Goal: Task Accomplishment & Management: Use online tool/utility

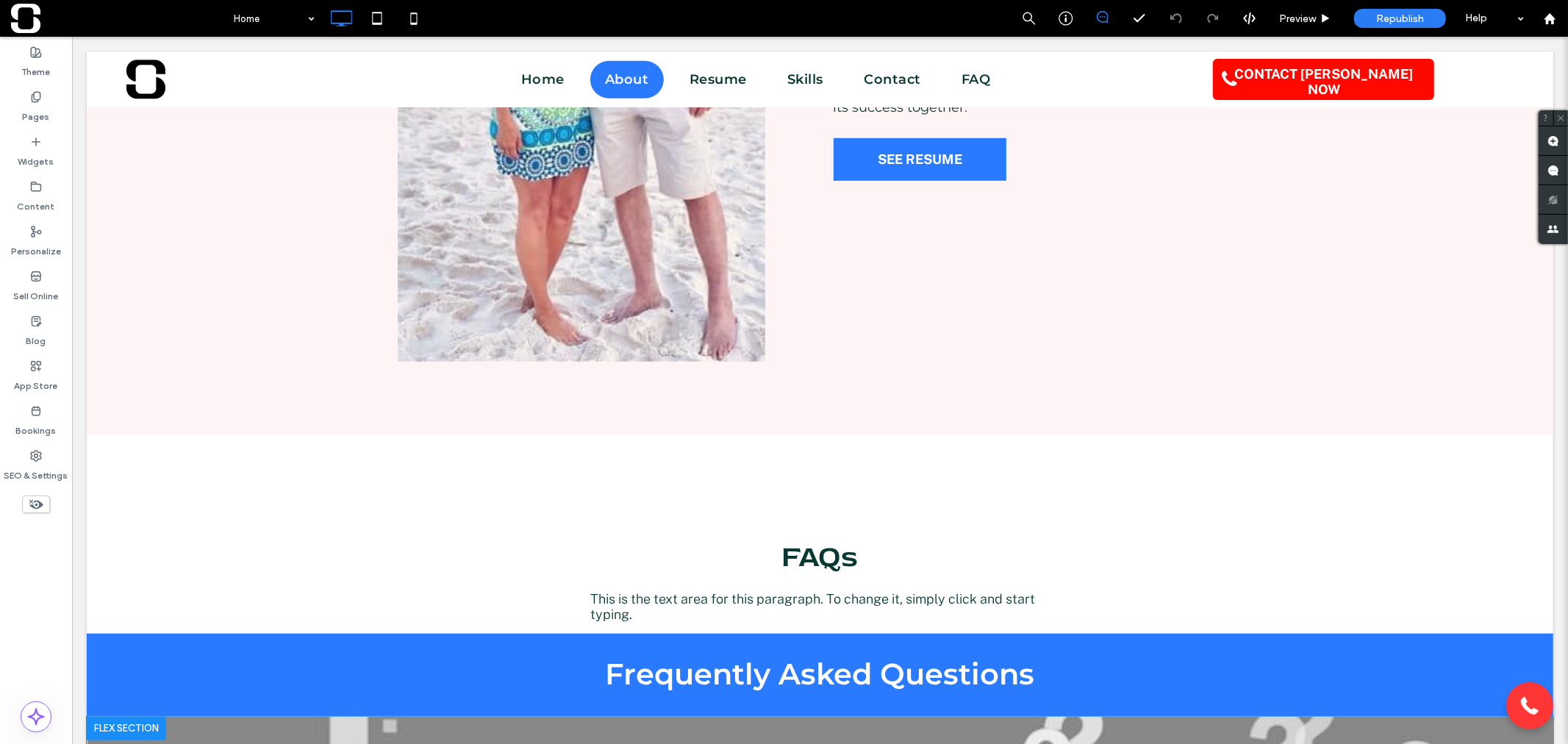
scroll to position [898, 0]
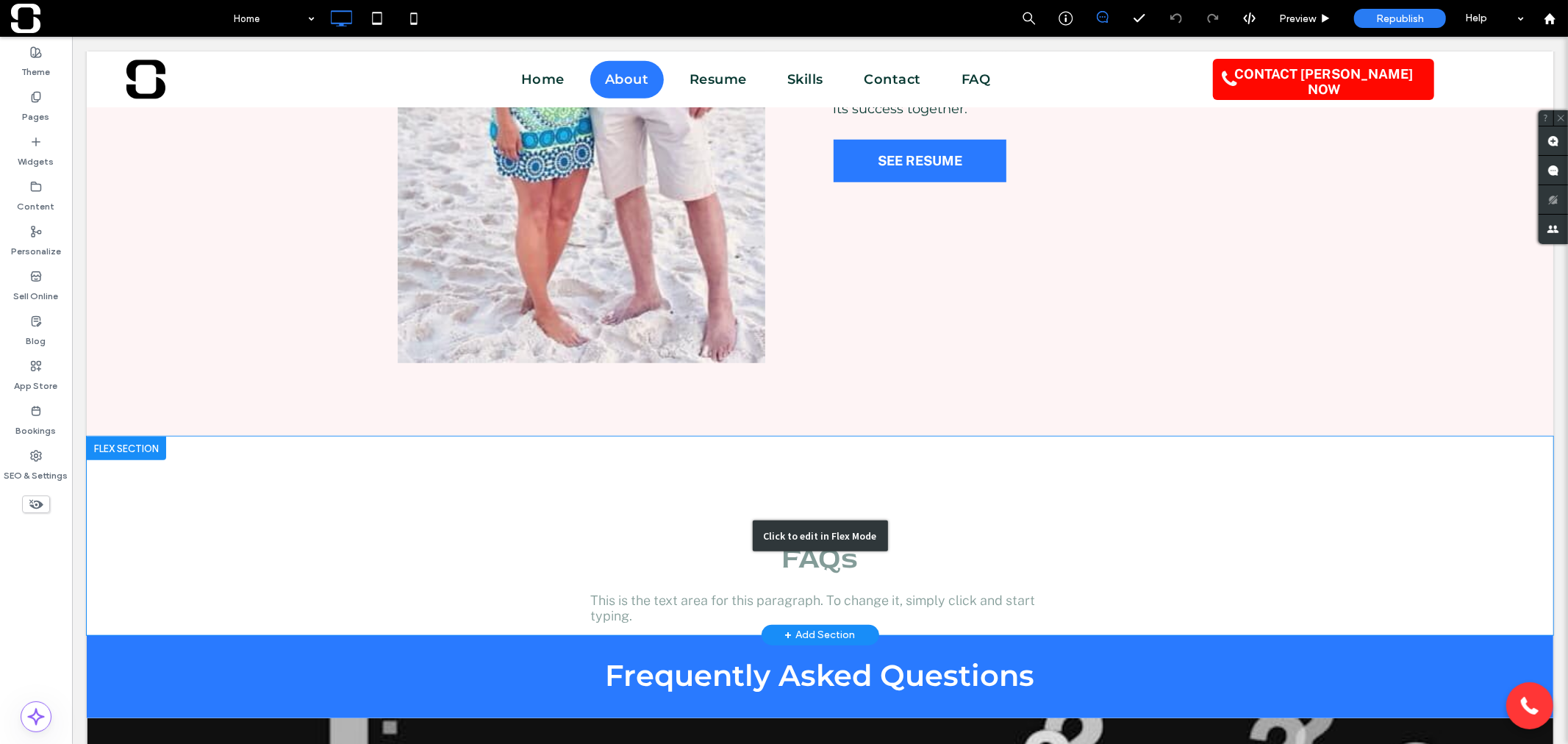
click at [853, 588] on div "Click to edit in Flex Mode" at bounding box center [819, 535] width 1466 height 199
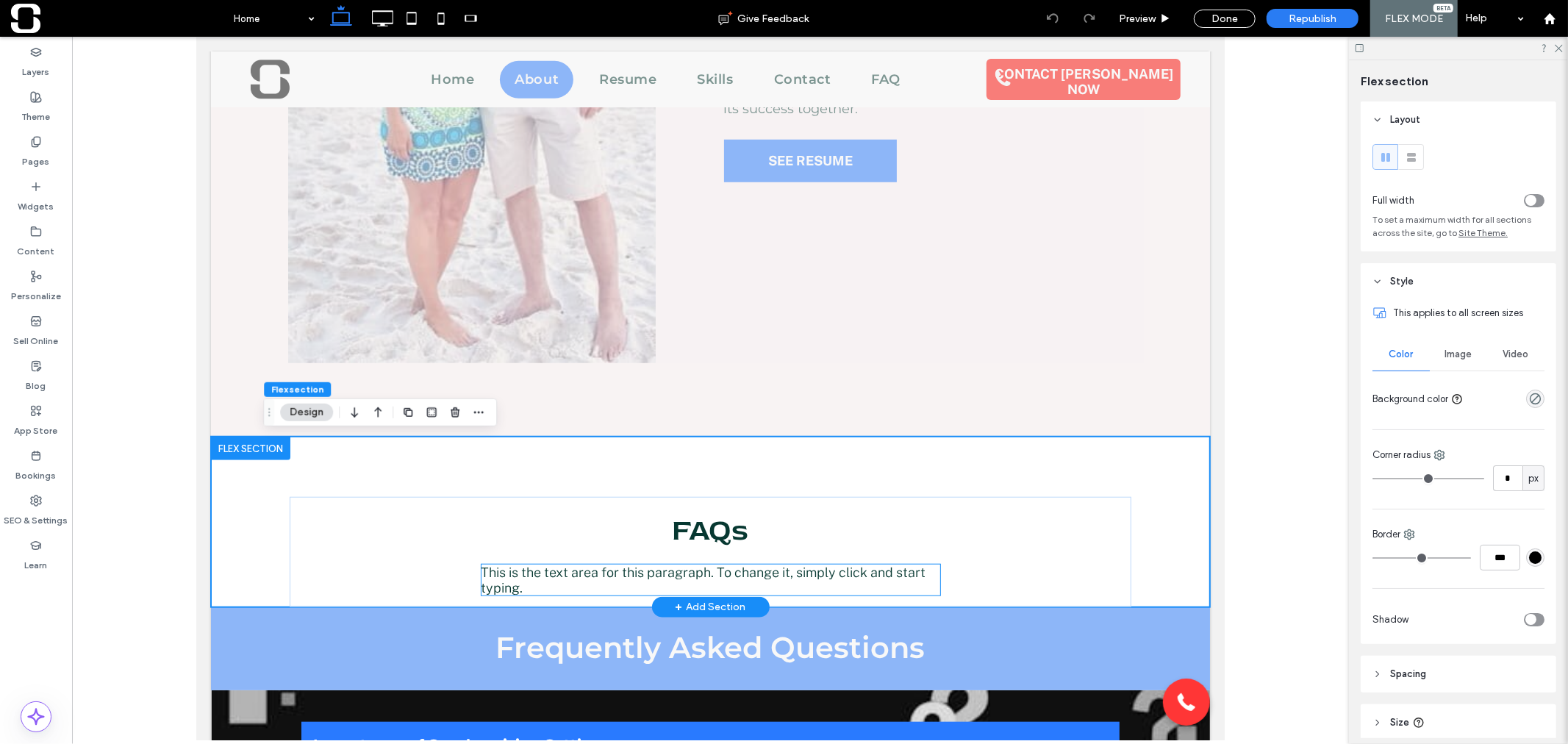
click at [795, 586] on p "This is the text area for this paragraph. To change it, simply click and start …" at bounding box center [710, 579] width 459 height 31
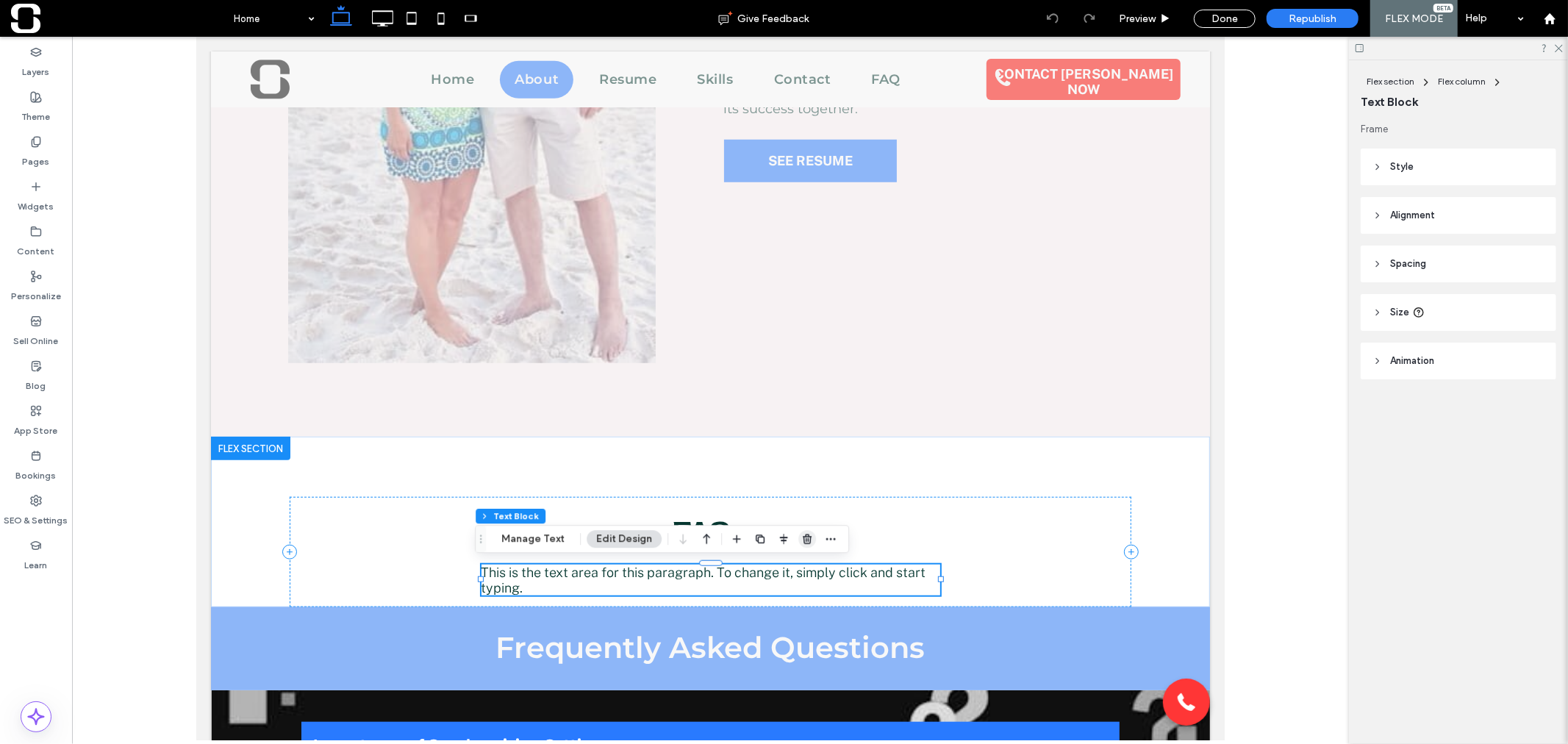
click at [805, 541] on use "button" at bounding box center [807, 539] width 9 height 10
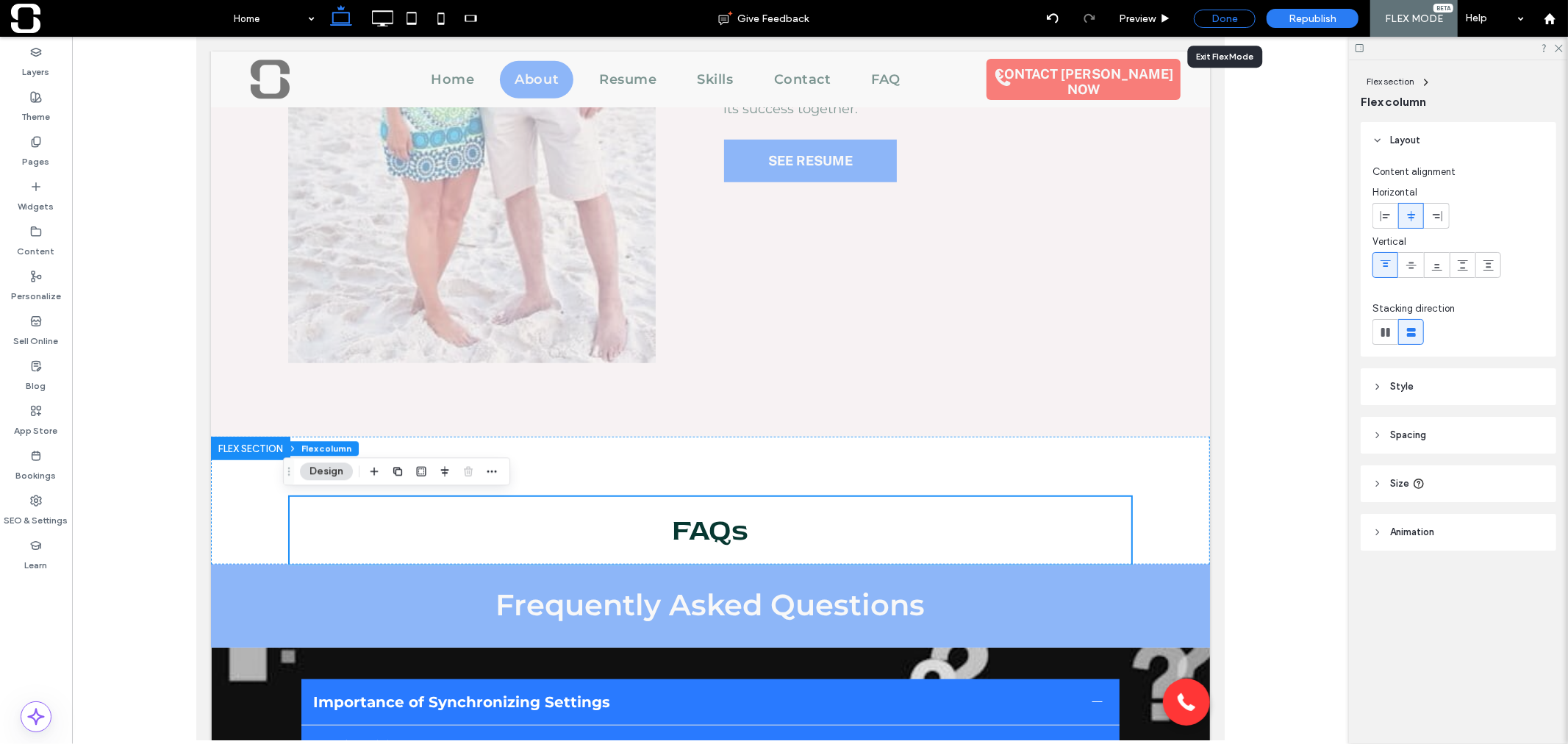
click at [1213, 15] on div "Done" at bounding box center [1225, 19] width 62 height 19
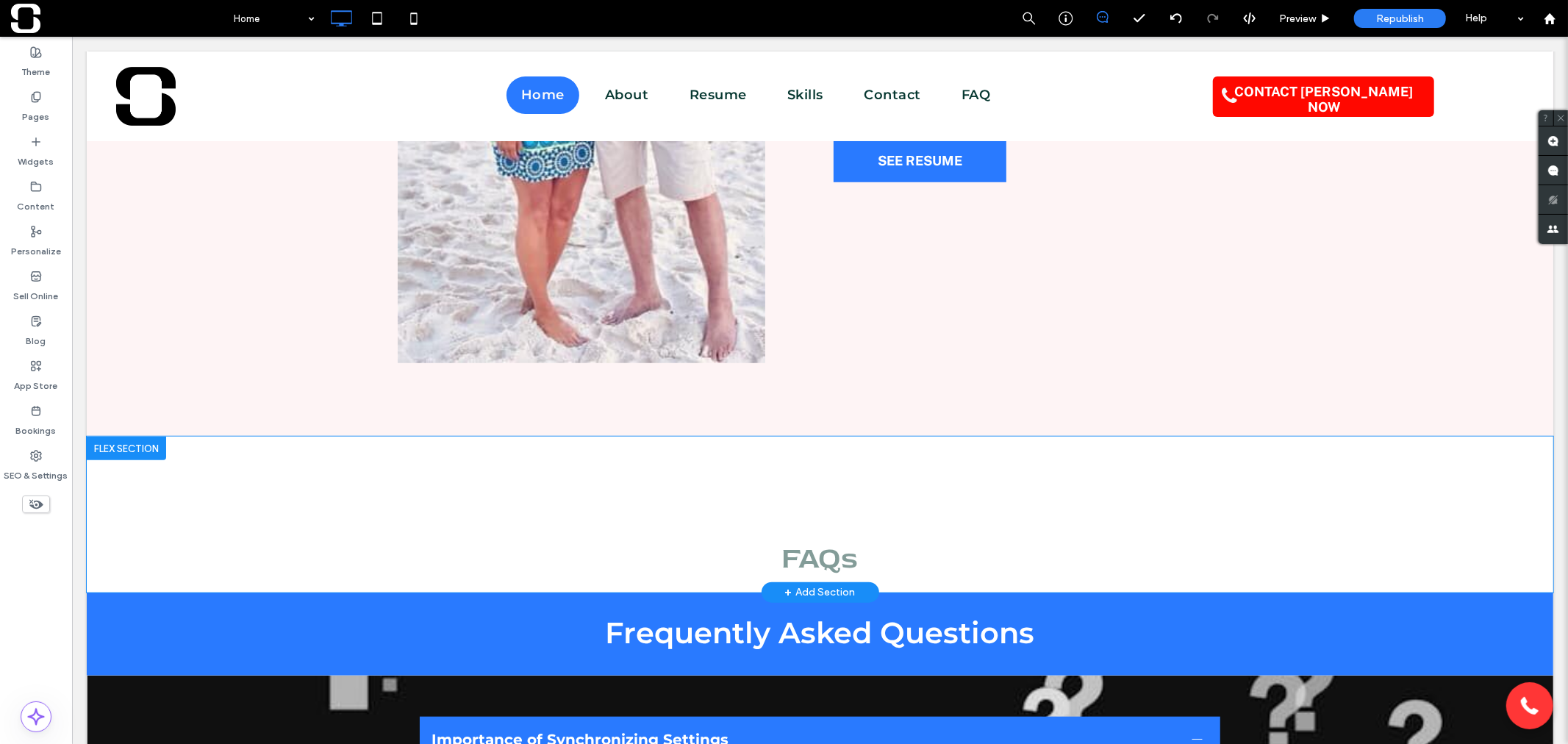
click at [148, 442] on div at bounding box center [126, 447] width 79 height 24
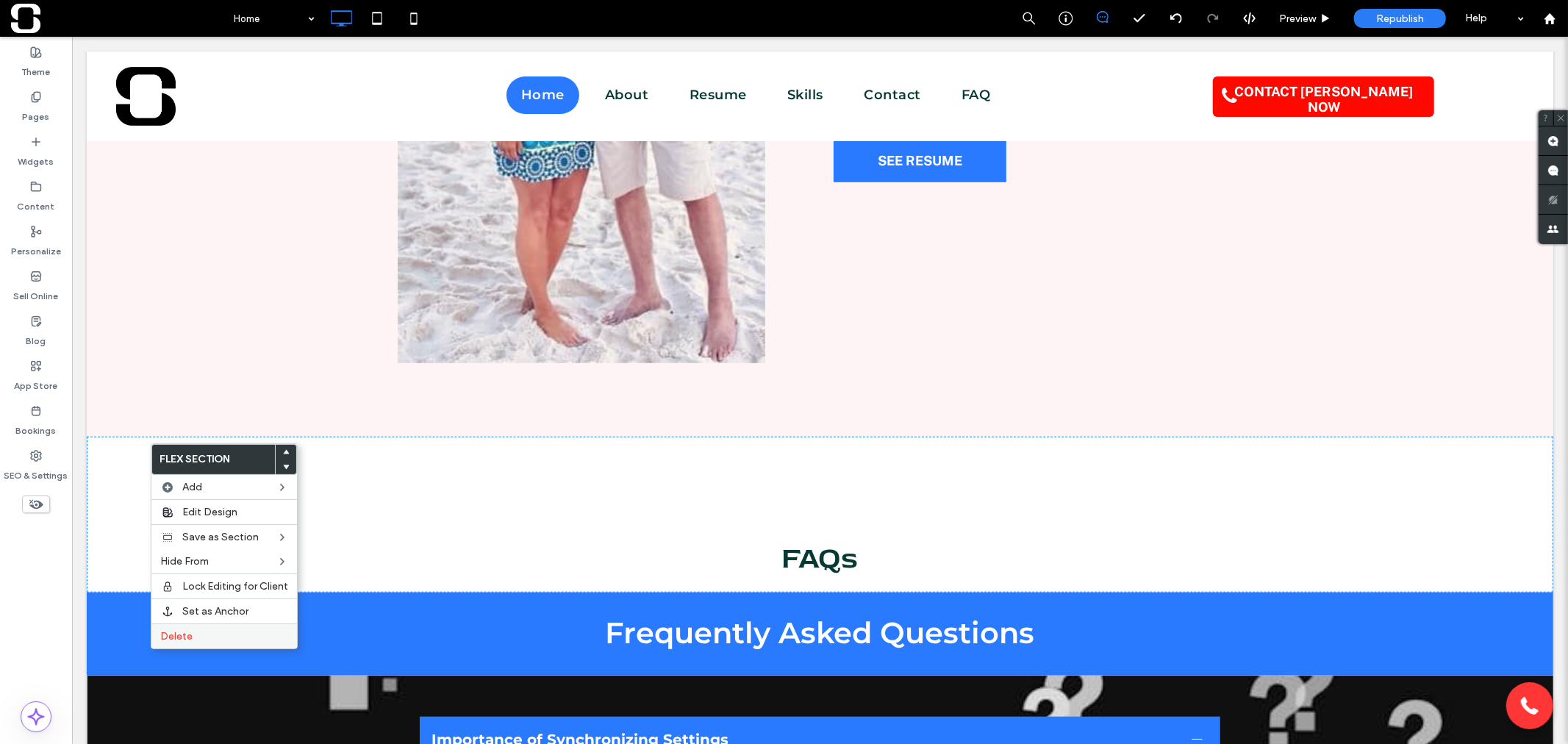
click at [179, 631] on span "Delete" at bounding box center [177, 636] width 33 height 12
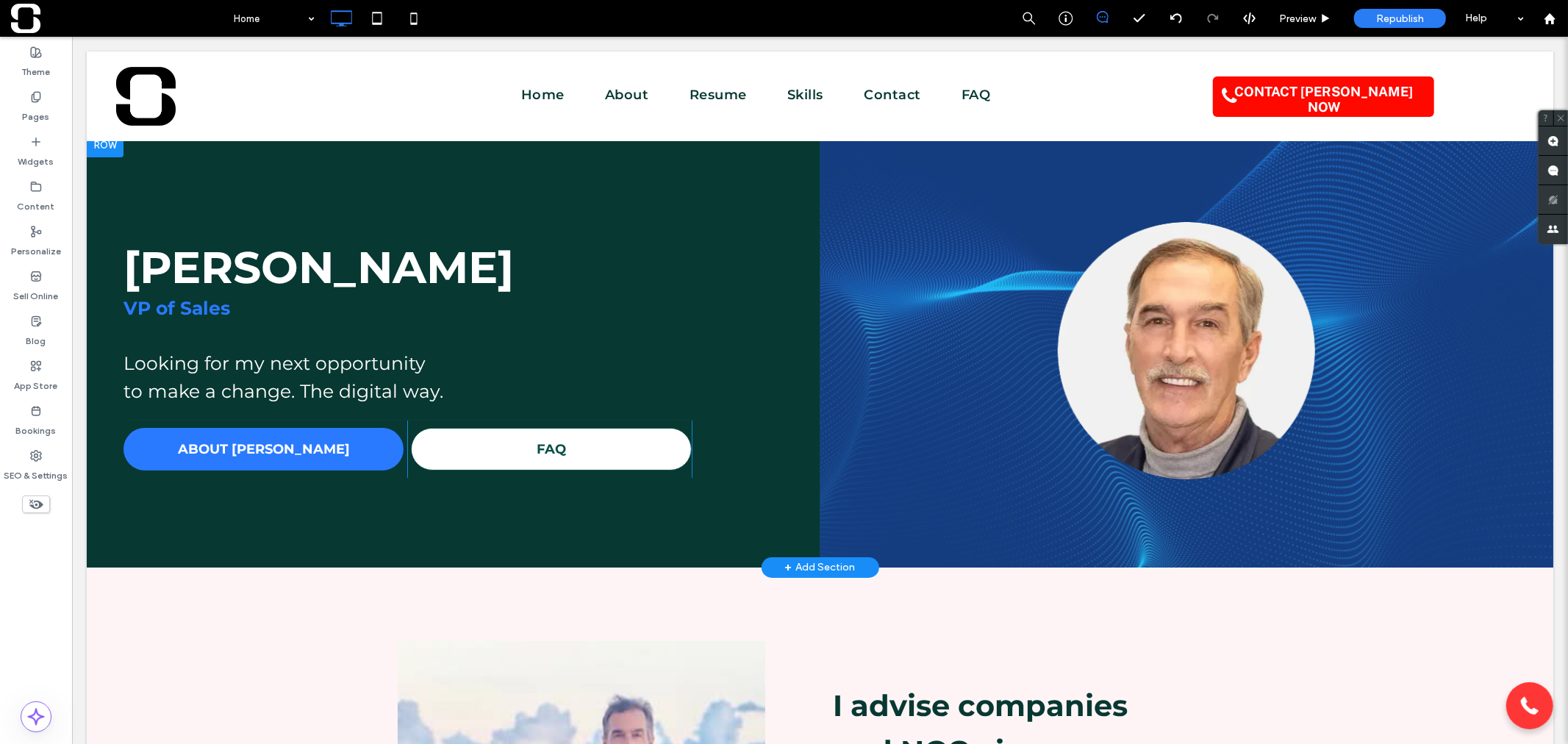
scroll to position [0, 0]
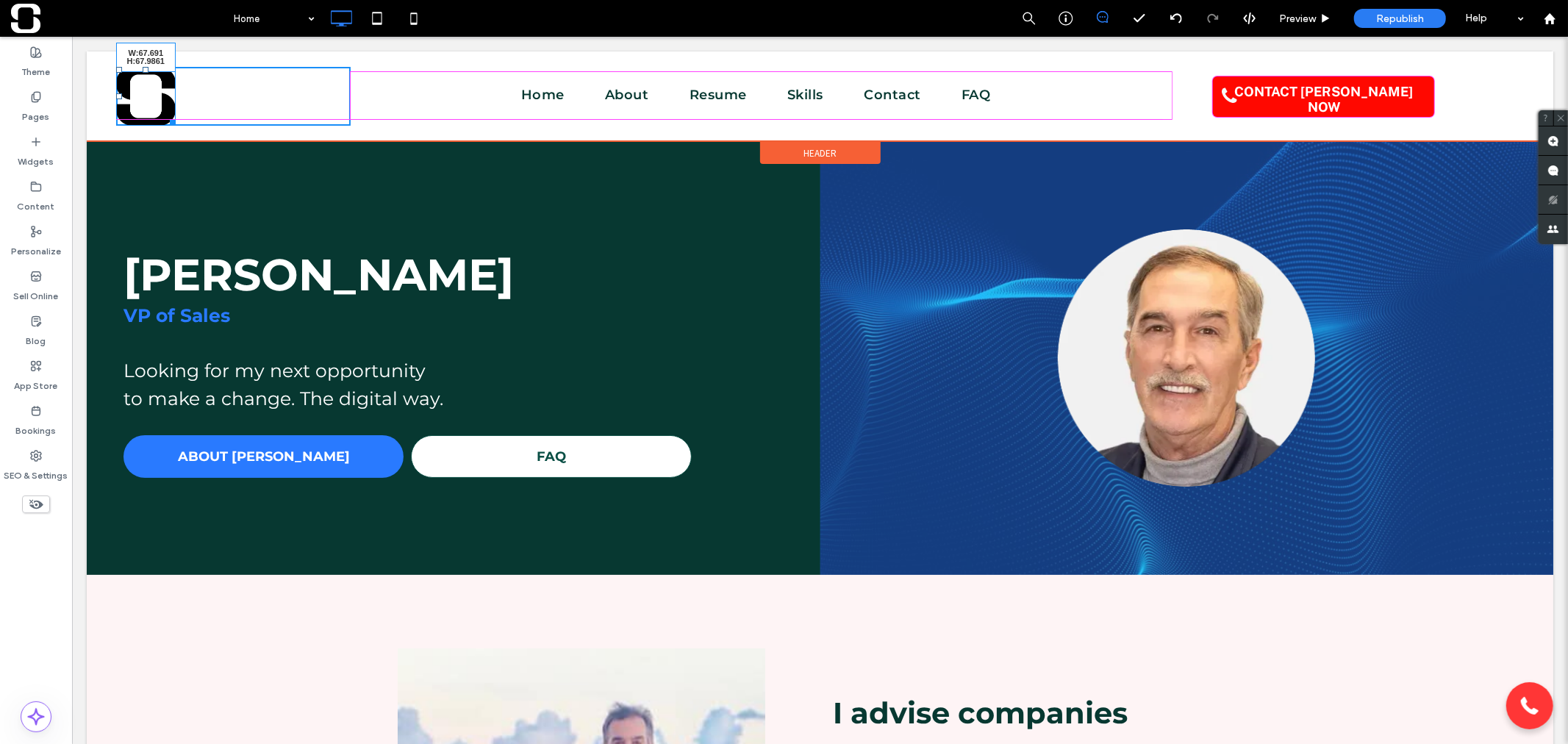
drag, startPoint x: 170, startPoint y: 121, endPoint x: 237, endPoint y: 148, distance: 72.2
click at [165, 112] on div "W:67.691 H:67.9861 Click To Paste Click To Paste Click To Paste Click To Paste …" at bounding box center [233, 95] width 235 height 59
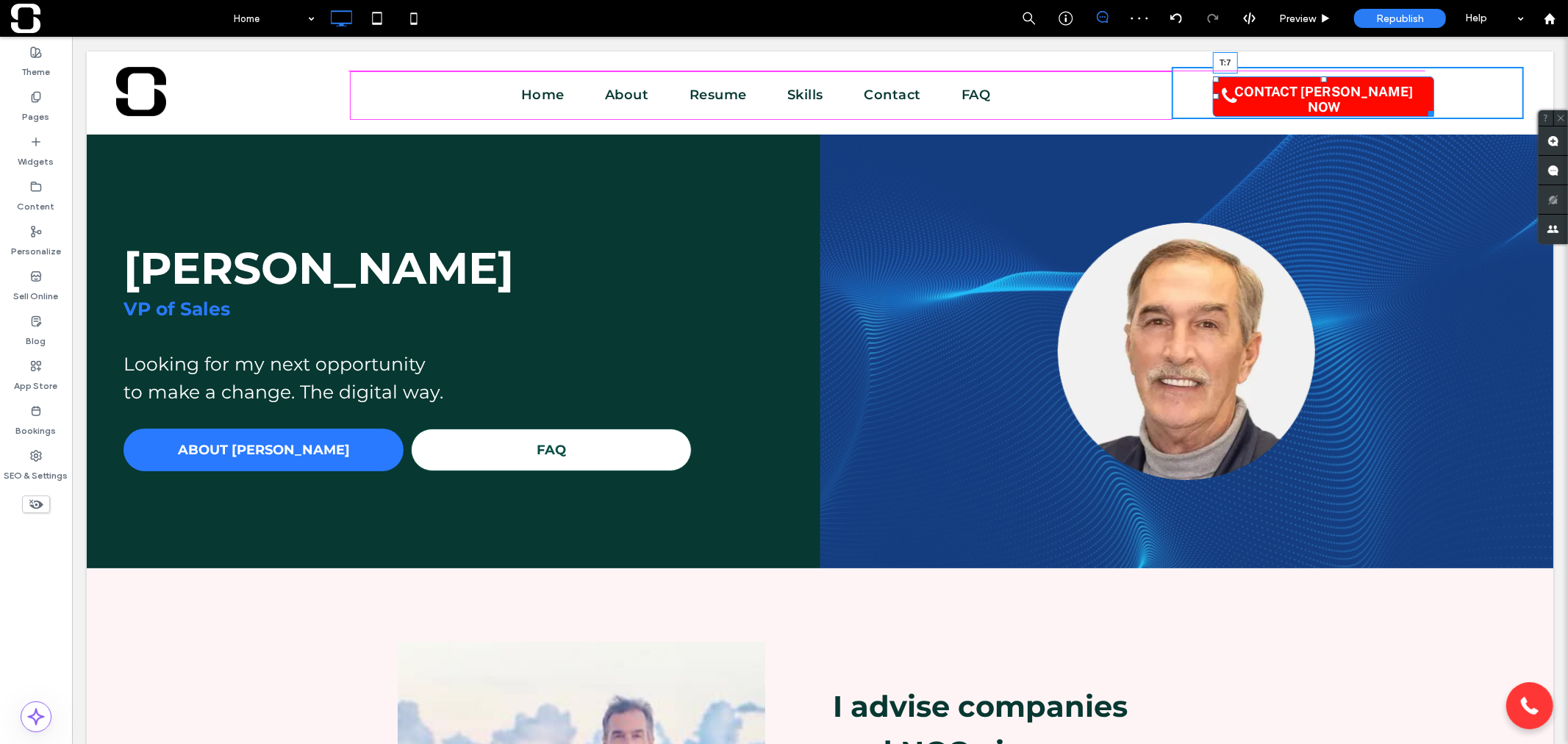
drag, startPoint x: 1315, startPoint y: 77, endPoint x: 1388, endPoint y: 107, distance: 78.9
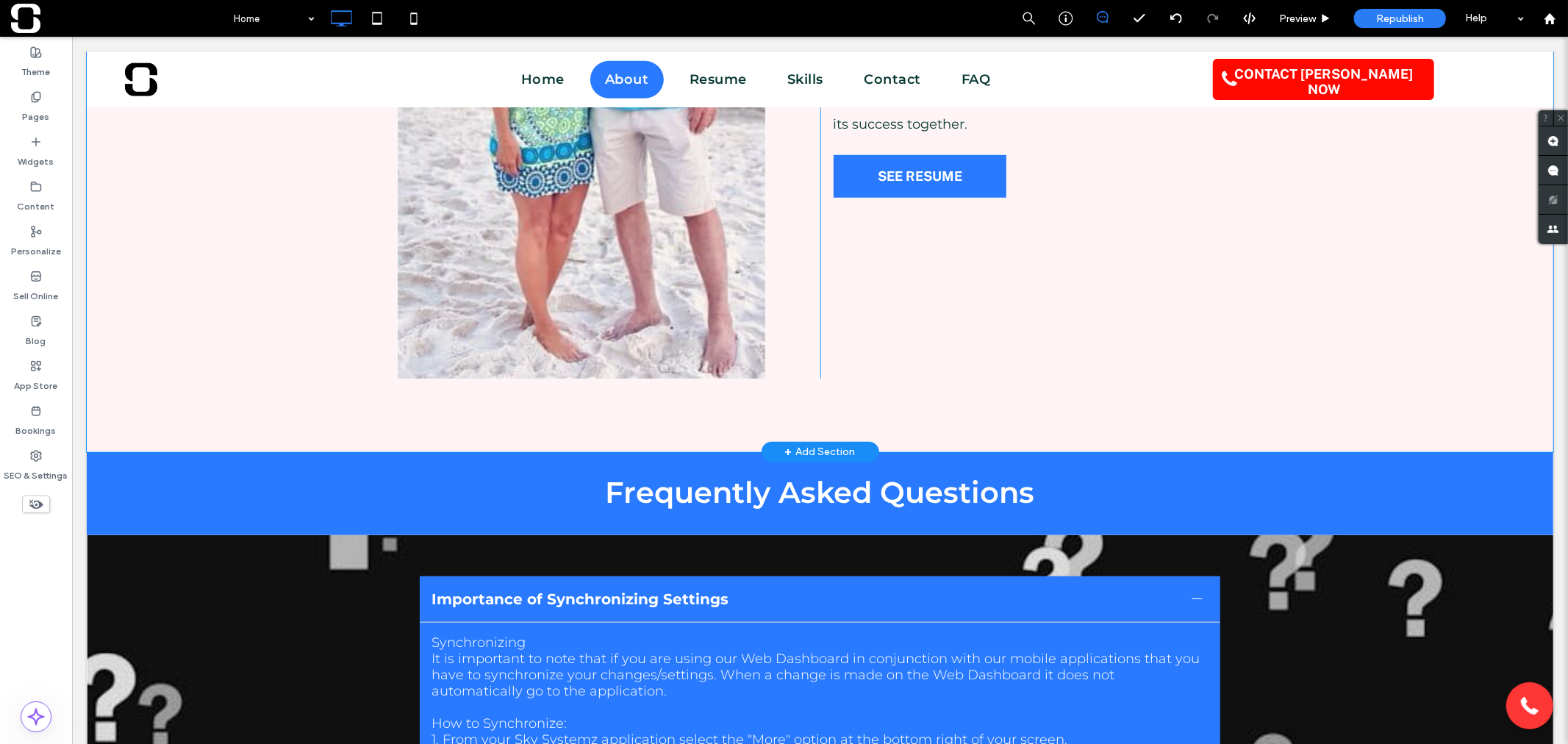
scroll to position [877, 0]
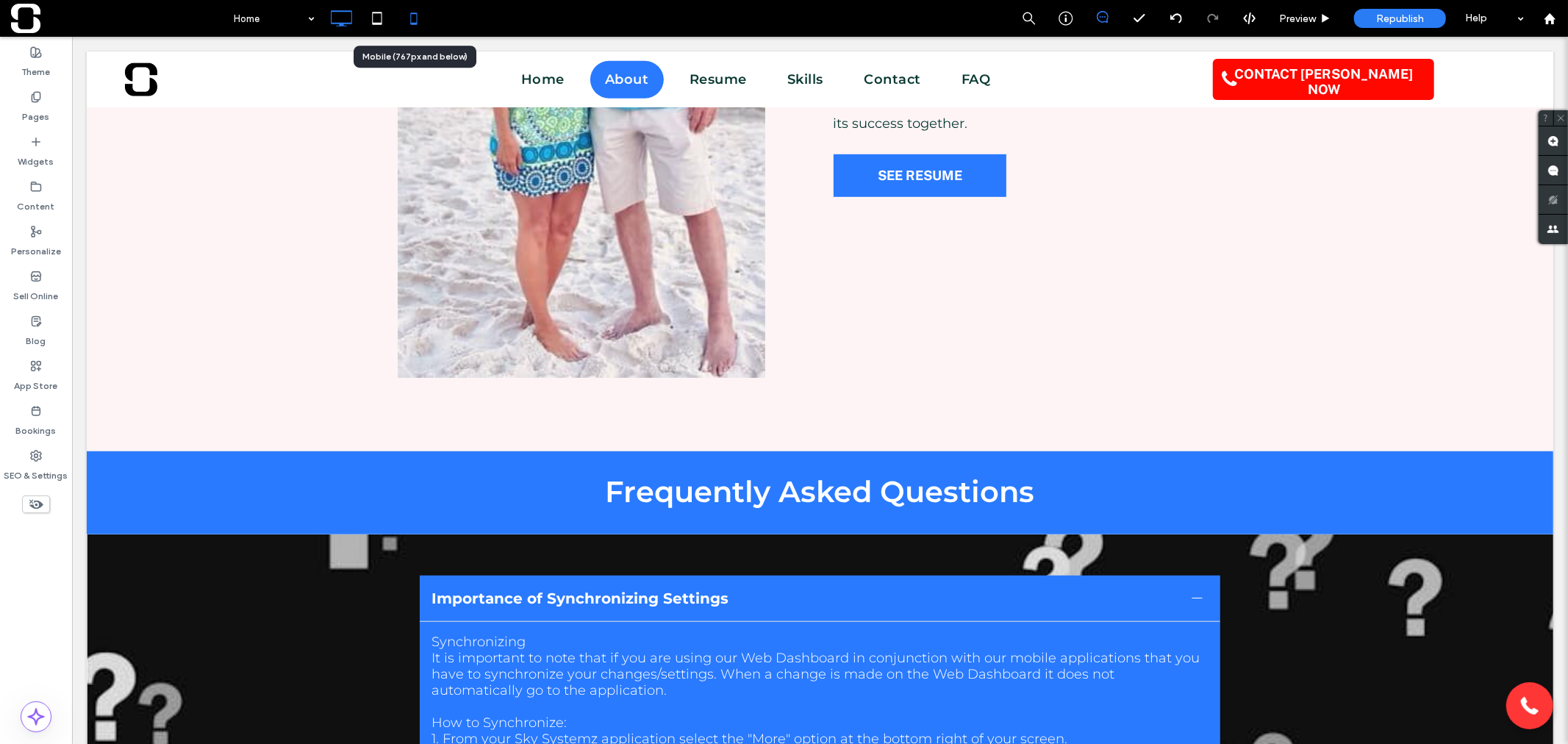
click at [417, 24] on icon at bounding box center [414, 19] width 29 height 29
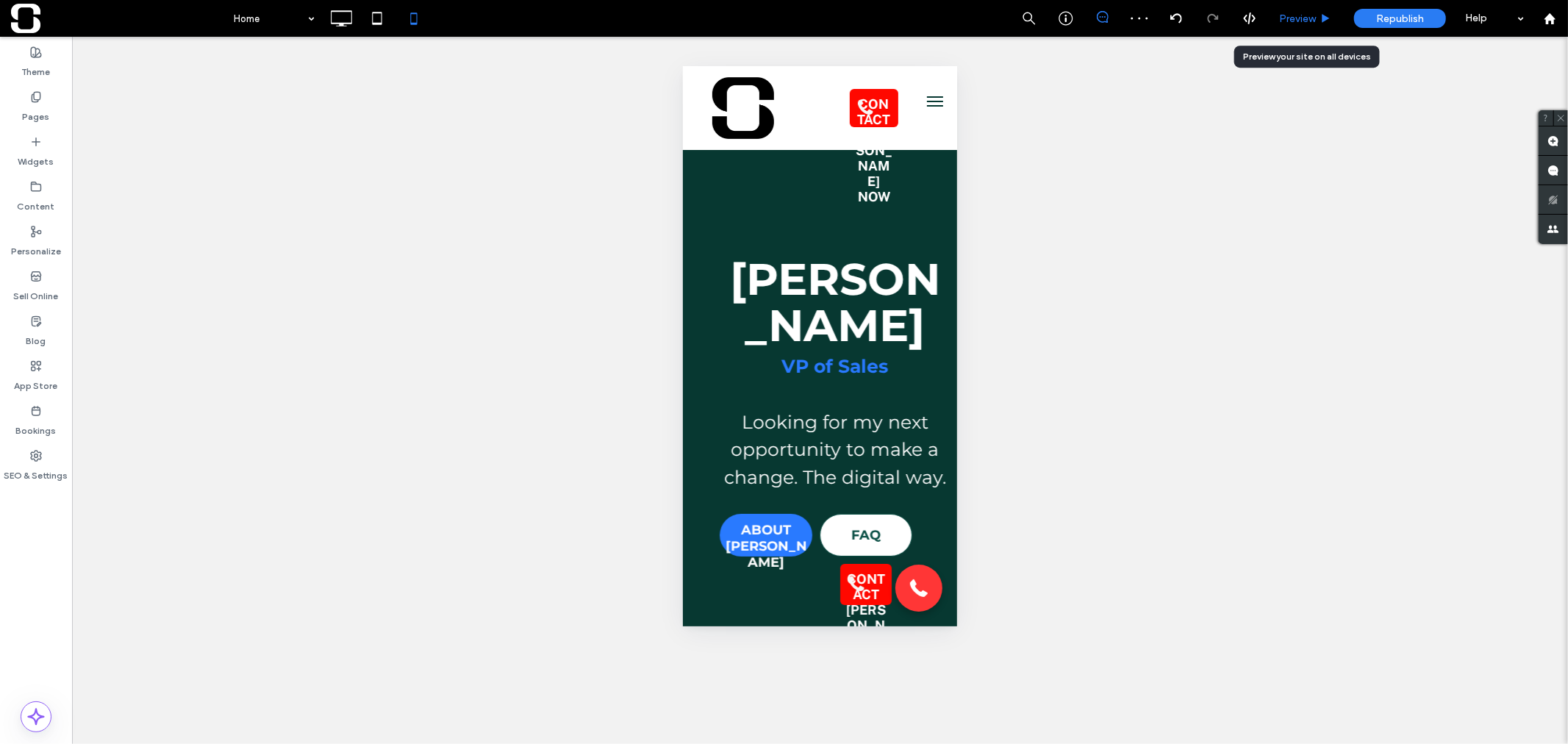
click at [1293, 18] on span "Preview" at bounding box center [1297, 18] width 37 height 12
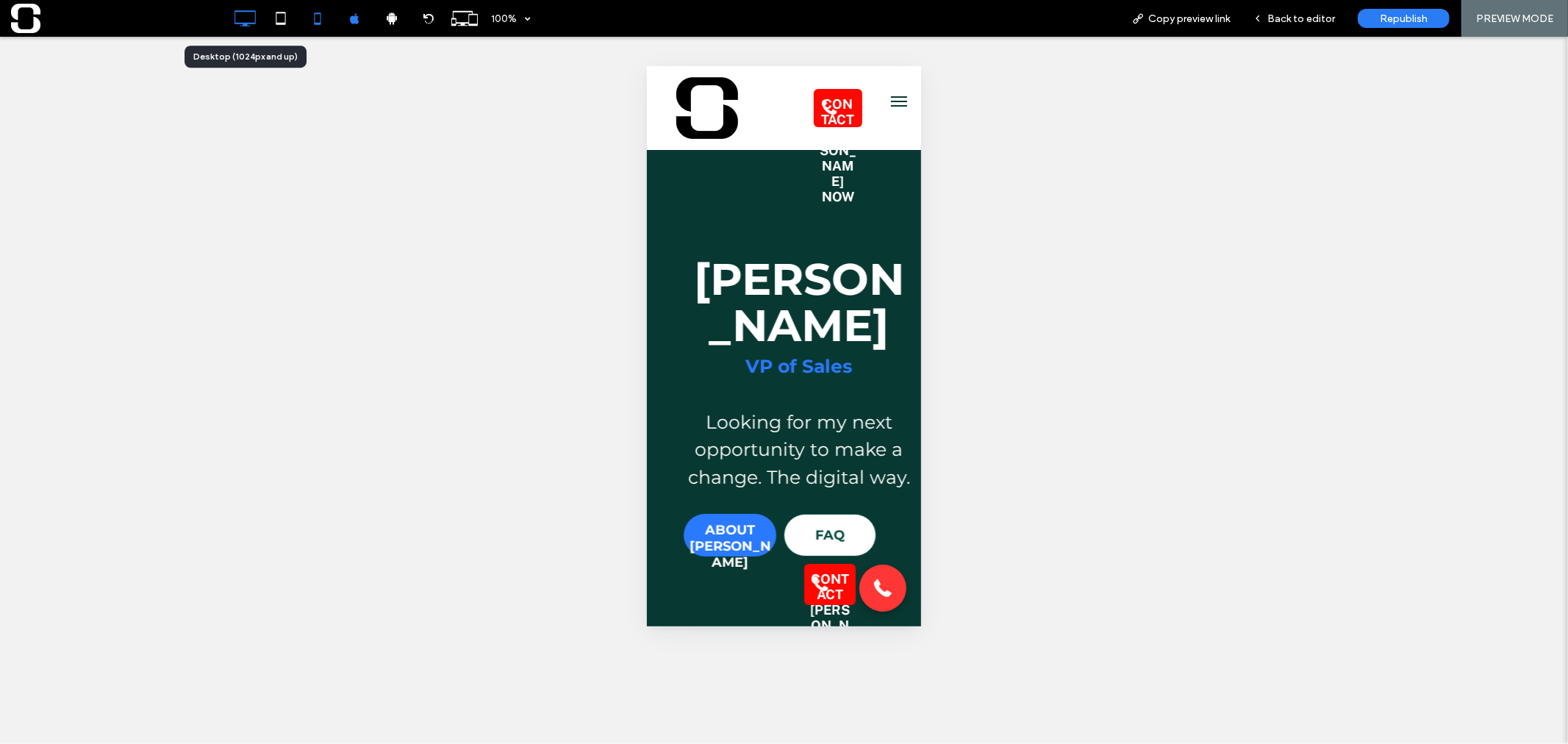
click at [252, 20] on icon at bounding box center [244, 19] width 29 height 29
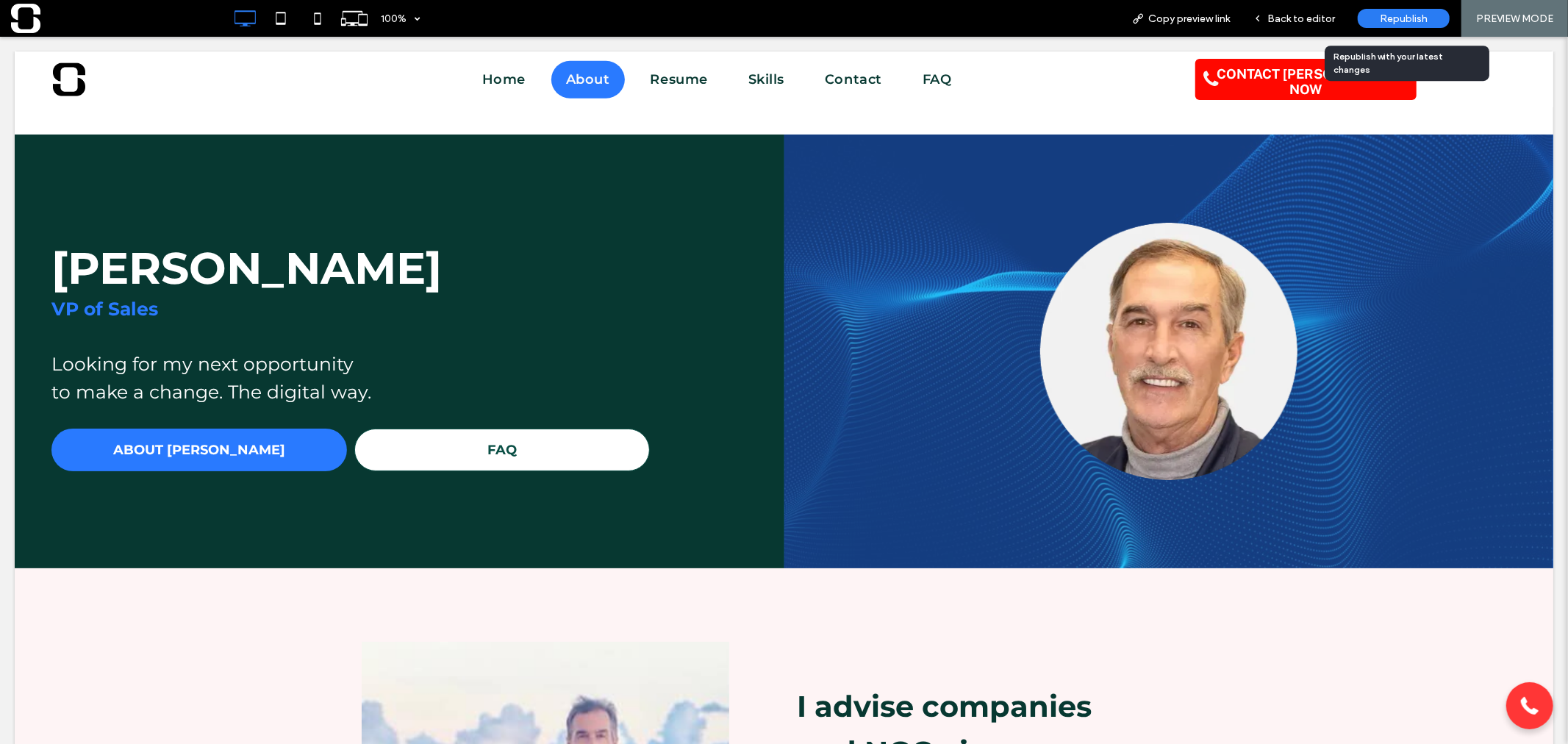
click at [1388, 19] on span "Republish" at bounding box center [1403, 18] width 48 height 12
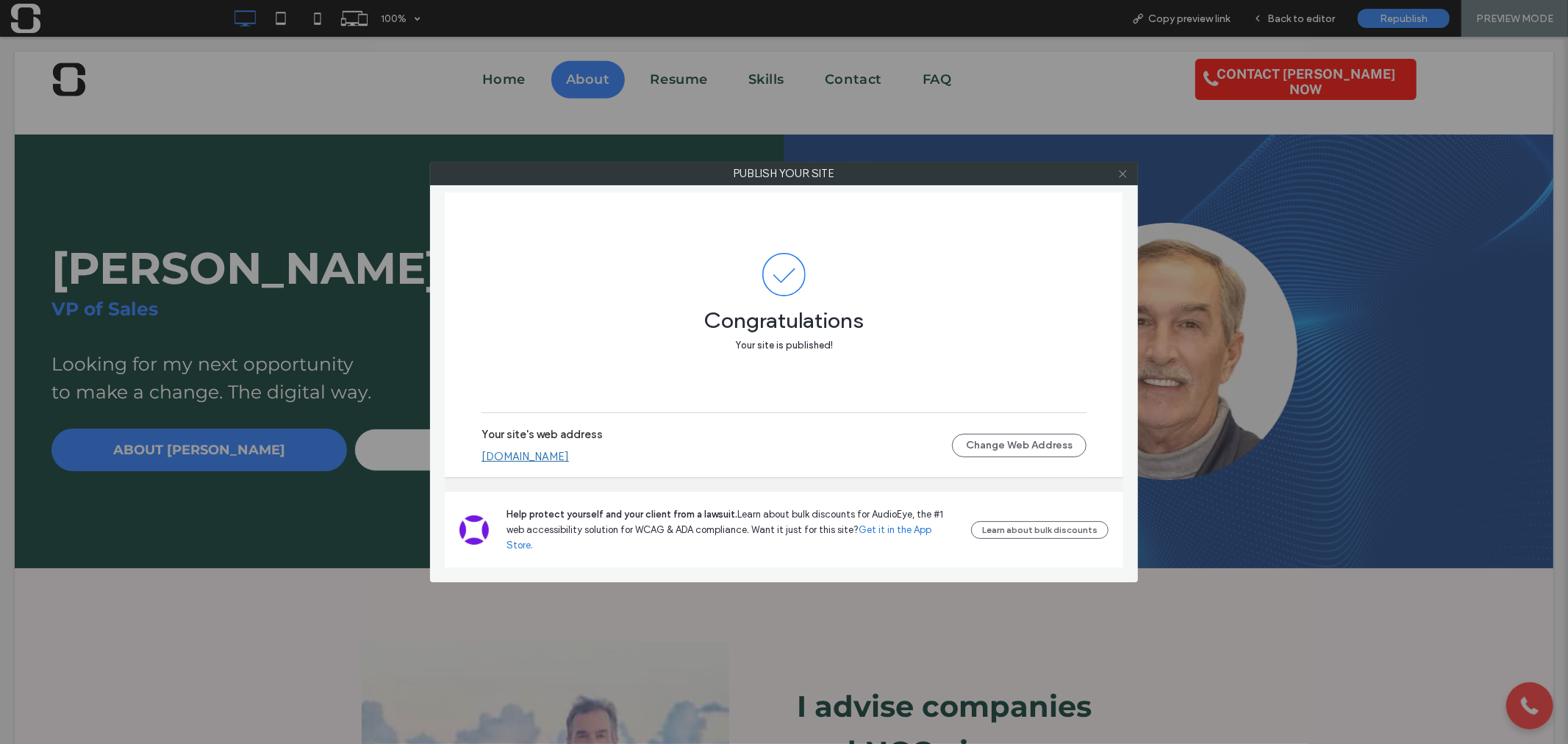
click at [1123, 178] on icon at bounding box center [1123, 174] width 11 height 11
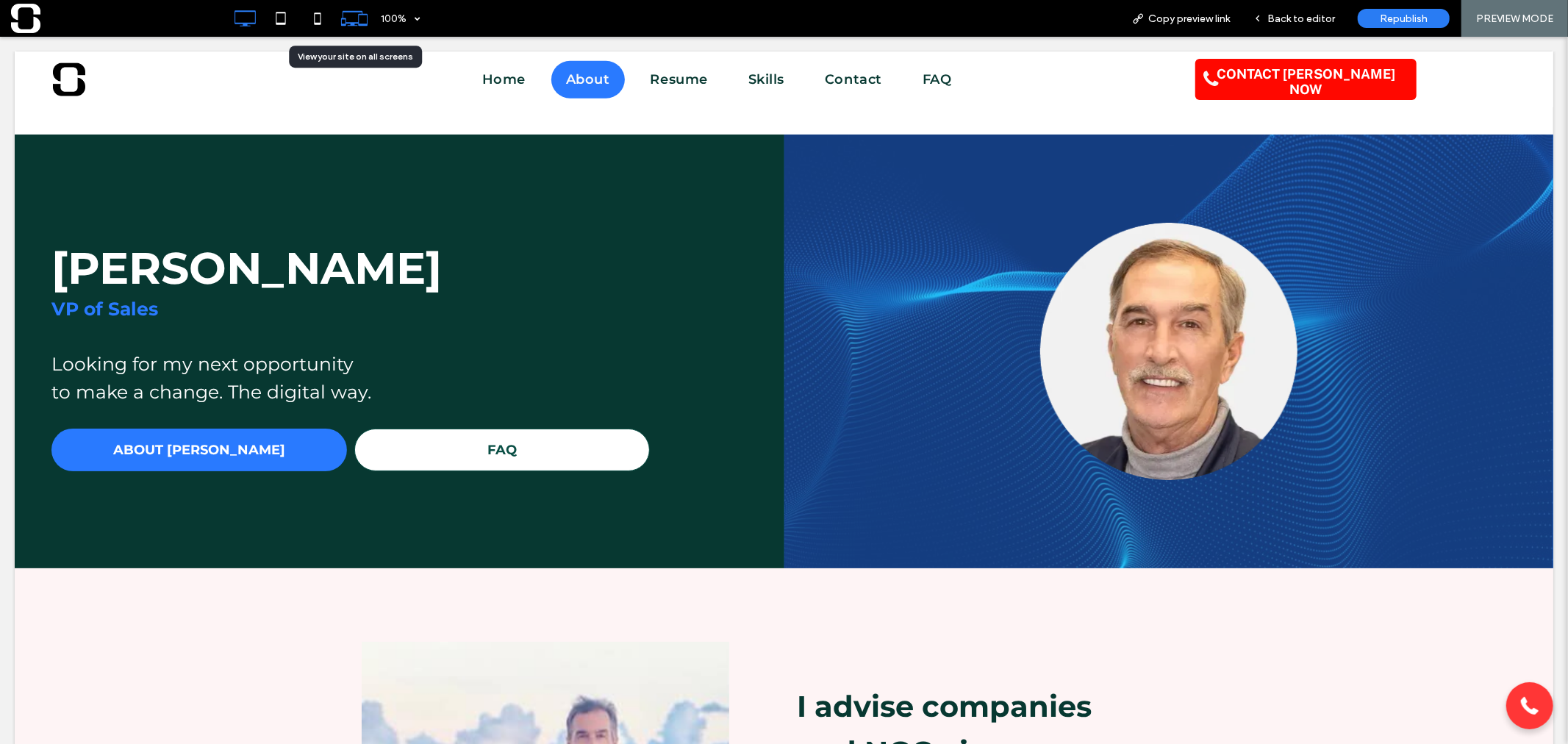
click at [350, 16] on icon at bounding box center [355, 18] width 28 height 28
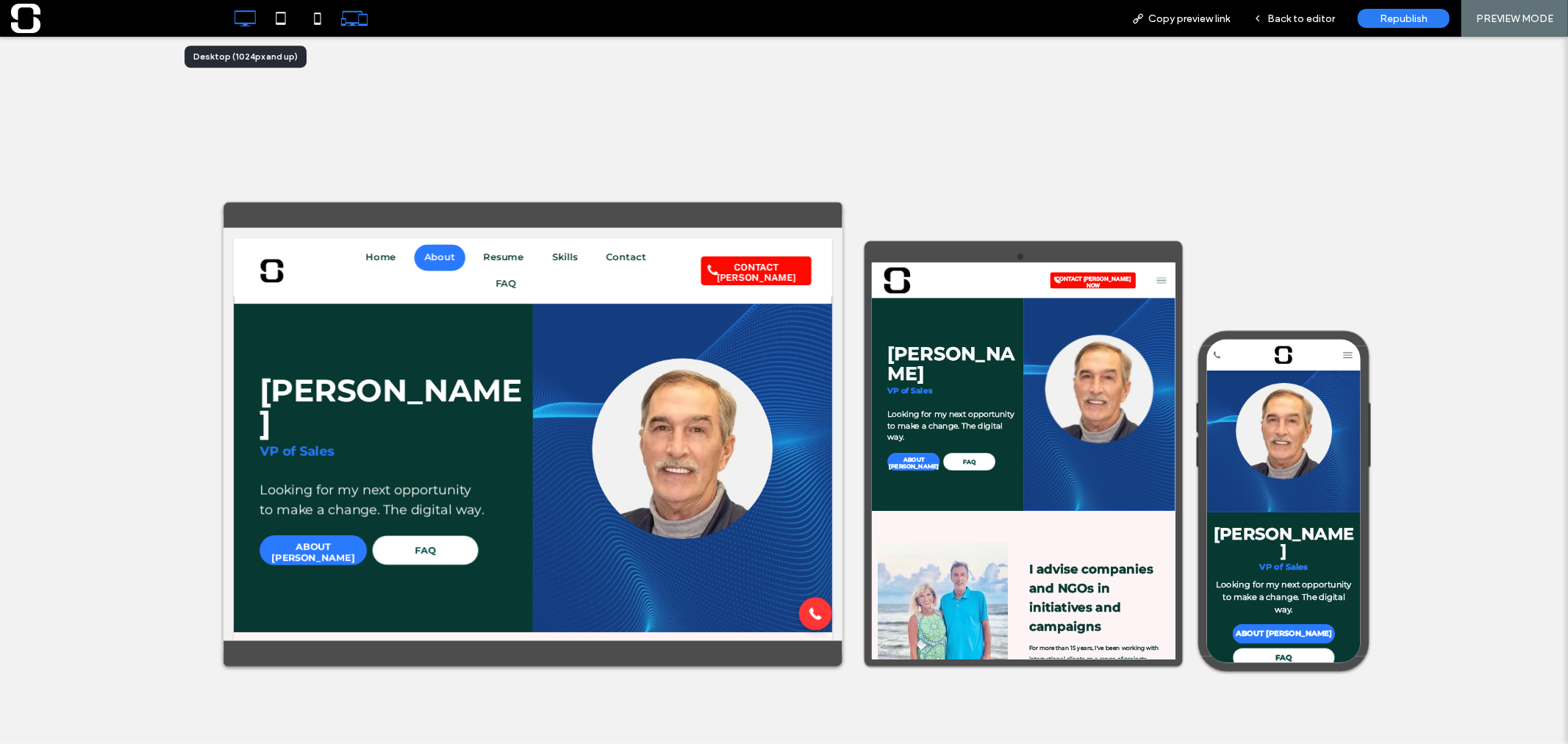
click at [254, 19] on icon at bounding box center [244, 19] width 29 height 29
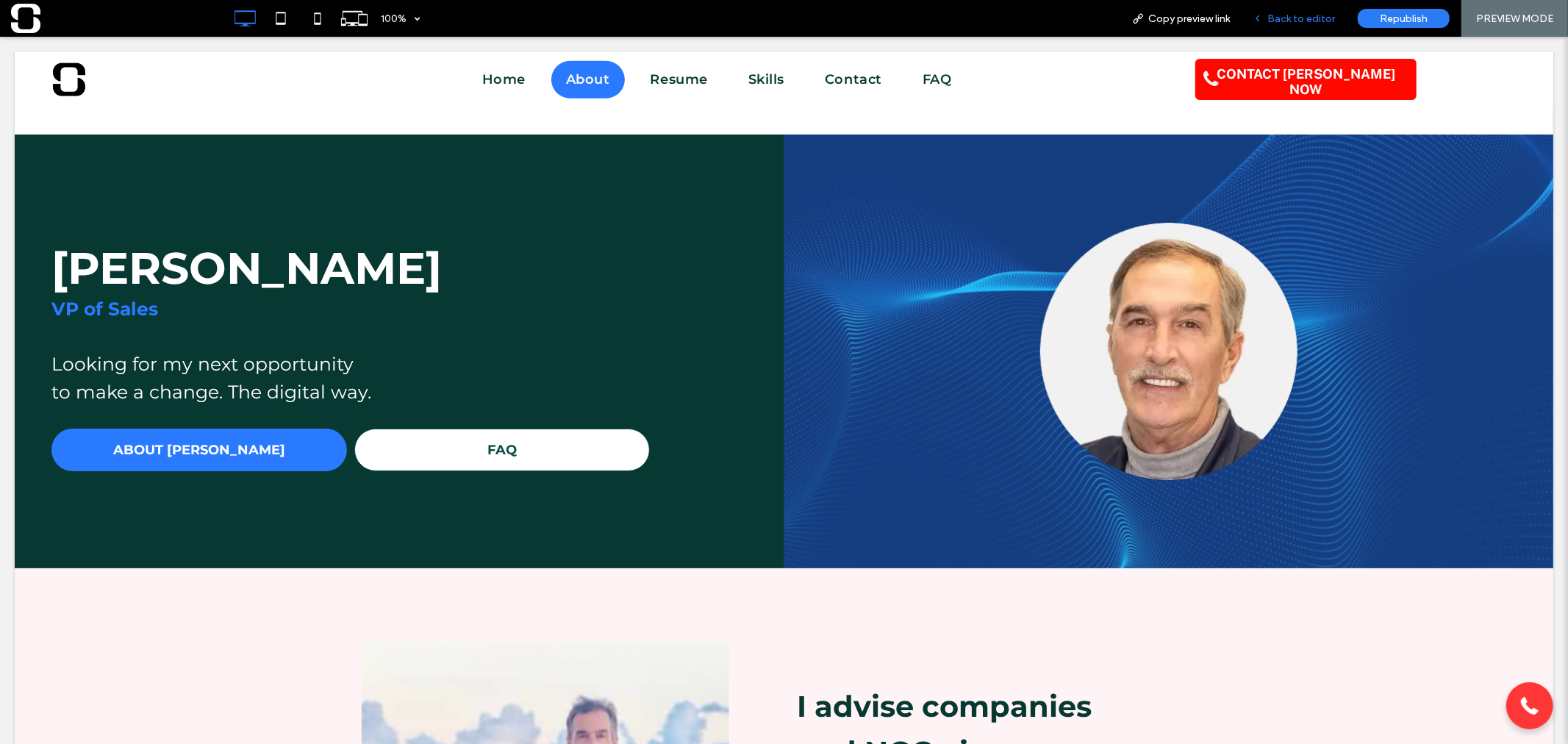
click at [1284, 22] on span "Back to editor" at bounding box center [1301, 18] width 68 height 12
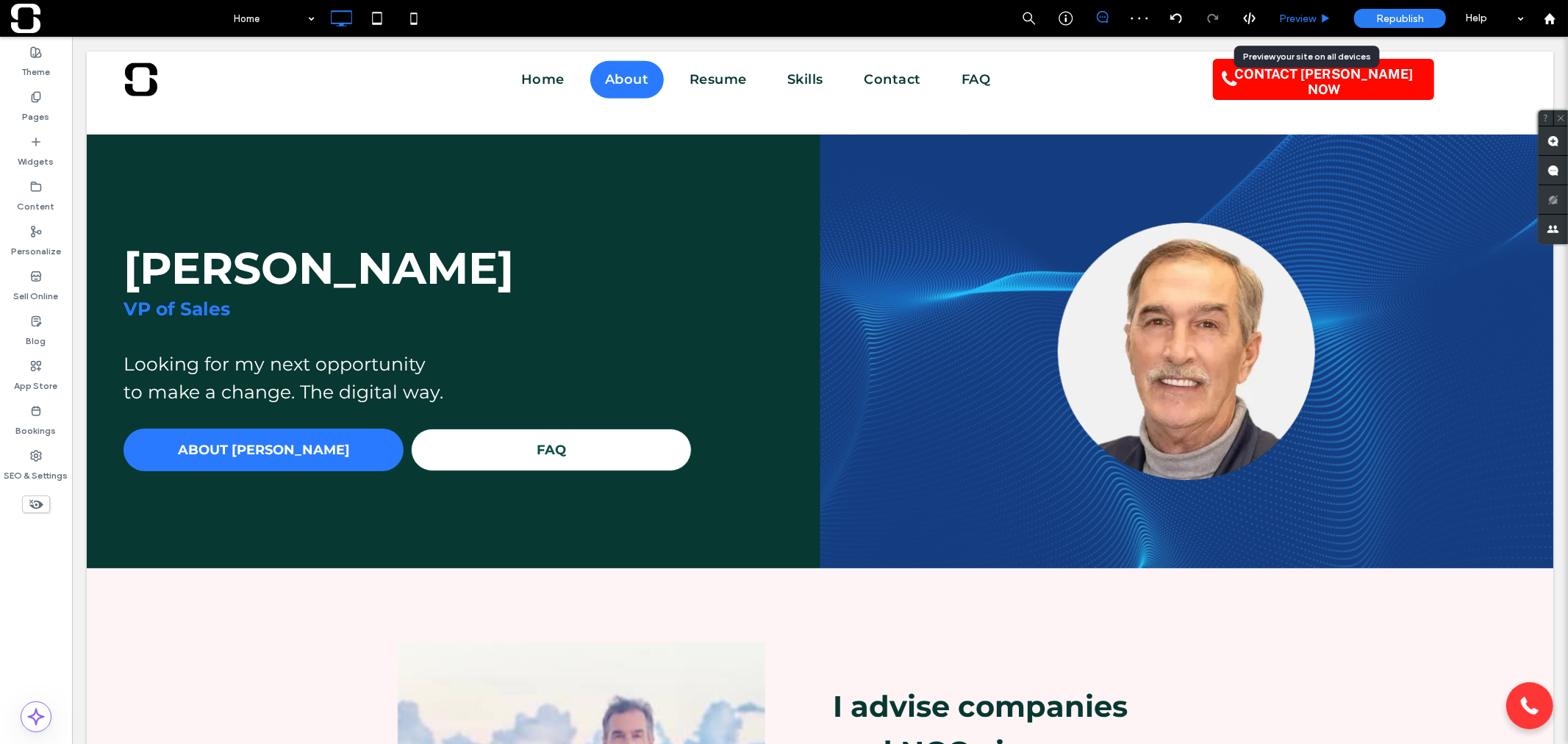
click at [1301, 15] on span "Preview" at bounding box center [1297, 18] width 37 height 12
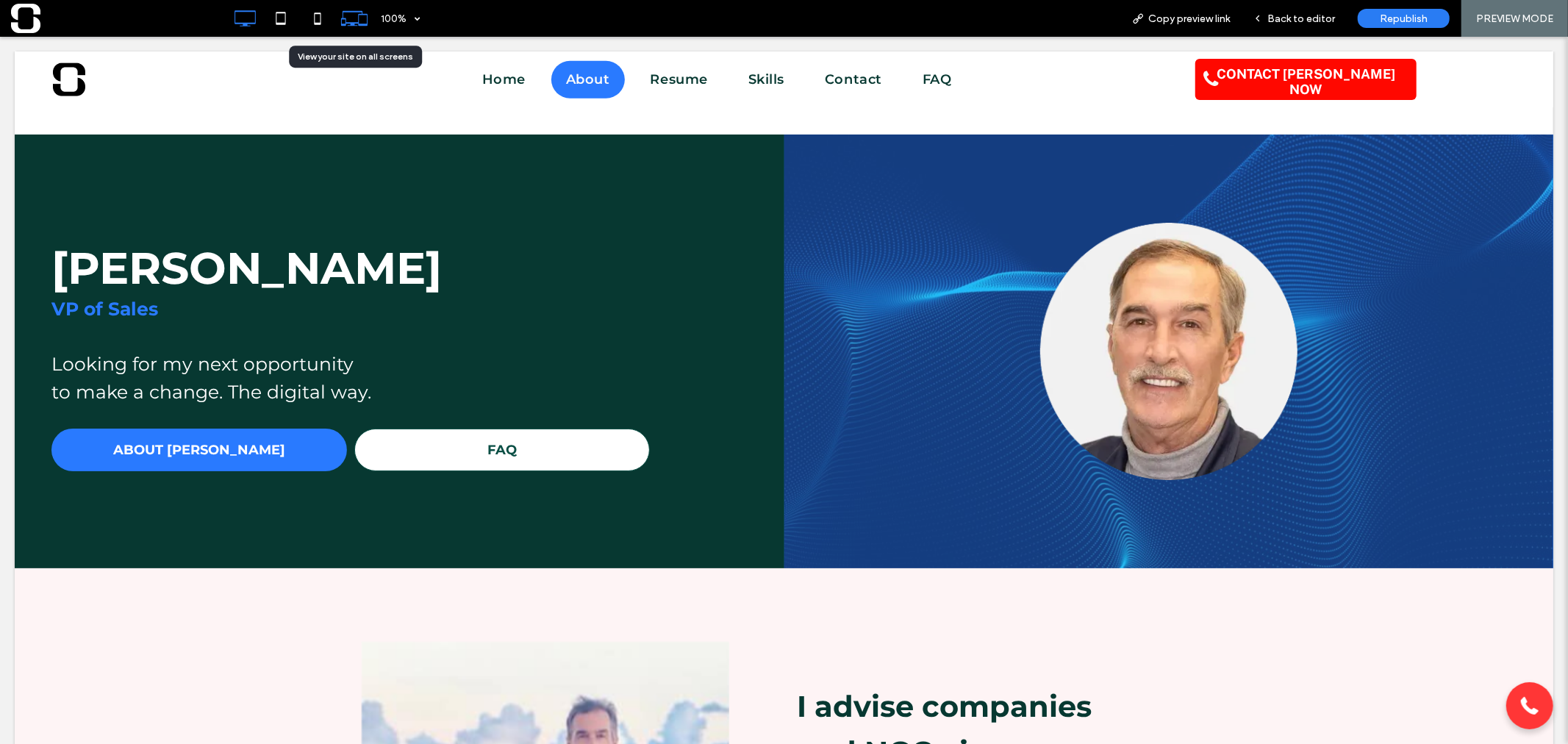
click at [357, 20] on icon at bounding box center [355, 18] width 28 height 28
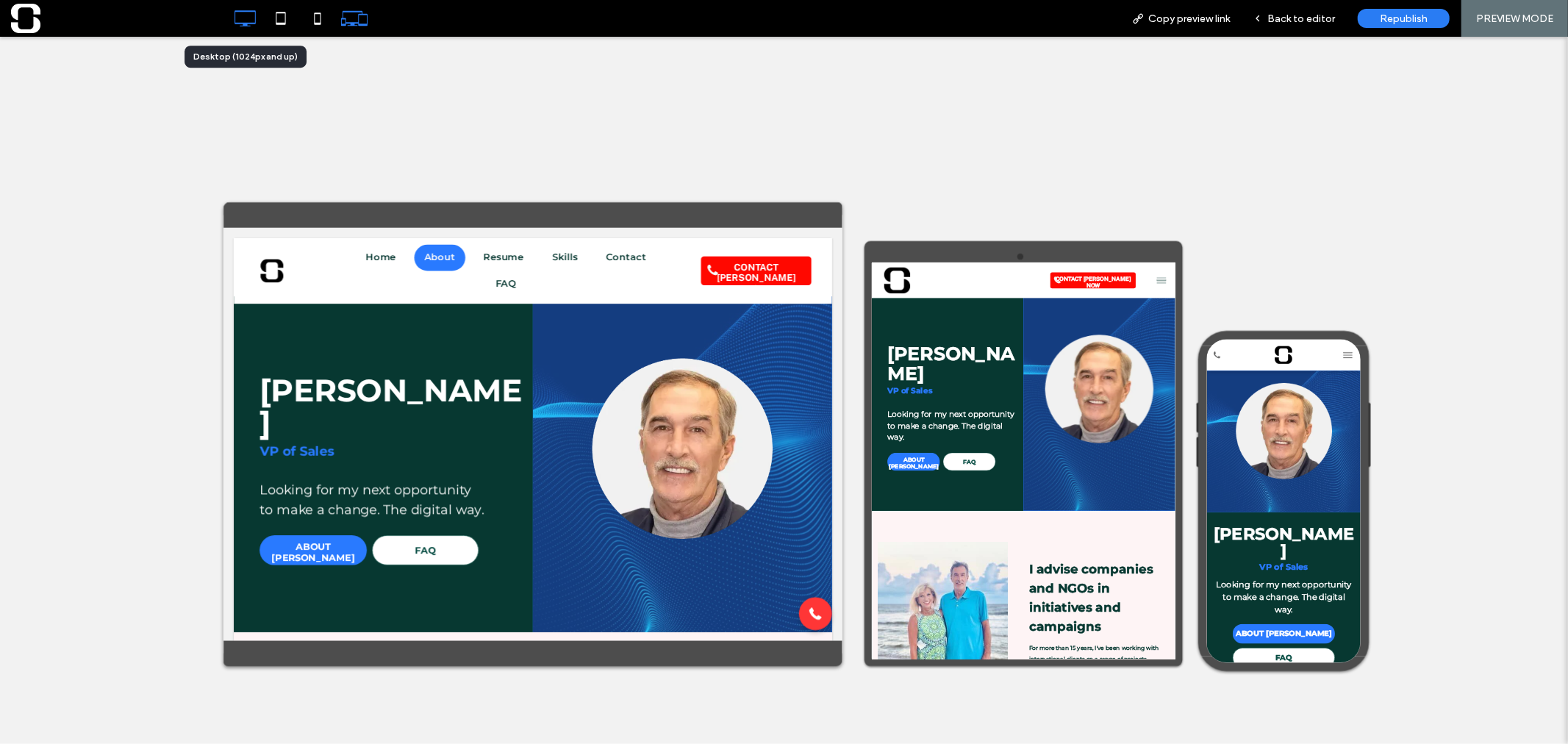
click at [255, 16] on use at bounding box center [245, 19] width 21 height 16
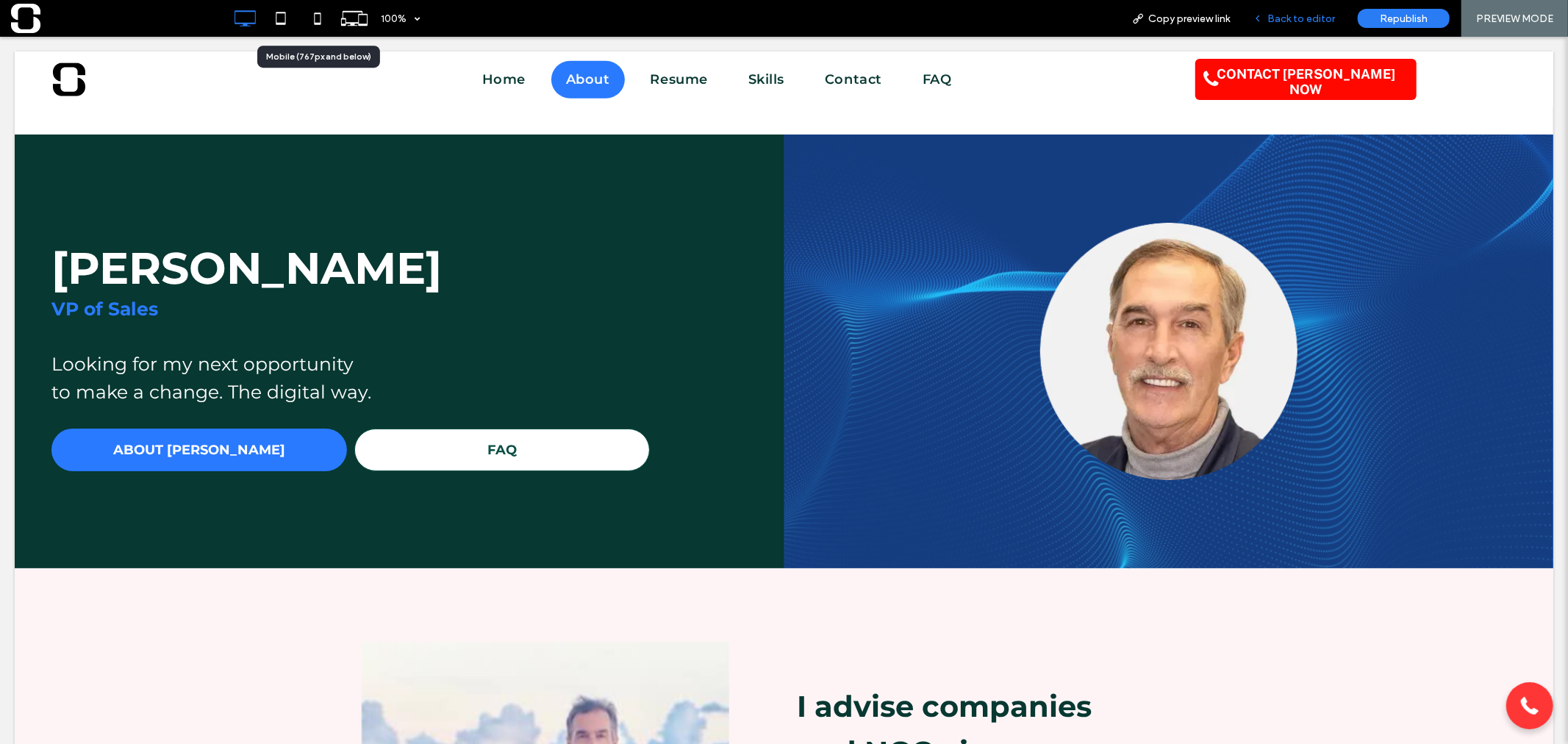
click at [1310, 13] on span "Back to editor" at bounding box center [1301, 18] width 68 height 12
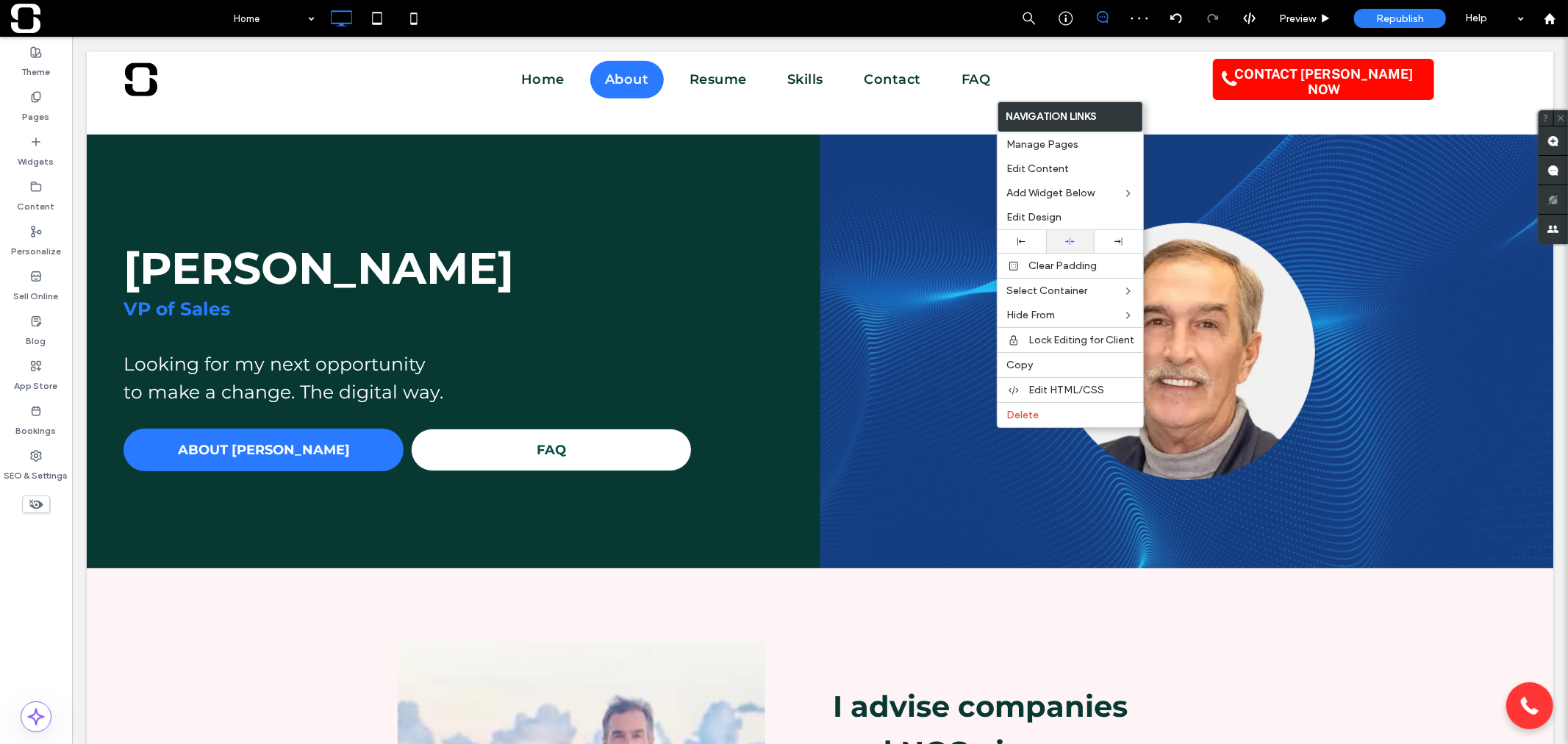
click at [1075, 240] on div at bounding box center [1069, 241] width 33 height 10
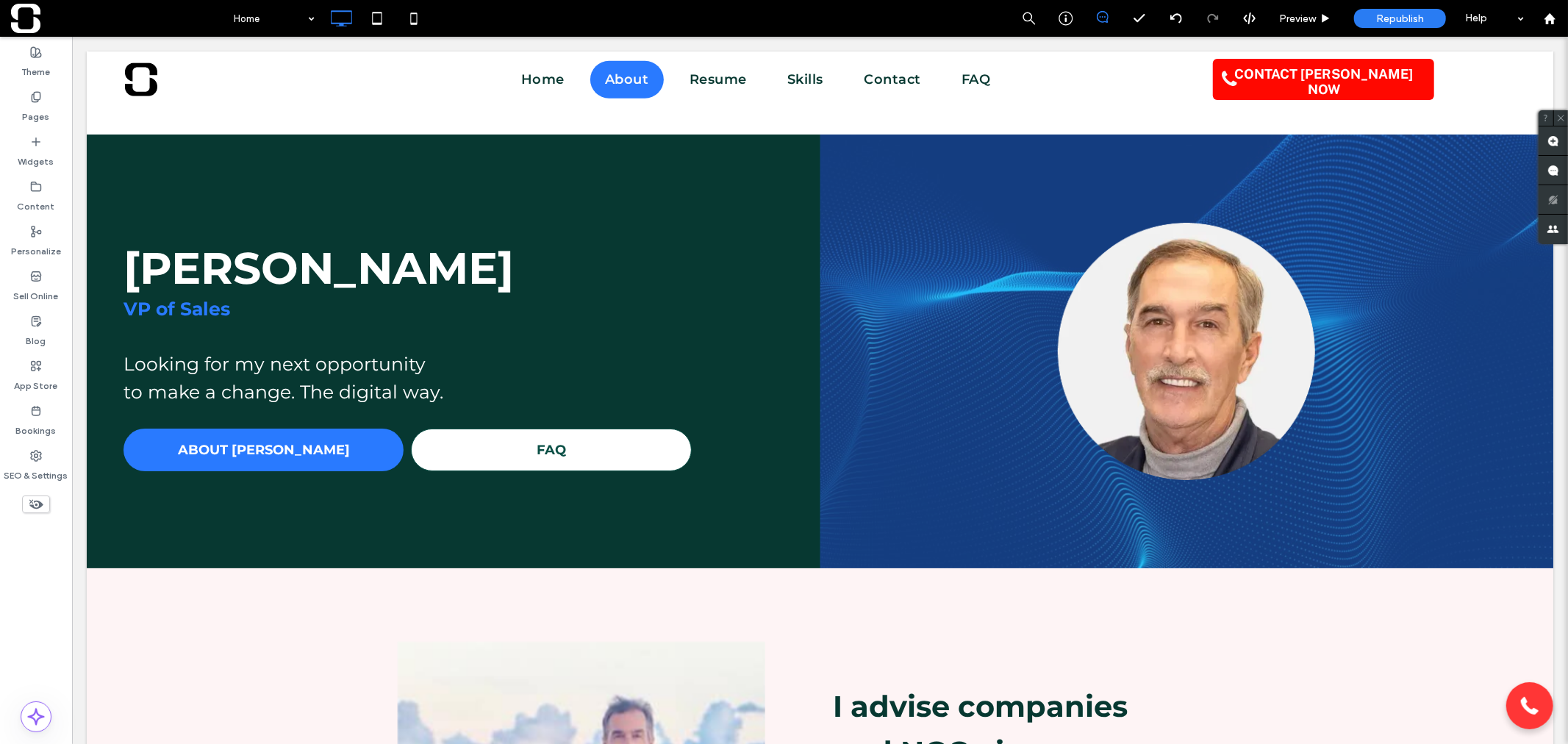
click at [39, 17] on span at bounding box center [118, 19] width 214 height 29
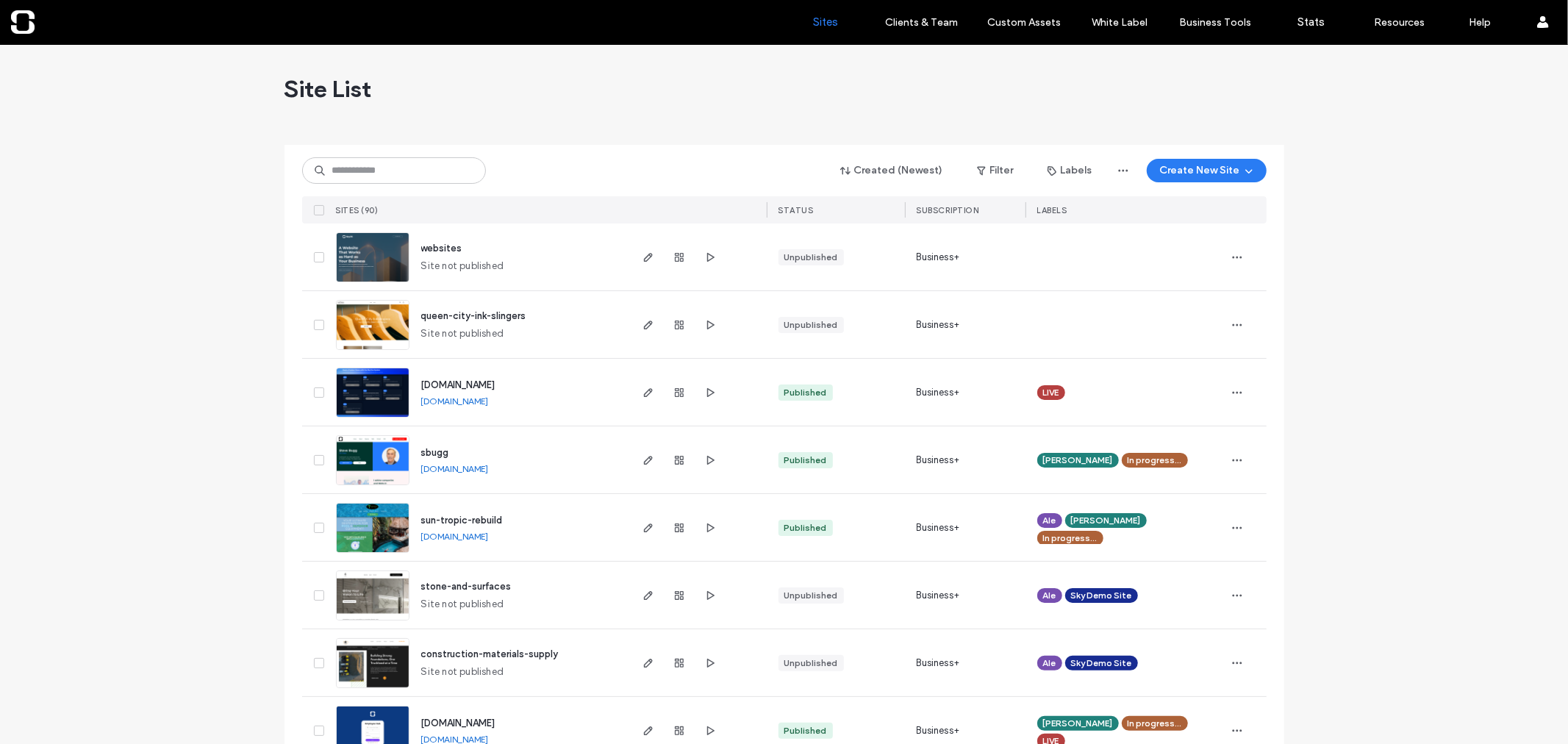
click at [456, 466] on link "[DOMAIN_NAME]" at bounding box center [455, 469] width 68 height 11
click at [642, 460] on icon "button" at bounding box center [648, 460] width 11 height 11
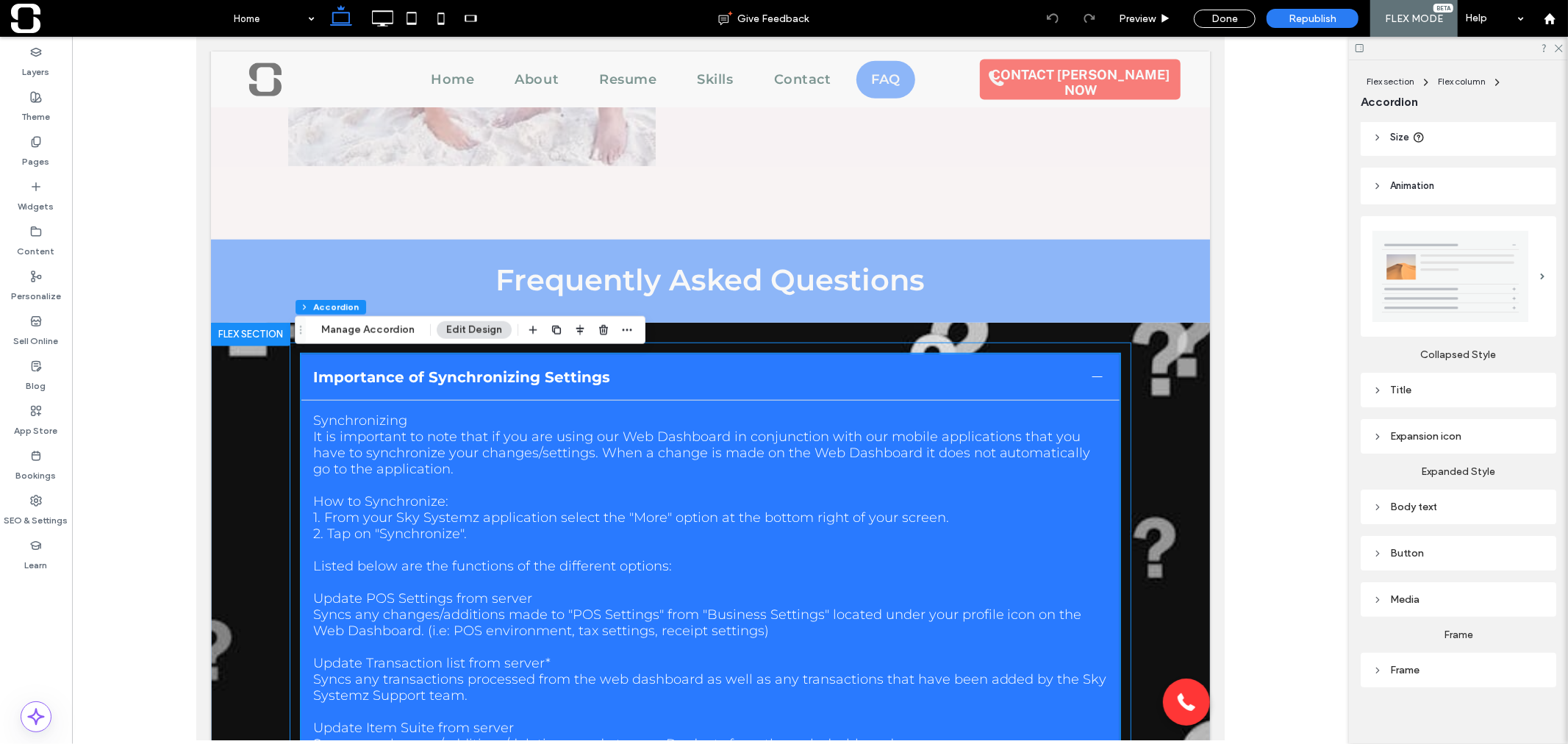
scroll to position [1088, 0]
click at [377, 332] on button "Manage Accordion" at bounding box center [368, 331] width 112 height 18
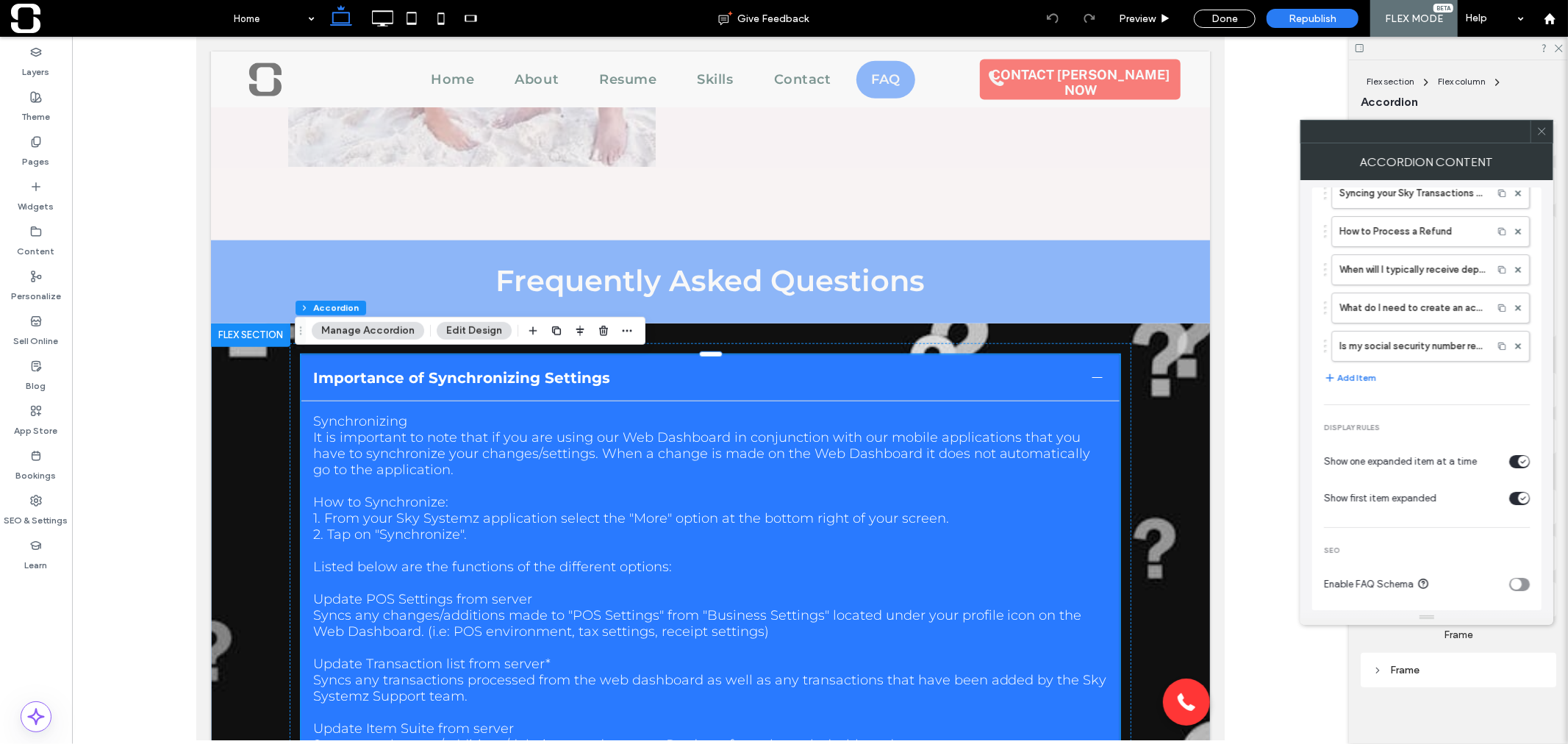
scroll to position [101, 0]
click at [1517, 494] on div "toggle" at bounding box center [1523, 491] width 11 height 11
click at [1516, 575] on div "toggle" at bounding box center [1519, 577] width 20 height 13
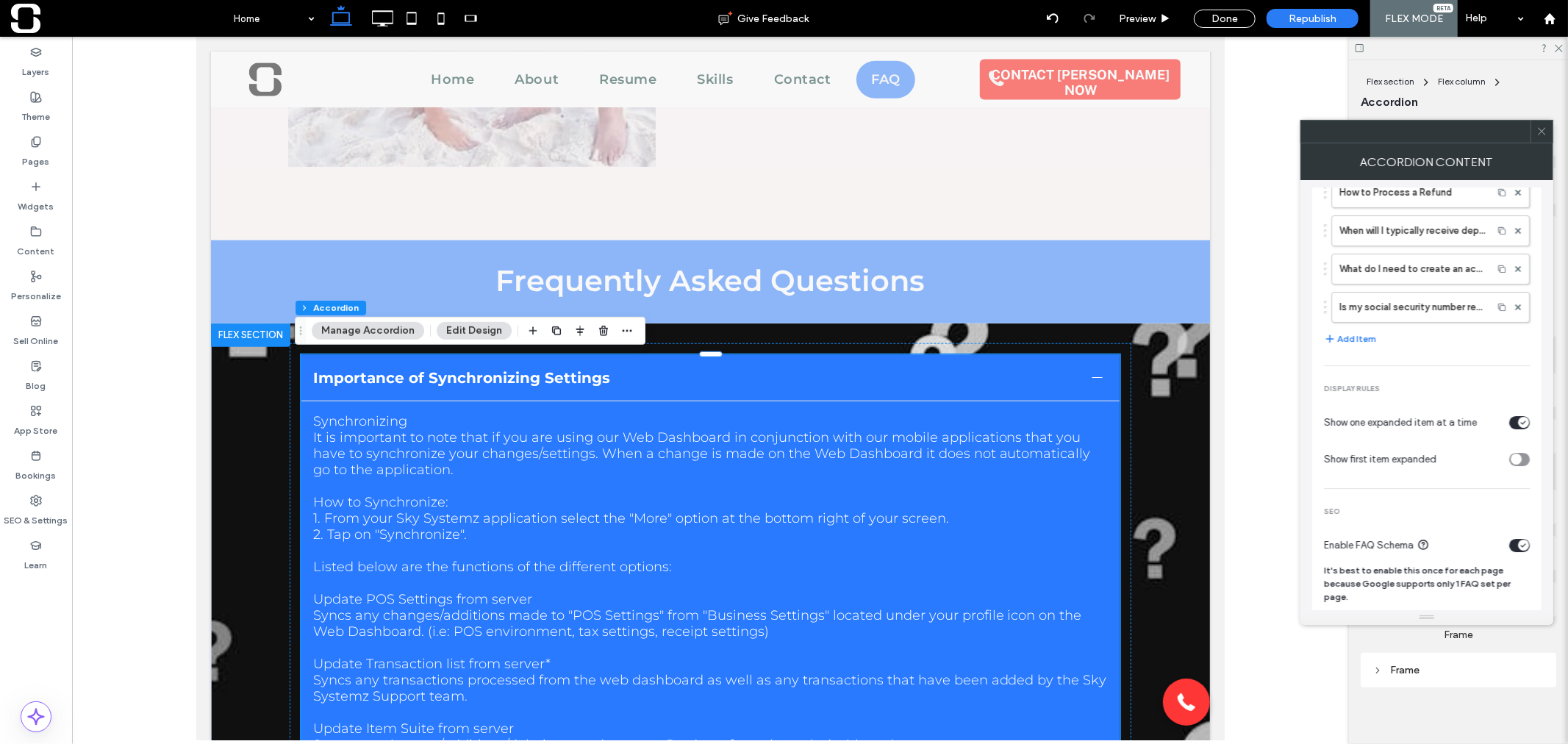
scroll to position [141, 0]
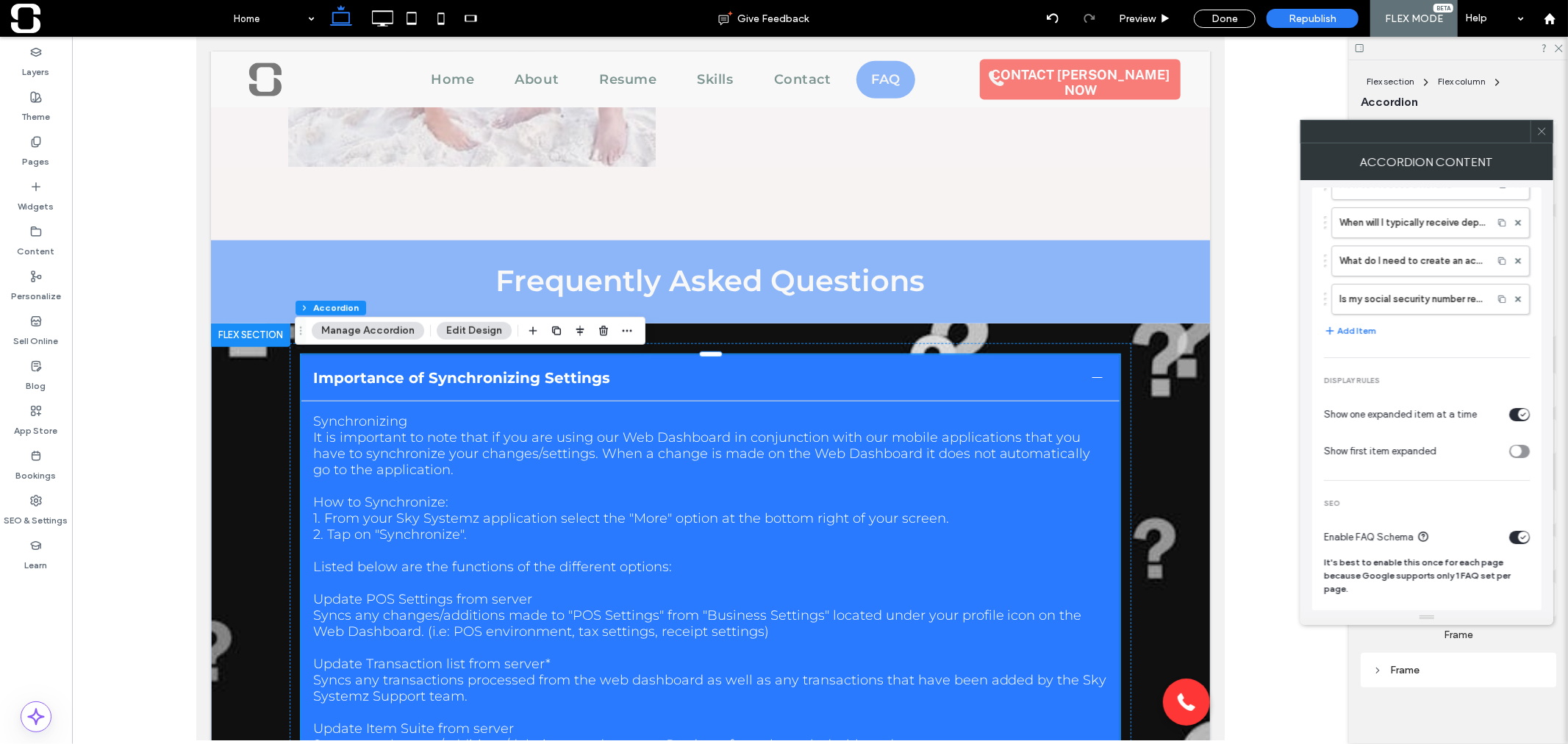
click at [1520, 539] on icon "toggle" at bounding box center [1522, 537] width 6 height 4
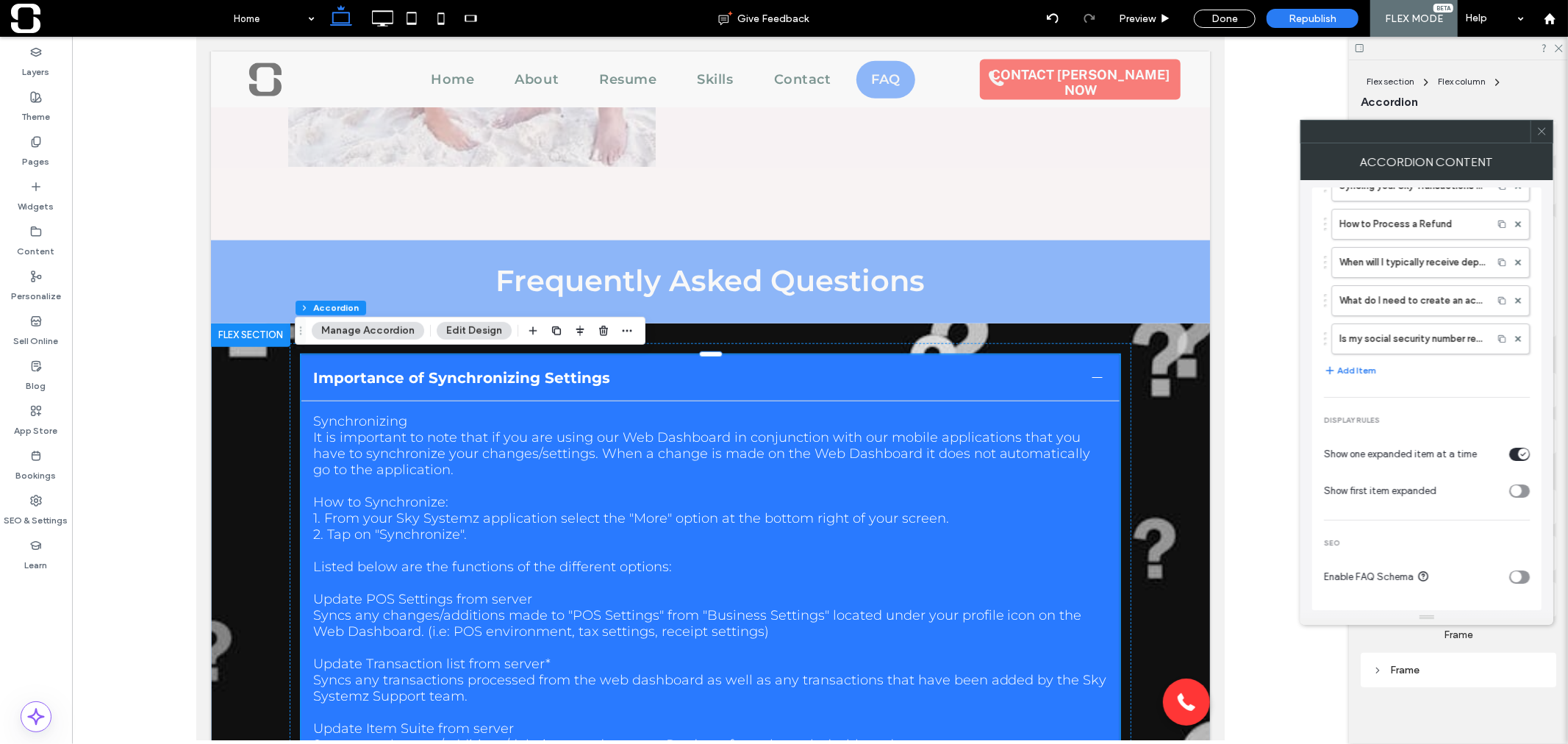
scroll to position [101, 0]
click at [1540, 130] on use at bounding box center [1541, 131] width 7 height 7
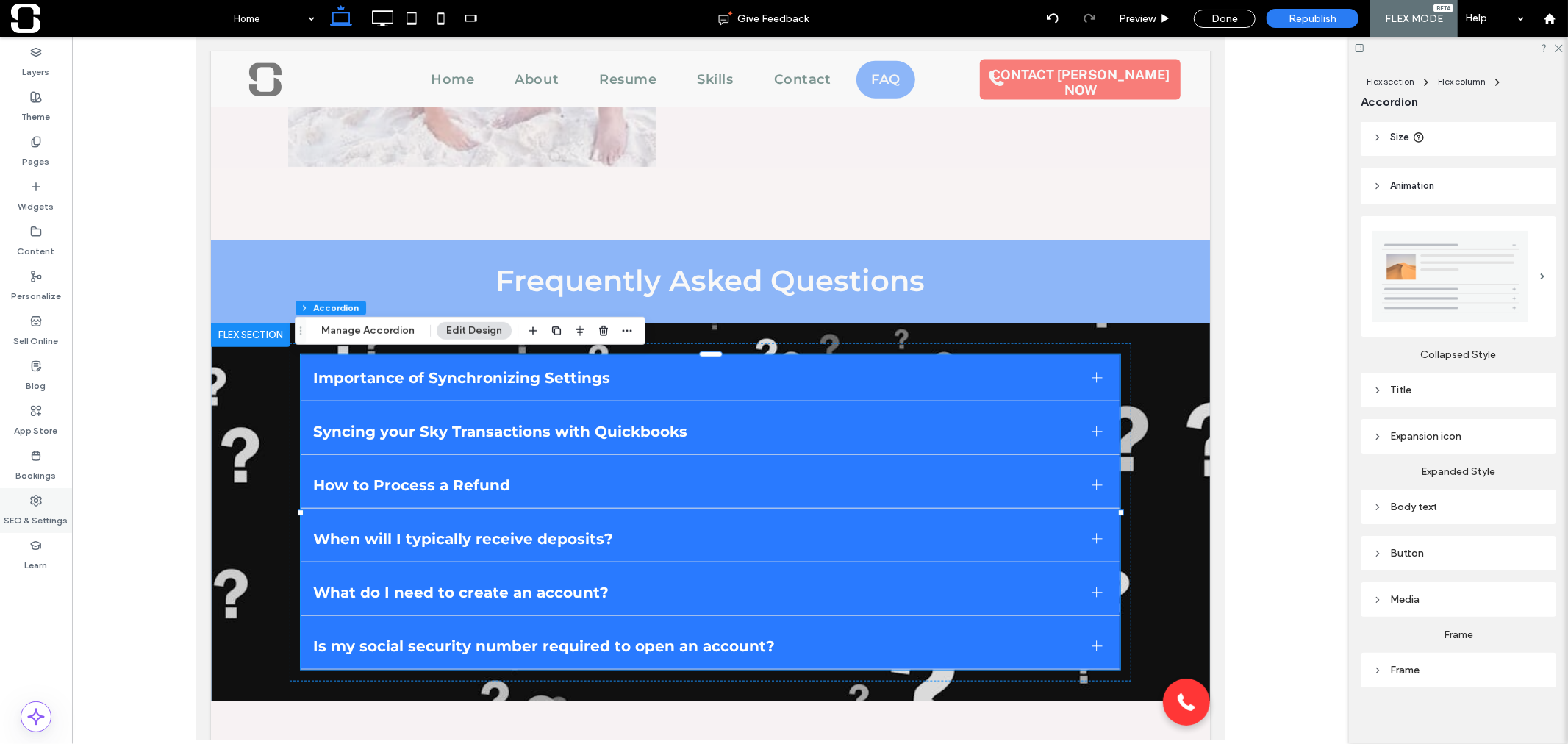
click at [41, 510] on label "SEO & Settings" at bounding box center [36, 516] width 64 height 20
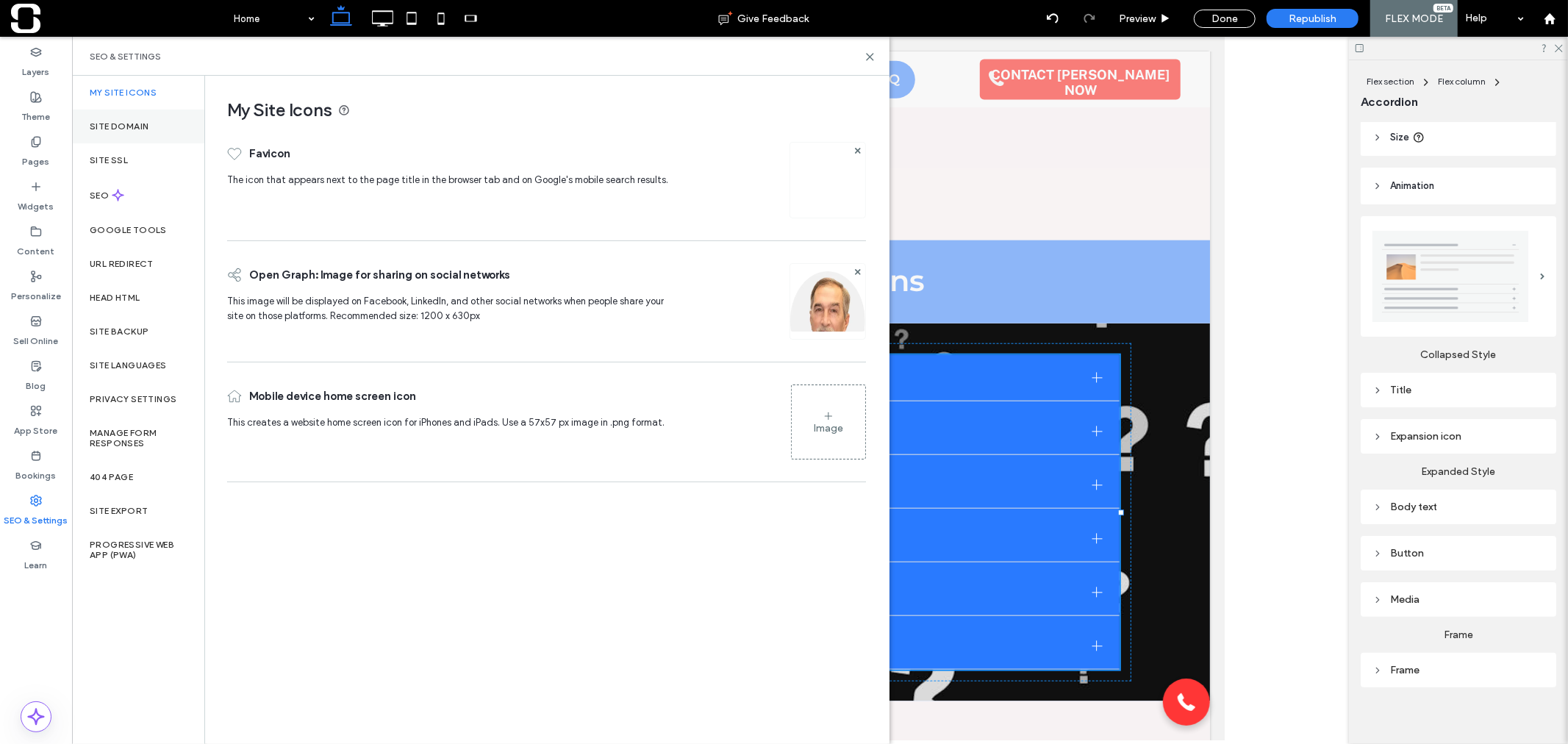
click at [128, 132] on div "Site Domain" at bounding box center [138, 125] width 132 height 33
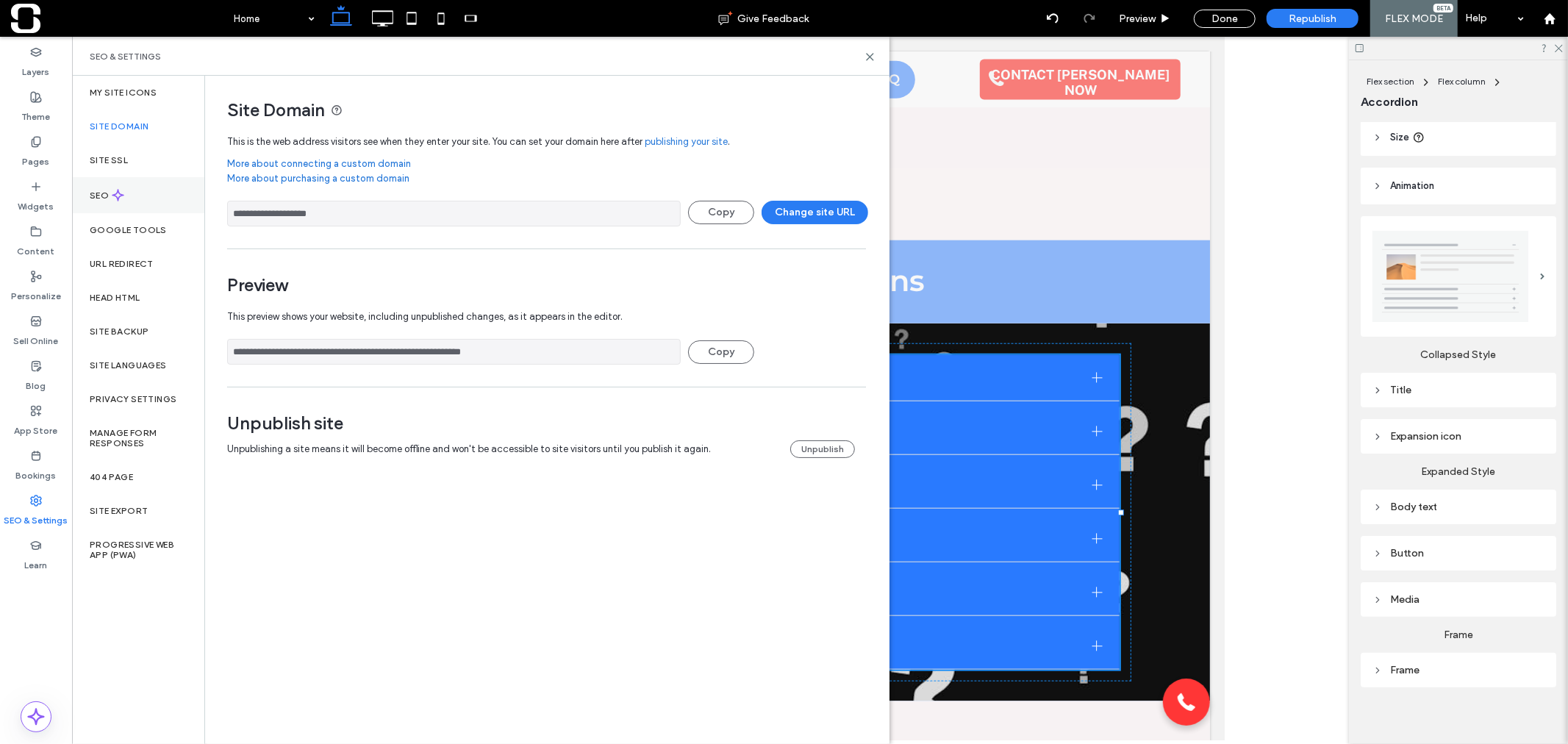
click at [112, 190] on icon at bounding box center [117, 195] width 12 height 12
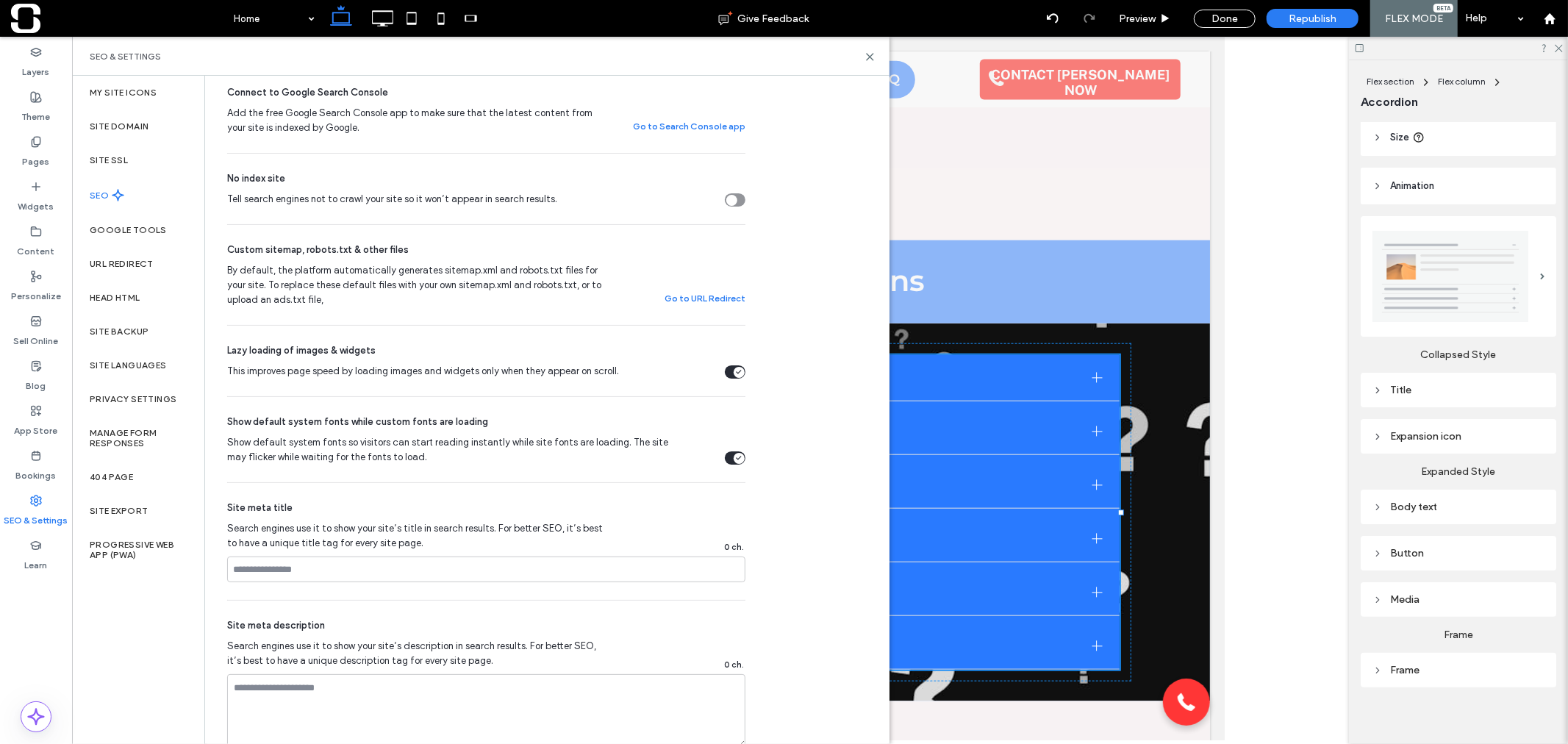
scroll to position [490, 0]
click at [744, 199] on div "Tell search engines not to crawl your site so it won’t appear in search results." at bounding box center [734, 199] width 20 height 13
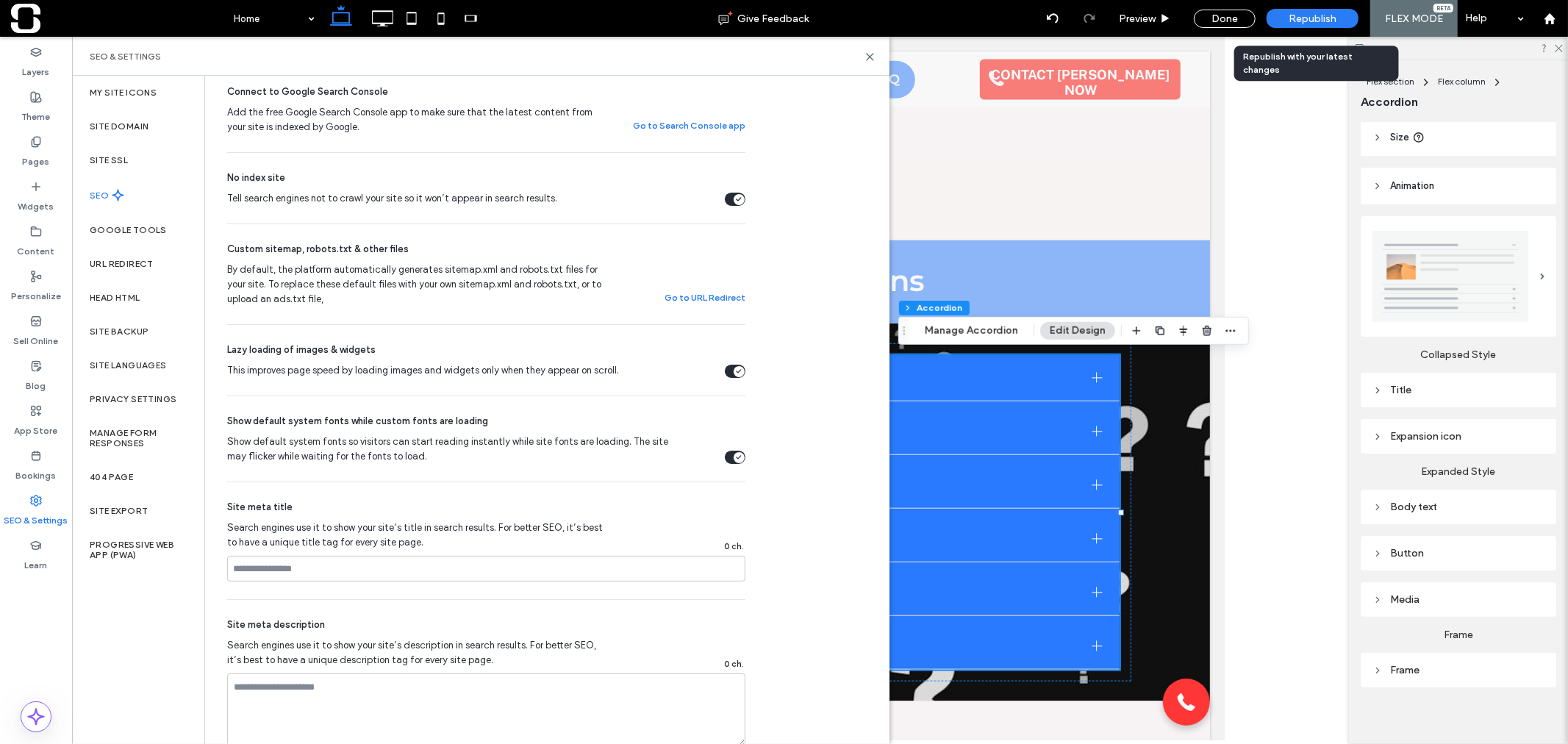
click at [1324, 20] on span "Republish" at bounding box center [1312, 18] width 48 height 12
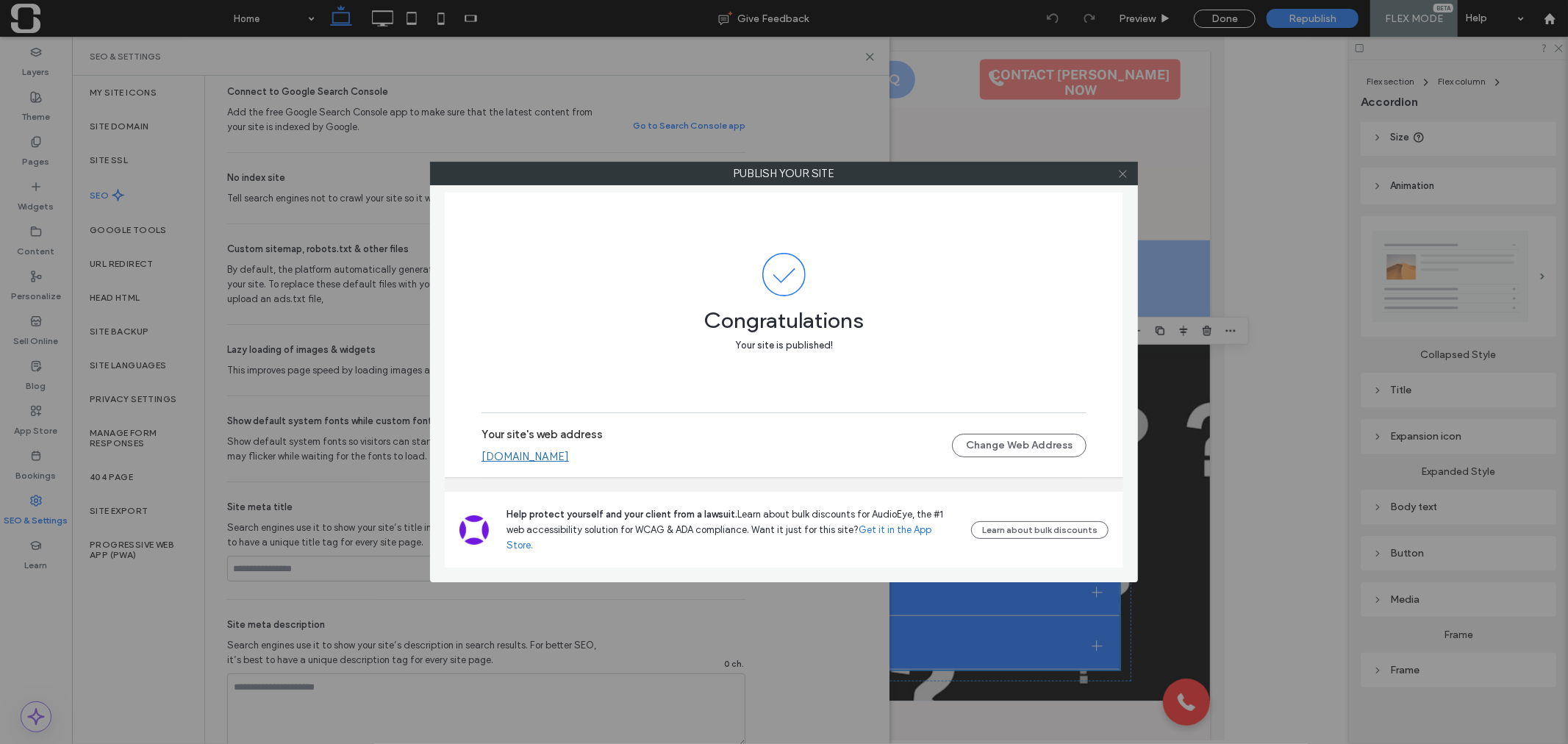
click at [1125, 174] on icon at bounding box center [1123, 174] width 11 height 11
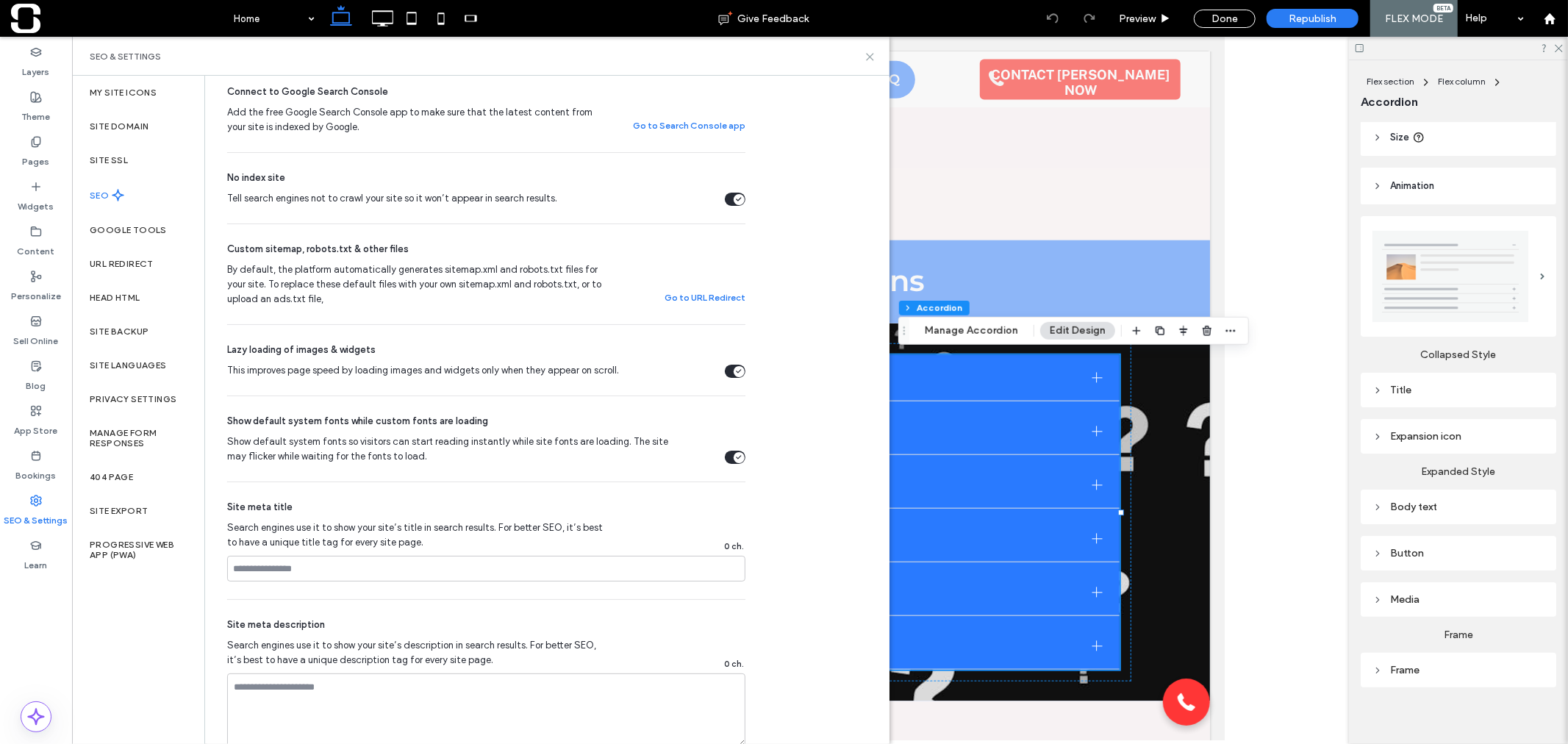
drag, startPoint x: 870, startPoint y: 53, endPoint x: 659, endPoint y: 326, distance: 345.0
click at [870, 53] on icon at bounding box center [870, 57] width 11 height 11
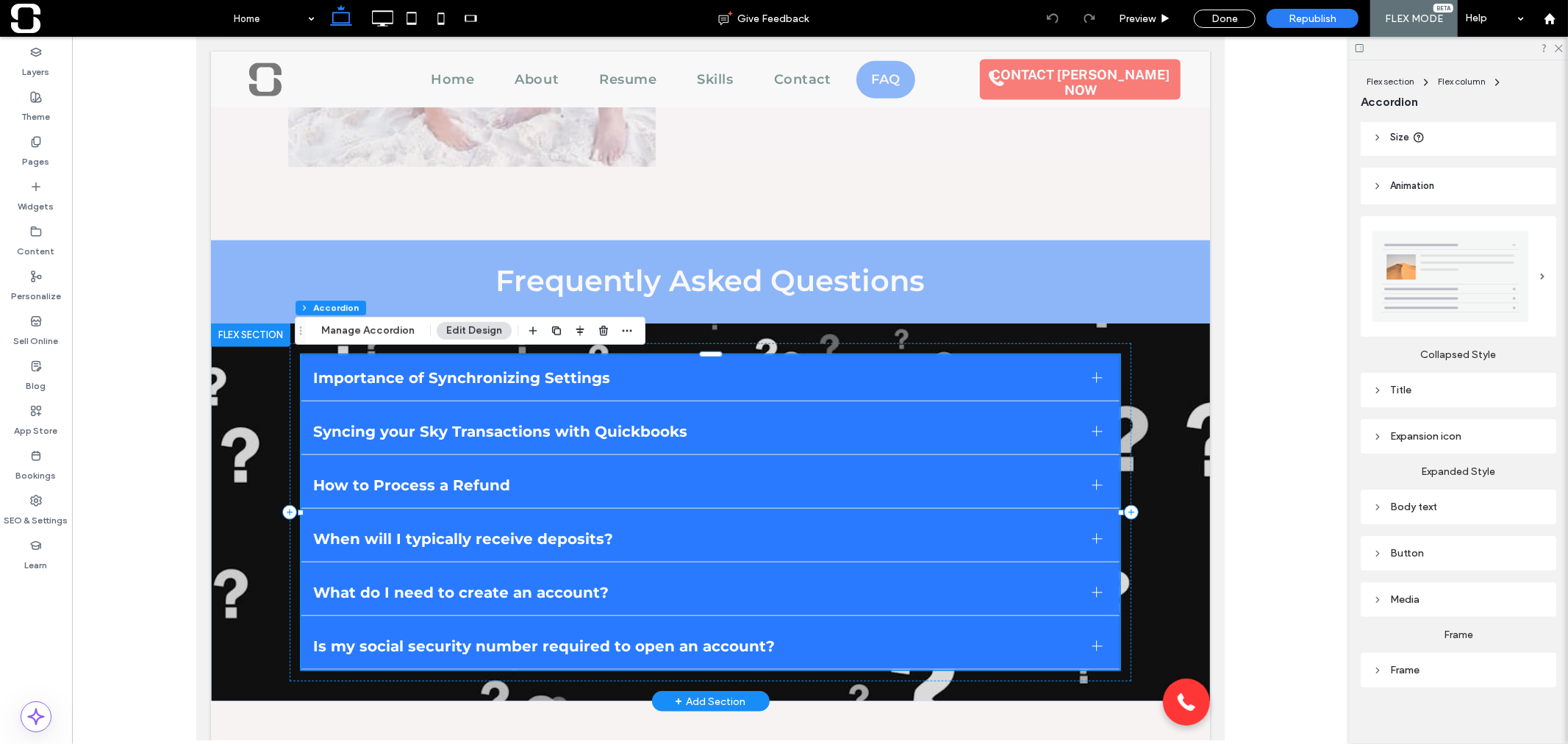
click at [826, 438] on span "Syncing your Sky Transactions with Quickbooks" at bounding box center [696, 431] width 768 height 18
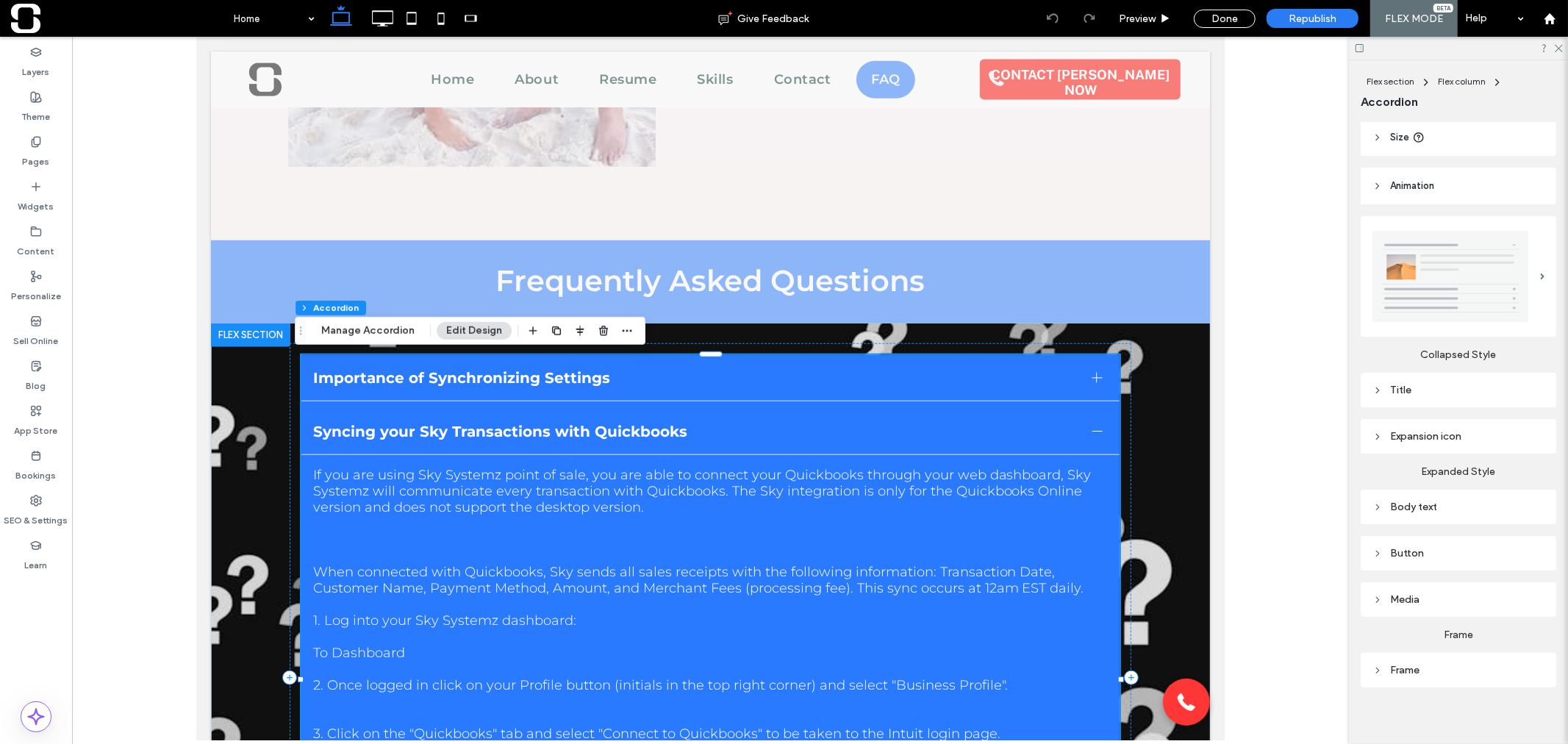
click at [632, 381] on span "Importance of Synchronizing Settings" at bounding box center [696, 377] width 768 height 18
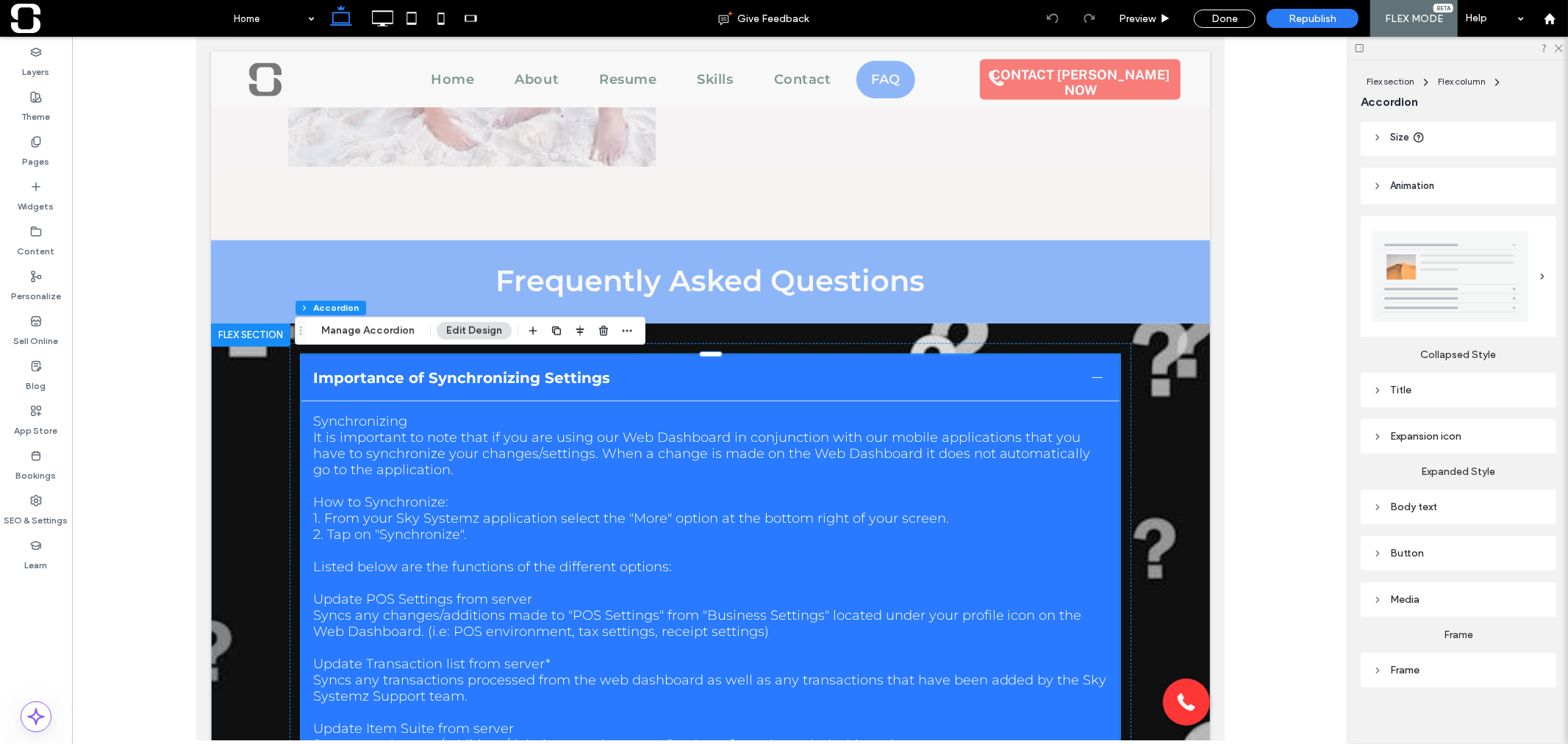
click at [632, 381] on span "Importance of Synchronizing Settings" at bounding box center [696, 377] width 768 height 18
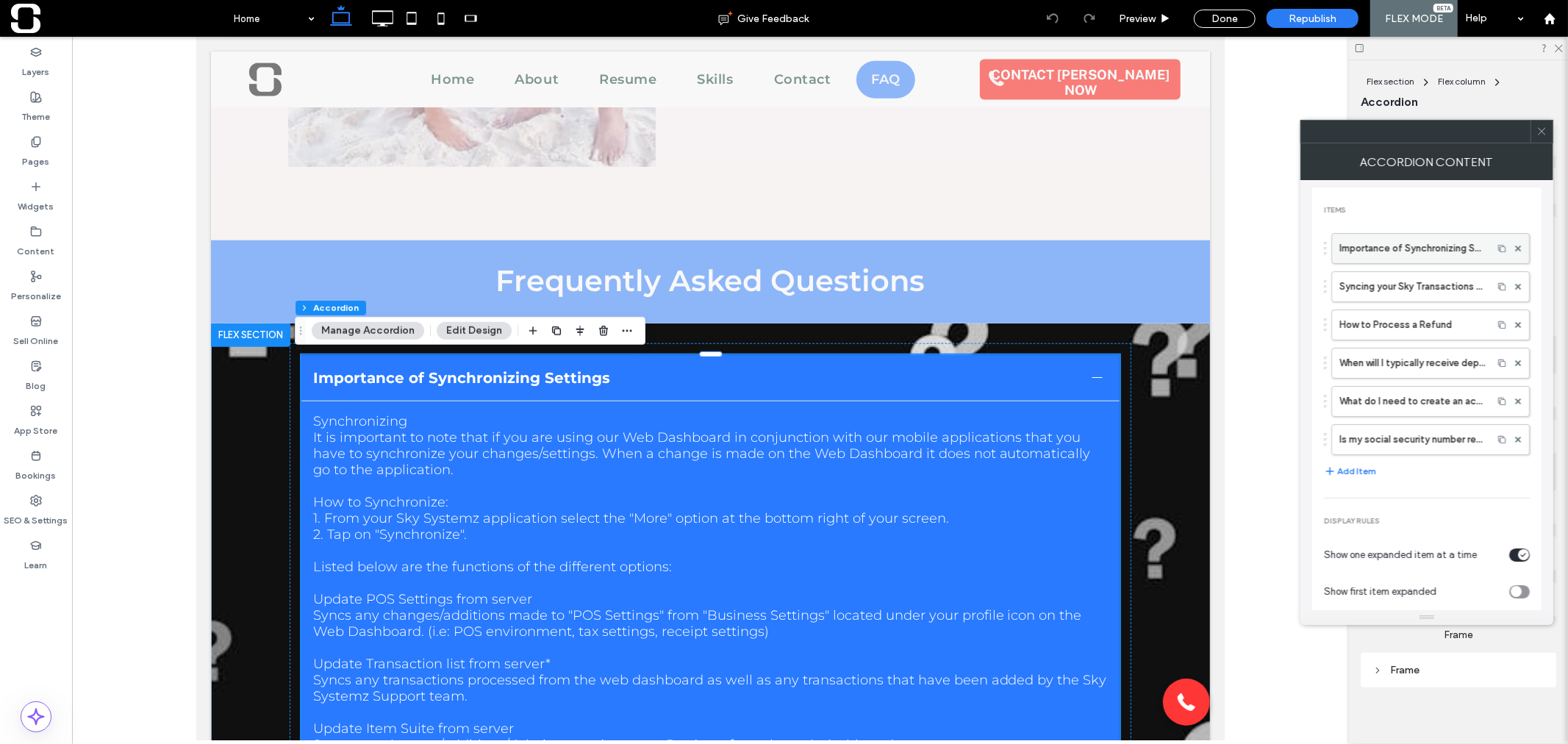
click at [1412, 247] on label "Importance of Synchronizing Settings" at bounding box center [1412, 249] width 146 height 29
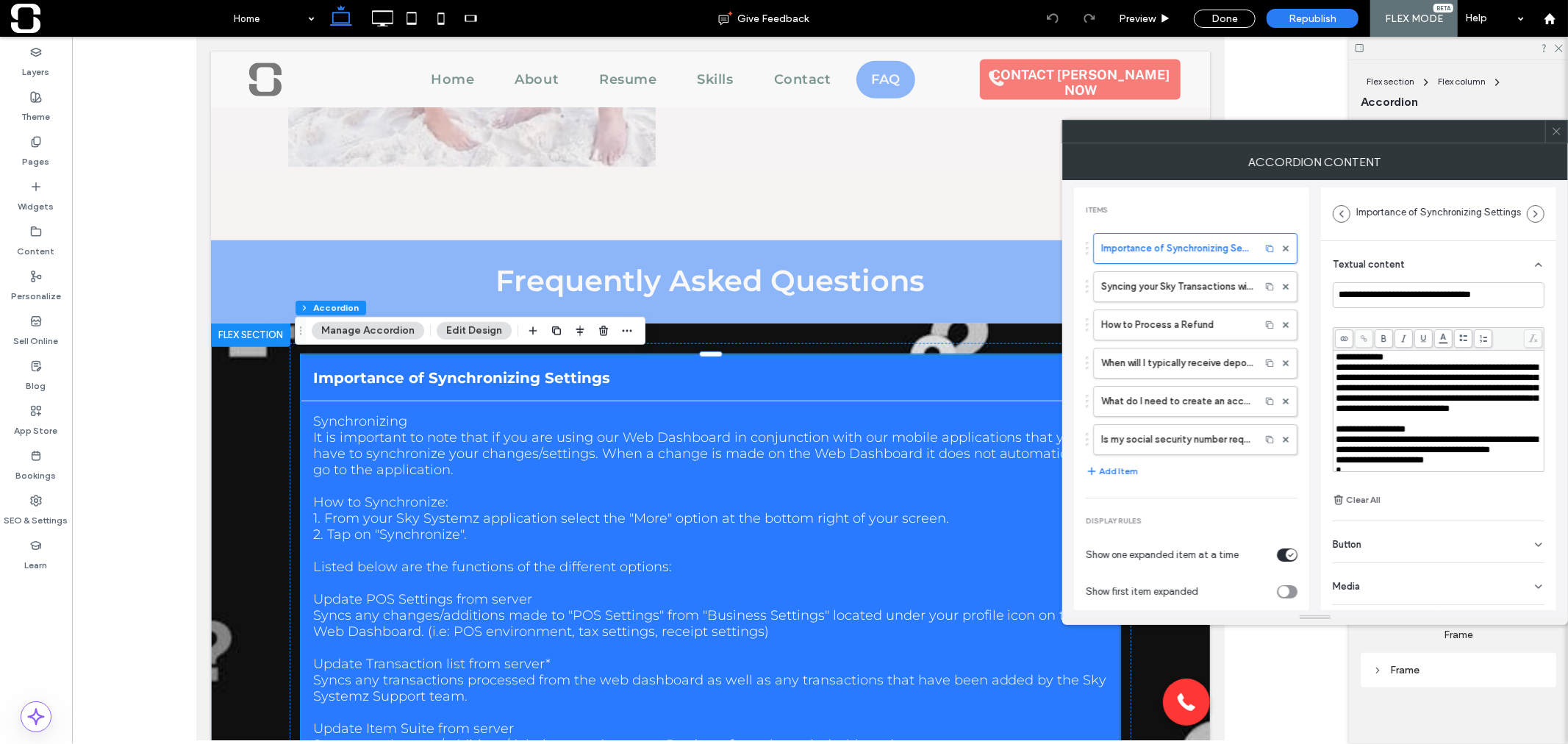
click at [1398, 360] on div "**********" at bounding box center [1438, 357] width 206 height 11
drag, startPoint x: 1404, startPoint y: 359, endPoint x: 1299, endPoint y: 362, distance: 105.0
click at [1299, 362] on div "**********" at bounding box center [1315, 395] width 482 height 430
click at [1387, 337] on icon at bounding box center [1384, 338] width 8 height 8
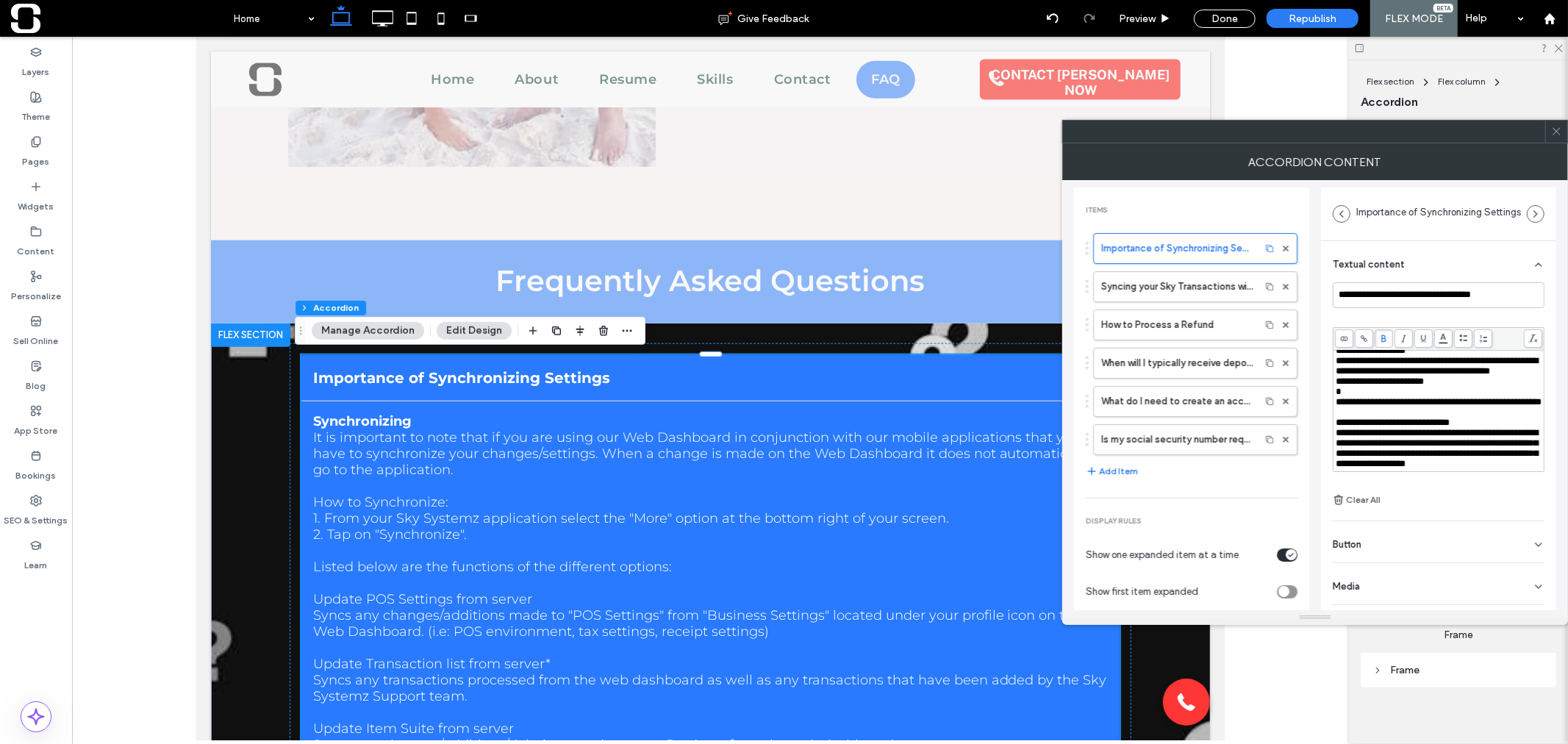
scroll to position [81, 0]
drag, startPoint x: 1430, startPoint y: 379, endPoint x: 1336, endPoint y: 380, distance: 94.0
click at [1336, 354] on div "**********" at bounding box center [1438, 348] width 206 height 11
click at [1382, 338] on icon at bounding box center [1384, 338] width 8 height 8
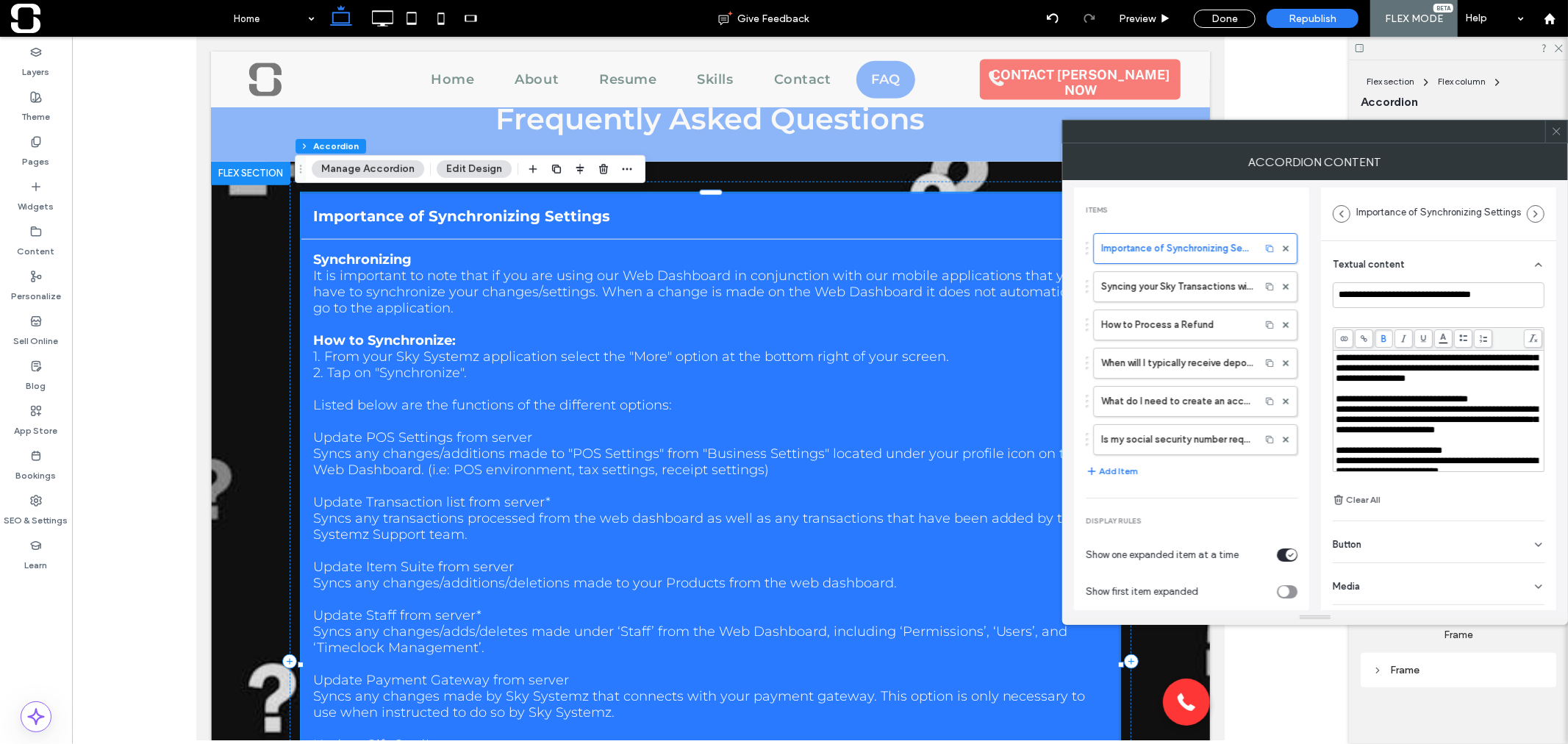
scroll to position [163, 0]
drag, startPoint x: 1487, startPoint y: 399, endPoint x: 1337, endPoint y: 398, distance: 150.0
click at [1337, 343] on div "**********" at bounding box center [1438, 338] width 206 height 11
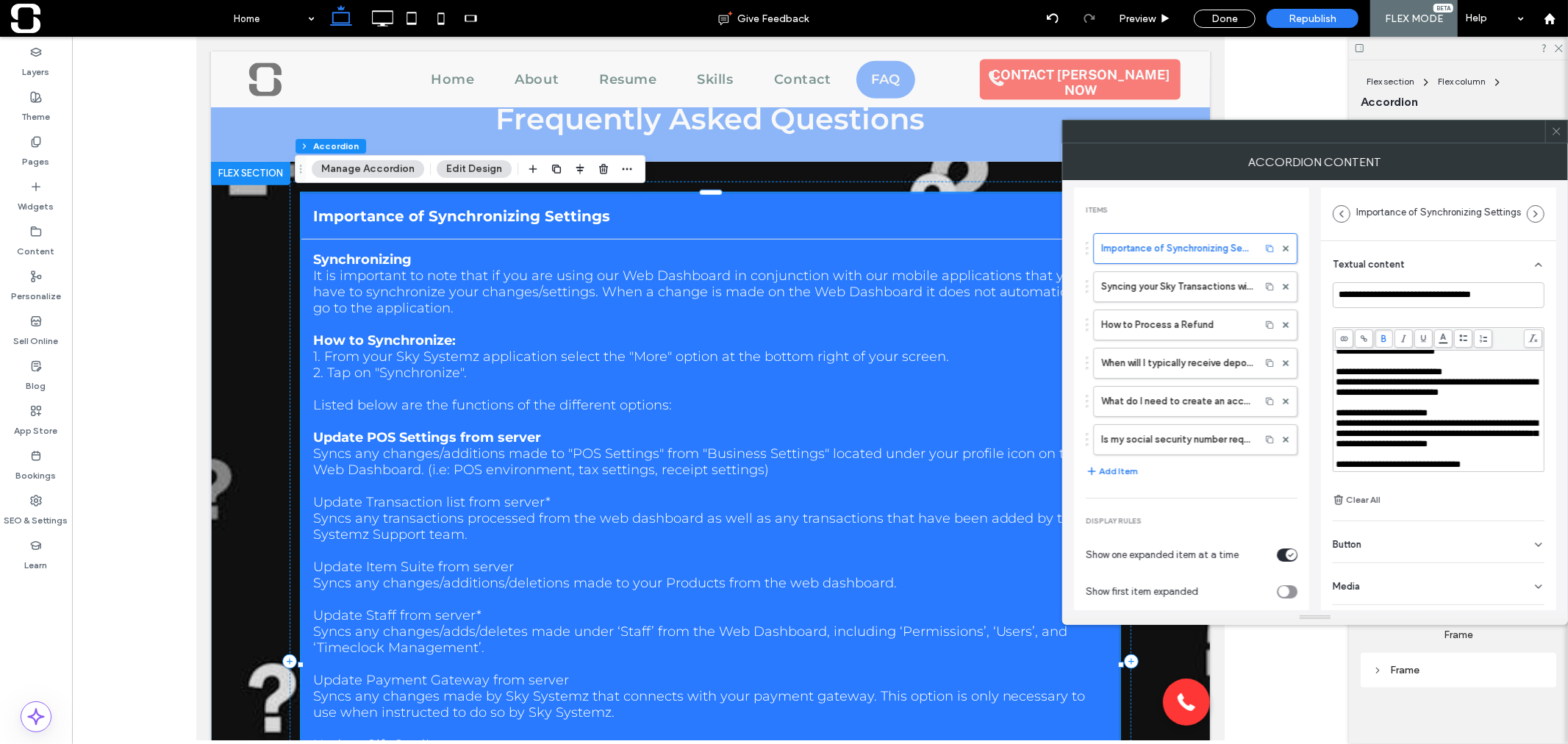
scroll to position [244, 0]
click at [1468, 324] on span "**********" at bounding box center [1402, 319] width 132 height 10
drag, startPoint x: 1488, startPoint y: 399, endPoint x: 1337, endPoint y: 400, distance: 151.0
click at [1337, 324] on span "**********" at bounding box center [1400, 319] width 129 height 10
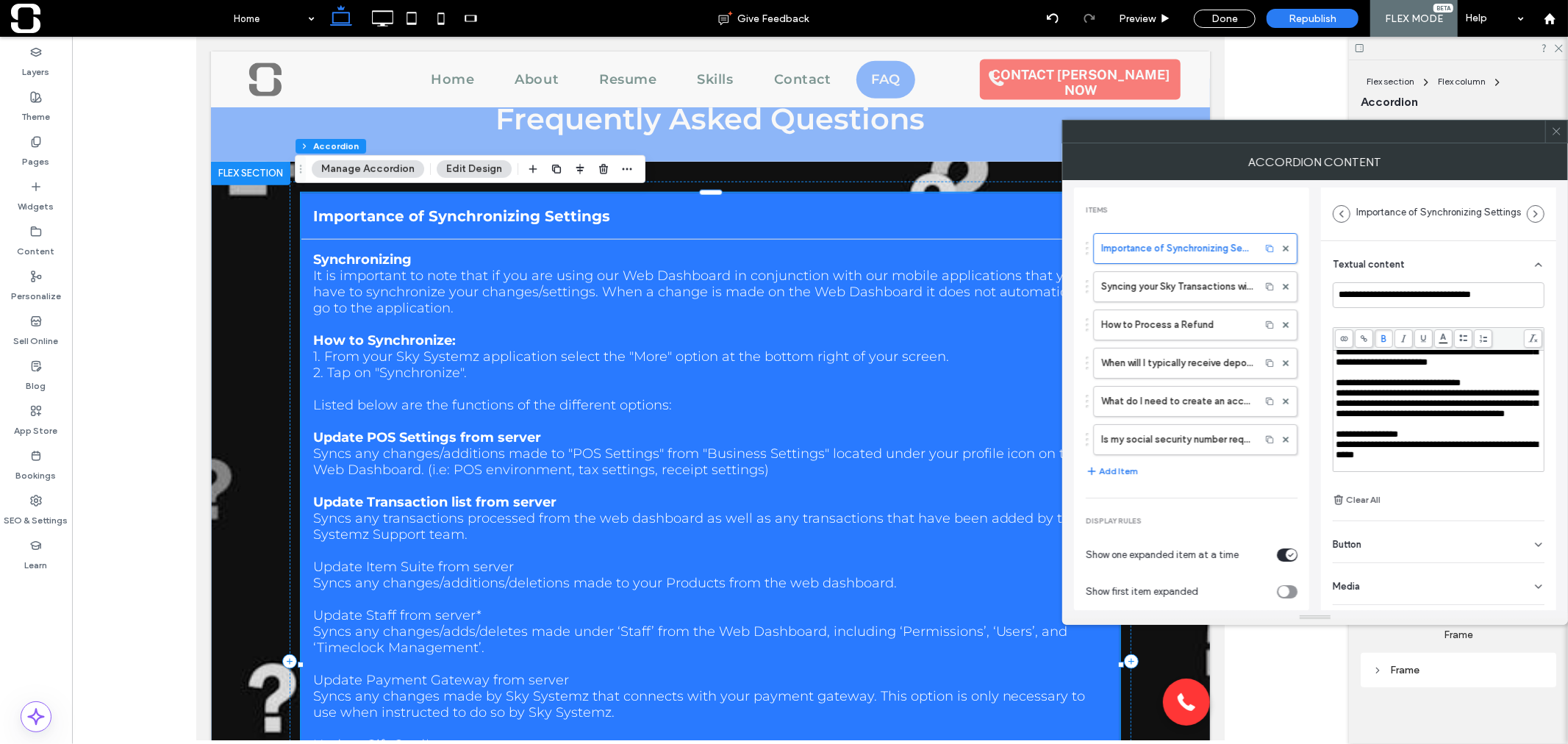
scroll to position [325, 0]
drag, startPoint x: 1470, startPoint y: 385, endPoint x: 1336, endPoint y: 385, distance: 134.0
click at [1334, 385] on div "**********" at bounding box center [1438, 411] width 210 height 121
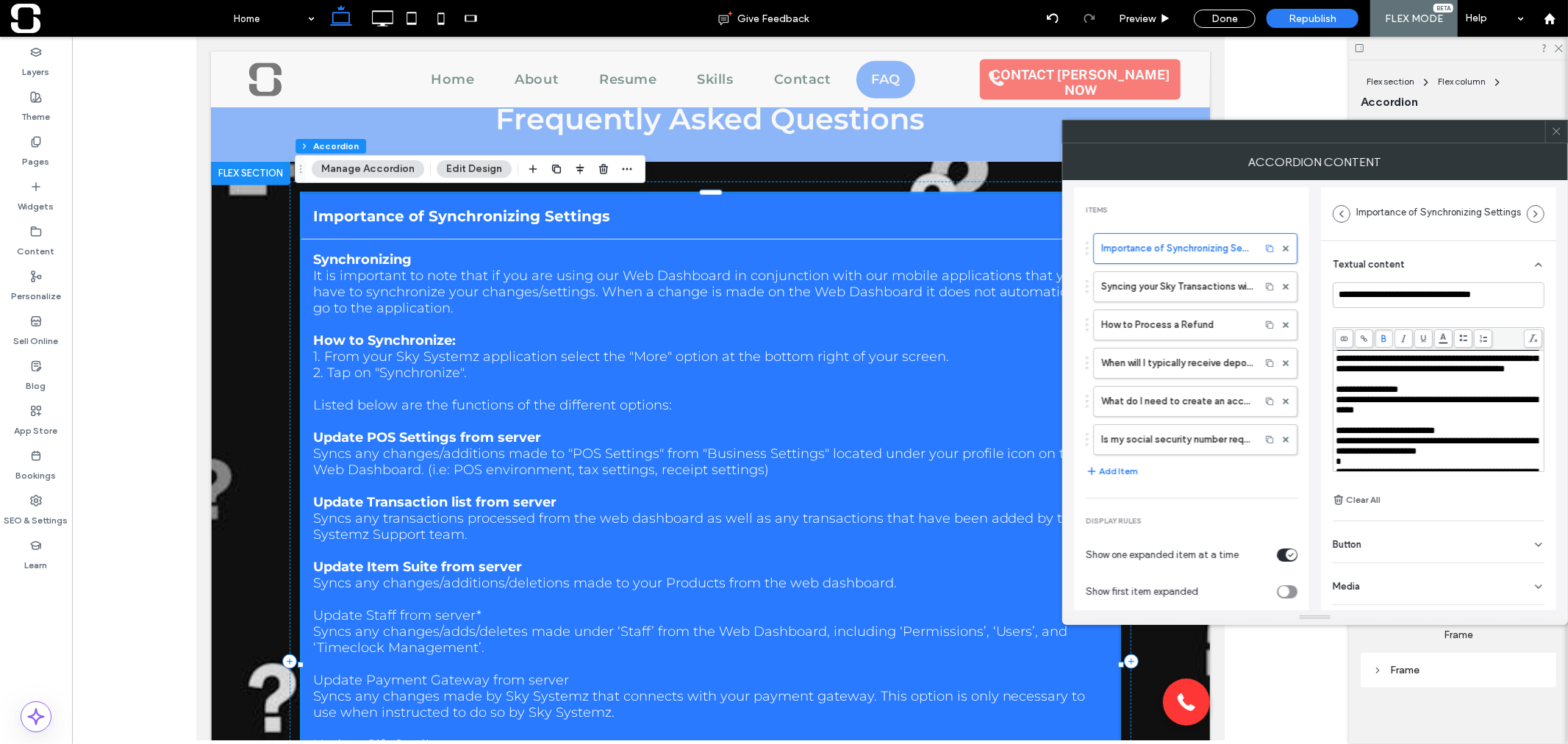
scroll to position [383, 0]
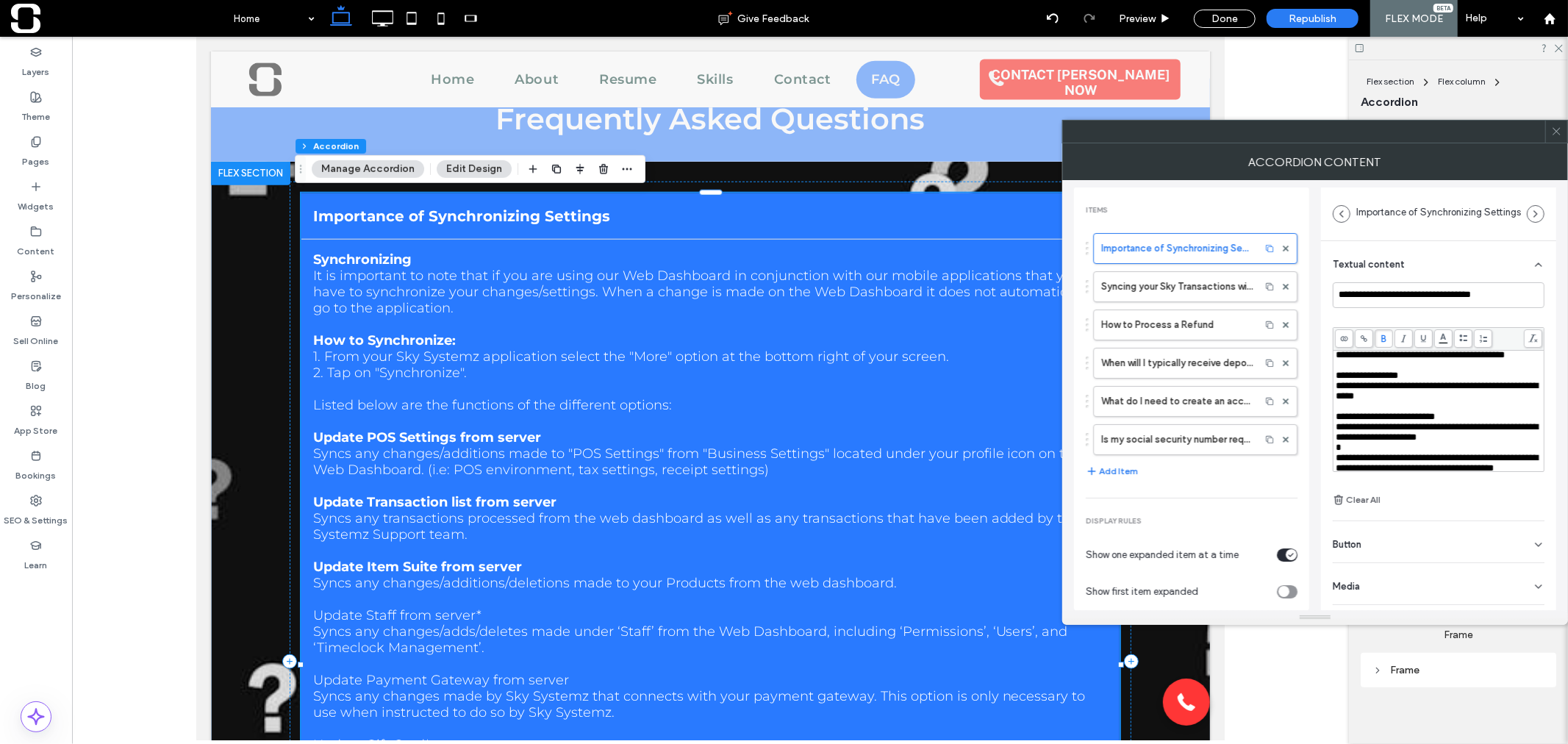
drag, startPoint x: 1448, startPoint y: 443, endPoint x: 1330, endPoint y: 383, distance: 132.4
click at [1330, 383] on div "**********" at bounding box center [1438, 423] width 236 height 363
click at [1456, 278] on div "**********" at bounding box center [1438, 272] width 206 height 11
drag, startPoint x: 1507, startPoint y: 372, endPoint x: 1332, endPoint y: 373, distance: 175.0
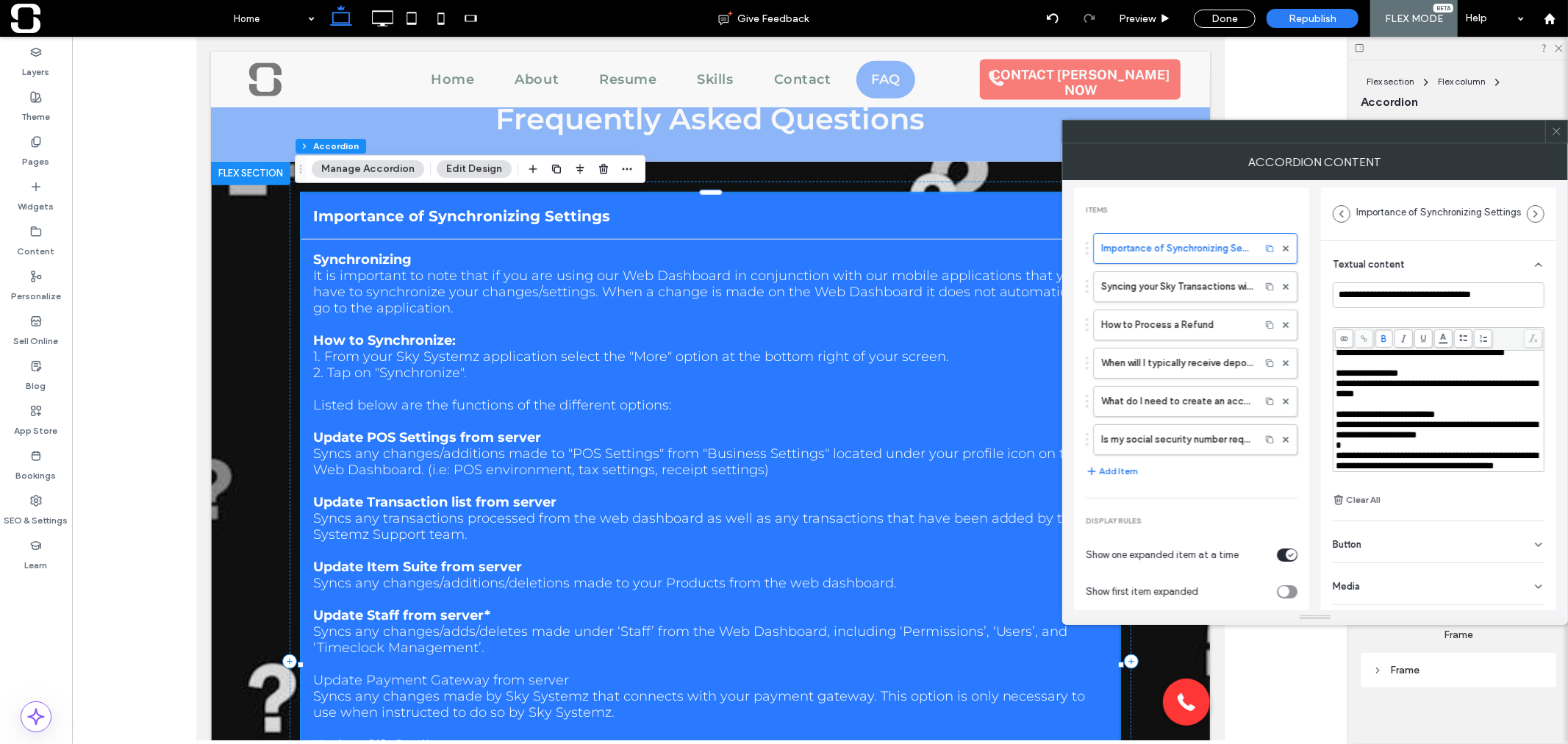
click at [1332, 373] on div "**********" at bounding box center [1438, 399] width 212 height 145
click at [1420, 371] on div "**********" at bounding box center [1438, 373] width 206 height 11
drag, startPoint x: 1412, startPoint y: 363, endPoint x: 1394, endPoint y: 445, distance: 84.0
click at [1395, 450] on div "**********" at bounding box center [1438, 218] width 206 height 504
click at [1397, 370] on div "**********" at bounding box center [1438, 218] width 206 height 504
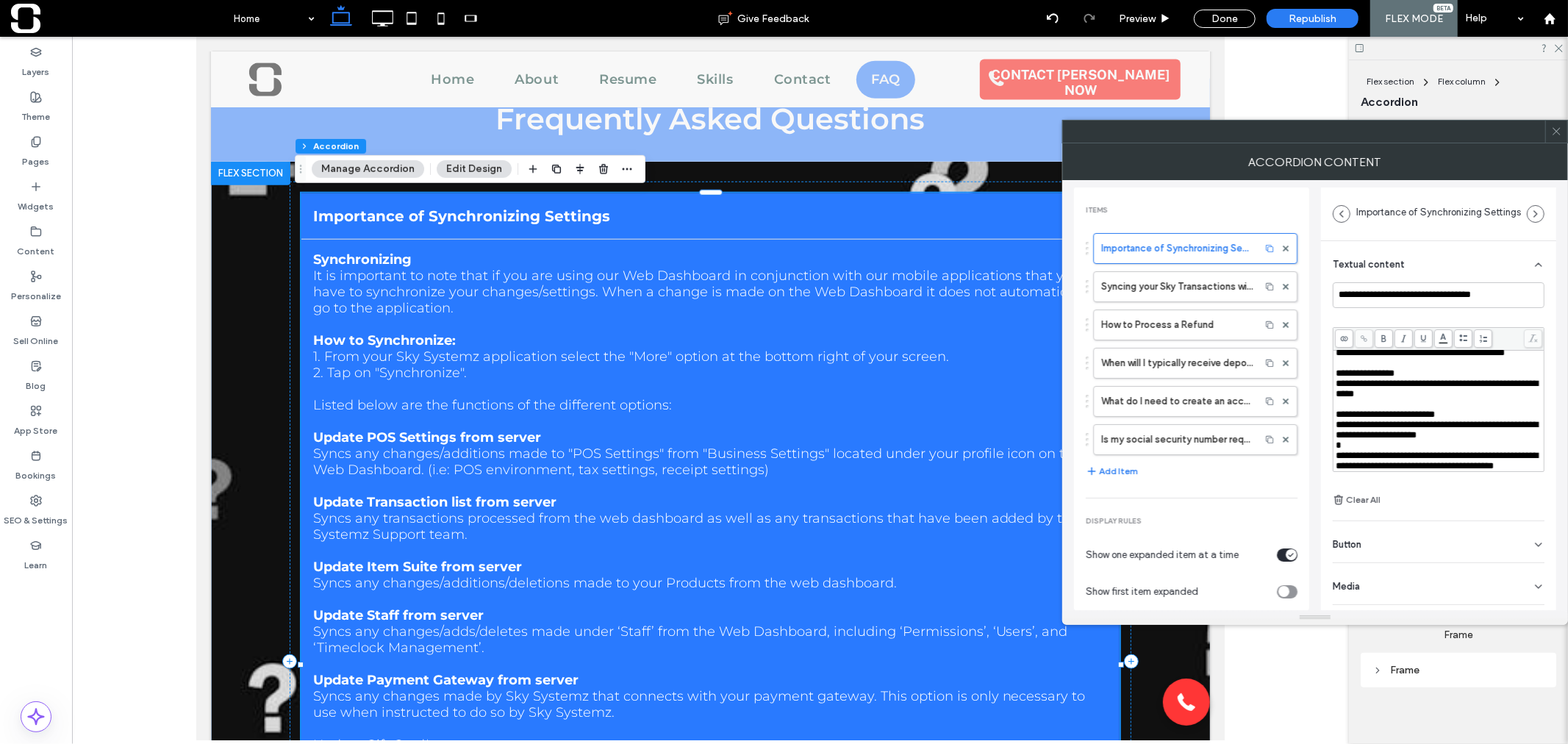
scroll to position [487, 0]
drag, startPoint x: 1415, startPoint y: 420, endPoint x: 1336, endPoint y: 419, distance: 79.0
click at [1336, 378] on div "**********" at bounding box center [1438, 373] width 206 height 11
drag, startPoint x: 1457, startPoint y: 383, endPoint x: 1336, endPoint y: 379, distance: 121.1
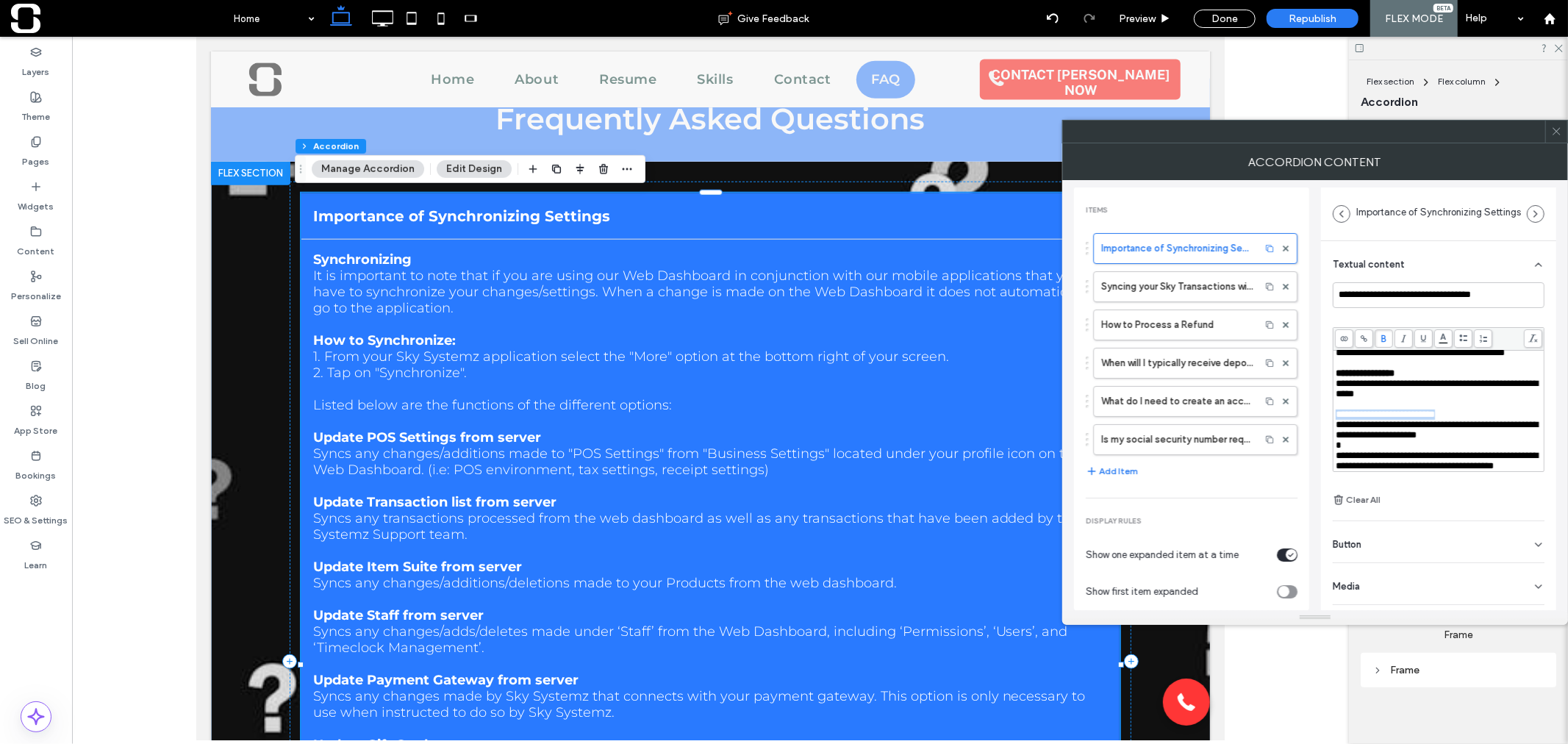
click at [1336, 409] on div "**********" at bounding box center [1438, 414] width 206 height 11
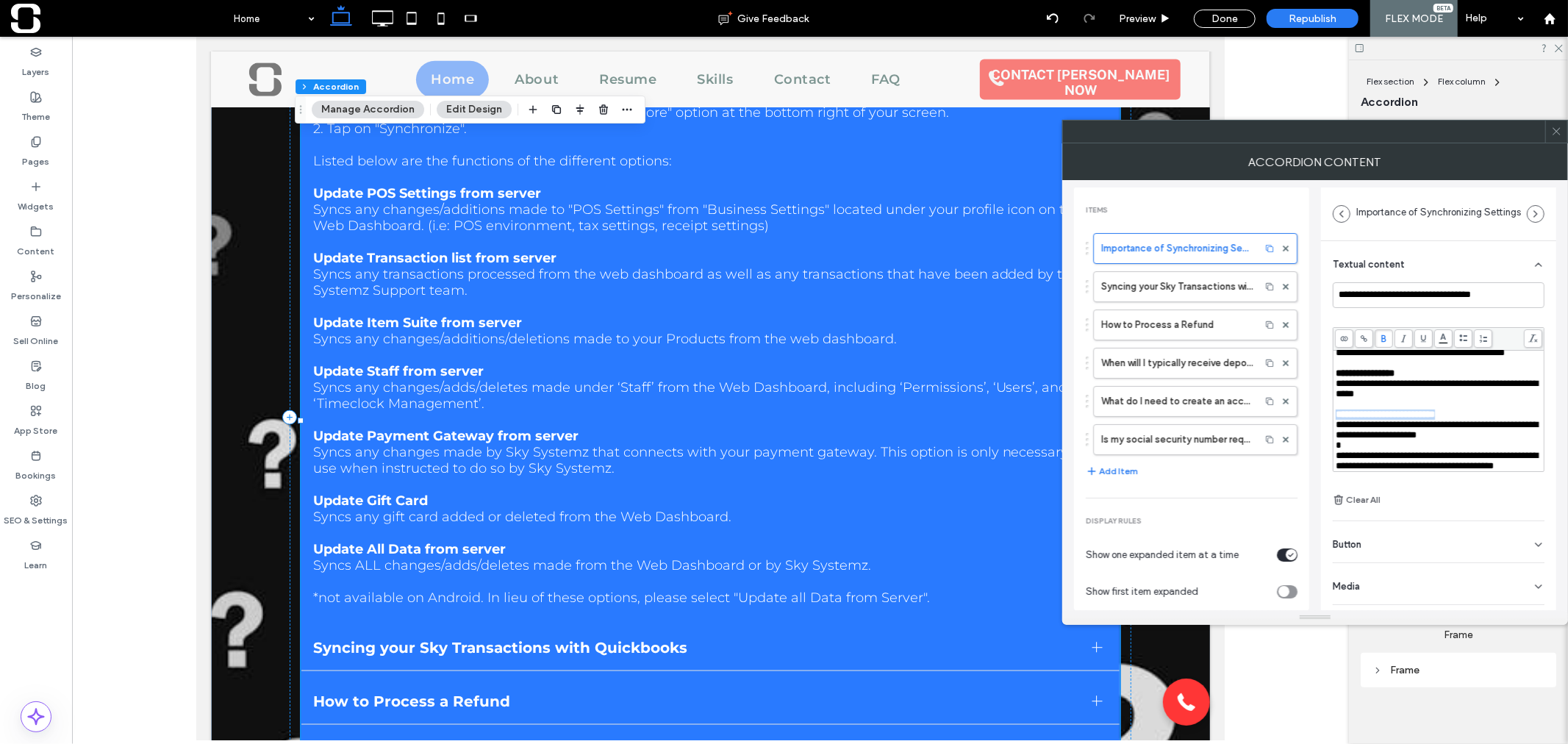
scroll to position [500, 0]
click at [1554, 131] on icon at bounding box center [1557, 131] width 11 height 11
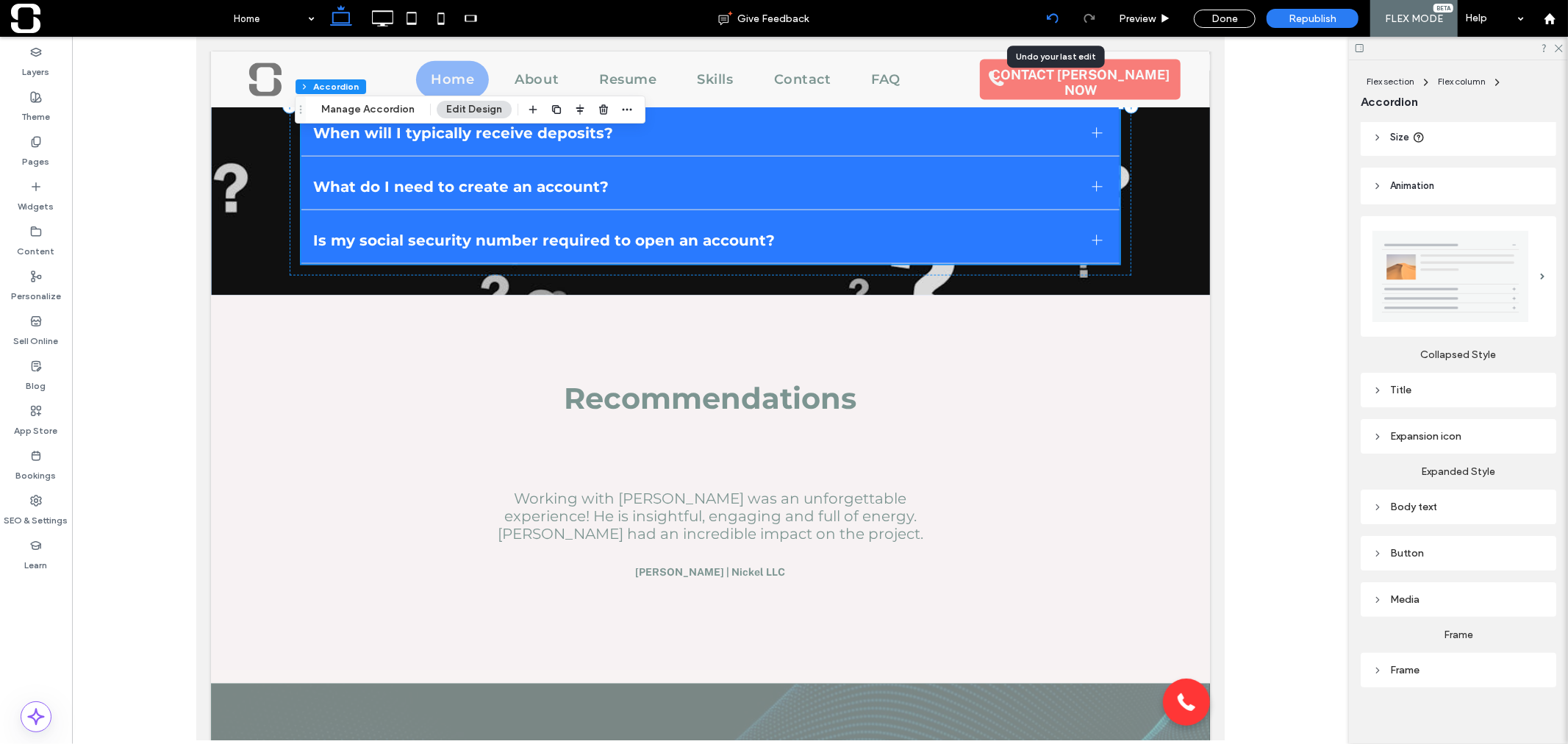
click at [1056, 12] on icon at bounding box center [1052, 18] width 11 height 11
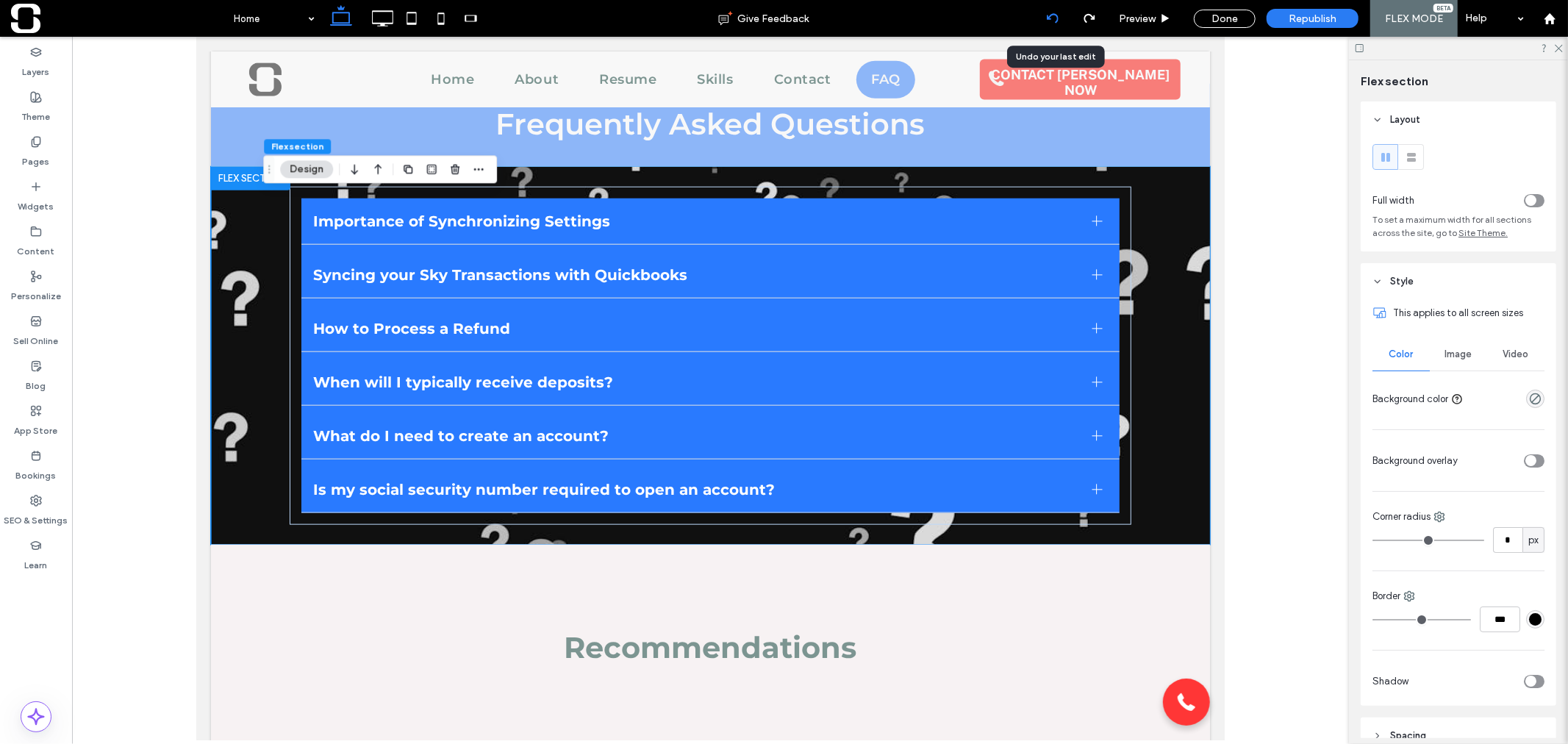
scroll to position [1191, 0]
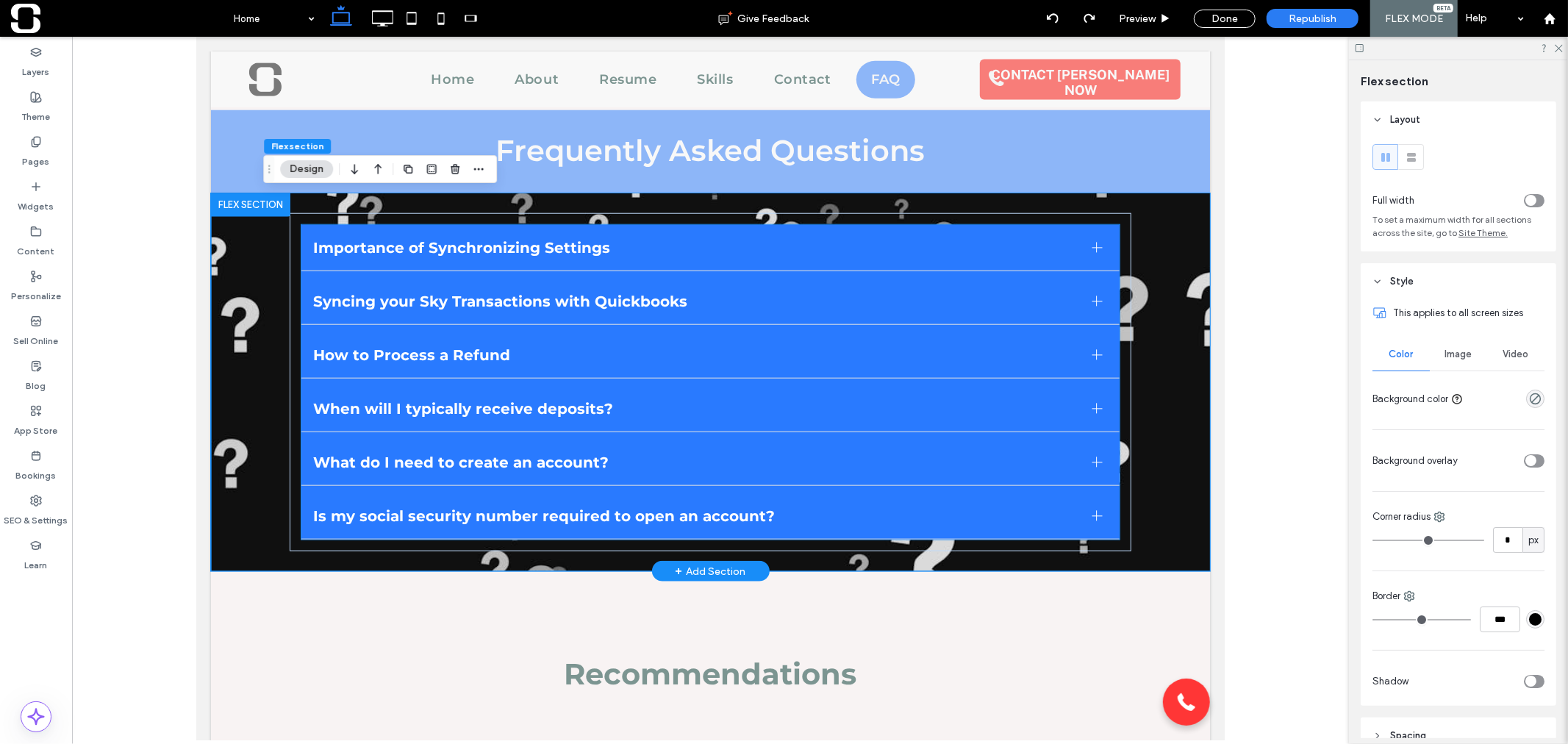
click at [1005, 238] on span "Importance of Synchronizing Settings" at bounding box center [696, 247] width 768 height 18
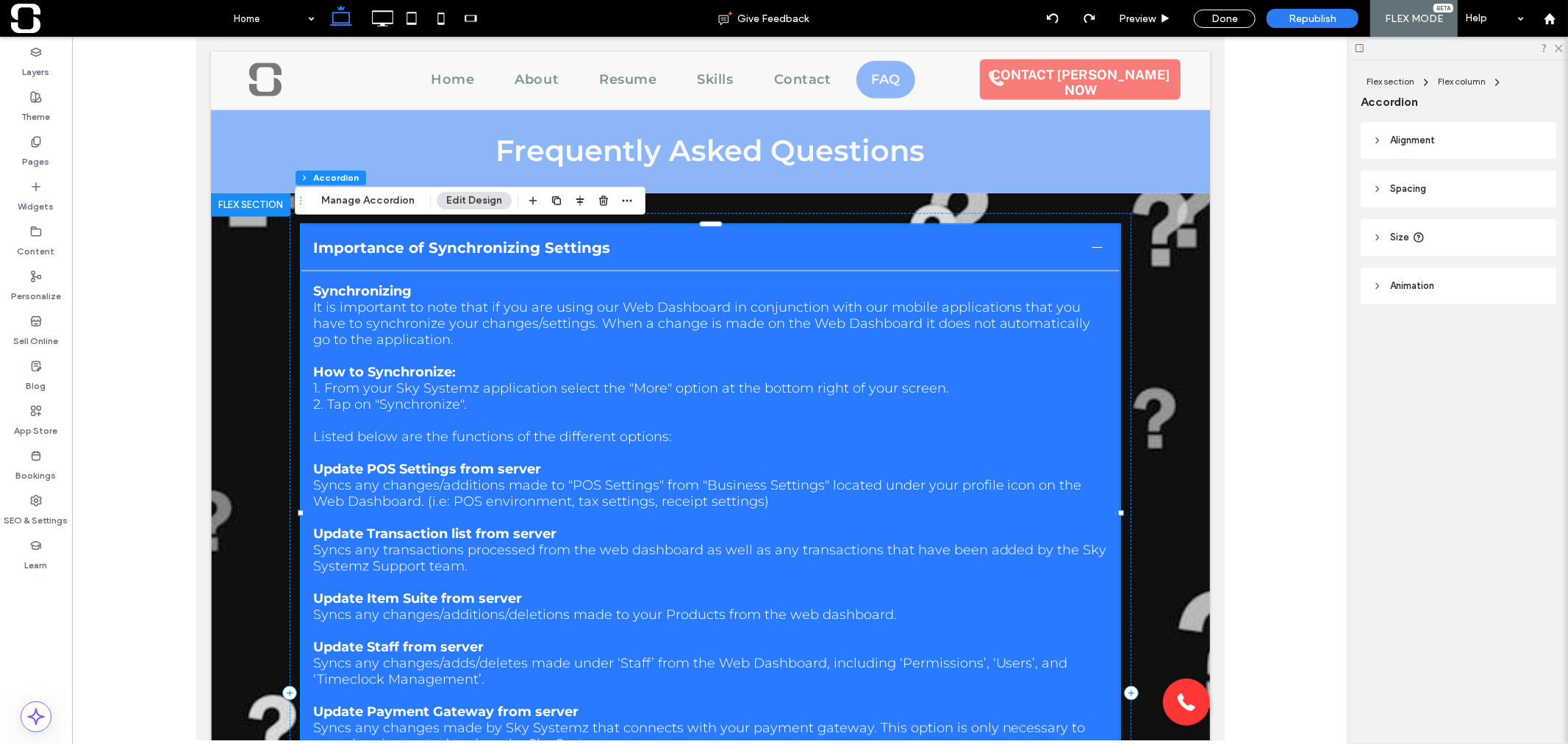
click at [1005, 238] on span "Importance of Synchronizing Settings" at bounding box center [696, 247] width 768 height 18
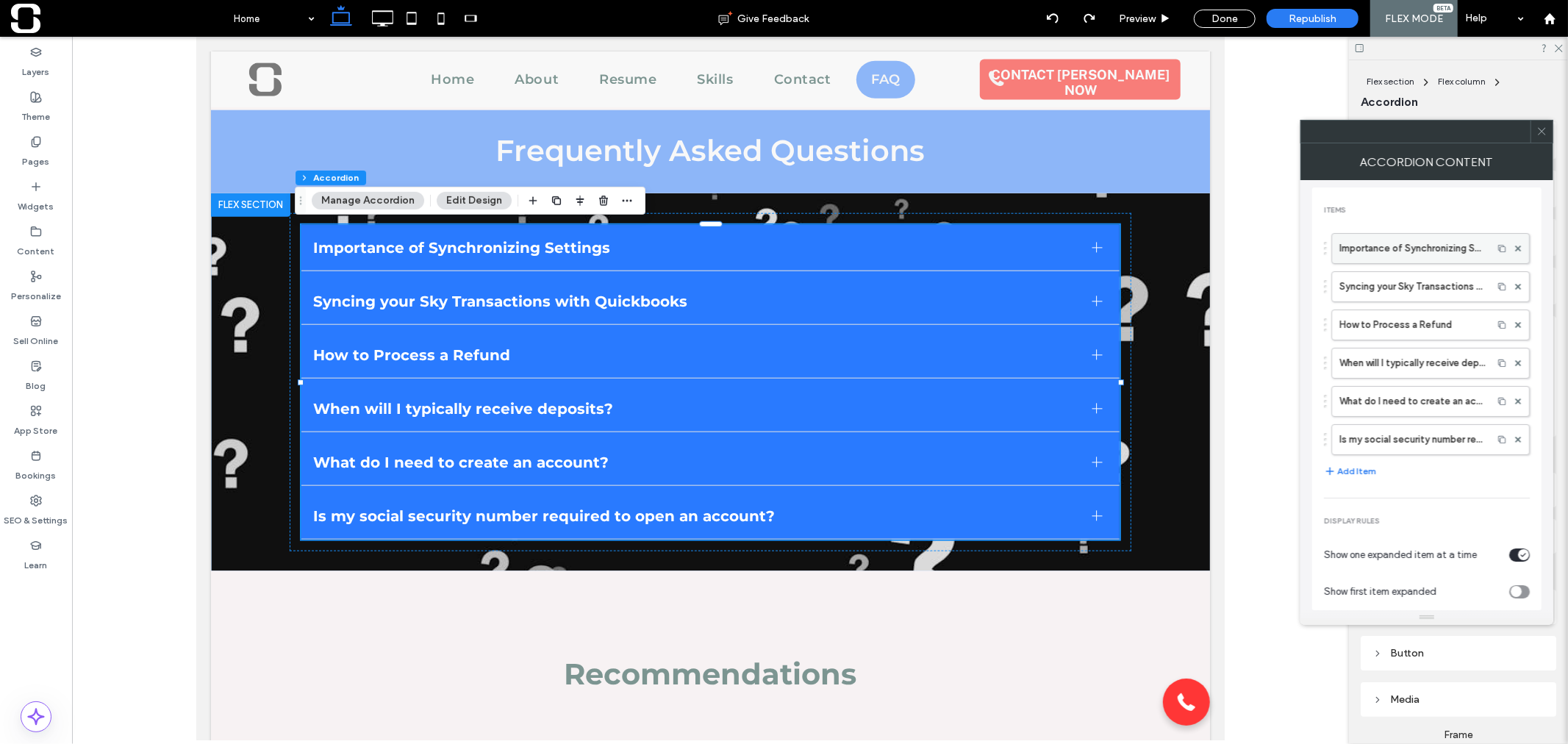
click at [1429, 251] on label "Importance of Synchronizing Settings" at bounding box center [1412, 249] width 146 height 29
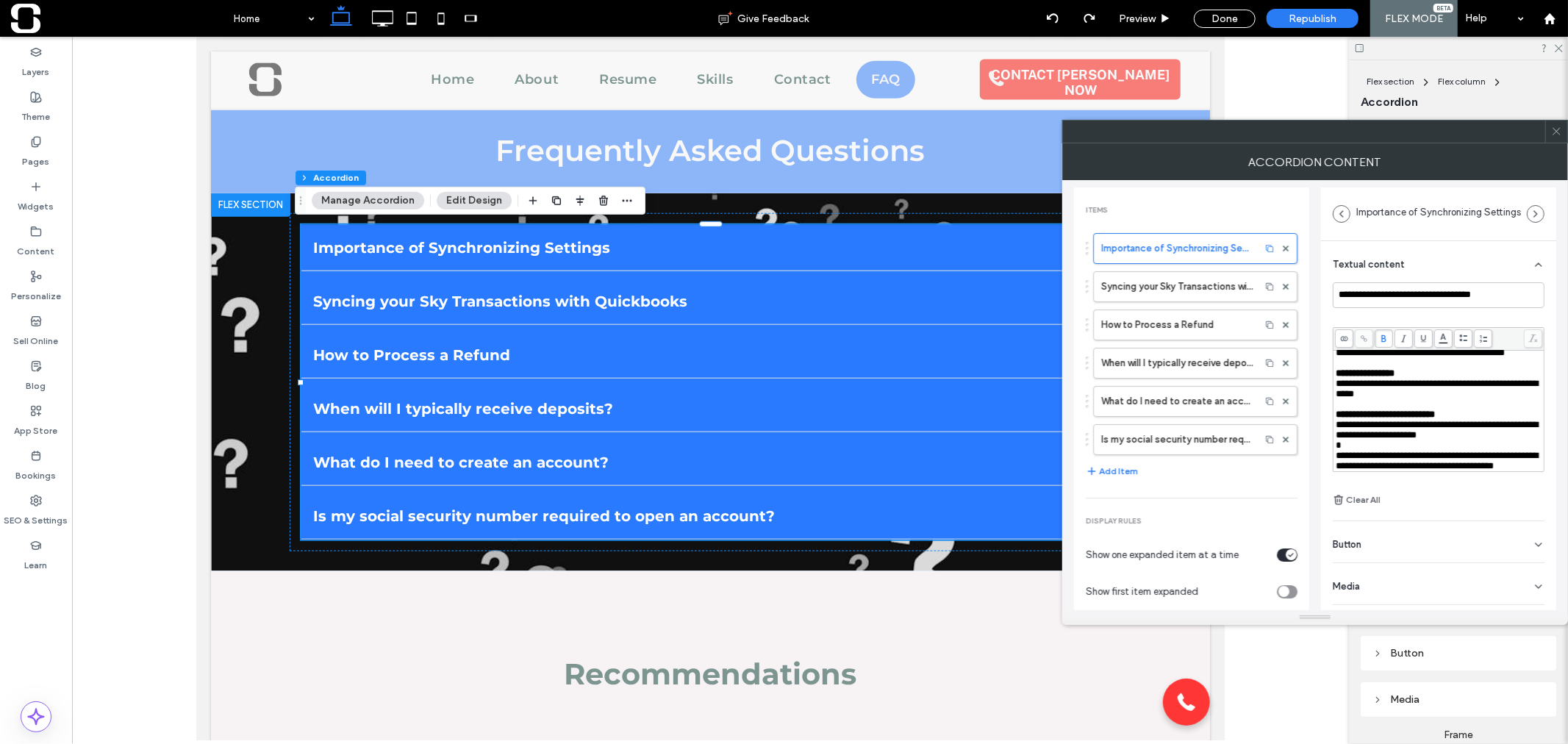
scroll to position [579, 0]
drag, startPoint x: 1341, startPoint y: 431, endPoint x: 1375, endPoint y: 451, distance: 39.4
click at [1375, 451] on div "**********" at bounding box center [1438, 460] width 206 height 20
drag, startPoint x: 1561, startPoint y: 139, endPoint x: 1381, endPoint y: 129, distance: 180.3
click at [1561, 139] on span at bounding box center [1557, 131] width 11 height 22
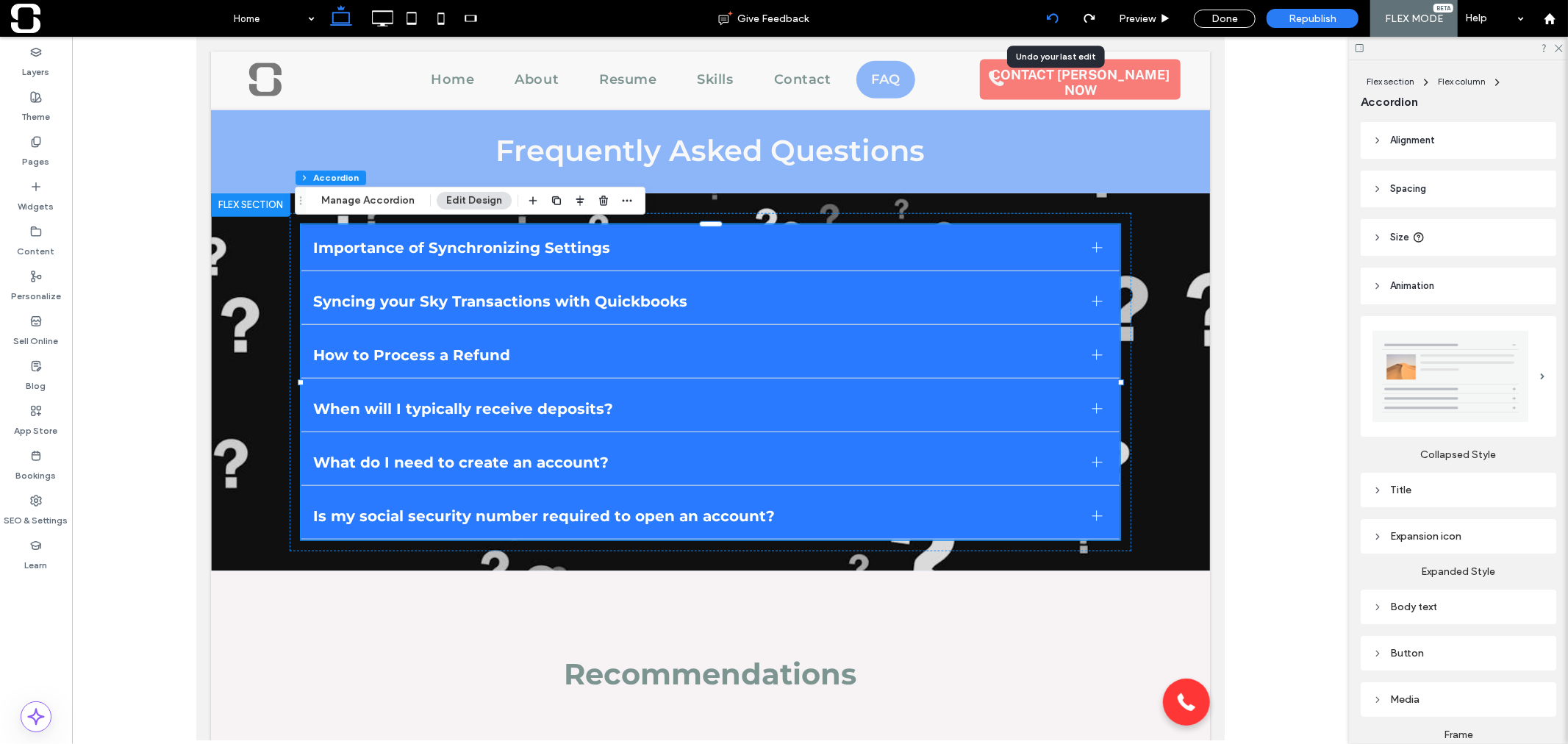
click at [1051, 20] on icon at bounding box center [1052, 18] width 11 height 11
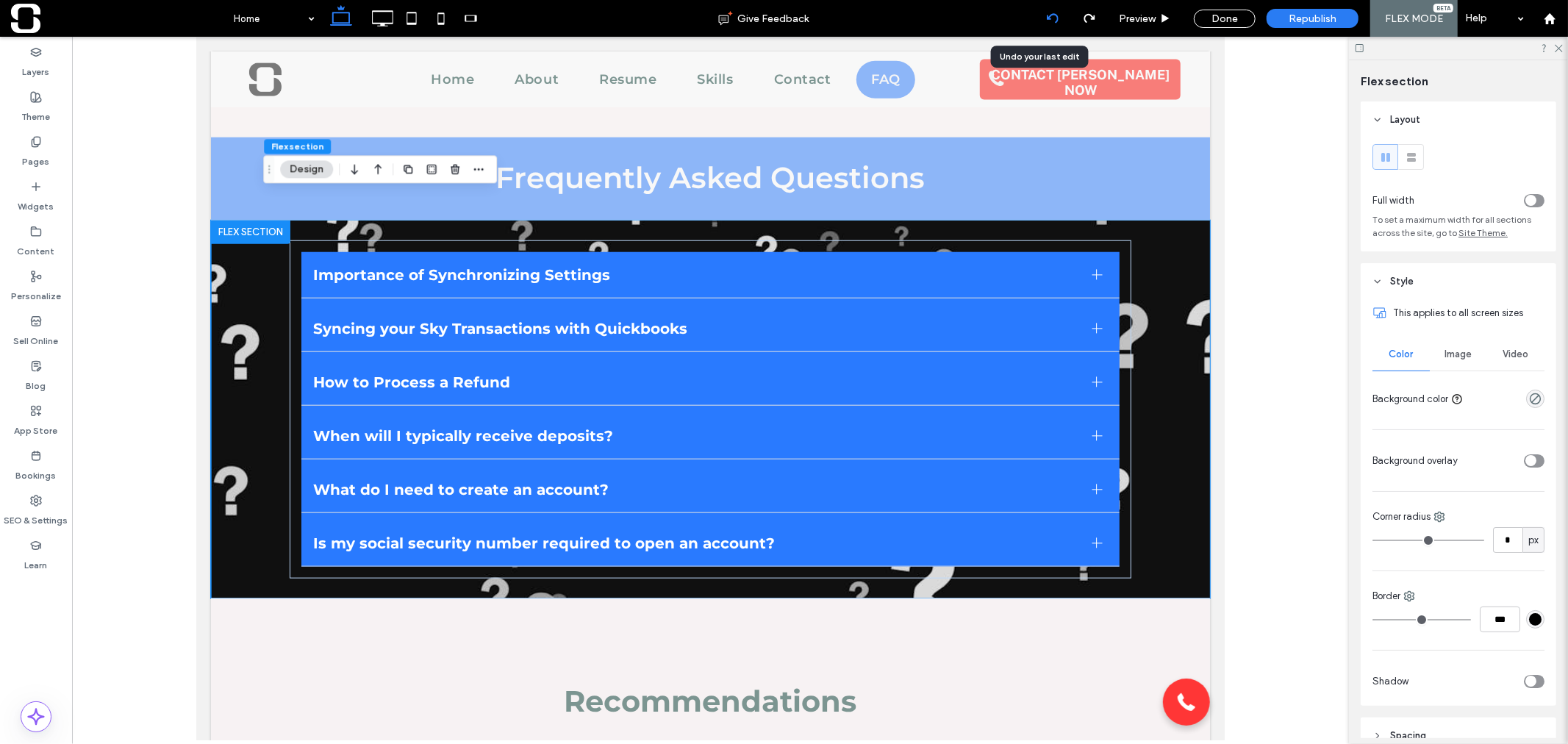
scroll to position [1191, 0]
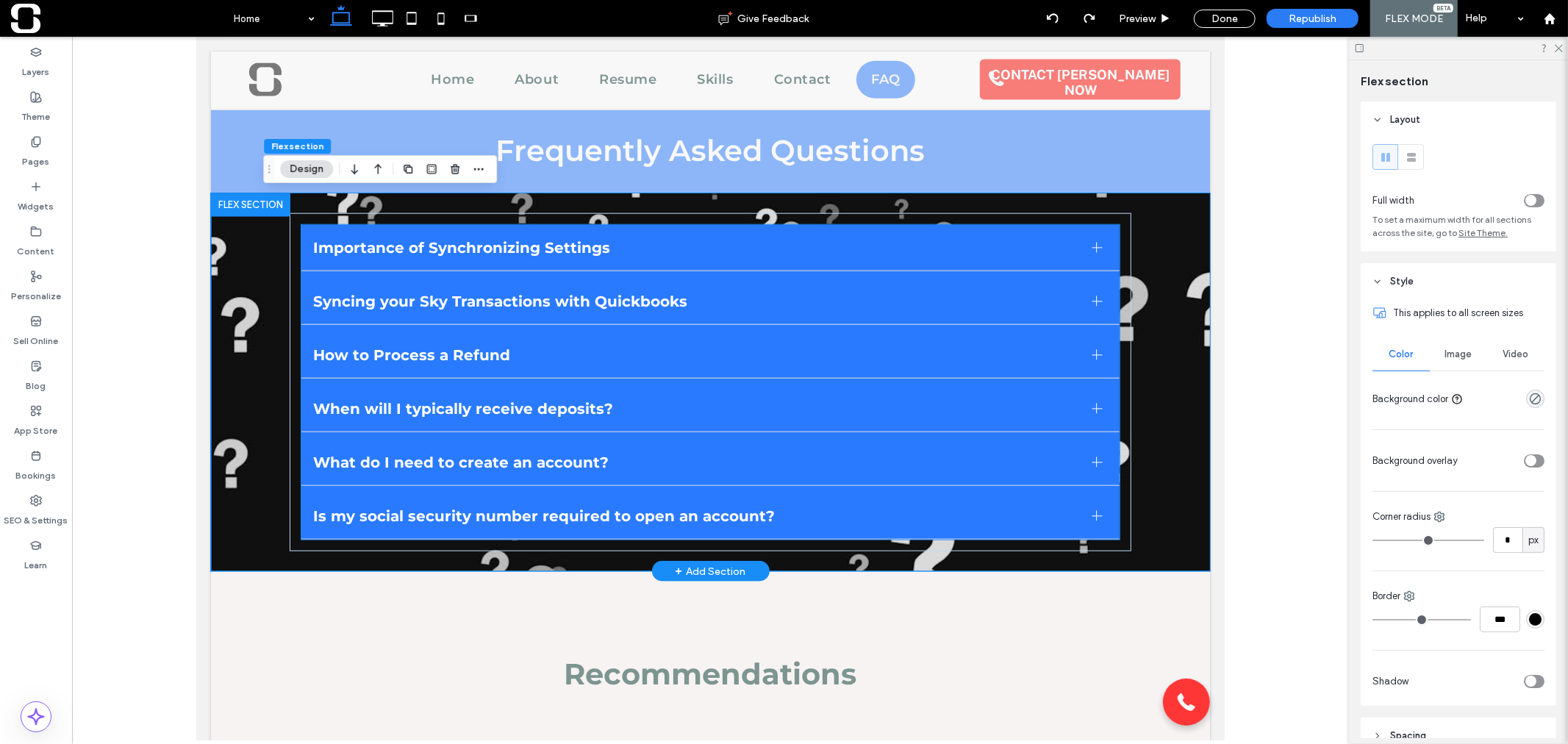
click at [997, 244] on span "Importance of Synchronizing Settings" at bounding box center [696, 247] width 768 height 18
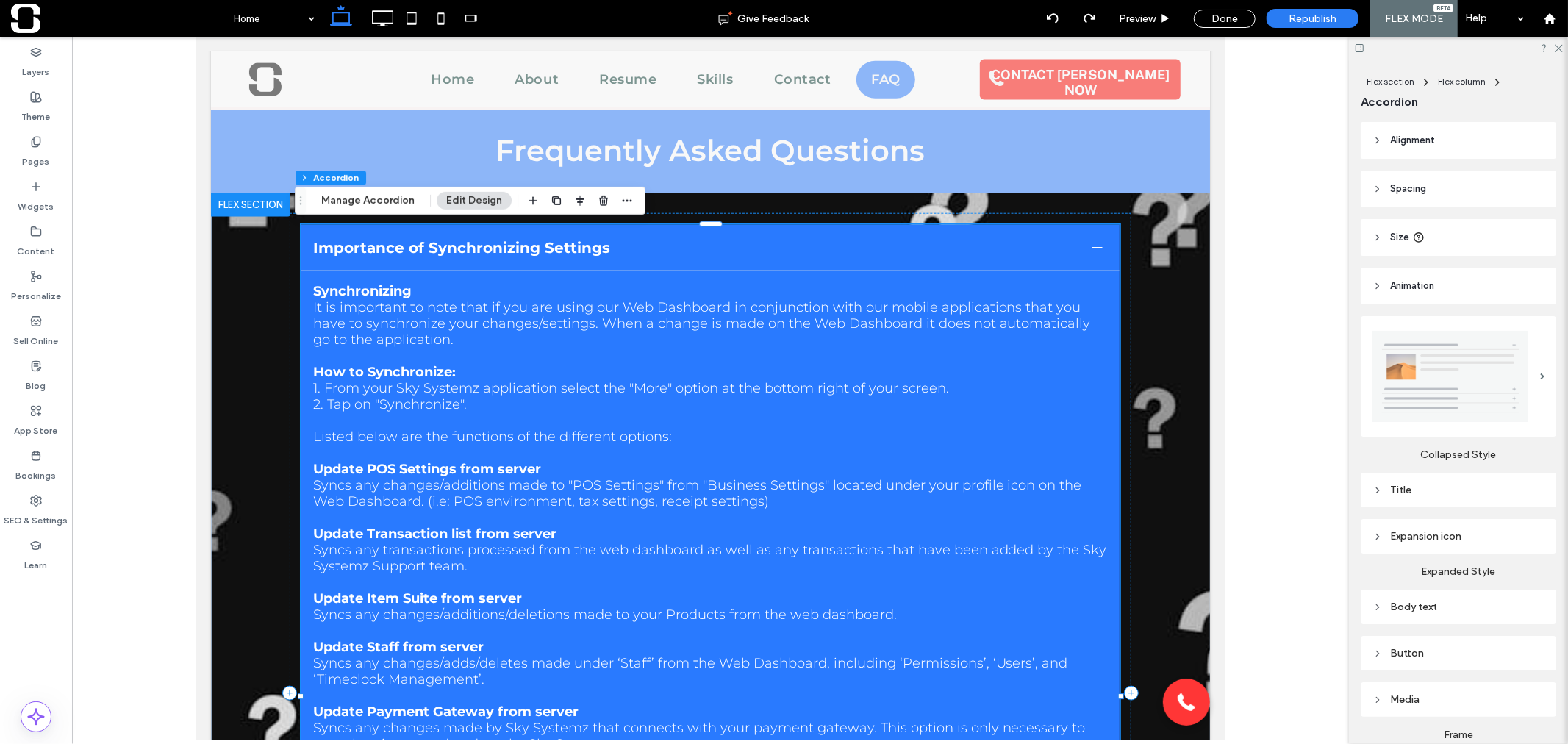
click at [843, 261] on div "Importance of Synchronizing Settings" at bounding box center [710, 247] width 819 height 46
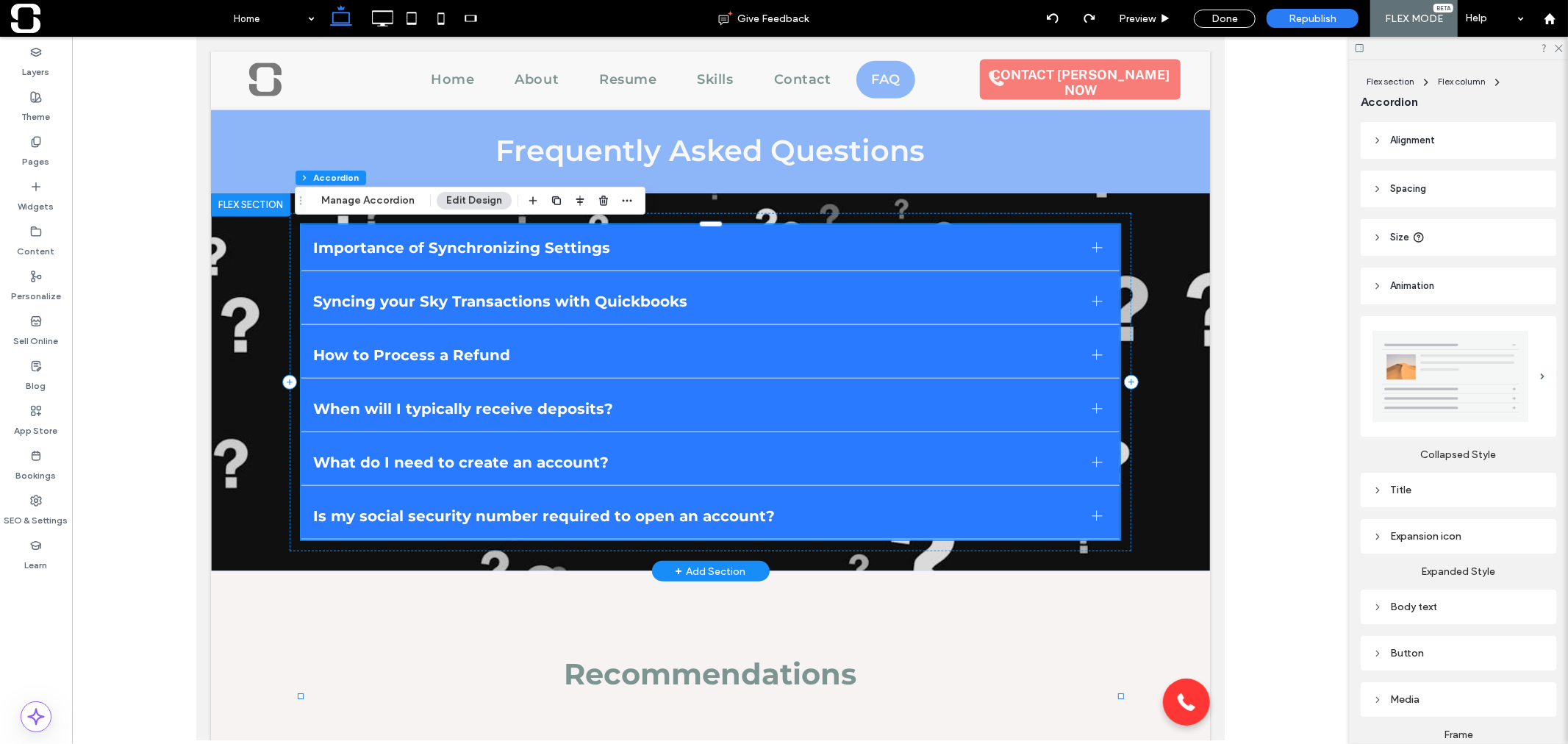
click at [843, 261] on div "Importance of Synchronizing Settings" at bounding box center [710, 247] width 819 height 46
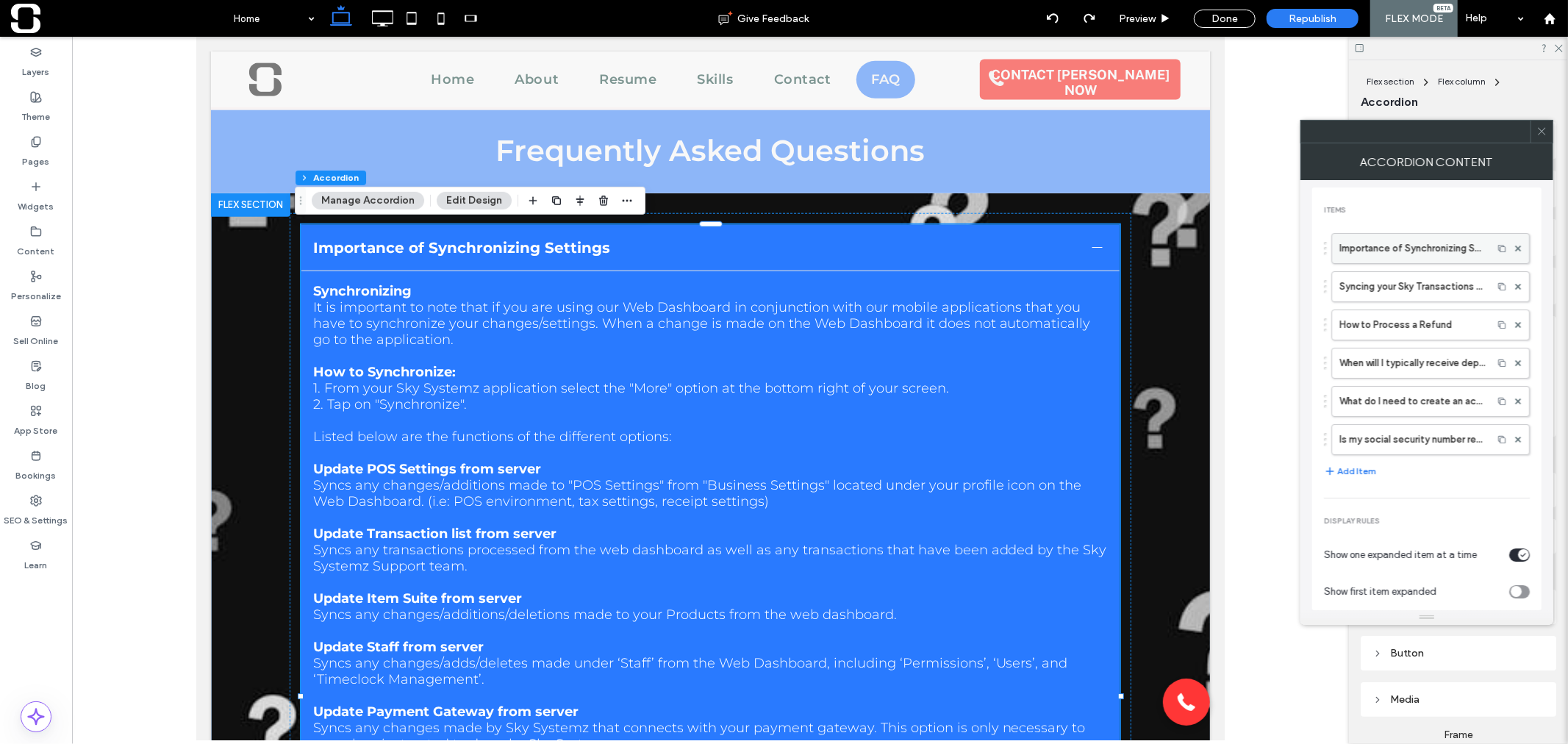
click at [1382, 252] on label "Importance of Synchronizing Settings" at bounding box center [1412, 249] width 146 height 29
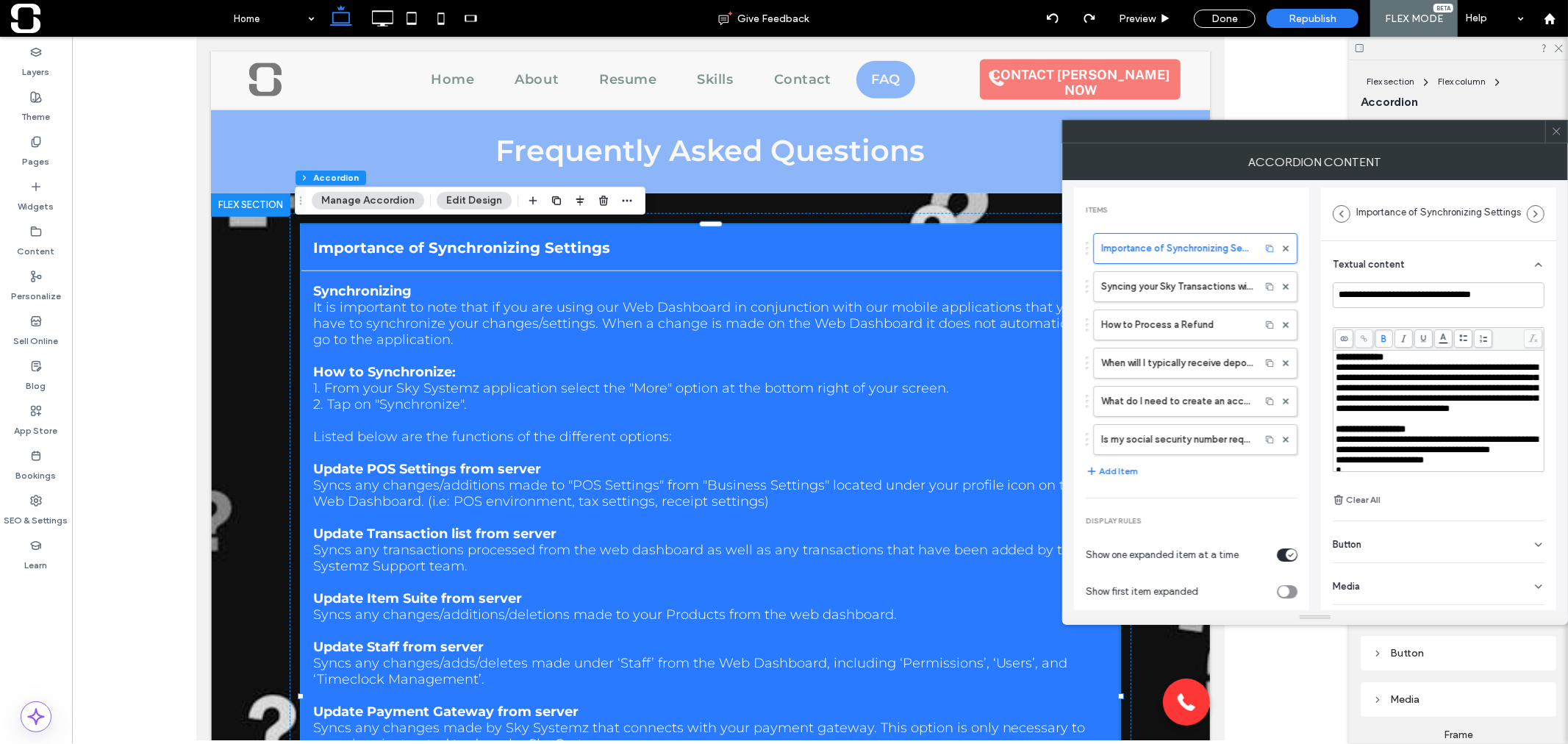
click at [1560, 139] on span at bounding box center [1557, 131] width 11 height 22
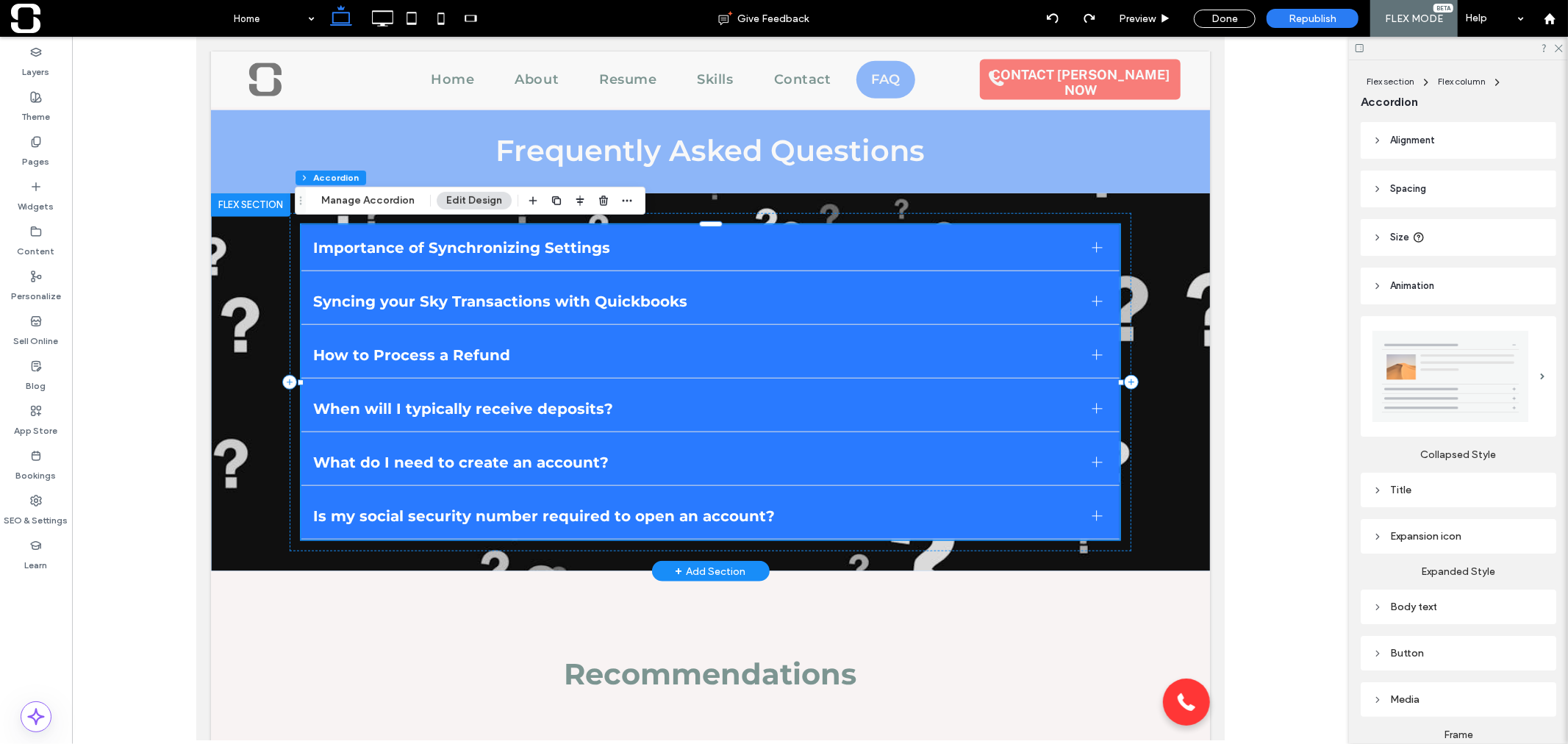
click at [989, 248] on span "Importance of Synchronizing Settings" at bounding box center [696, 247] width 768 height 18
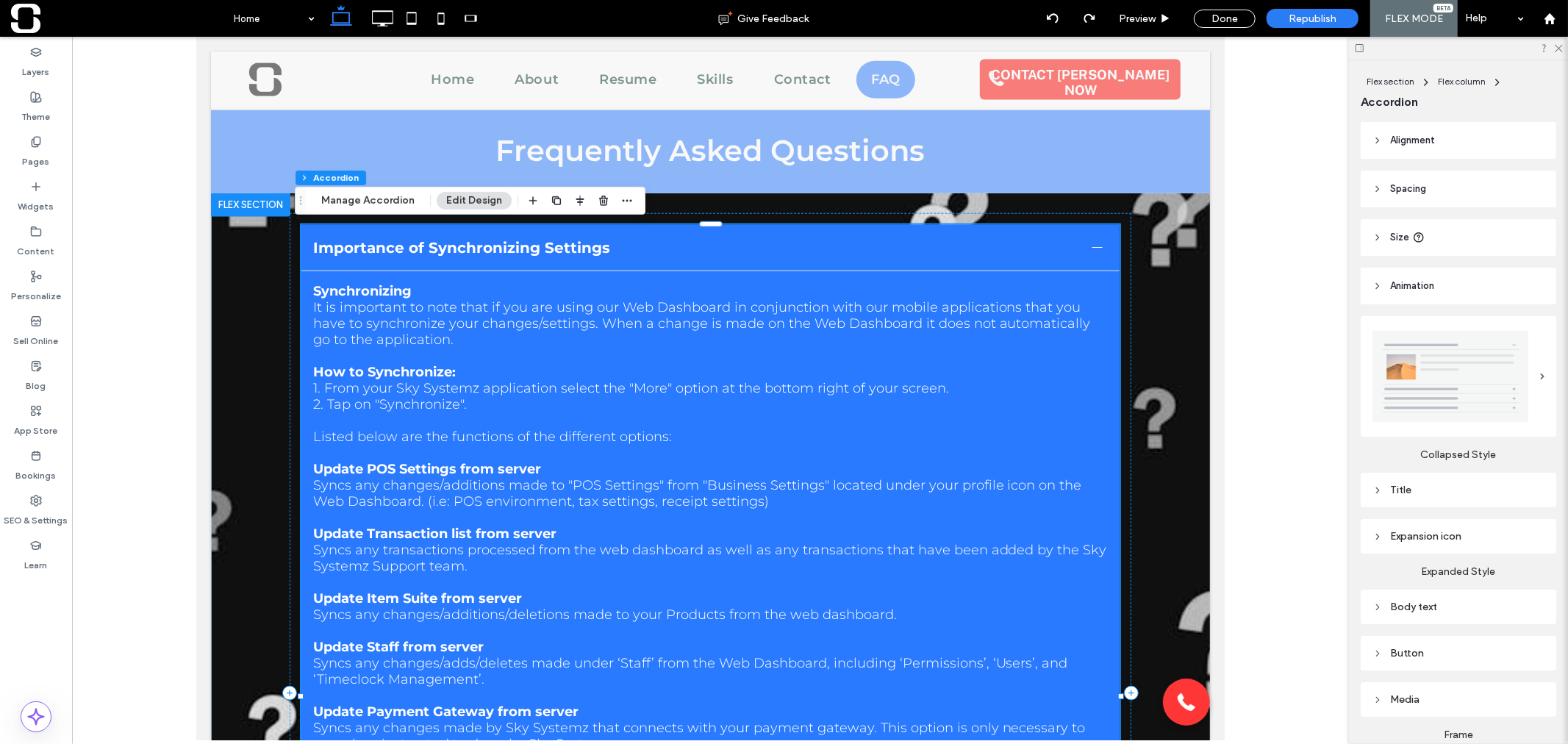
click at [989, 248] on span "Importance of Synchronizing Settings" at bounding box center [696, 247] width 768 height 18
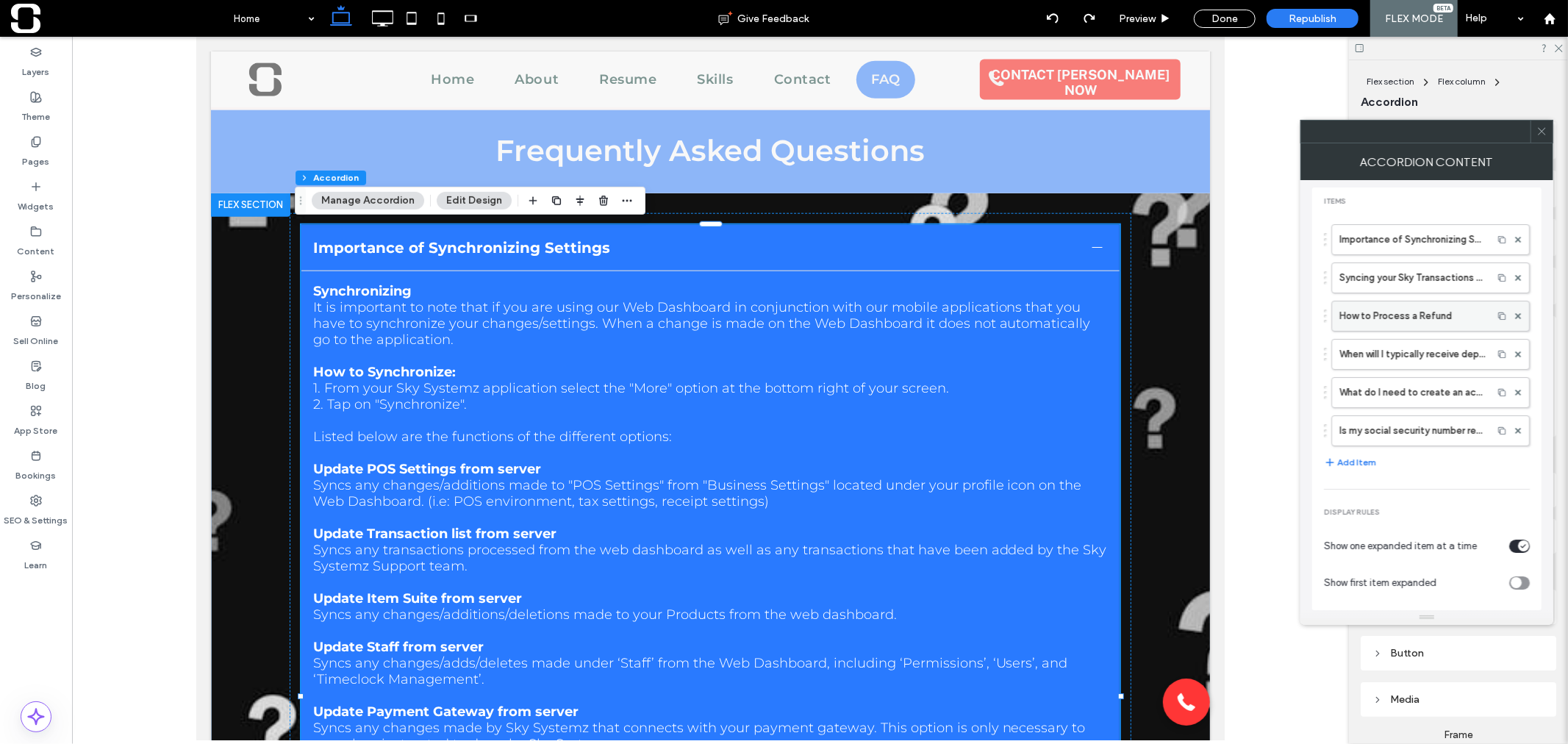
scroll to position [0, 0]
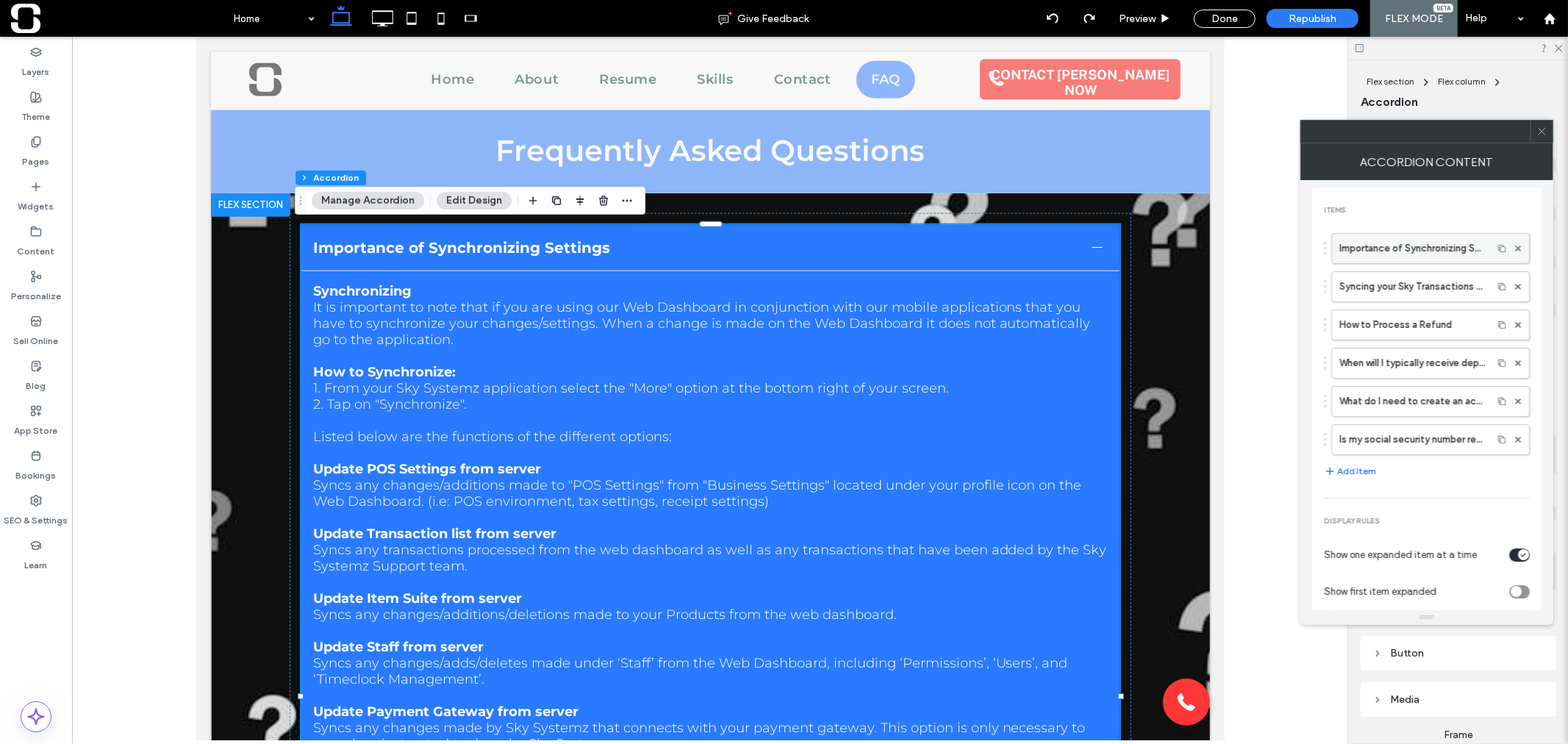
click at [1394, 251] on label "Importance of Synchronizing Settings" at bounding box center [1412, 249] width 146 height 29
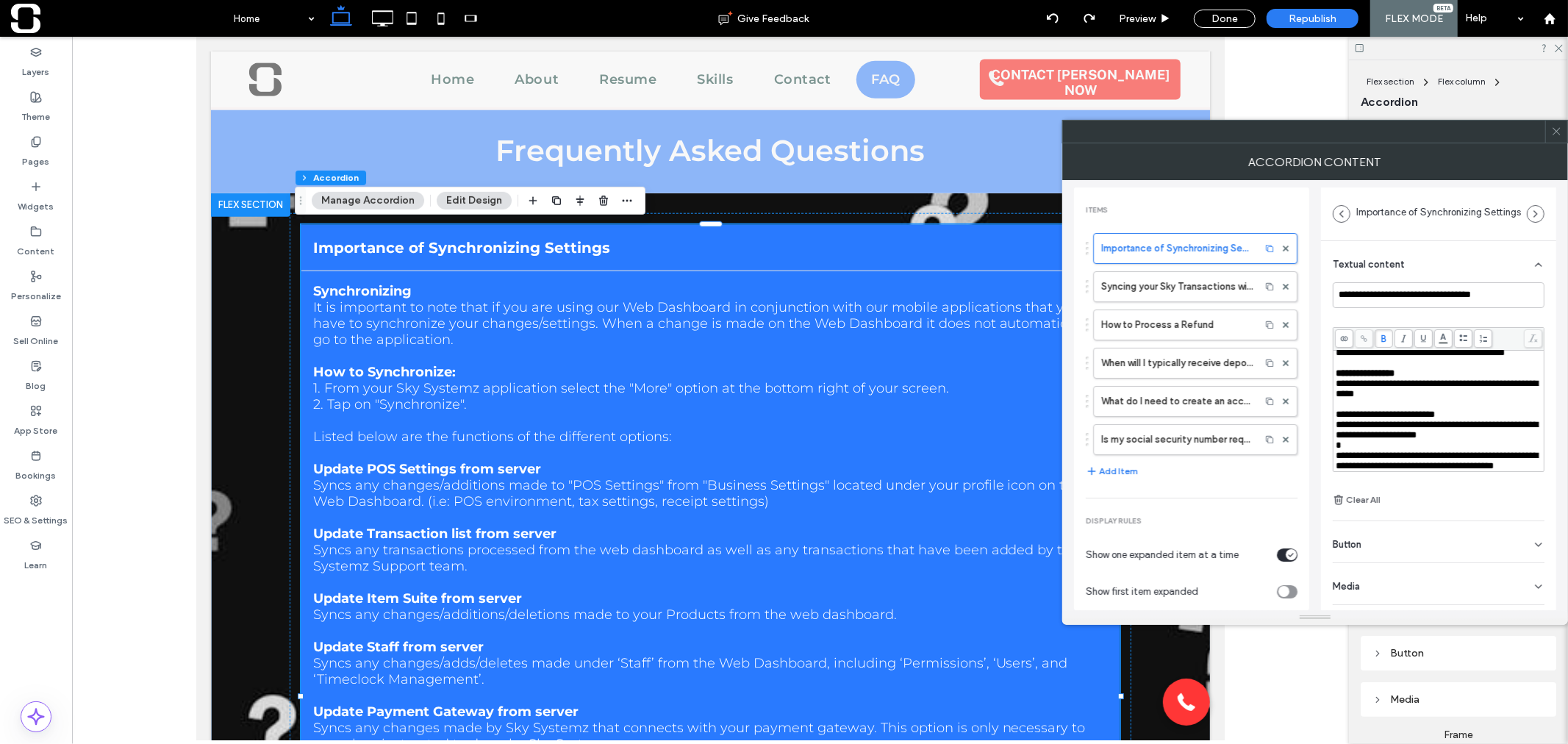
scroll to position [579, 0]
drag, startPoint x: 1337, startPoint y: 429, endPoint x: 1417, endPoint y: 458, distance: 85.1
click at [1417, 458] on div "**********" at bounding box center [1438, 460] width 206 height 20
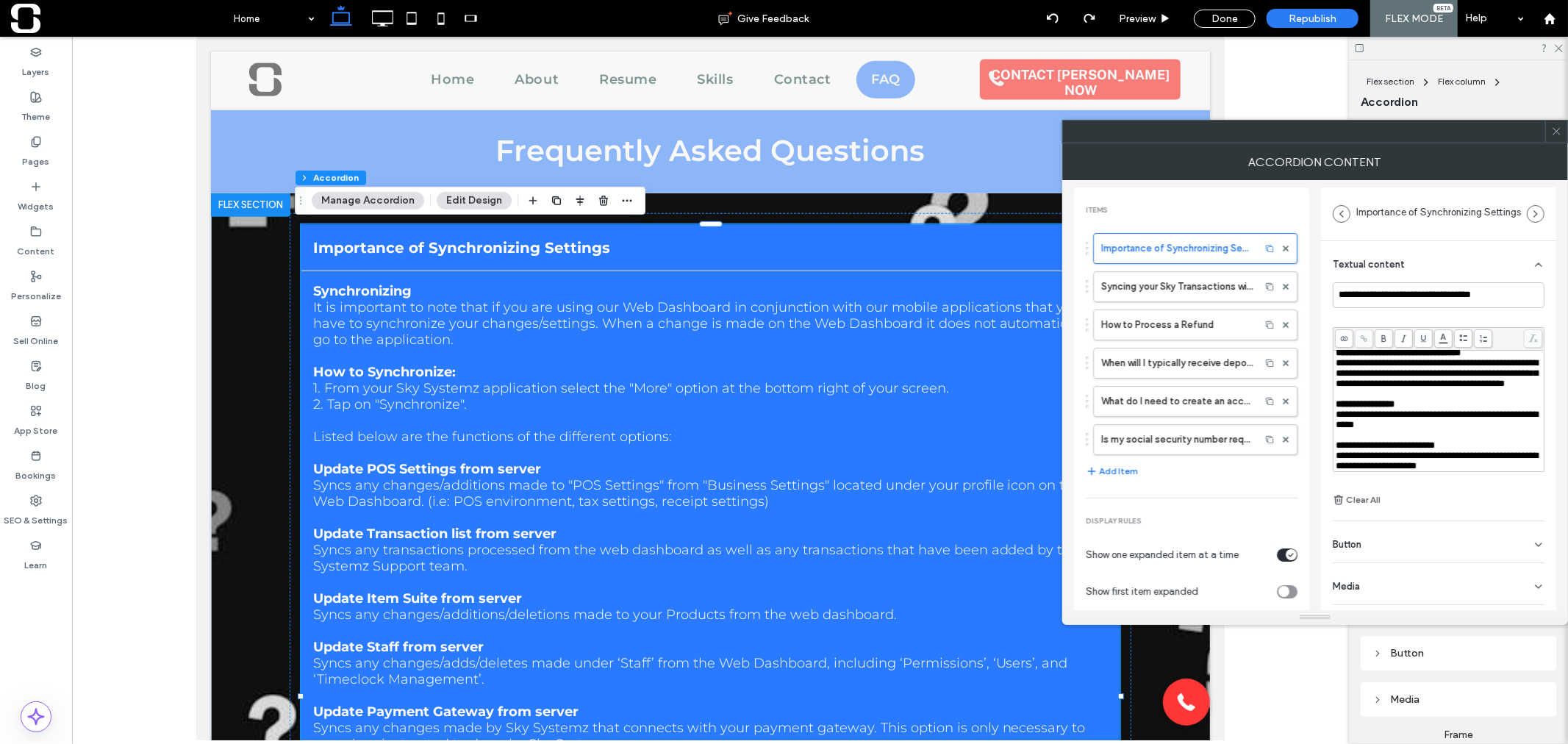
scroll to position [533, 0]
click at [1200, 281] on label "Syncing your Sky Transactions with Quickbooks" at bounding box center [1177, 287] width 152 height 29
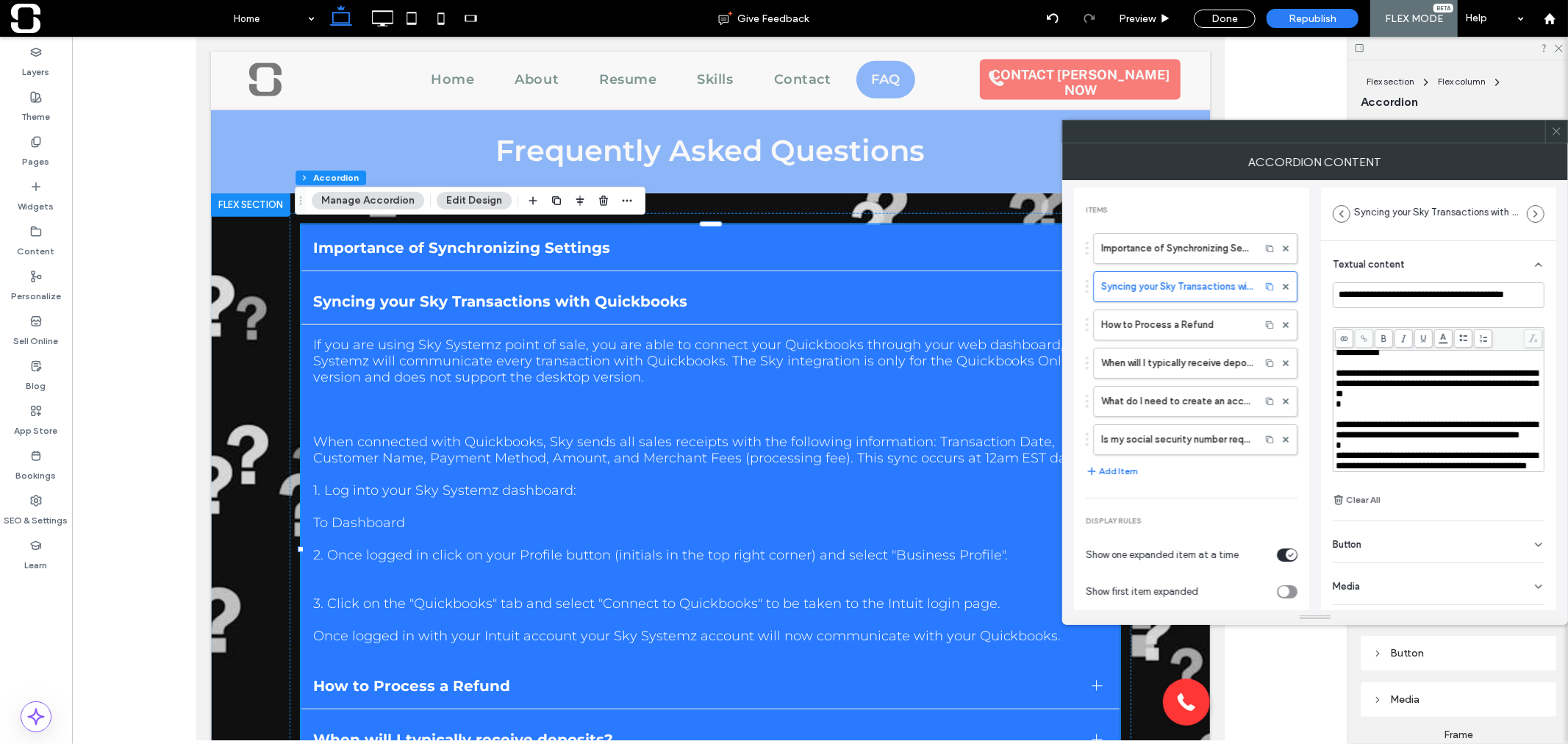
click at [1338, 420] on span "**********" at bounding box center [1437, 429] width 202 height 20
click at [1336, 420] on span "**********" at bounding box center [1437, 429] width 202 height 20
click at [1393, 420] on span "**********" at bounding box center [1437, 429] width 202 height 20
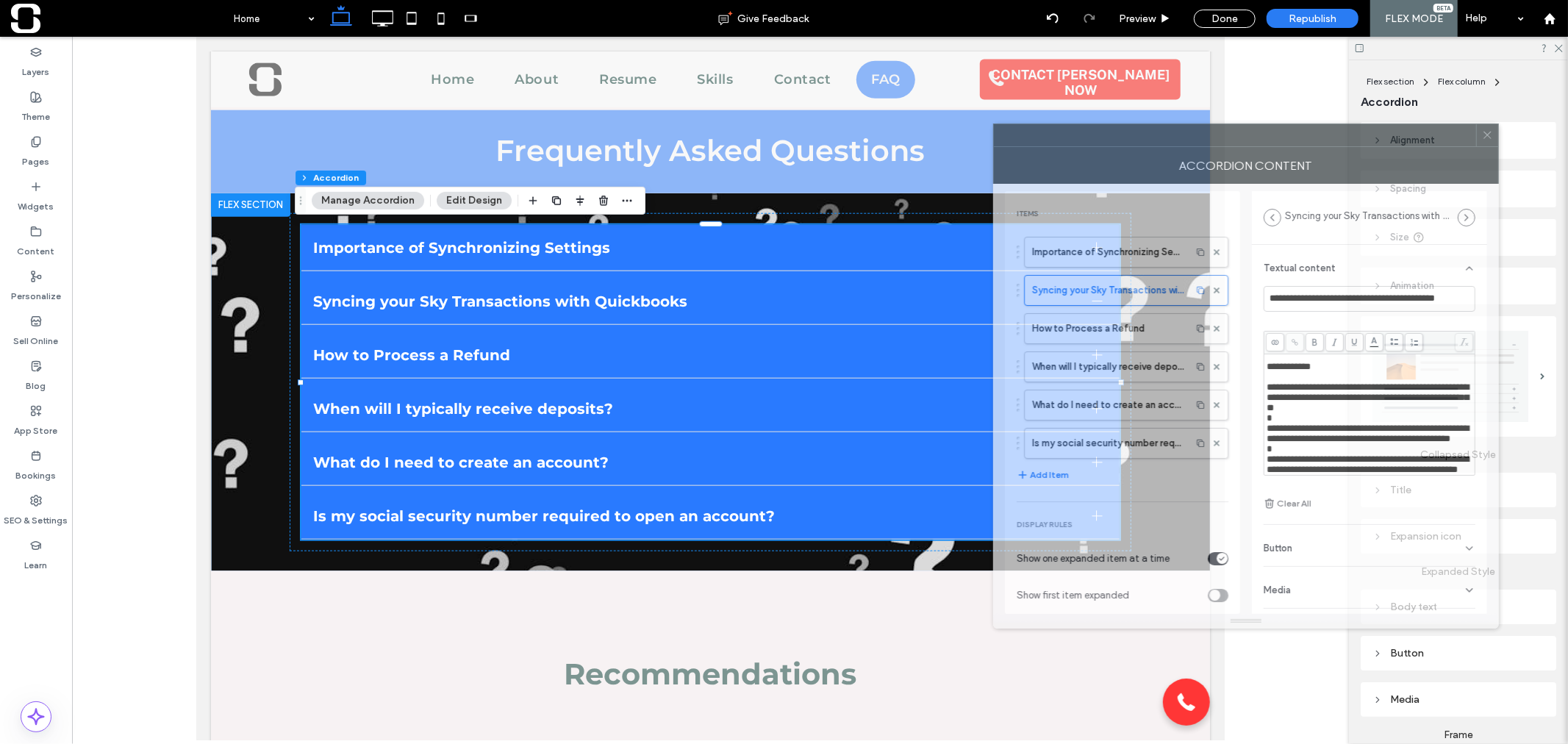
drag, startPoint x: 1449, startPoint y: 134, endPoint x: 1346, endPoint y: 141, distance: 103.2
click at [1342, 140] on div at bounding box center [1235, 134] width 482 height 22
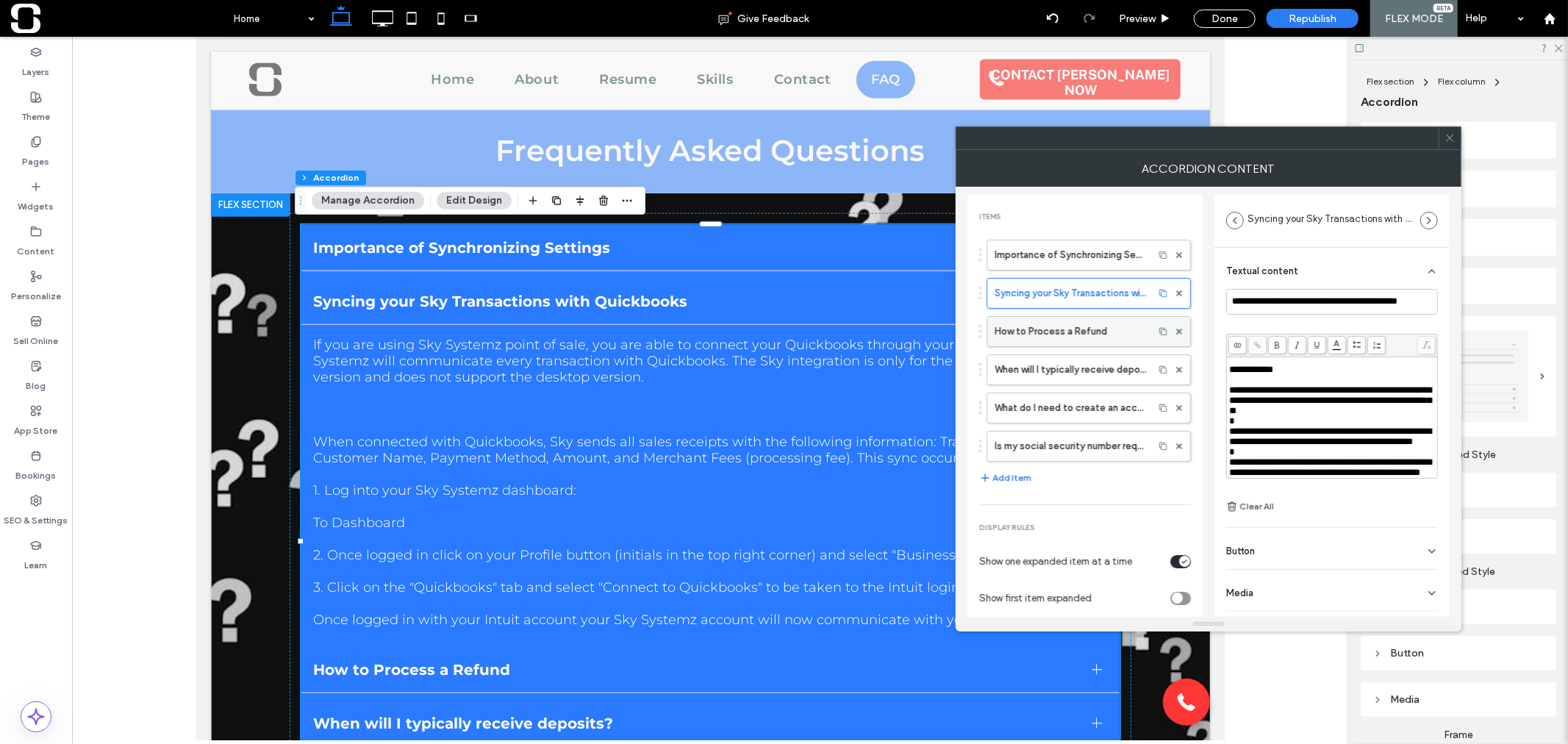
click at [1108, 332] on label "How to Process a Refund" at bounding box center [1070, 332] width 152 height 29
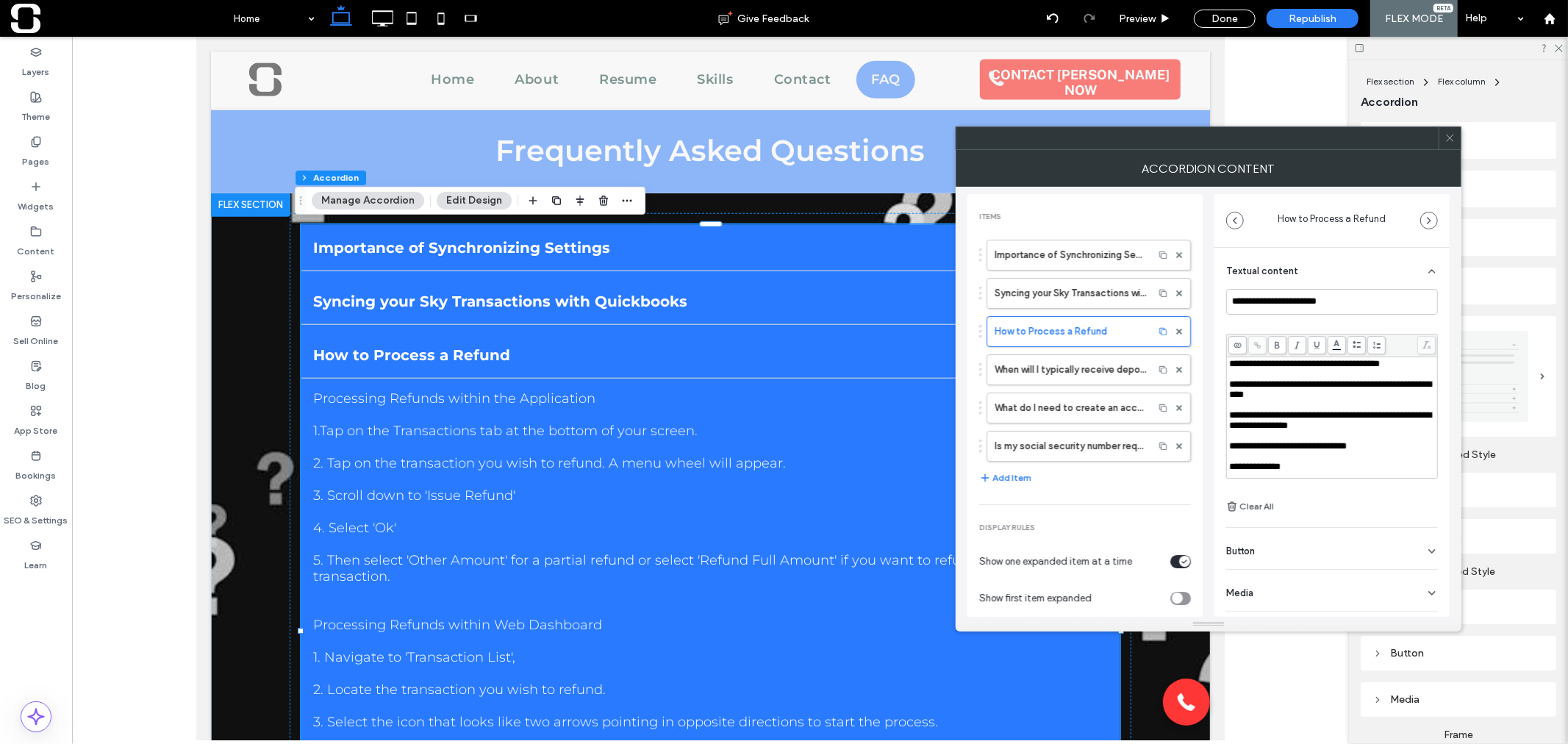
click at [1266, 364] on span "**********" at bounding box center [1304, 363] width 151 height 10
drag, startPoint x: 1417, startPoint y: 363, endPoint x: 1200, endPoint y: 363, distance: 217.0
click at [1200, 363] on div "**********" at bounding box center [1209, 402] width 482 height 430
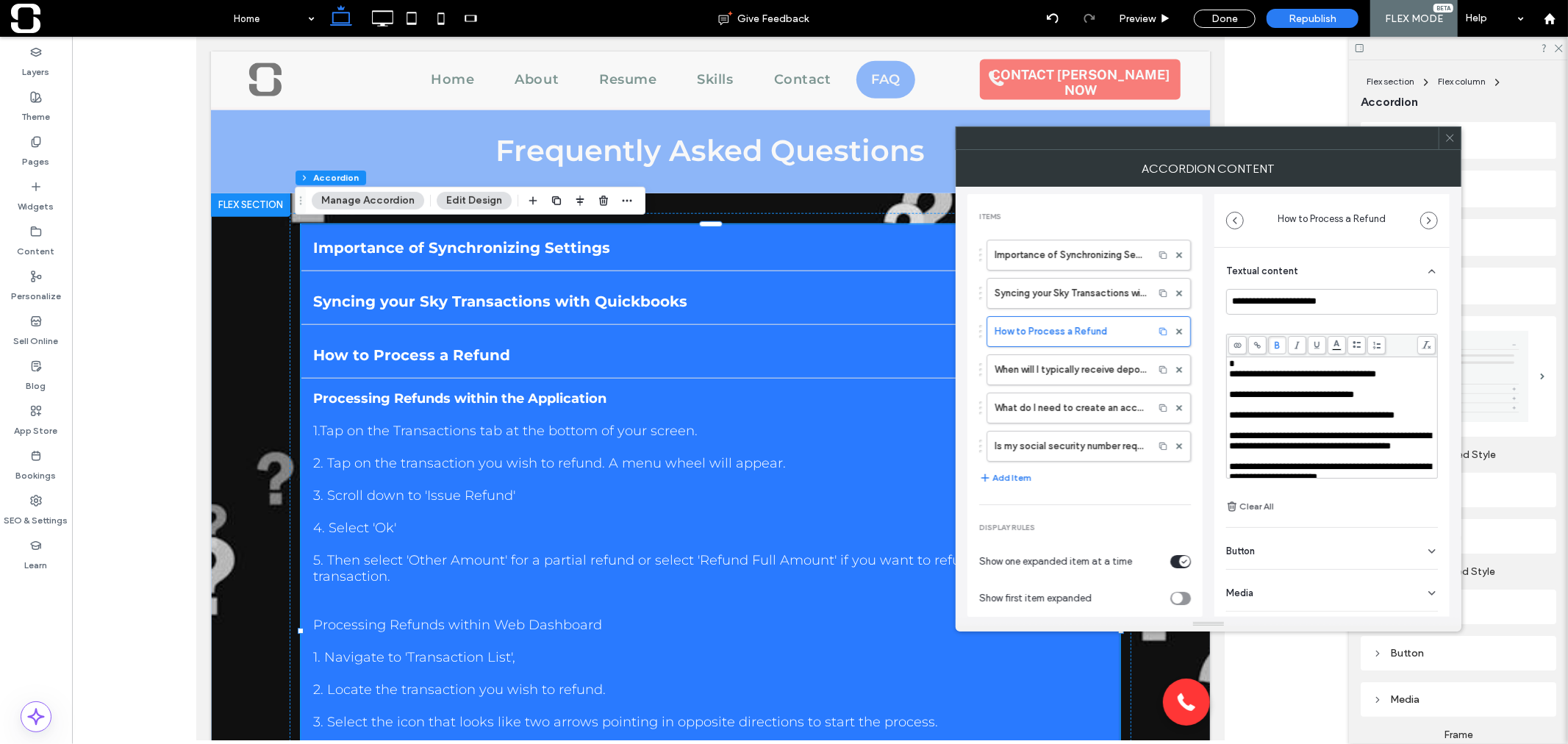
scroll to position [164, 0]
drag, startPoint x: 1420, startPoint y: 394, endPoint x: 1217, endPoint y: 394, distance: 203.0
click at [1217, 394] on div "**********" at bounding box center [1332, 429] width 236 height 363
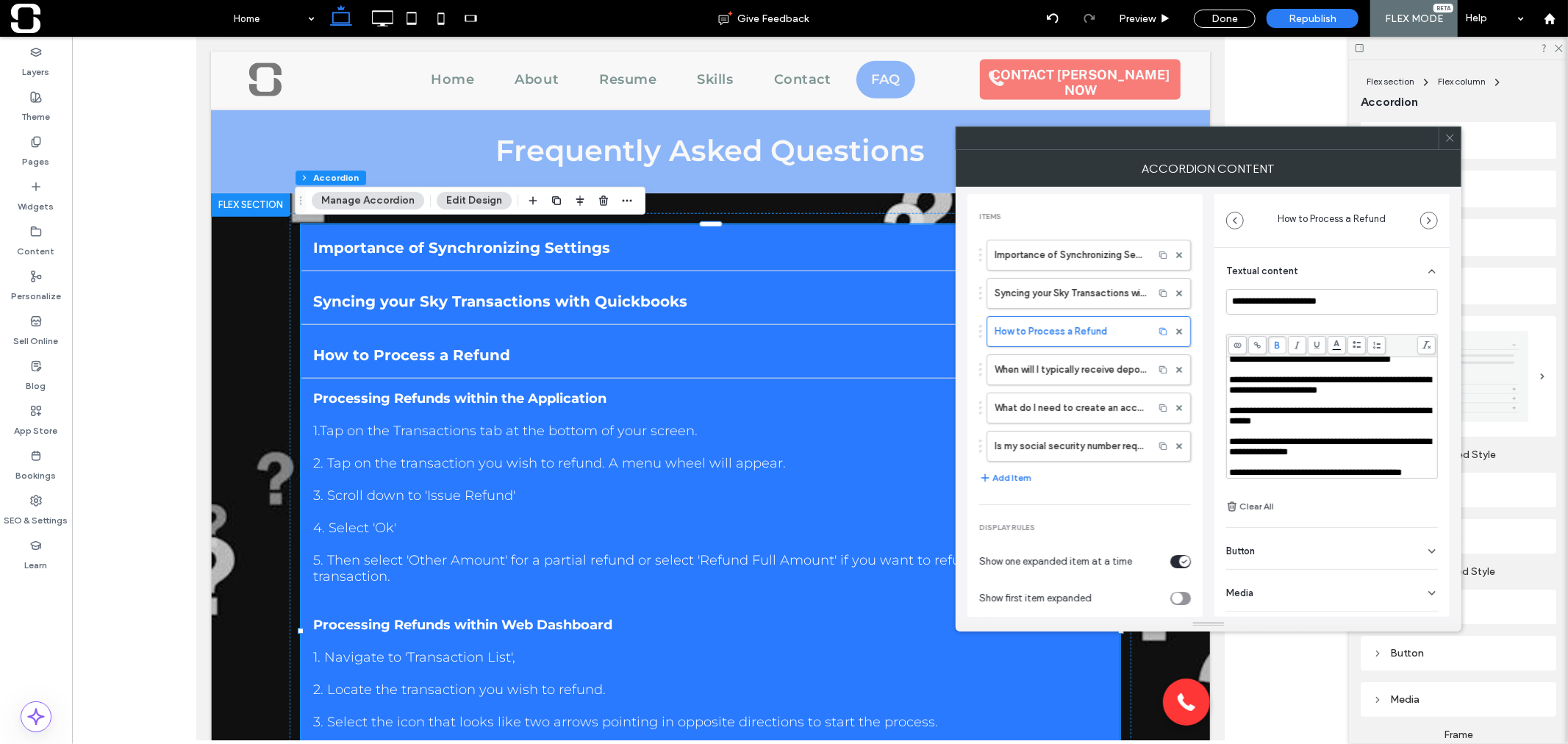
scroll to position [327, 0]
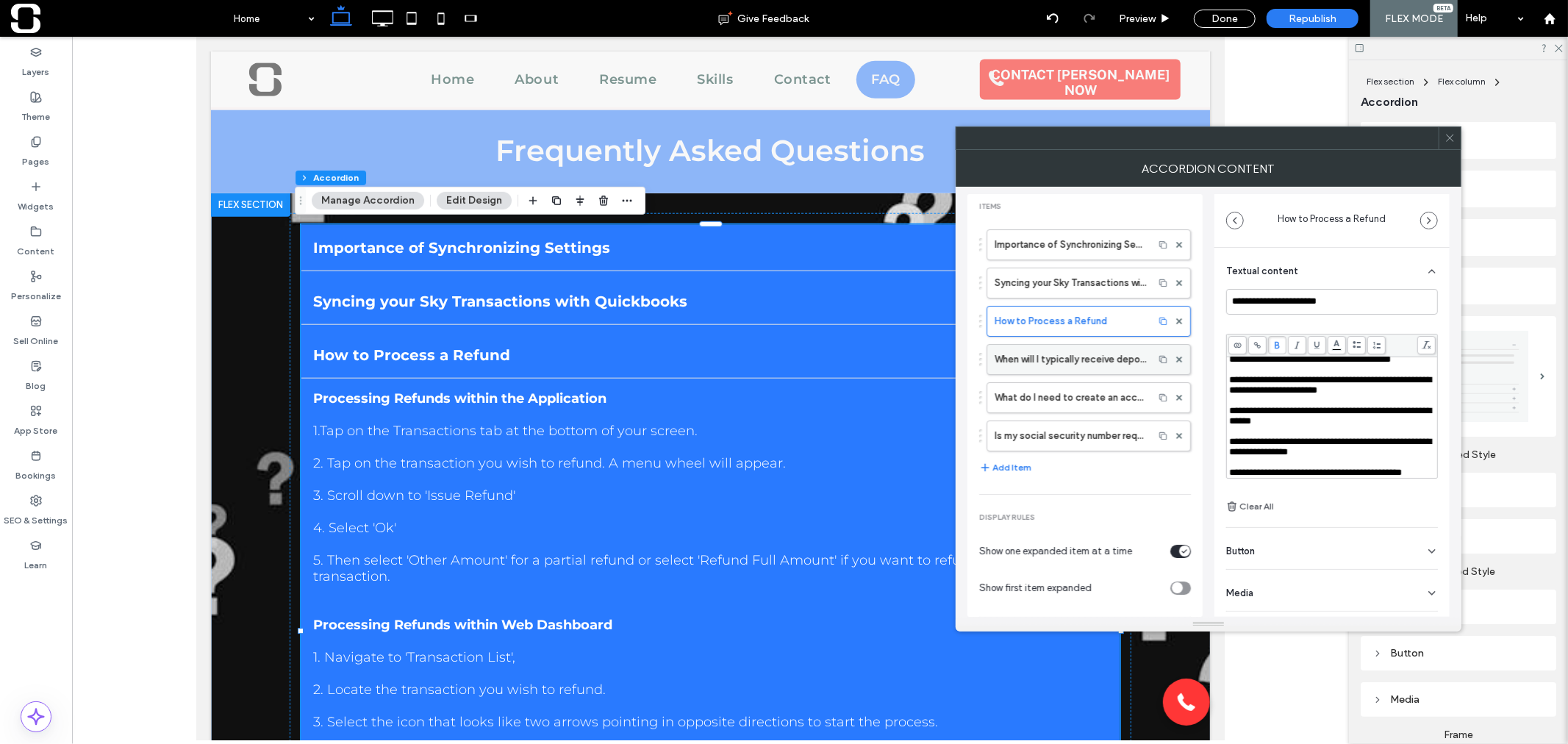
click at [1092, 371] on label "When will I typically receive deposits?" at bounding box center [1070, 359] width 152 height 29
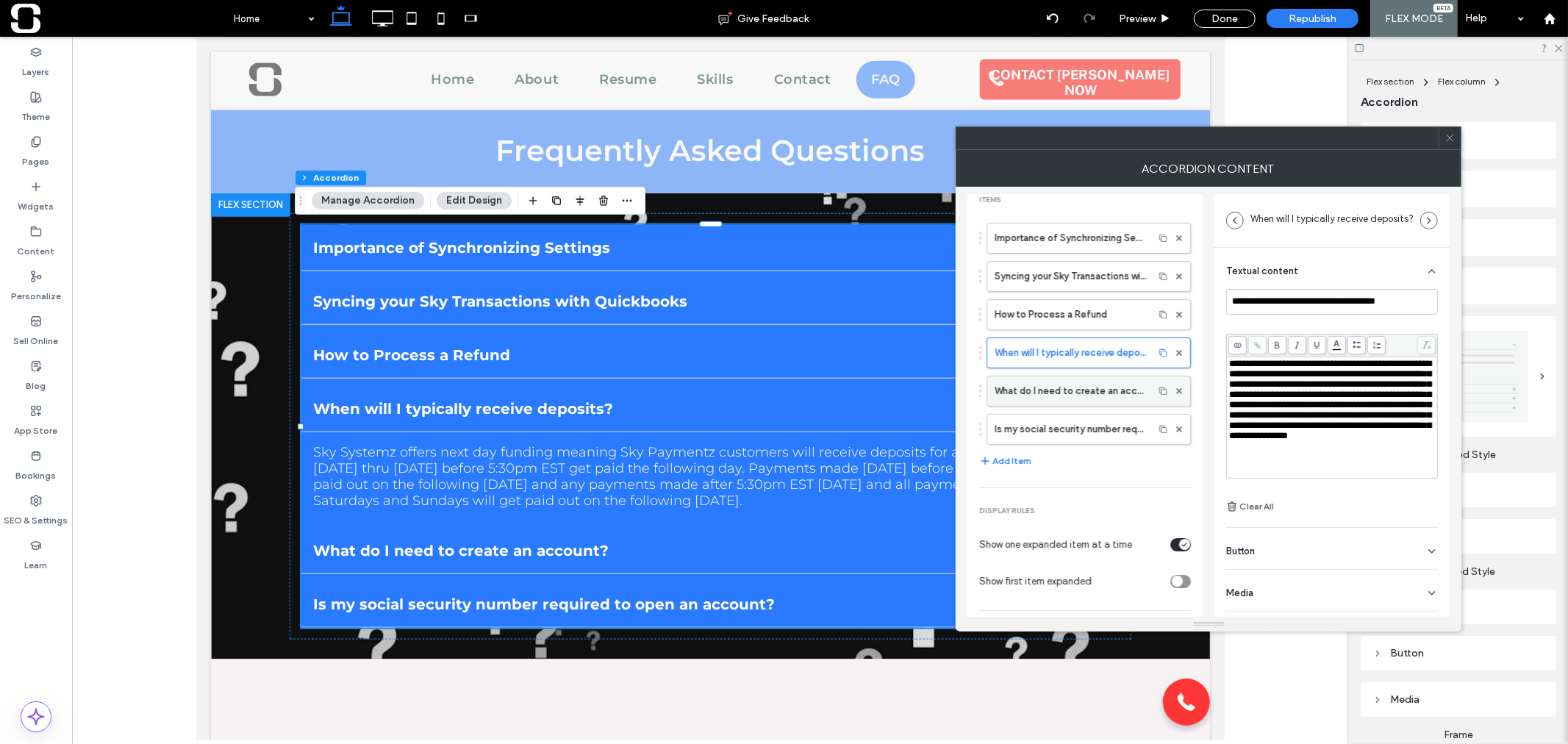
scroll to position [19, 0]
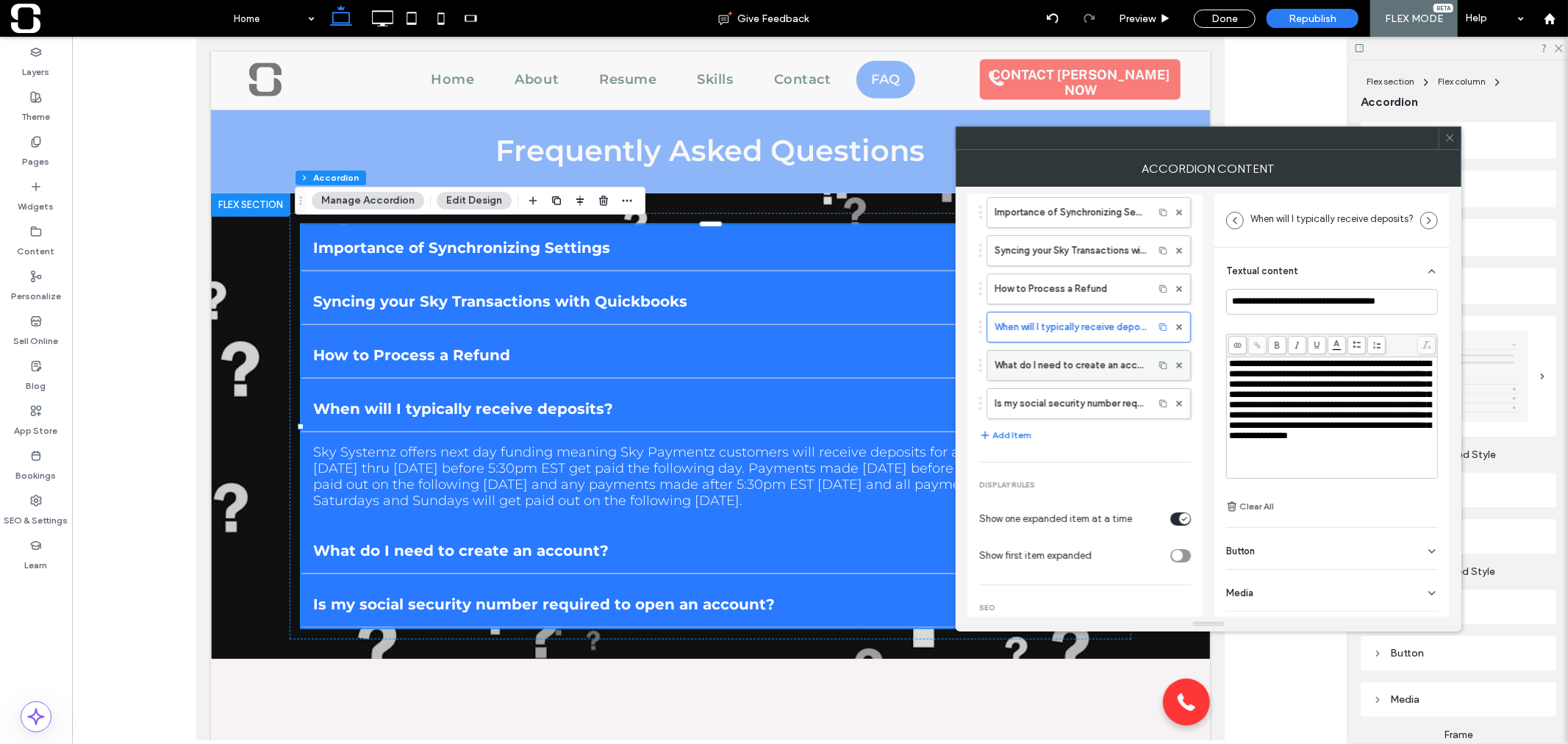
click at [1090, 370] on label "What do I need to create an account?" at bounding box center [1070, 365] width 152 height 29
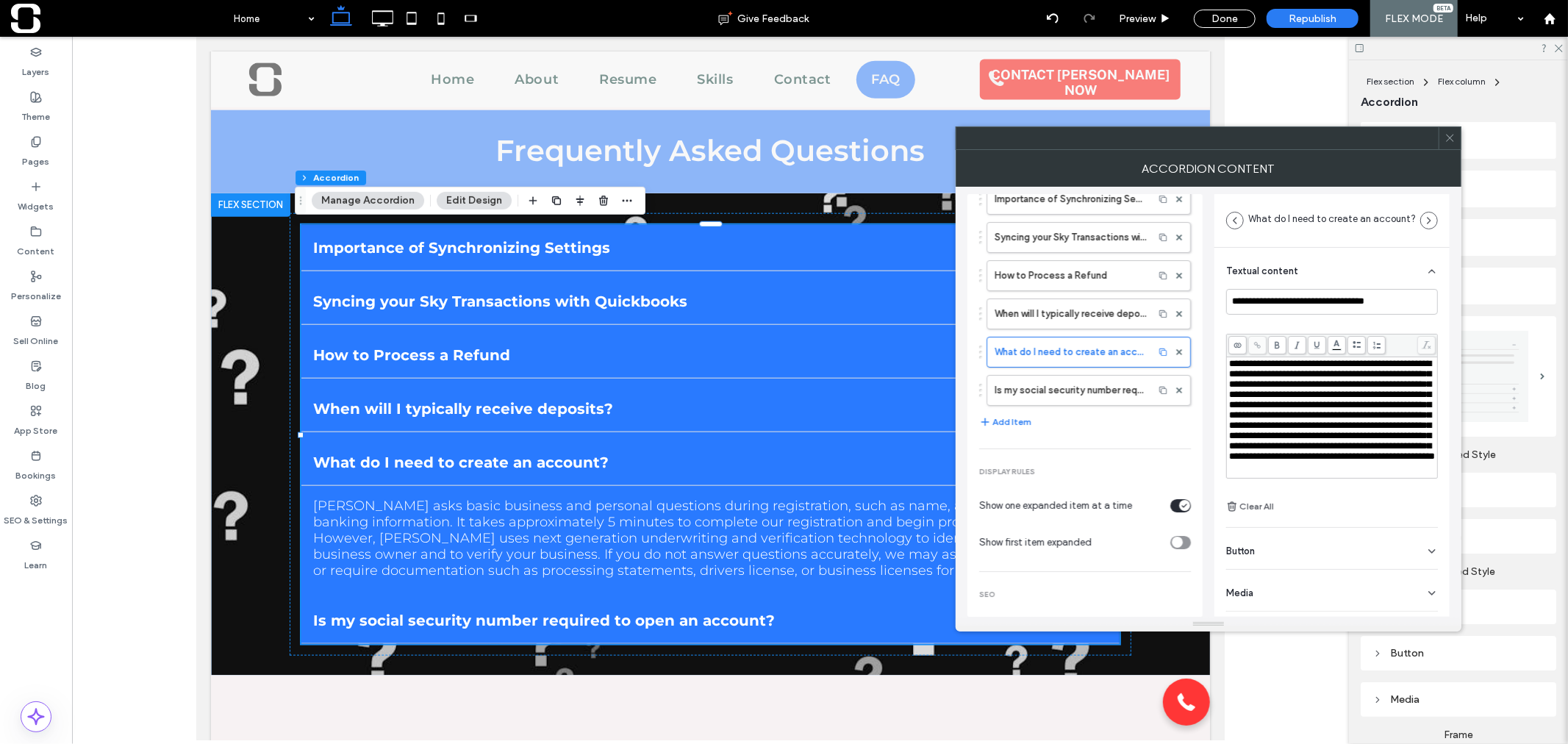
scroll to position [56, 0]
click at [1090, 387] on label "Is my social security number required to open an account?" at bounding box center [1070, 390] width 152 height 29
type input "**********"
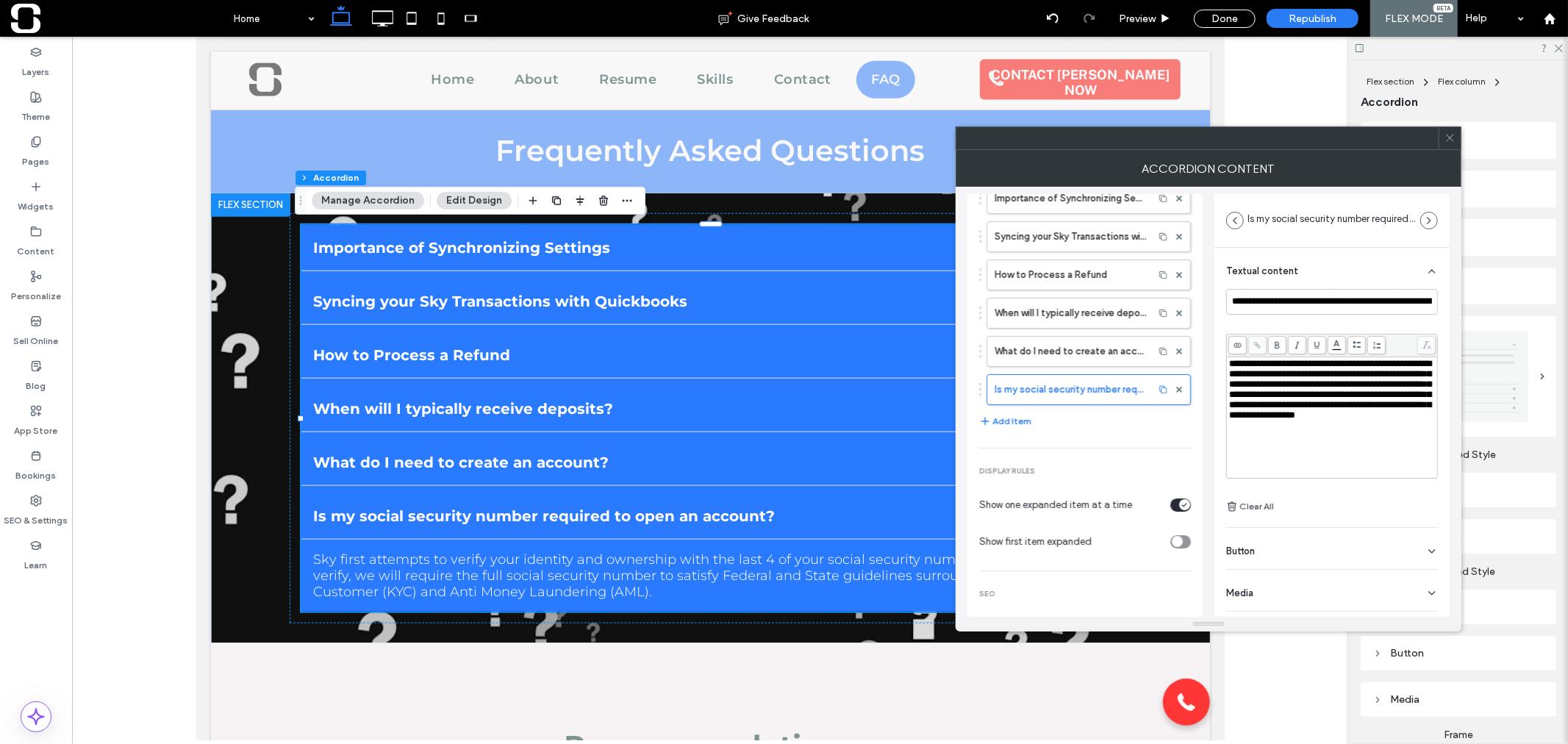
click at [1451, 135] on use at bounding box center [1449, 138] width 7 height 7
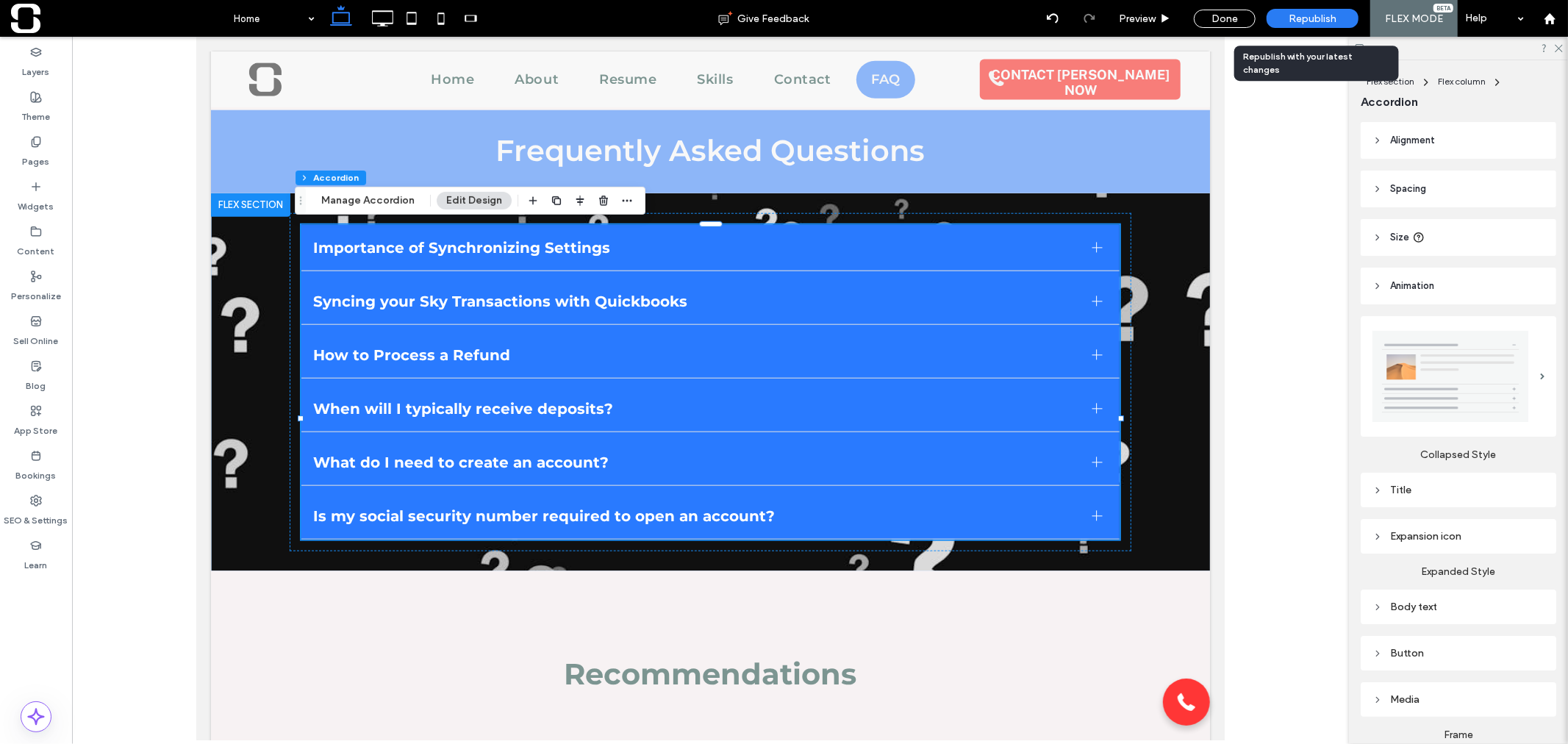
click at [1310, 10] on div "Republish" at bounding box center [1312, 18] width 92 height 19
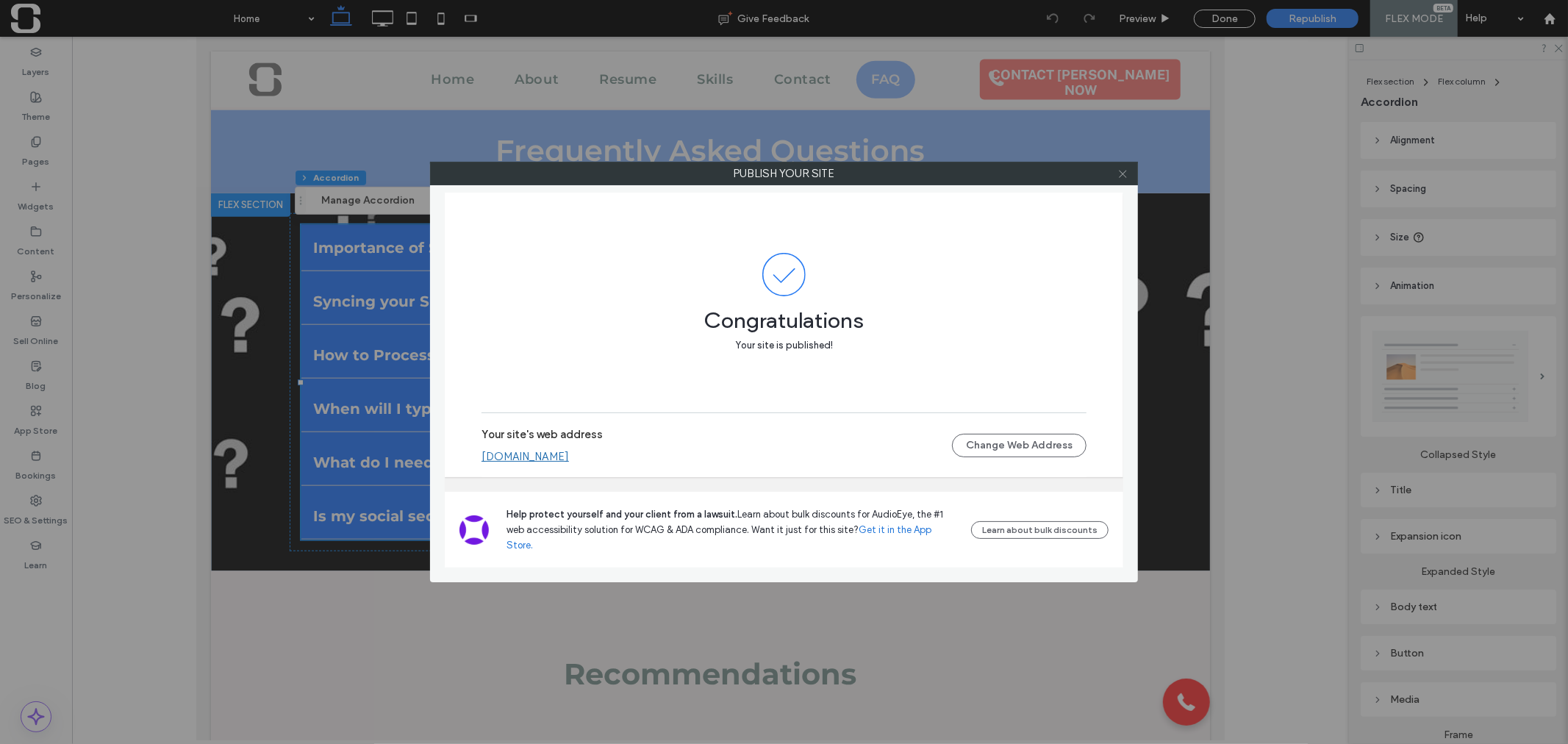
click at [1117, 173] on icon at bounding box center [1123, 174] width 11 height 11
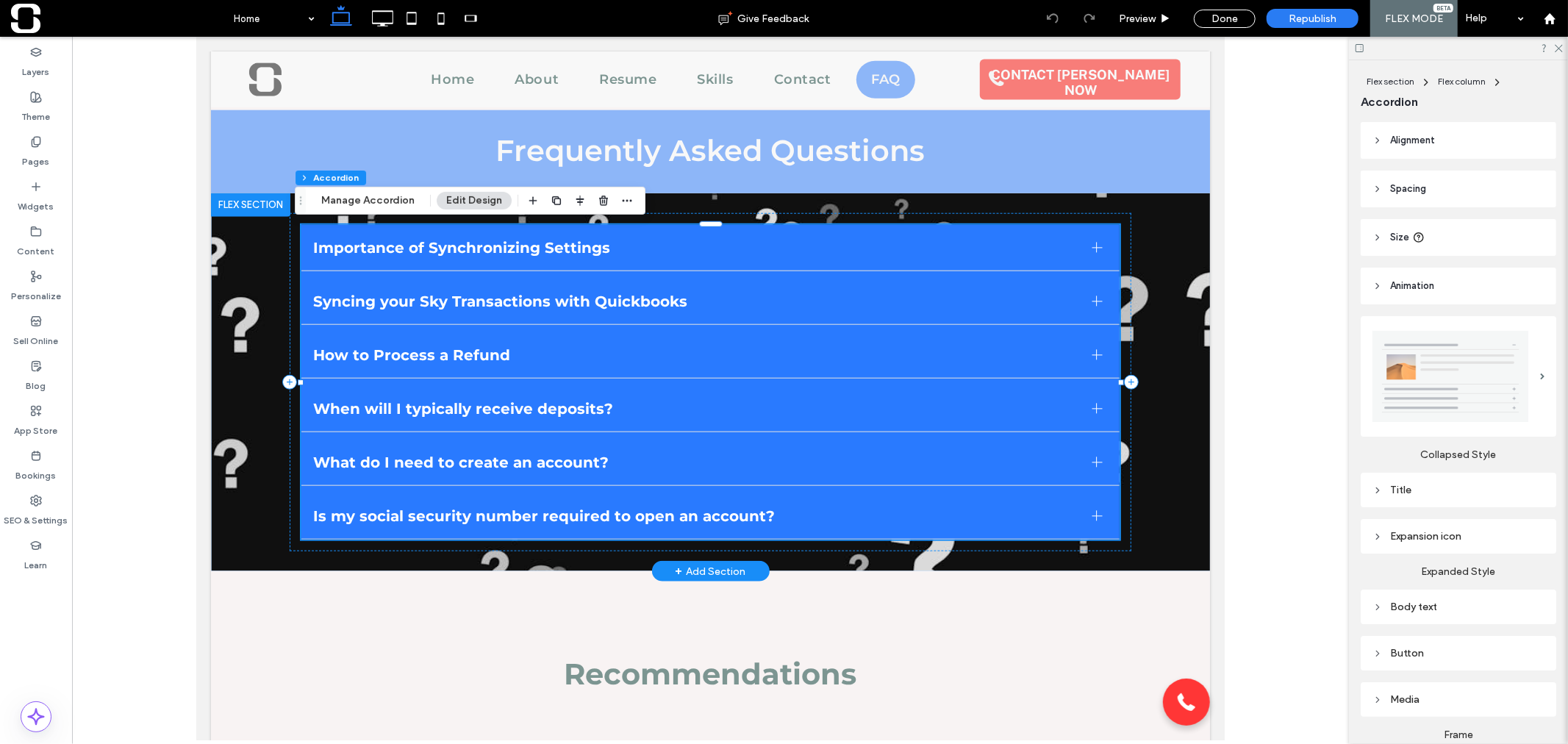
click at [1085, 246] on div at bounding box center [1095, 247] width 22 height 22
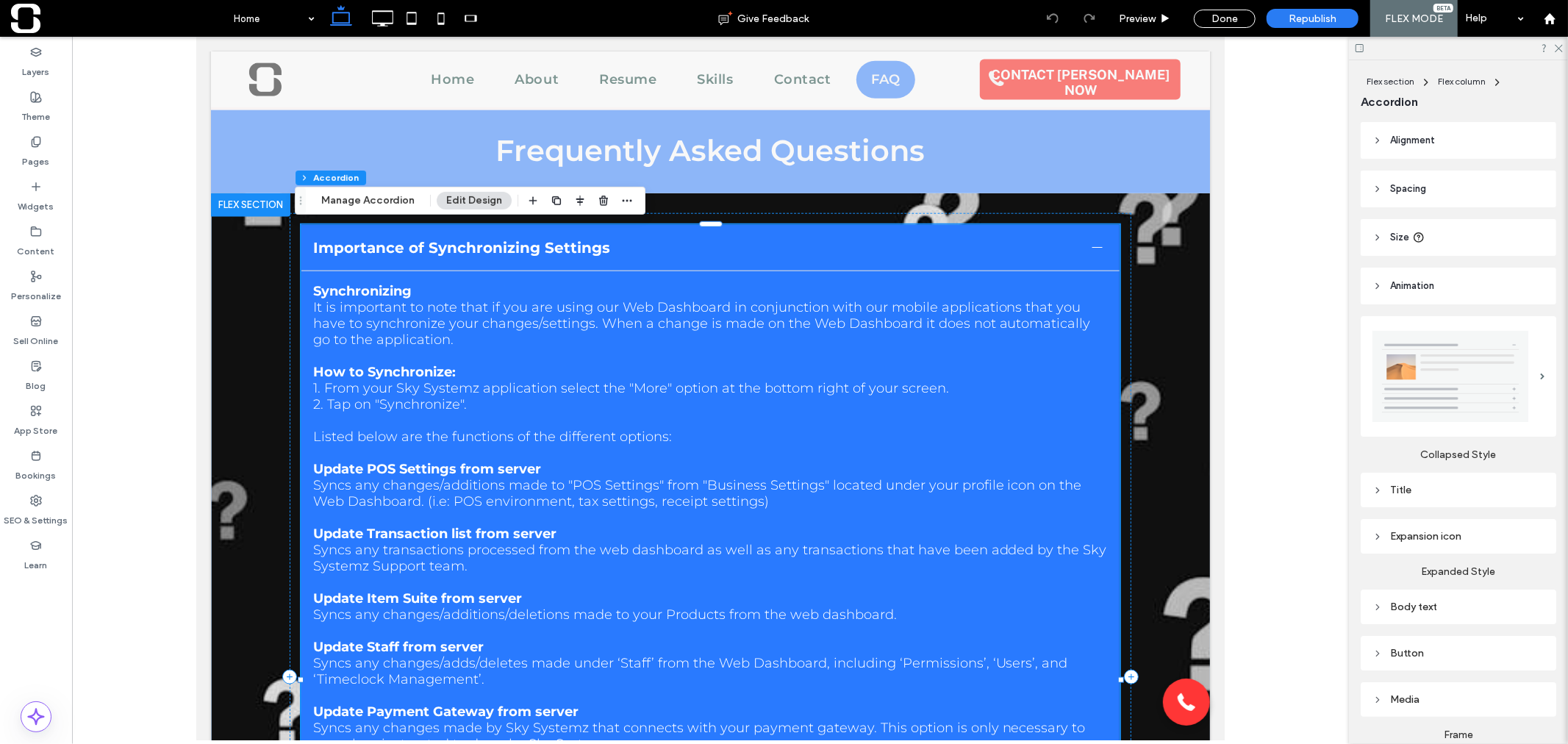
click at [1085, 246] on div at bounding box center [1095, 247] width 22 height 22
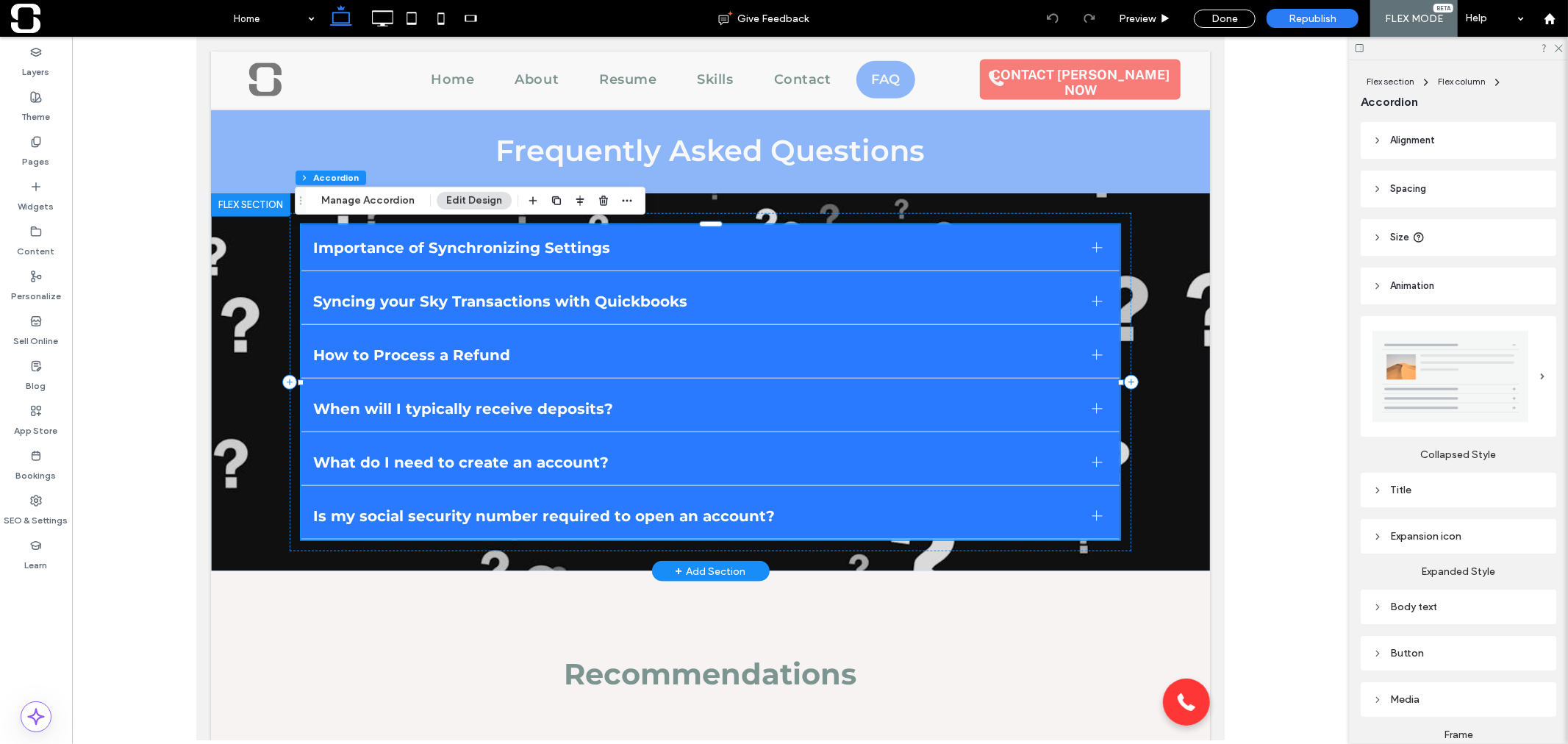
click at [658, 298] on span "Syncing your Sky Transactions with Quickbooks" at bounding box center [696, 301] width 768 height 18
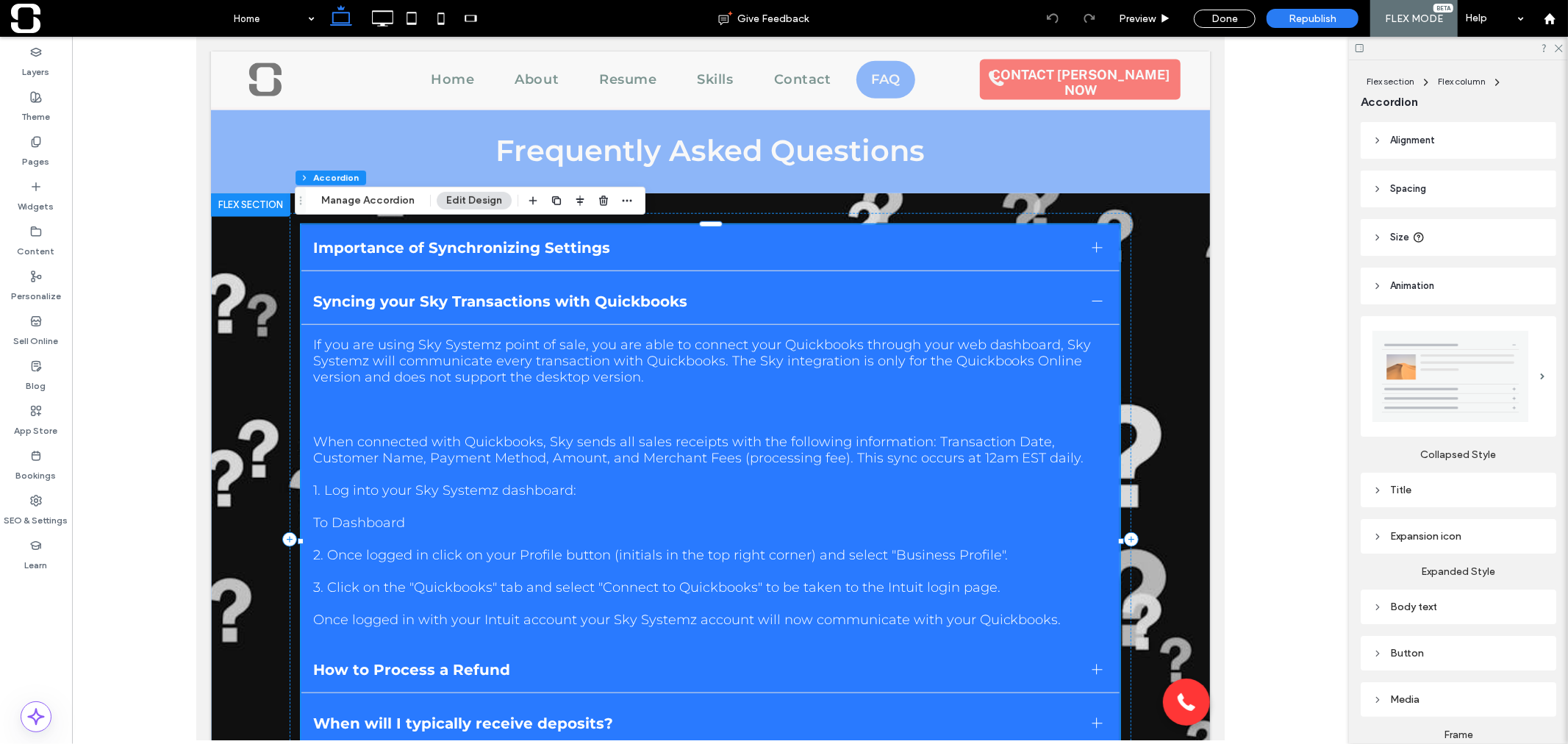
click at [579, 489] on p "1. Log into your Sky Systemz dashboard:" at bounding box center [710, 490] width 795 height 16
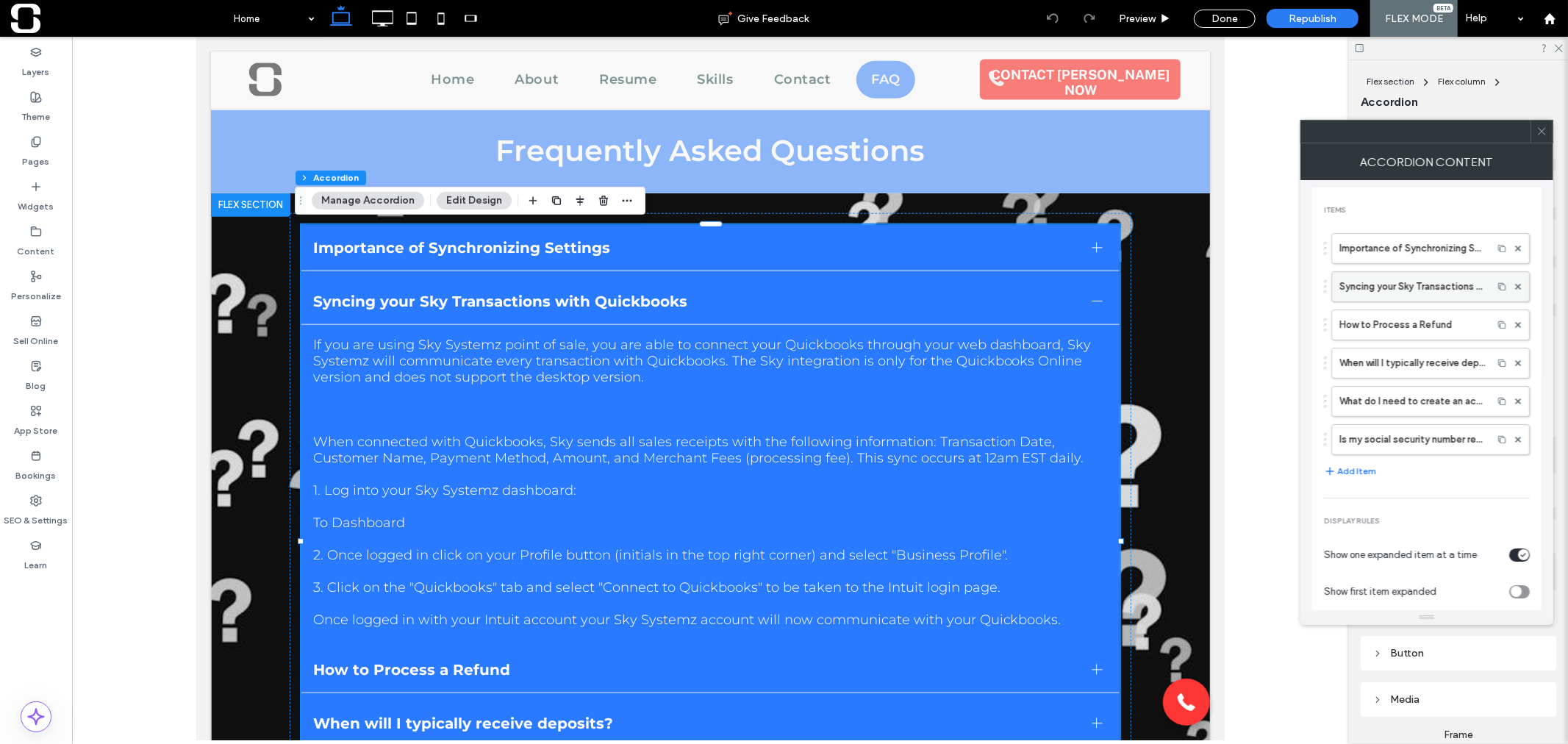
click at [1390, 281] on label "Syncing your Sky Transactions with Quickbooks" at bounding box center [1412, 287] width 146 height 29
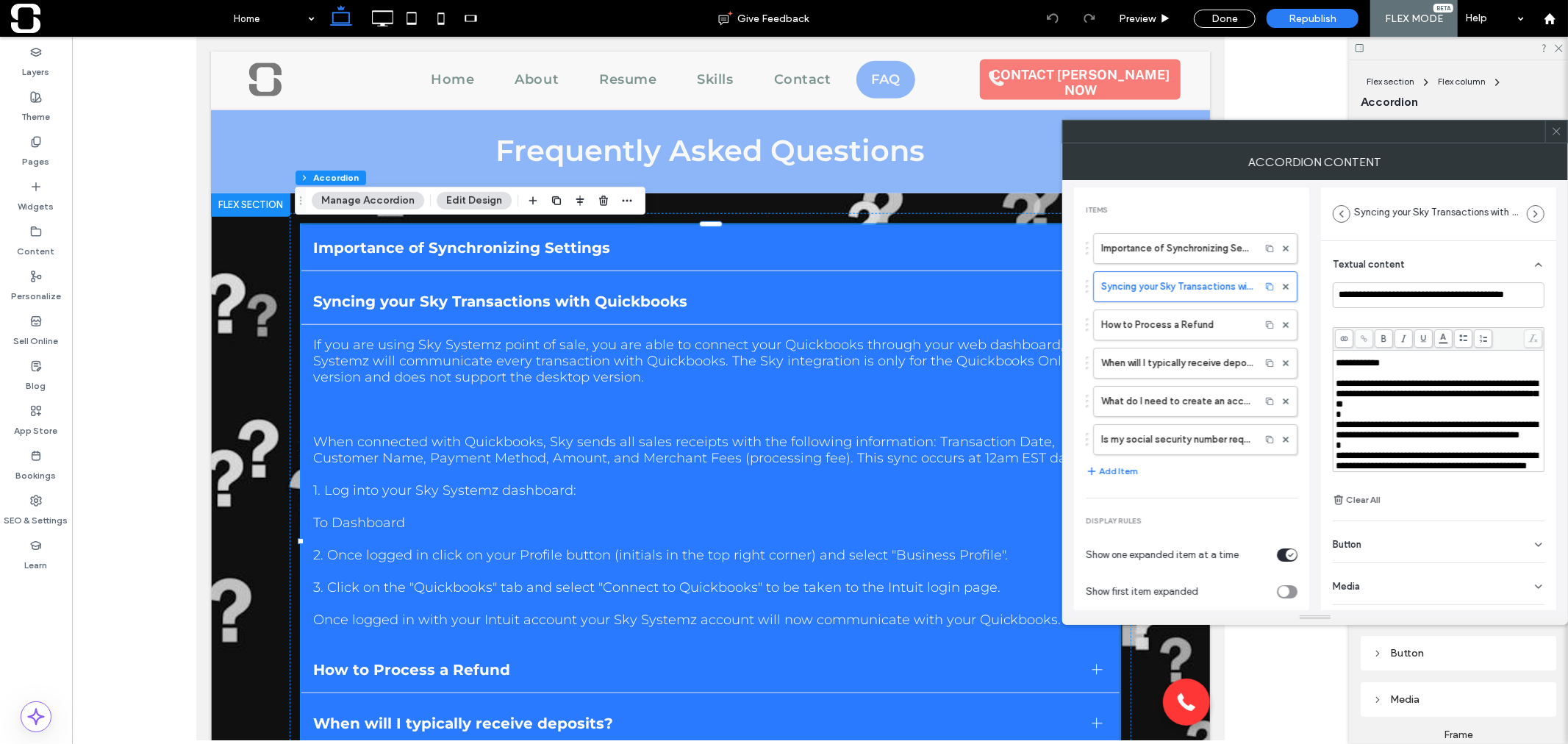
scroll to position [161, 0]
drag, startPoint x: 1509, startPoint y: 391, endPoint x: 1402, endPoint y: 393, distance: 107.0
click at [1402, 347] on span "**********" at bounding box center [1407, 342] width 143 height 10
click at [1363, 341] on icon at bounding box center [1363, 338] width 8 height 8
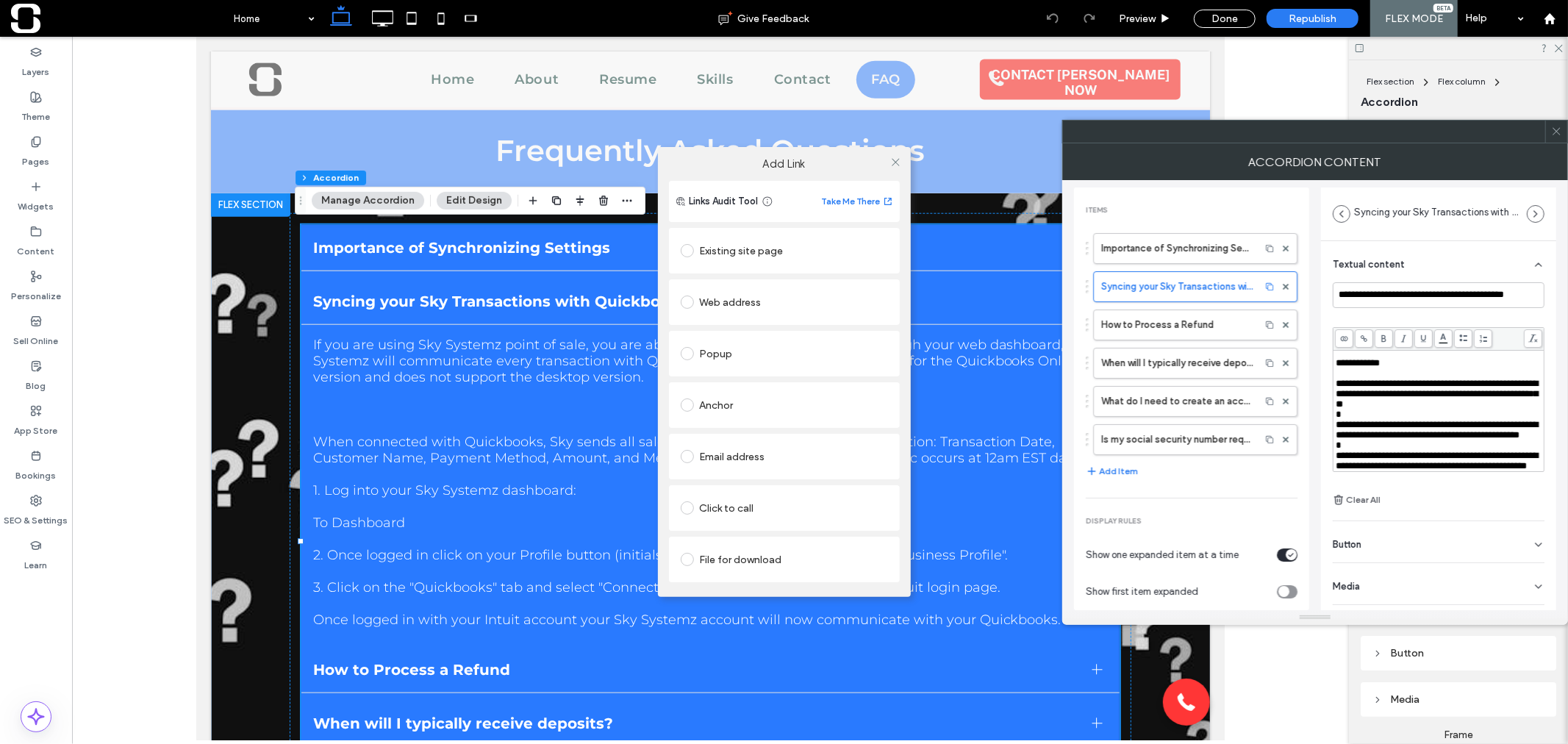
click at [691, 303] on span at bounding box center [687, 302] width 13 height 13
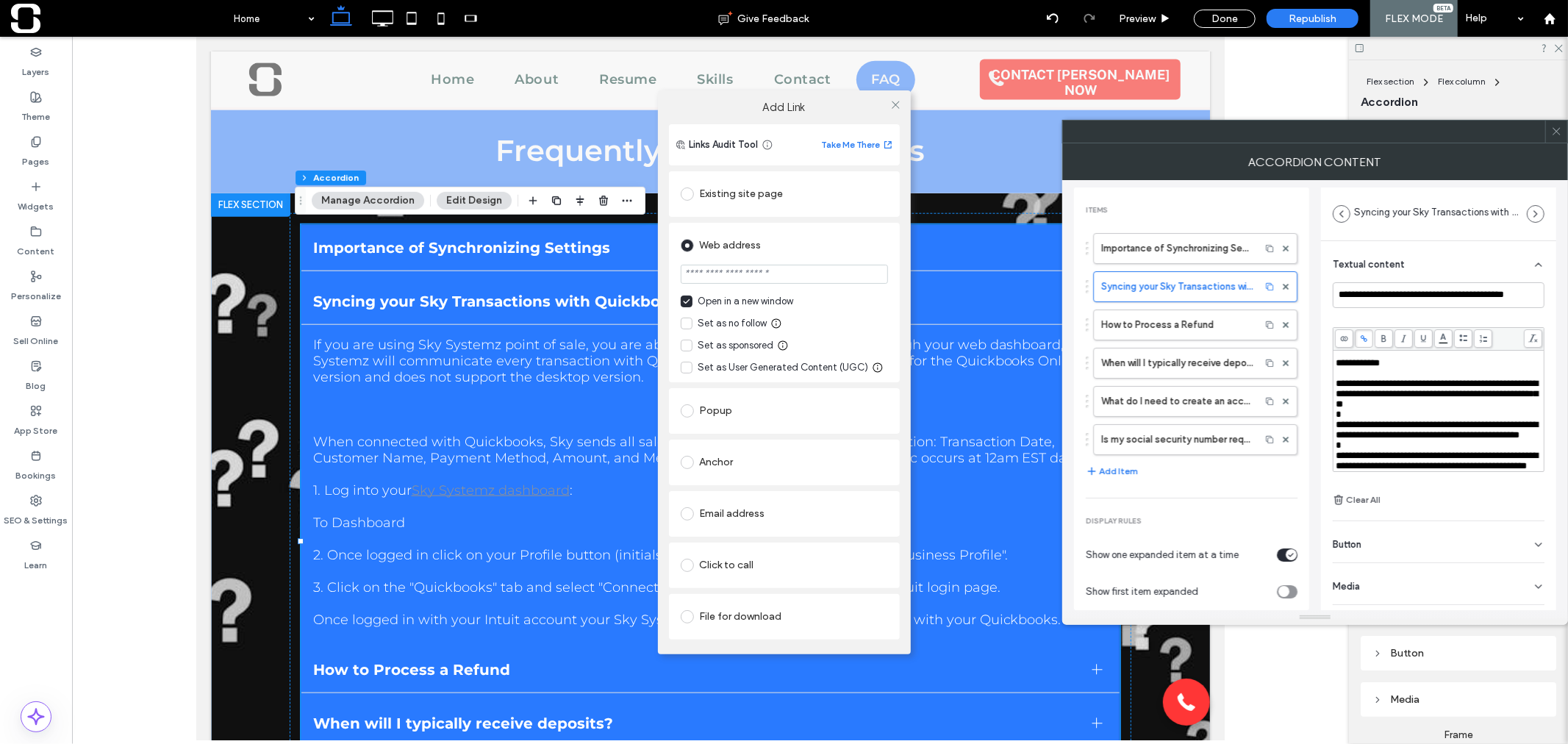
click at [753, 273] on input "url" at bounding box center [784, 274] width 207 height 19
paste input "**********"
type input "**********"
click at [891, 105] on icon at bounding box center [896, 105] width 11 height 11
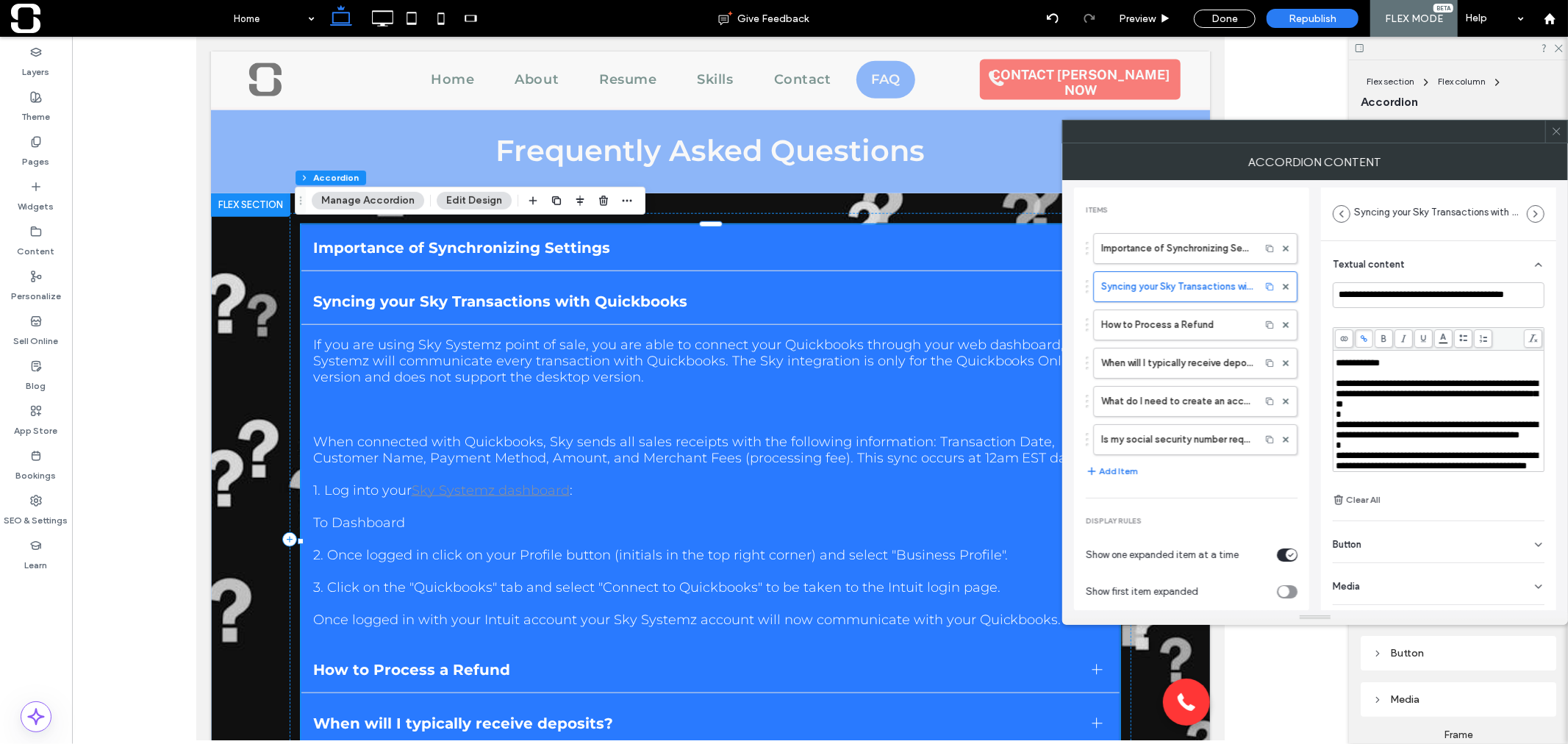
click at [1552, 137] on span at bounding box center [1557, 131] width 11 height 22
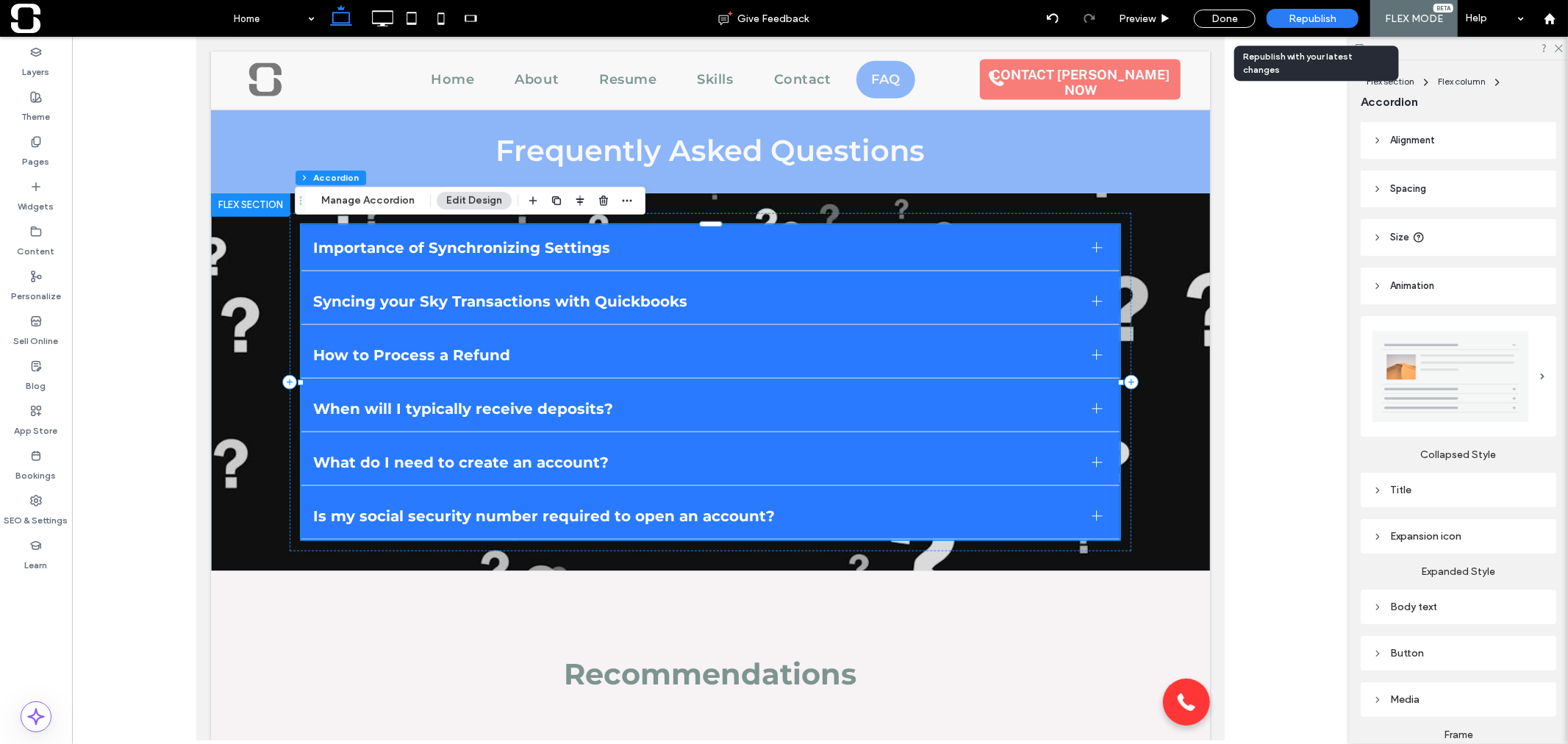
click at [1323, 15] on span "Republish" at bounding box center [1312, 18] width 48 height 12
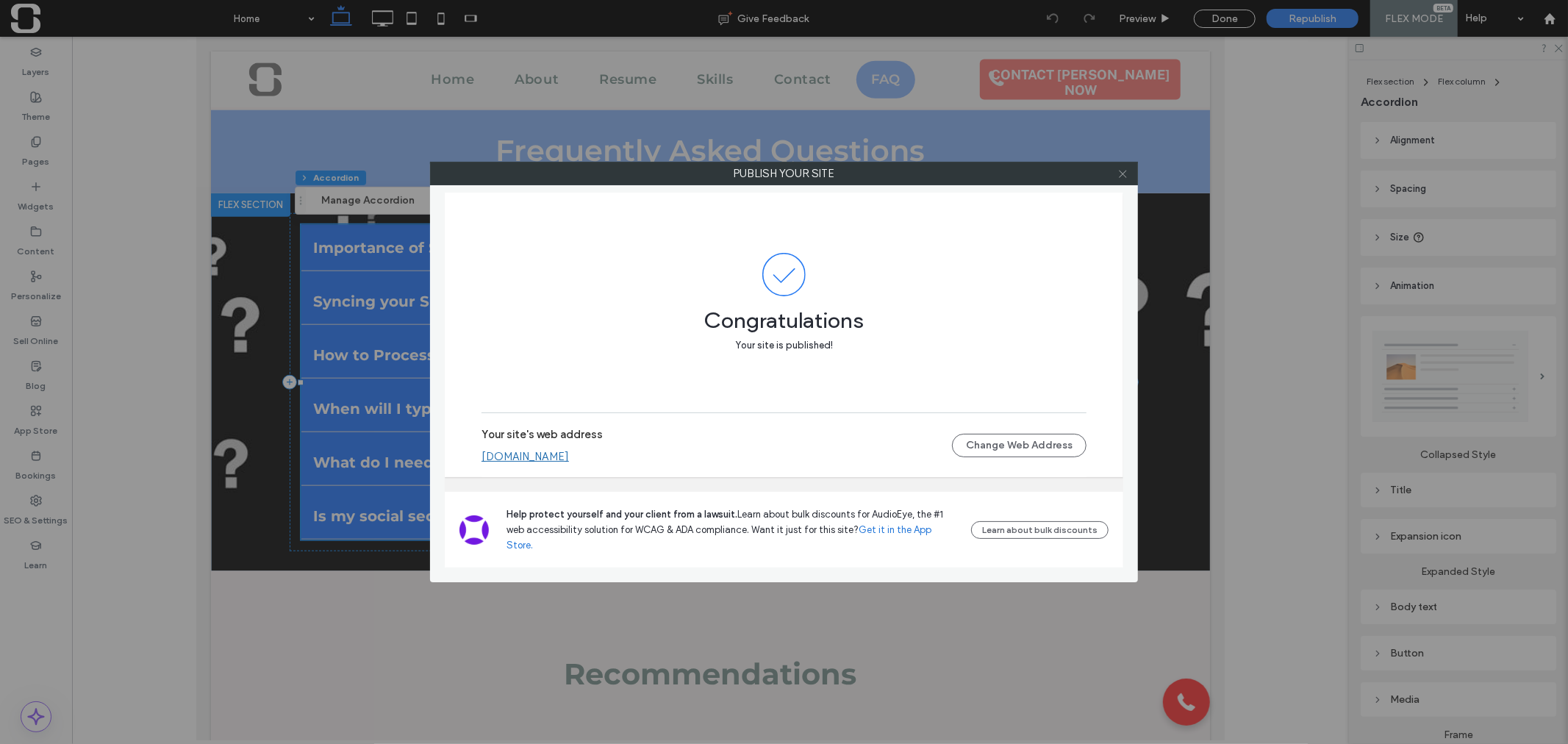
click at [1120, 173] on icon at bounding box center [1123, 174] width 11 height 11
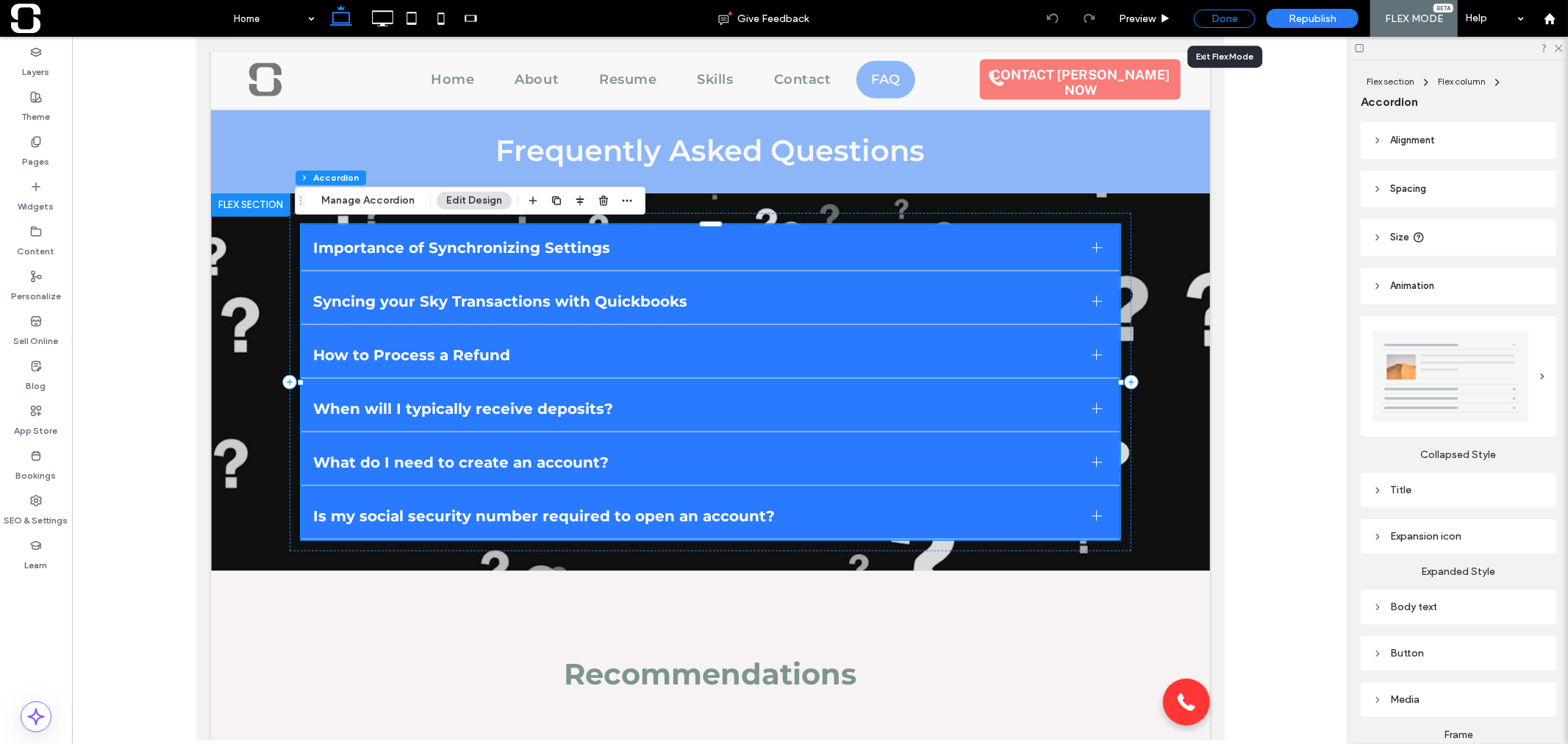
drag, startPoint x: 1243, startPoint y: 15, endPoint x: 1087, endPoint y: 184, distance: 230.0
click at [1243, 15] on div "Done" at bounding box center [1225, 19] width 62 height 19
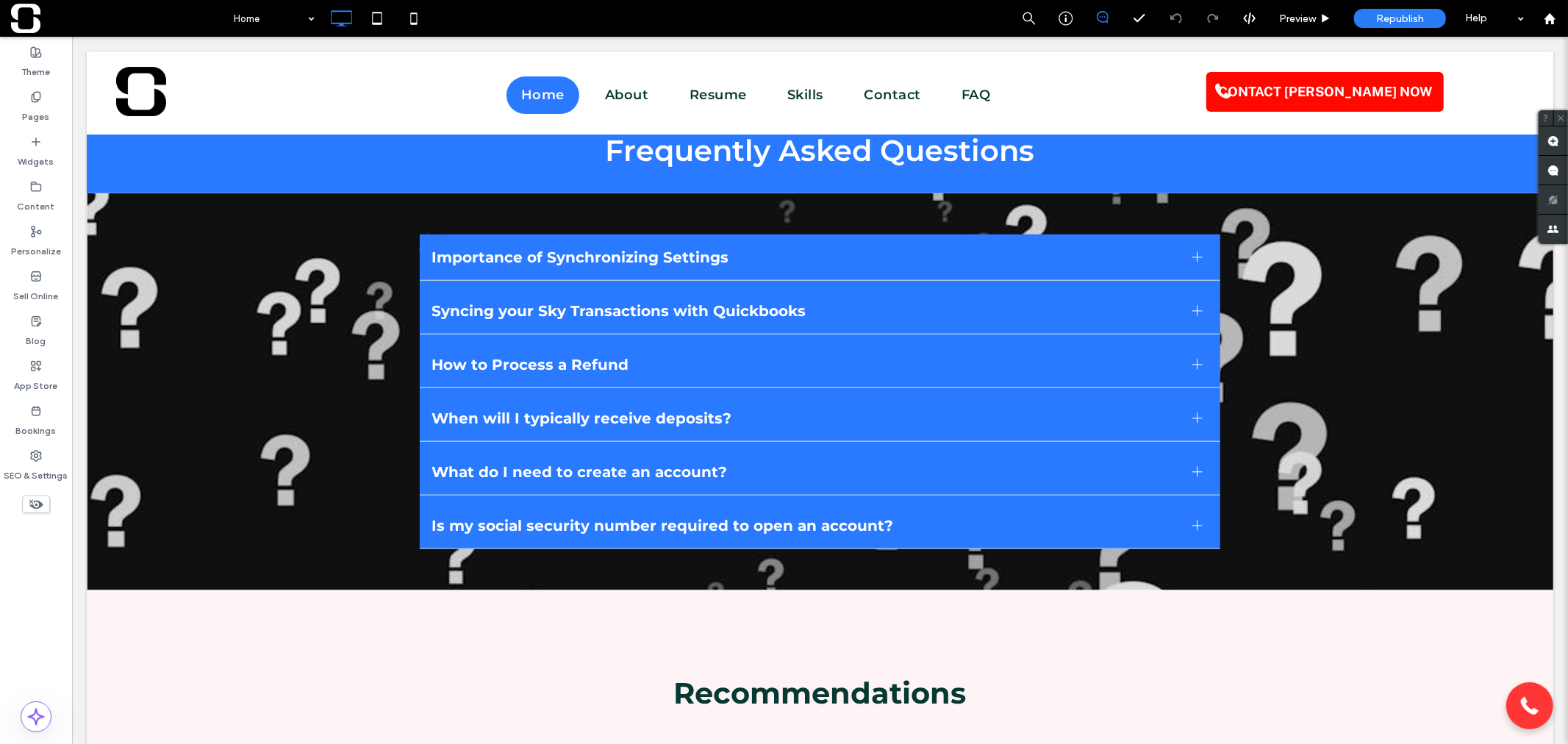
click at [24, 13] on span at bounding box center [118, 19] width 214 height 29
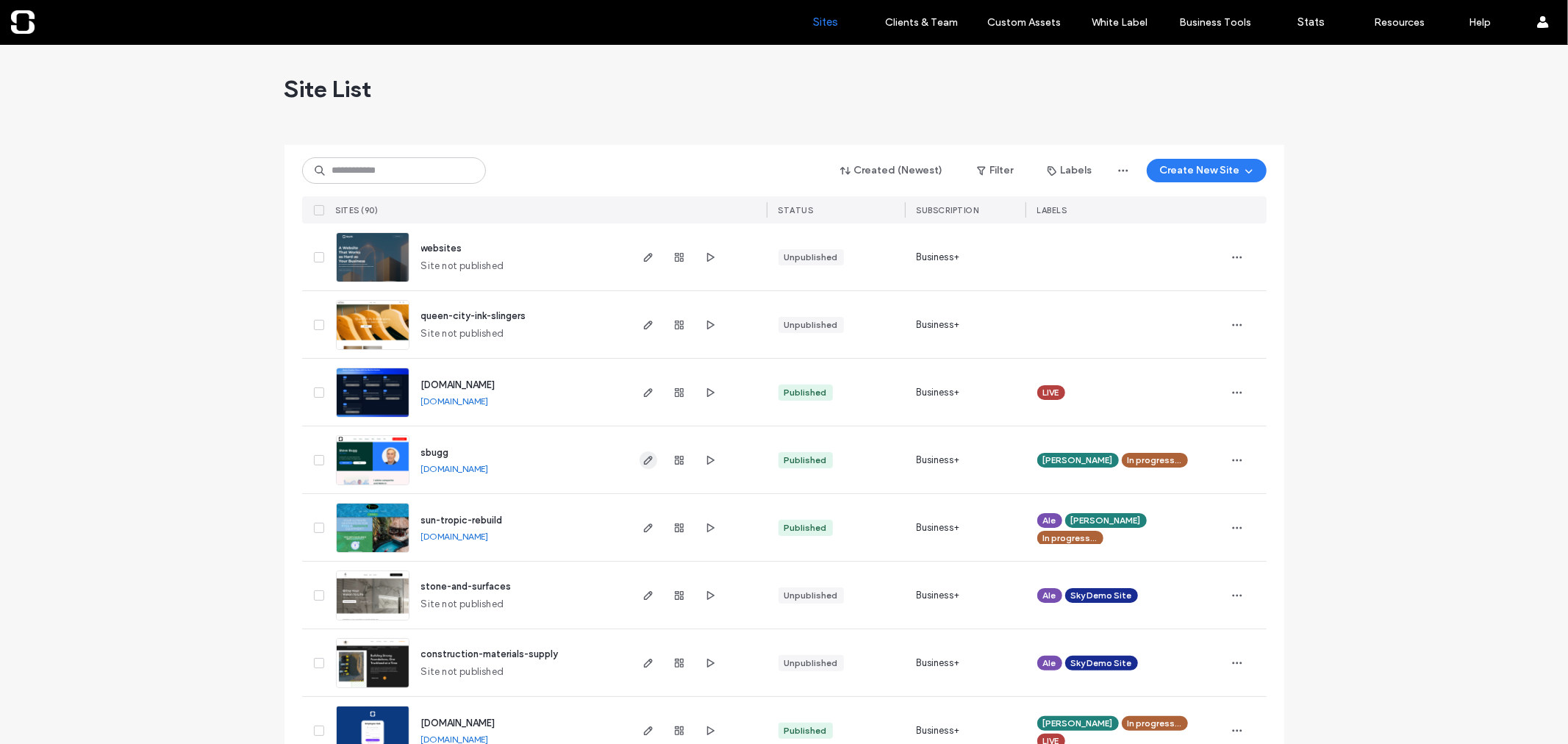
click at [643, 461] on use "button" at bounding box center [647, 460] width 9 height 9
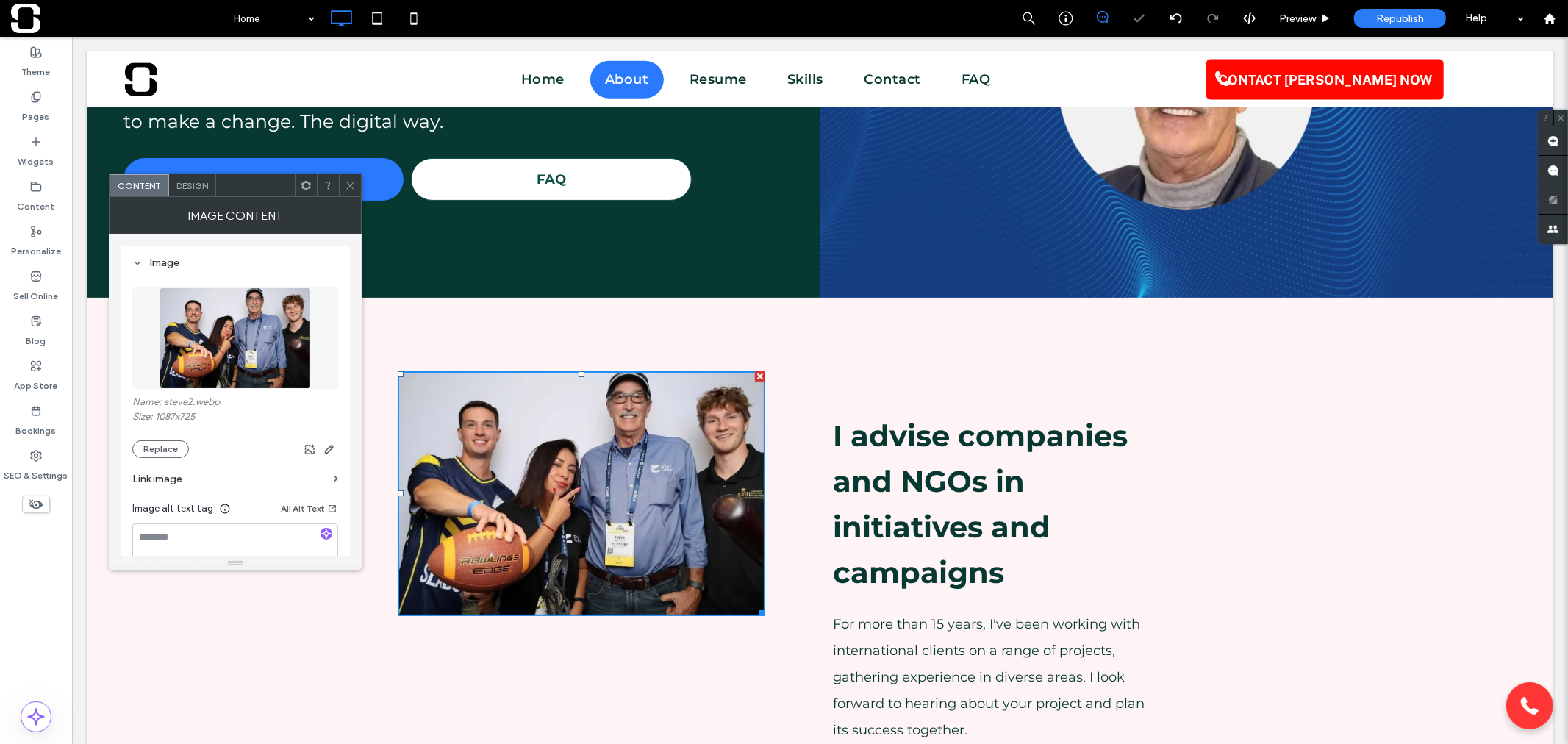
click at [353, 180] on icon at bounding box center [350, 186] width 11 height 11
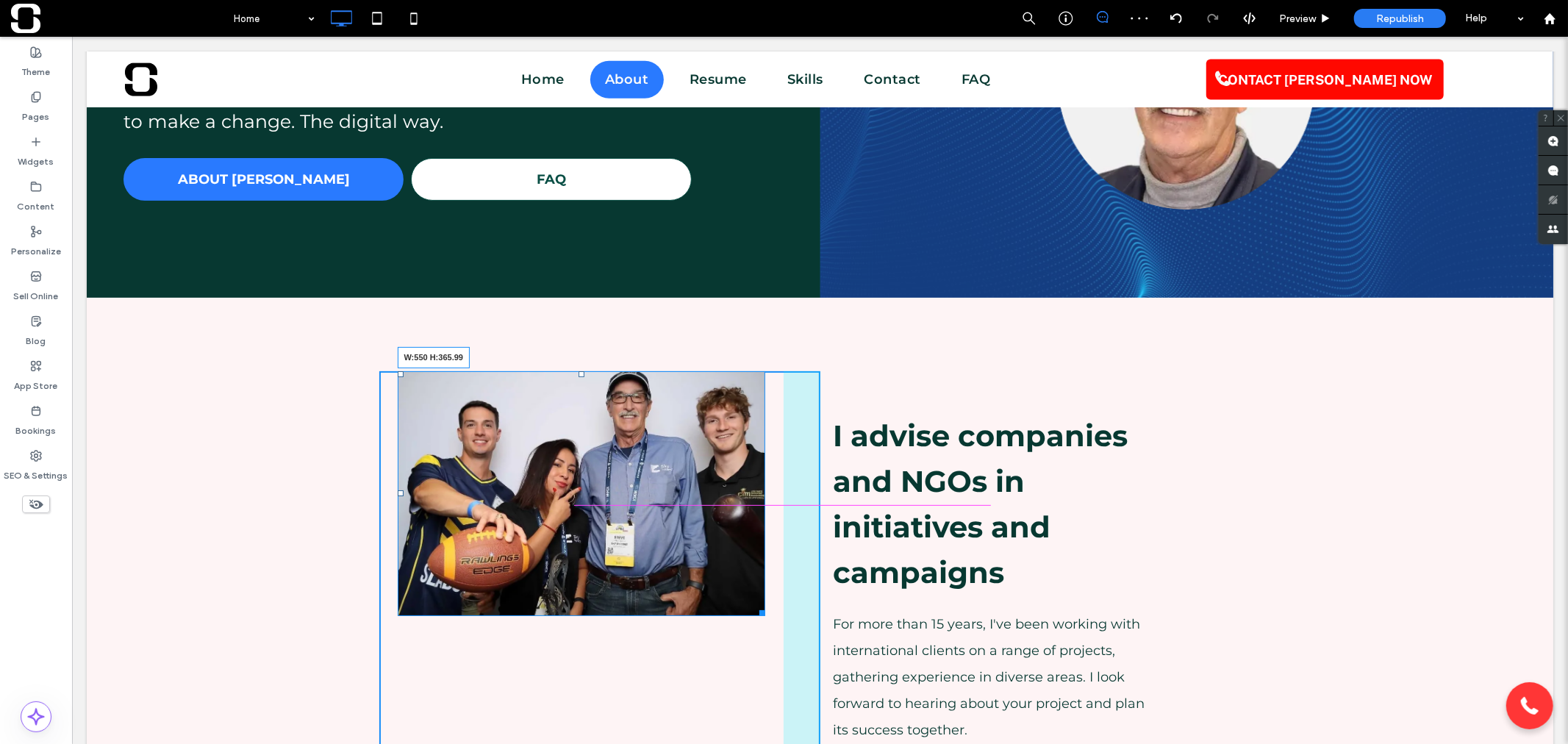
drag, startPoint x: 754, startPoint y: 611, endPoint x: 889, endPoint y: 680, distance: 151.6
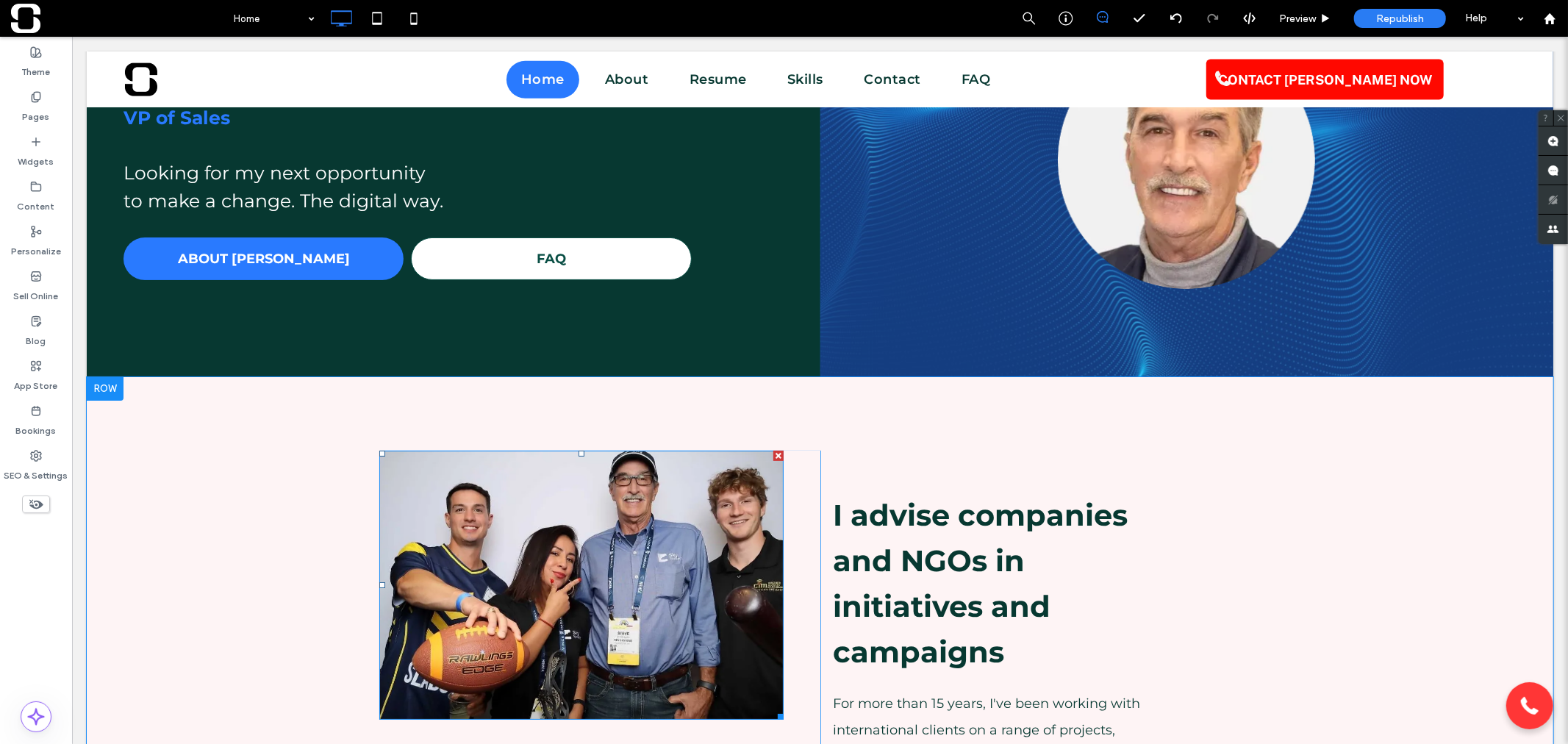
scroll to position [163, 0]
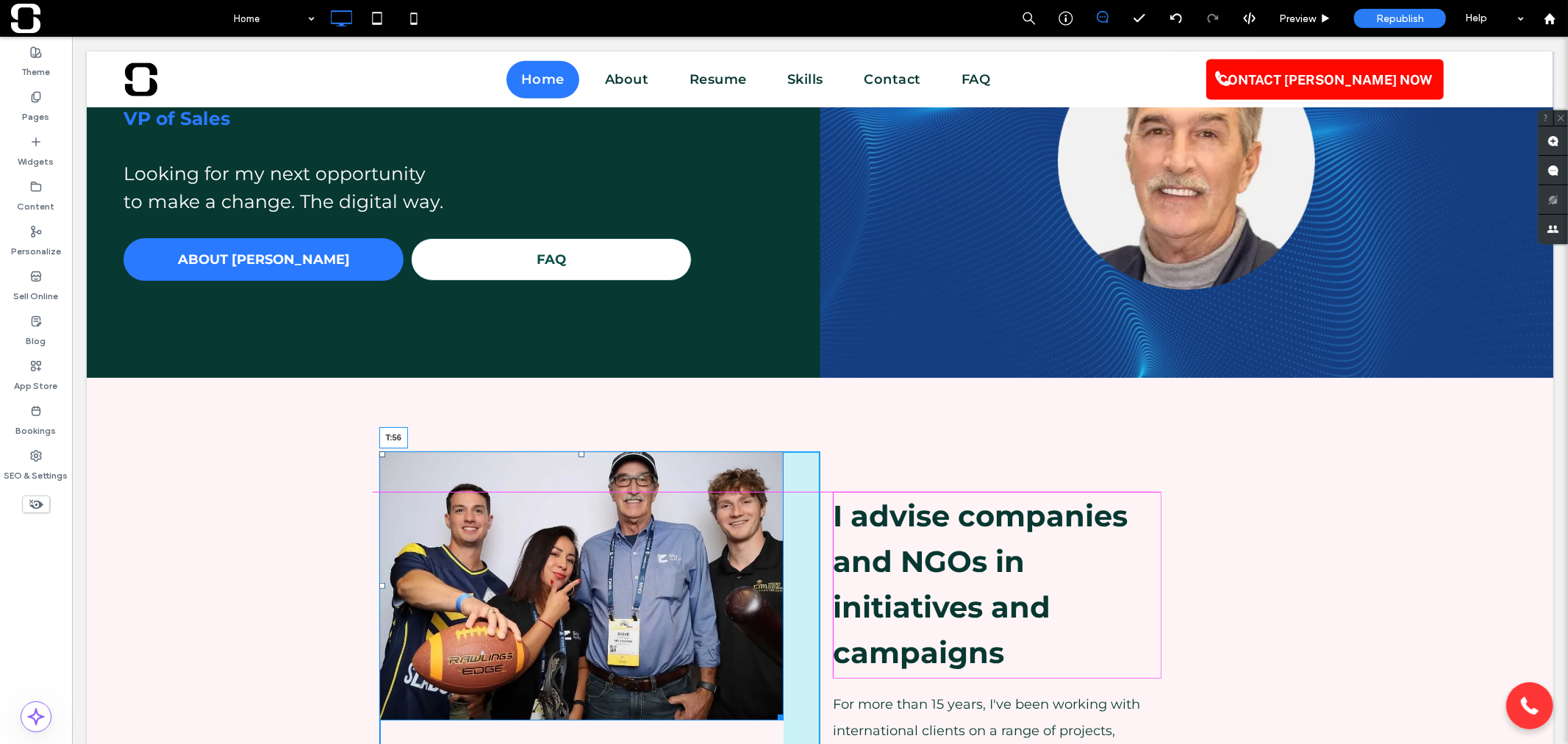
drag, startPoint x: 573, startPoint y: 453, endPoint x: 658, endPoint y: 534, distance: 117.4
click at [578, 456] on div at bounding box center [580, 453] width 6 height 6
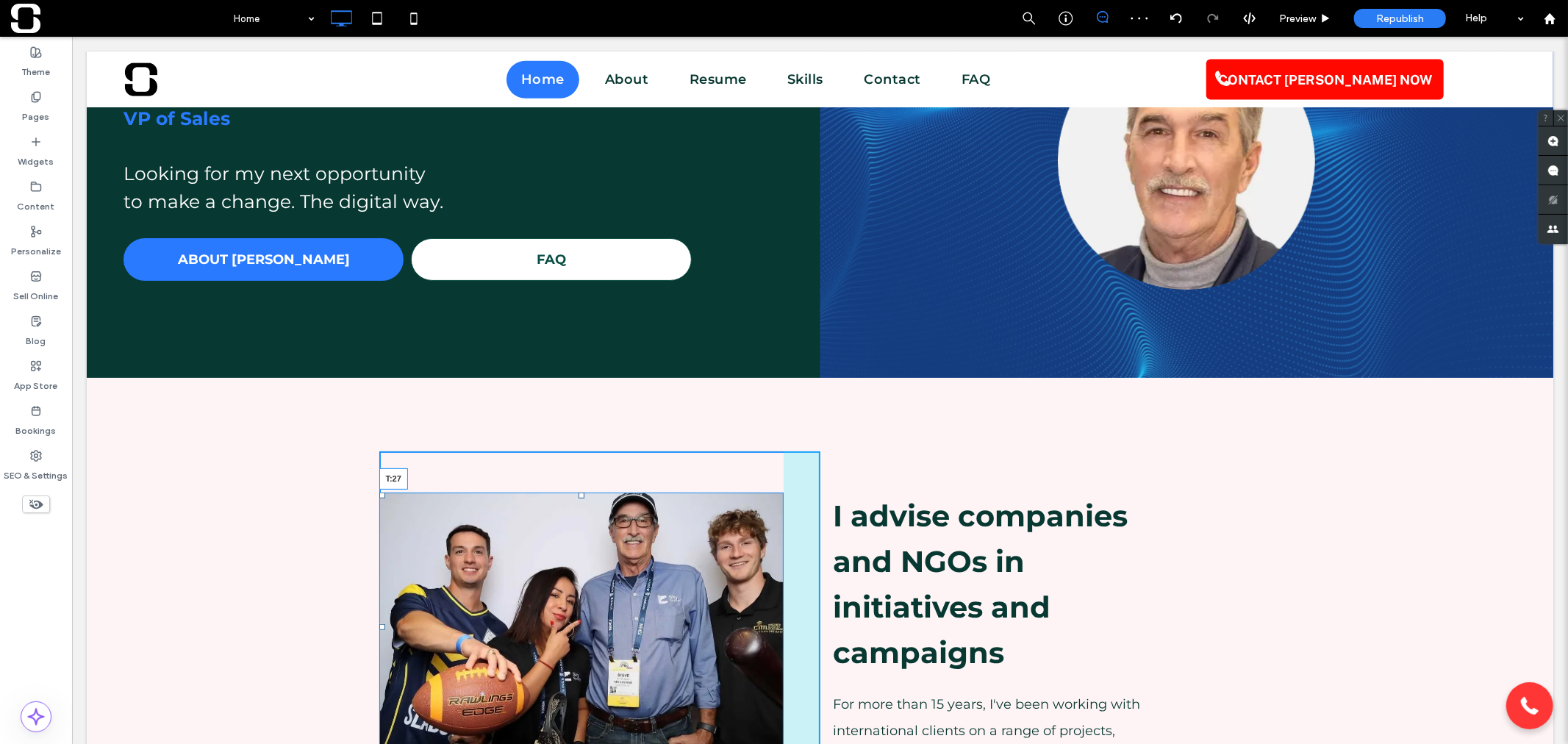
drag, startPoint x: 575, startPoint y: 494, endPoint x: 573, endPoint y: 473, distance: 21.1
click at [578, 491] on div at bounding box center [580, 494] width 6 height 6
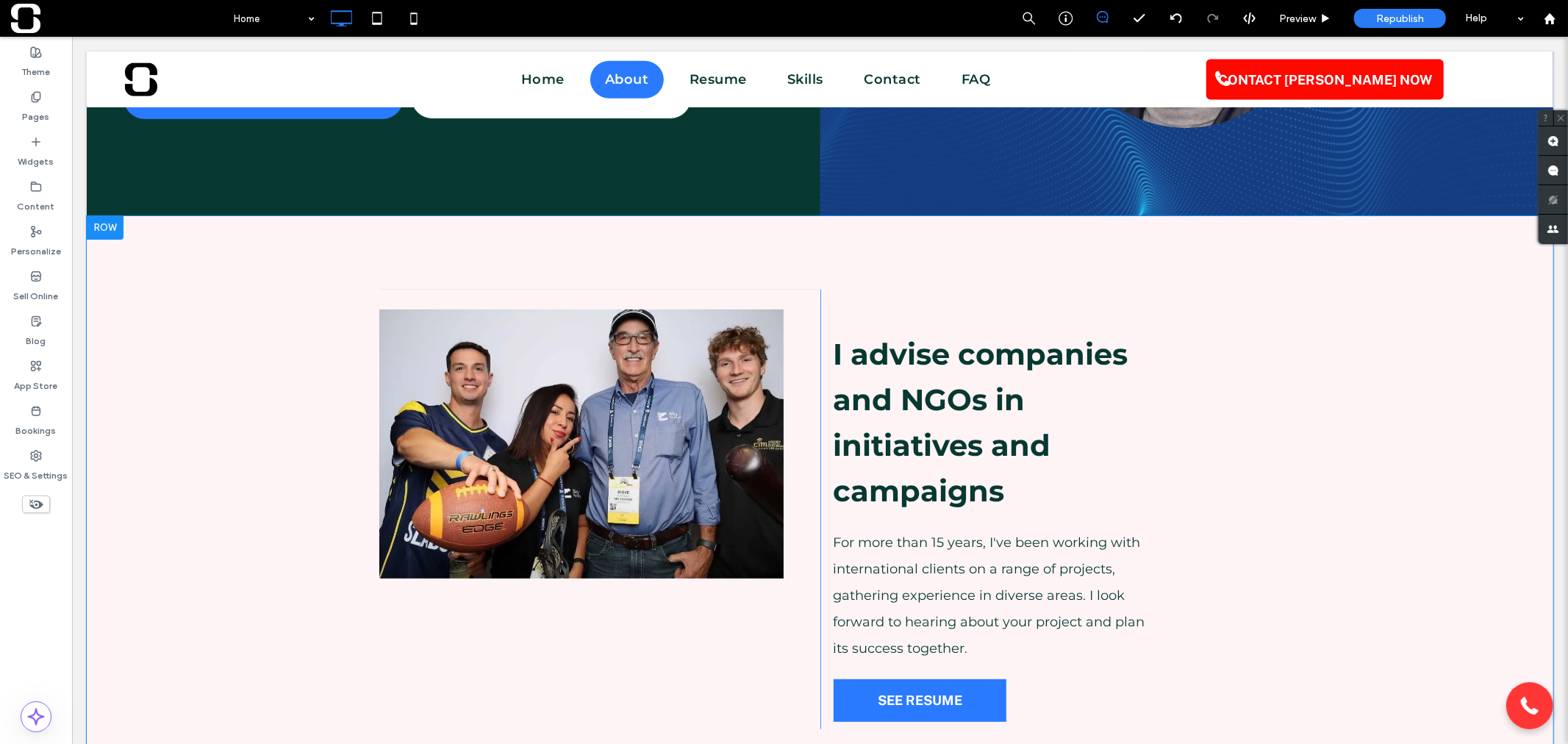
scroll to position [326, 0]
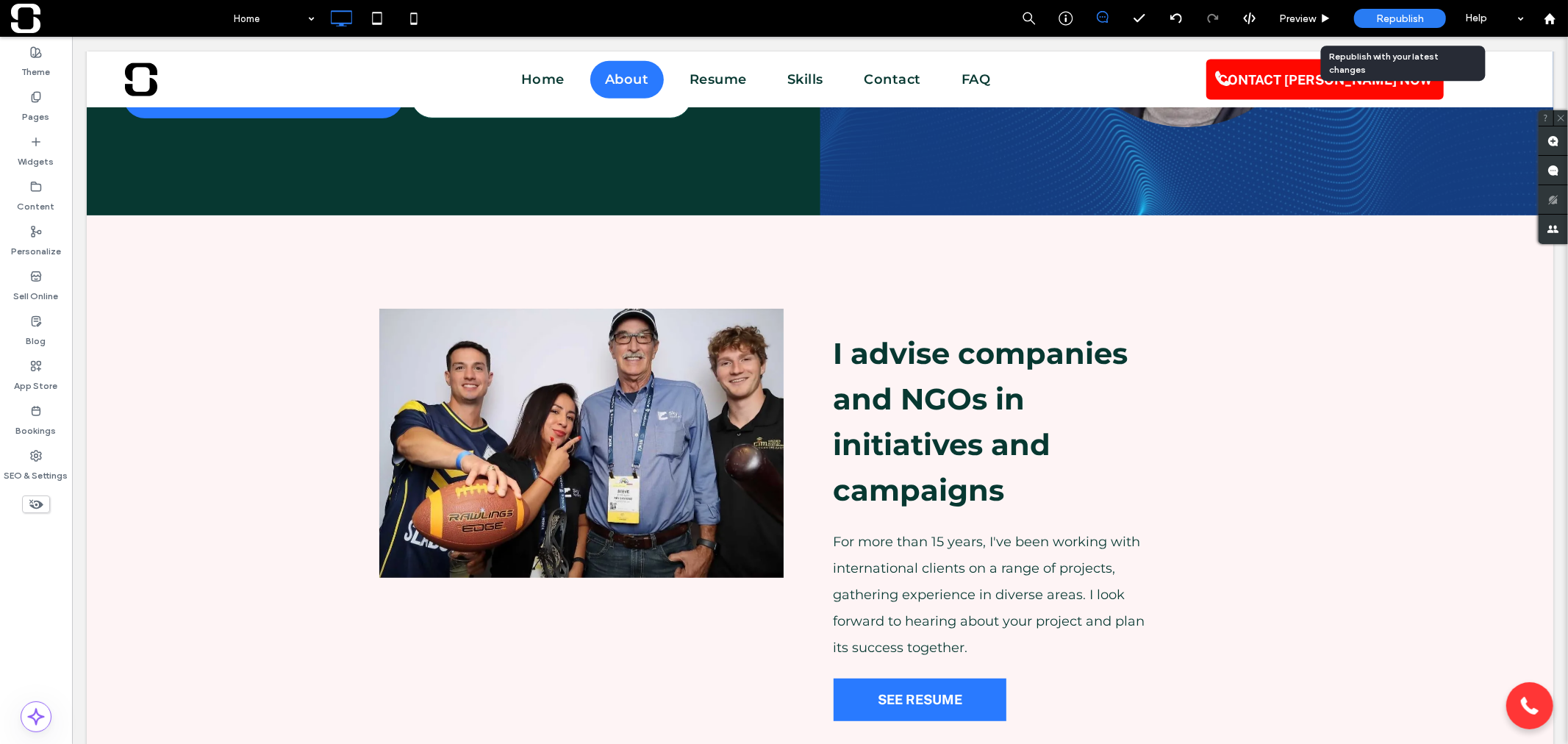
click at [1369, 18] on div "Republish" at bounding box center [1399, 18] width 92 height 19
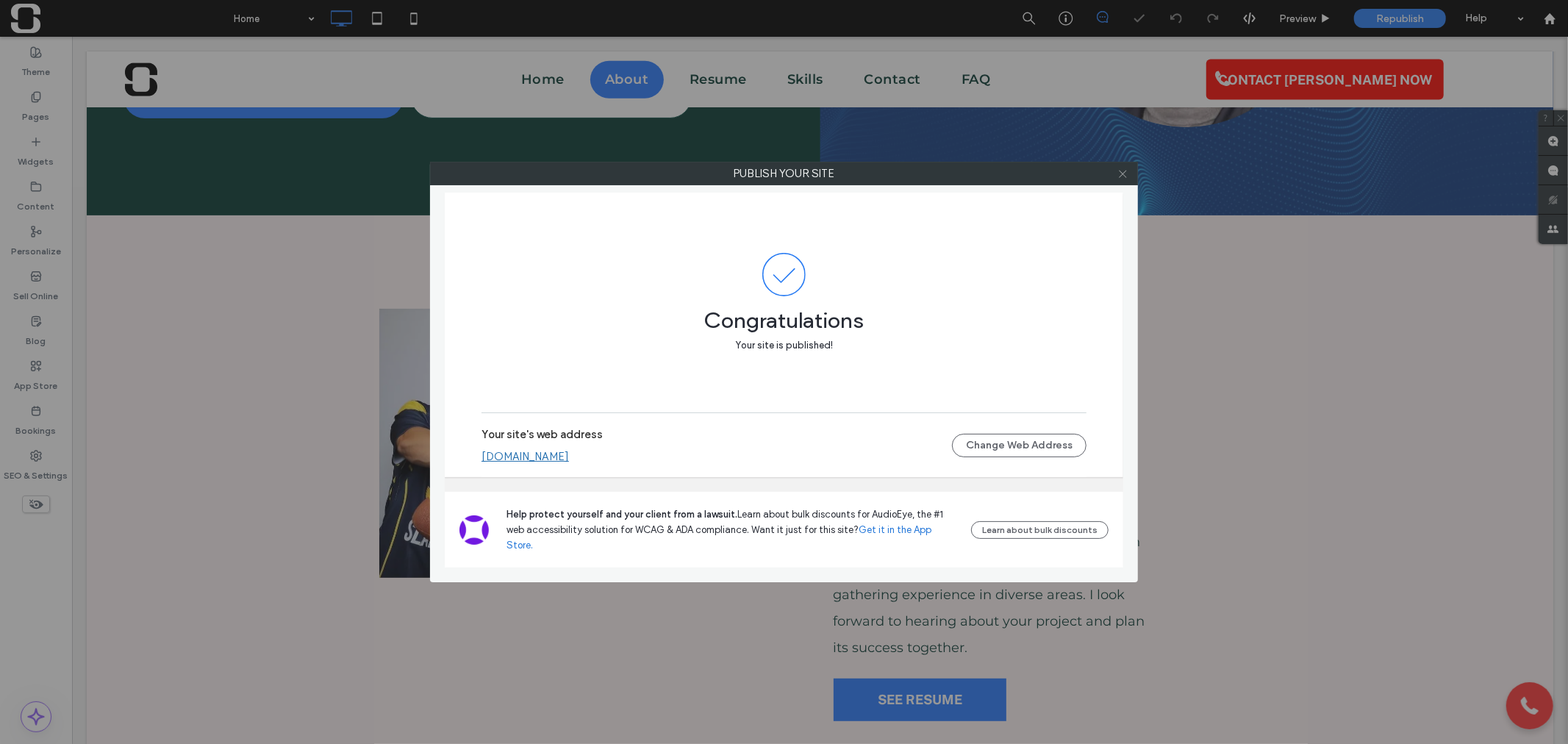
click at [1117, 174] on icon at bounding box center [1123, 174] width 11 height 11
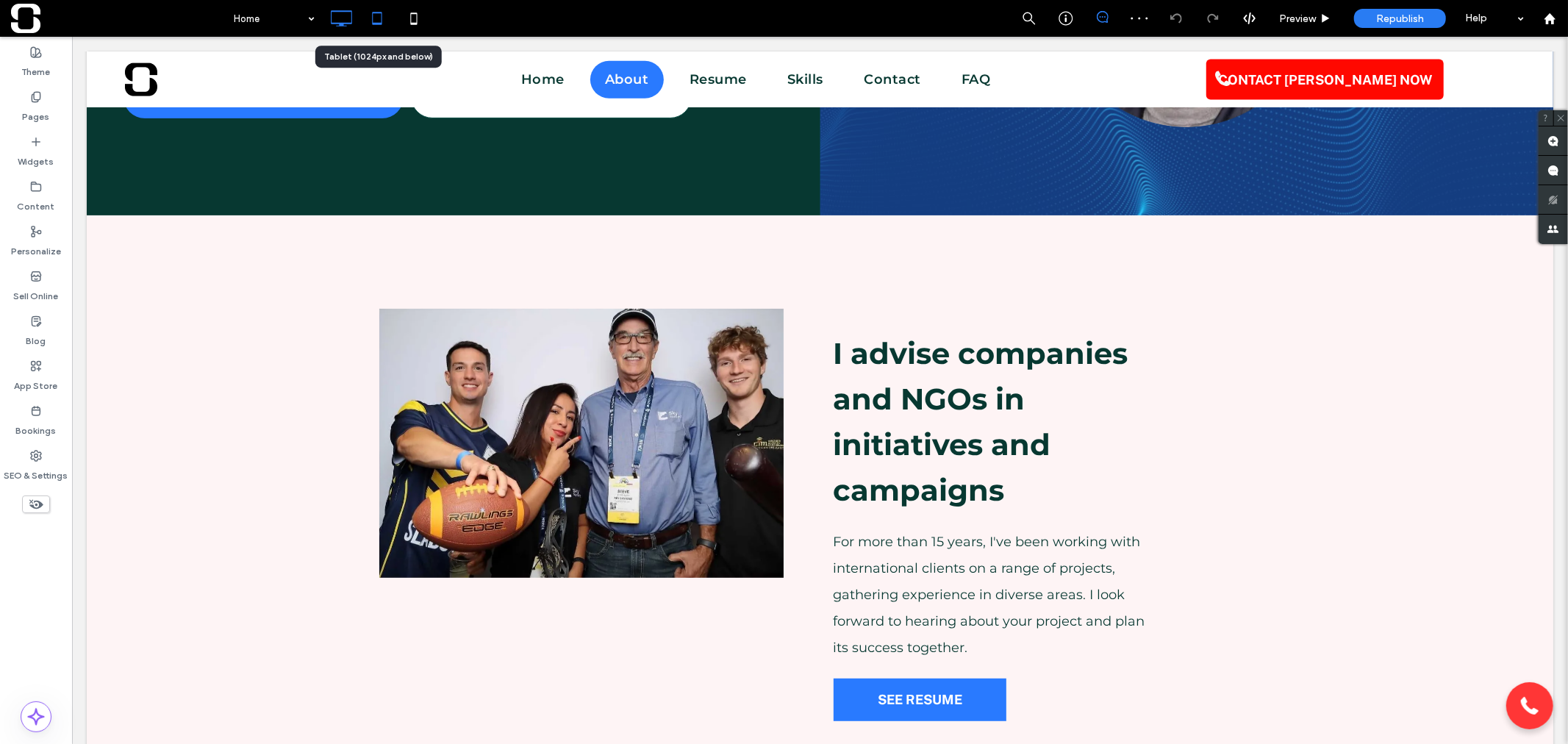
click at [372, 20] on icon at bounding box center [377, 19] width 29 height 29
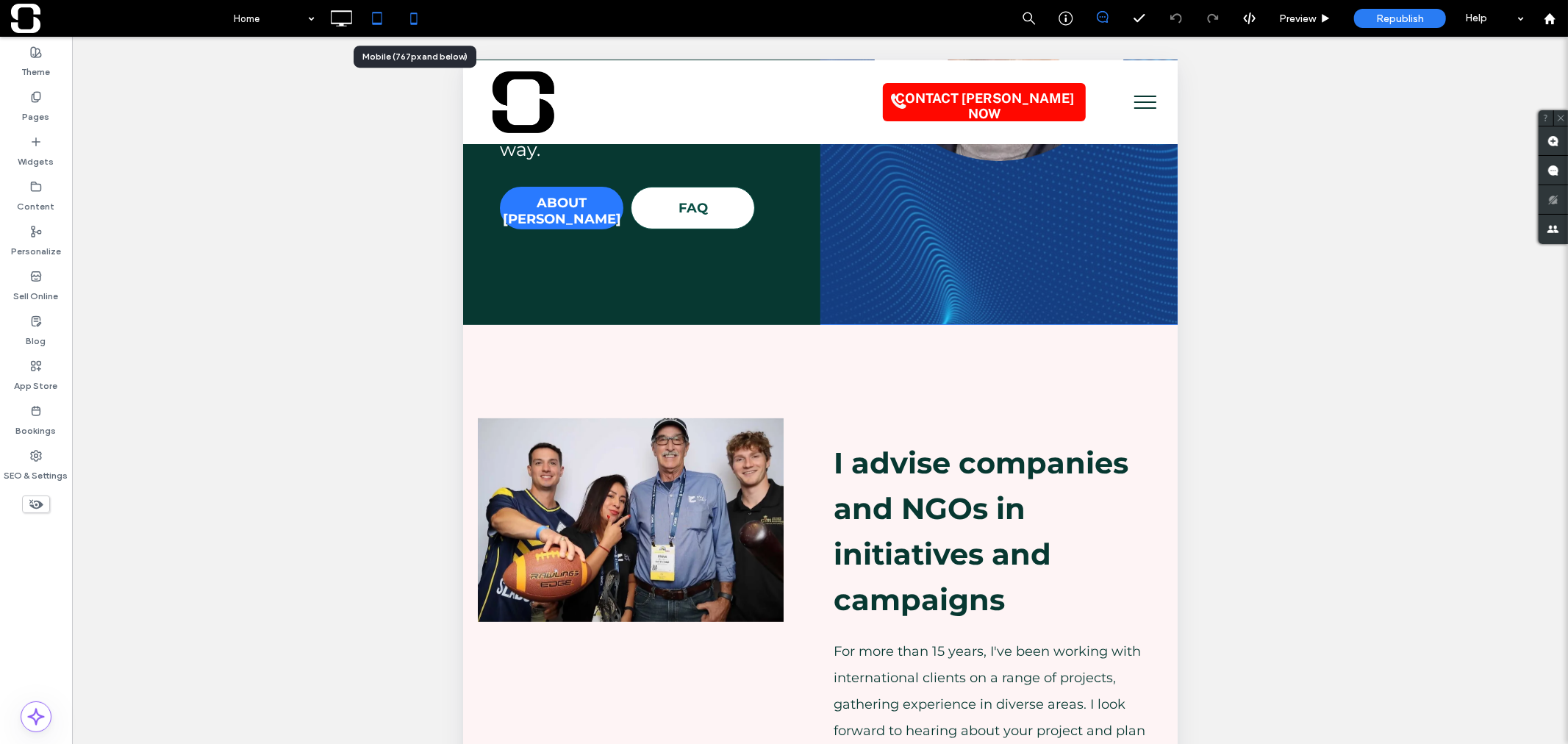
click at [408, 20] on icon at bounding box center [414, 19] width 29 height 29
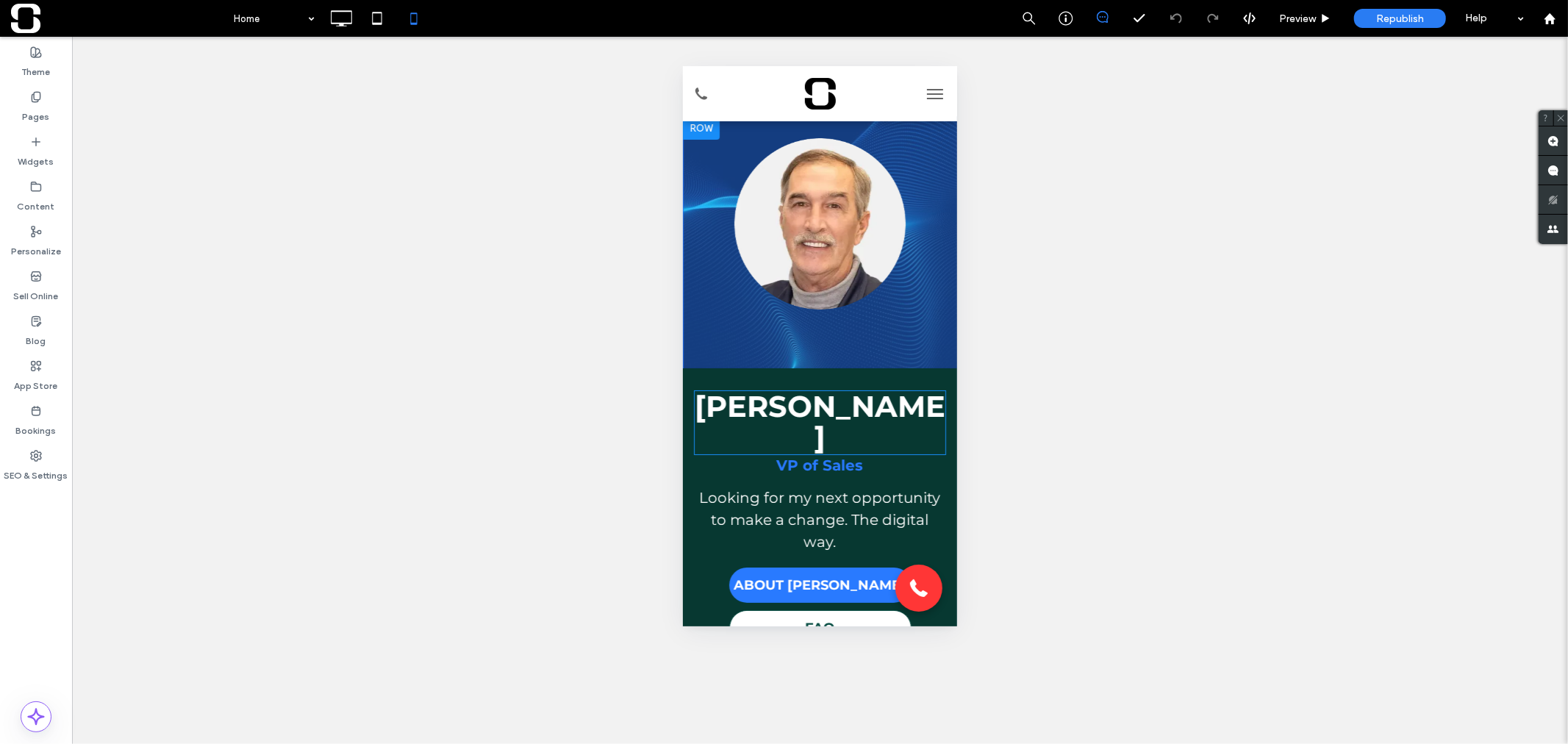
scroll to position [0, 0]
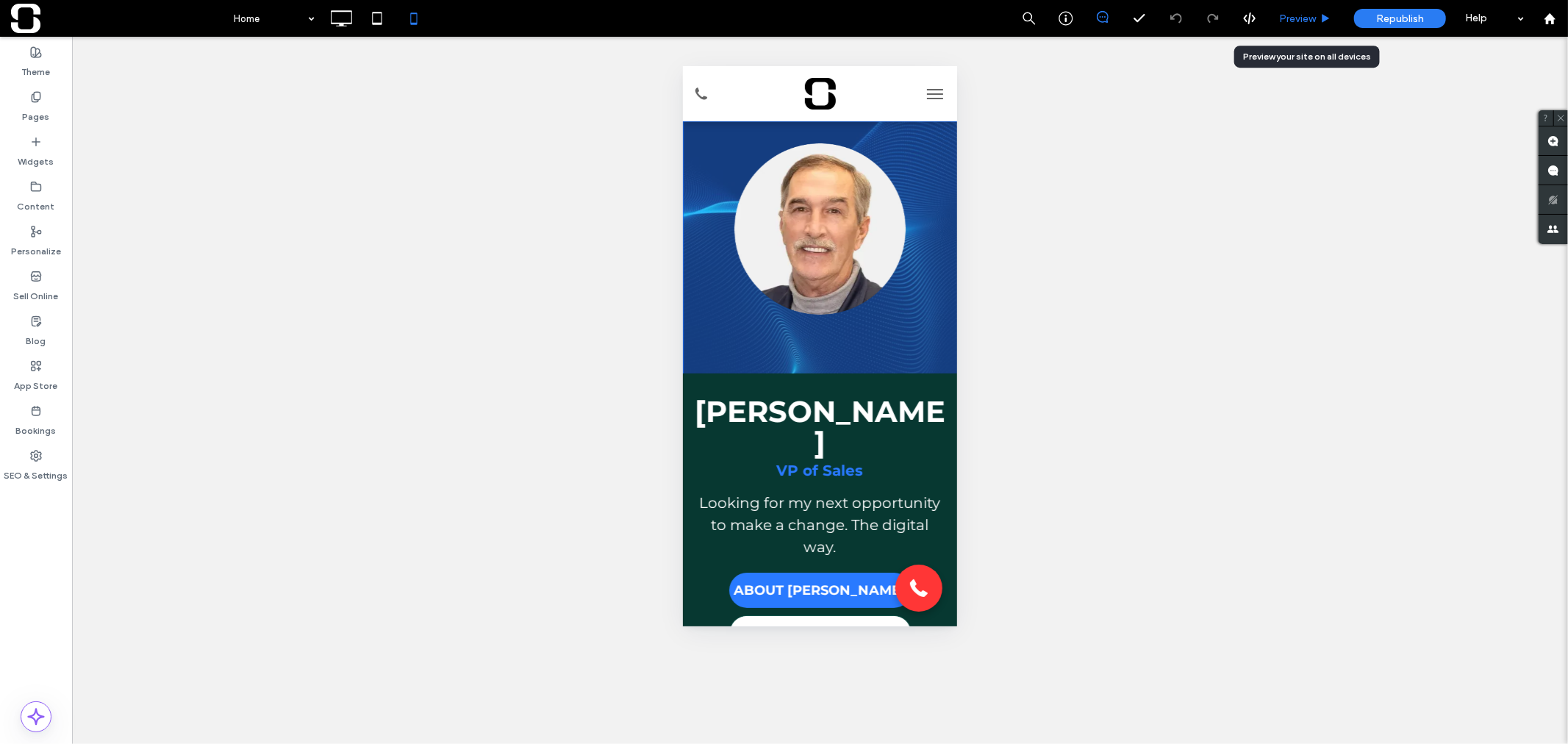
click at [1301, 19] on span "Preview" at bounding box center [1297, 18] width 37 height 12
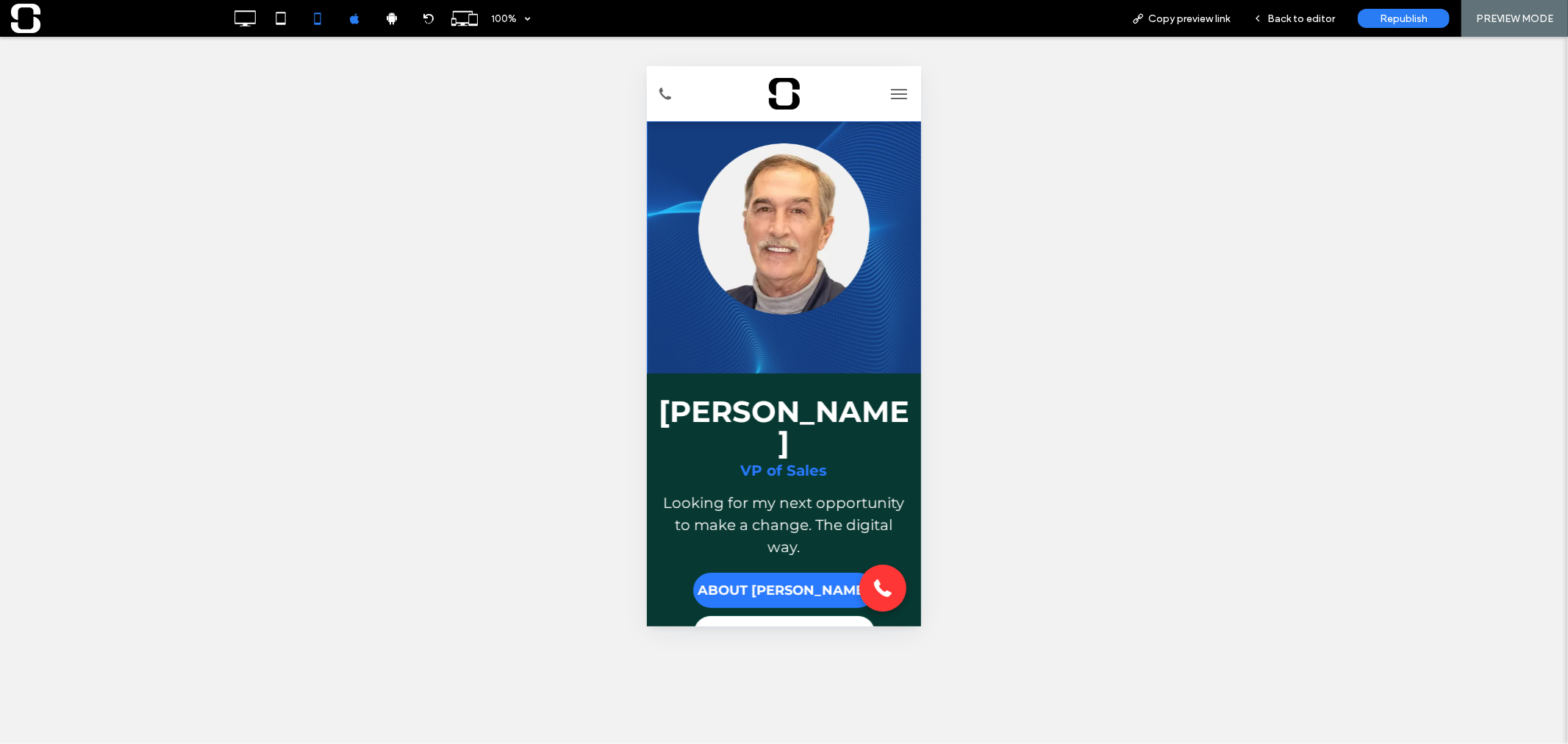
click at [886, 90] on button "menu" at bounding box center [898, 94] width 29 height 29
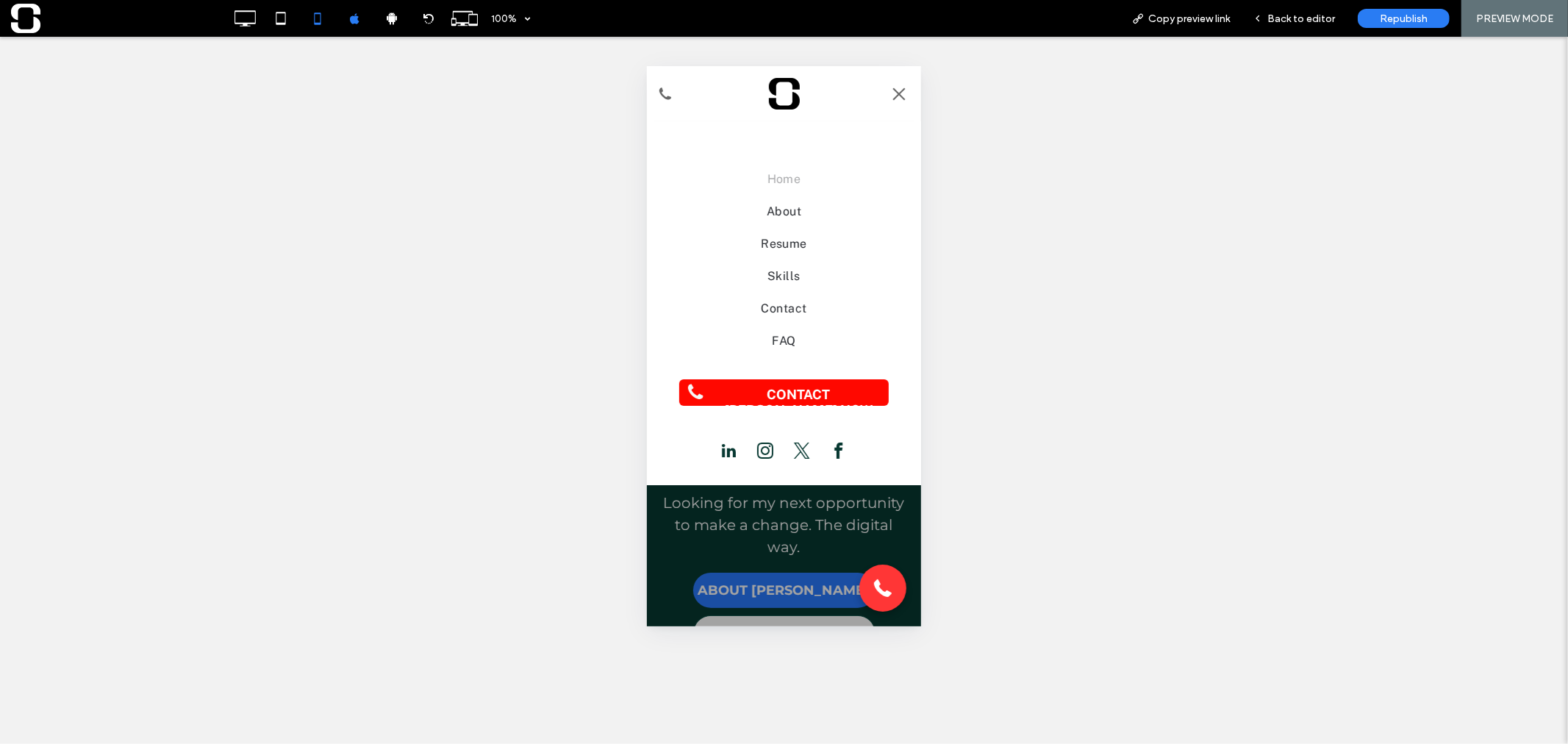
click at [899, 90] on span "menu" at bounding box center [898, 92] width 12 height 12
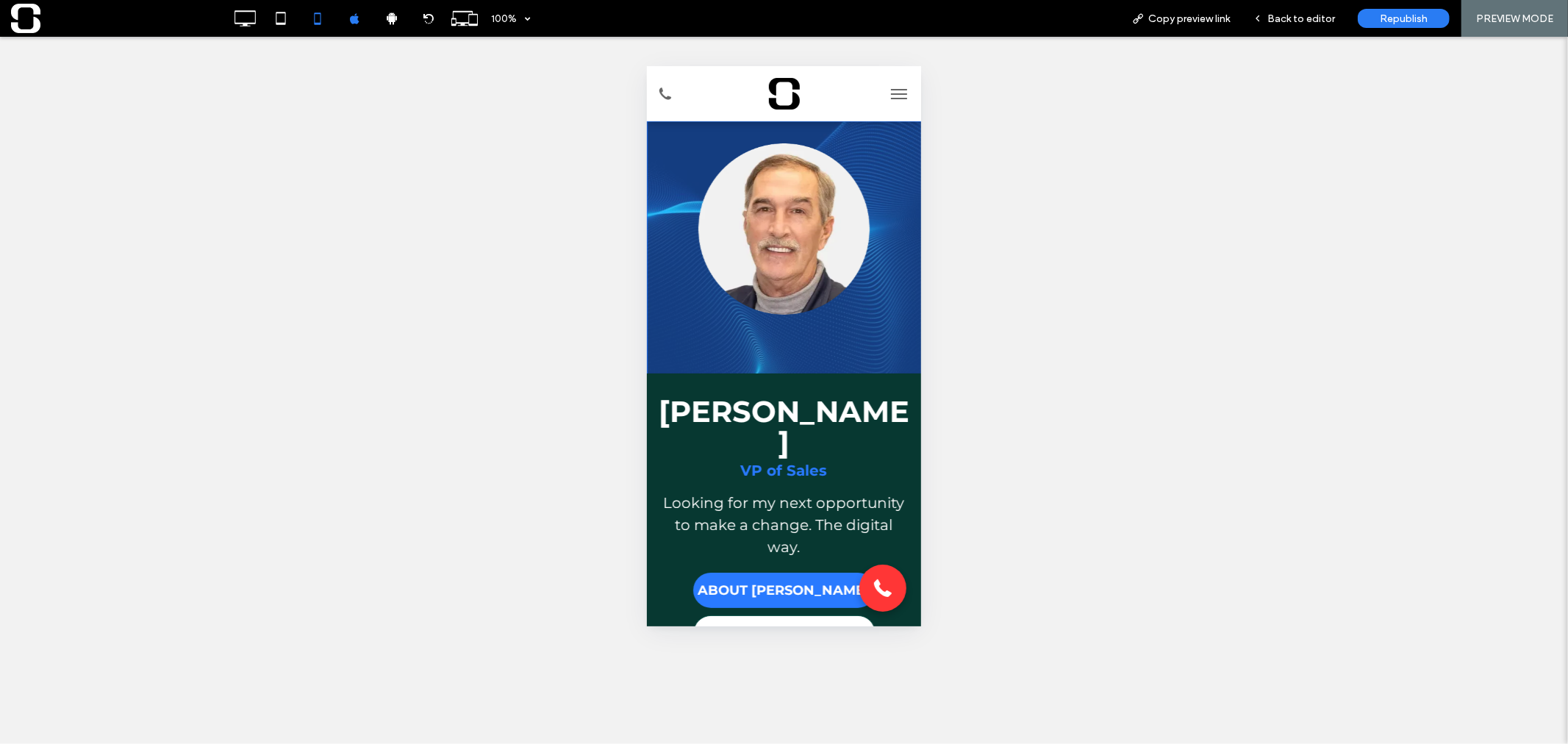
drag, startPoint x: 1303, startPoint y: 24, endPoint x: 921, endPoint y: 158, distance: 404.8
click at [1303, 24] on span "Back to editor" at bounding box center [1301, 18] width 68 height 12
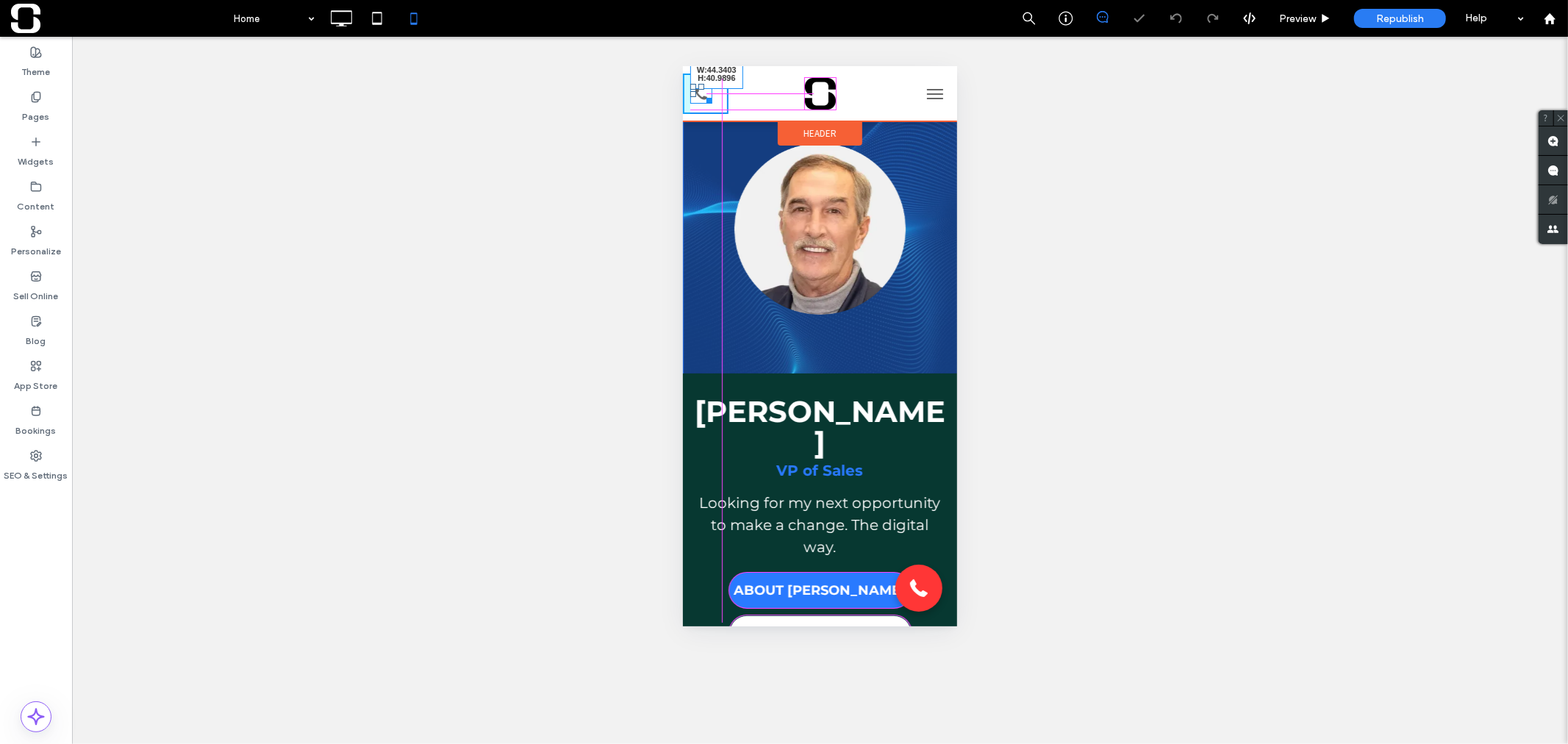
drag, startPoint x: 708, startPoint y: 101, endPoint x: 718, endPoint y: 115, distance: 17.2
click at [718, 115] on div "W:44.3403 H:40.9896" at bounding box center [819, 93] width 274 height 55
click at [705, 99] on icon at bounding box center [706, 93] width 19 height 19
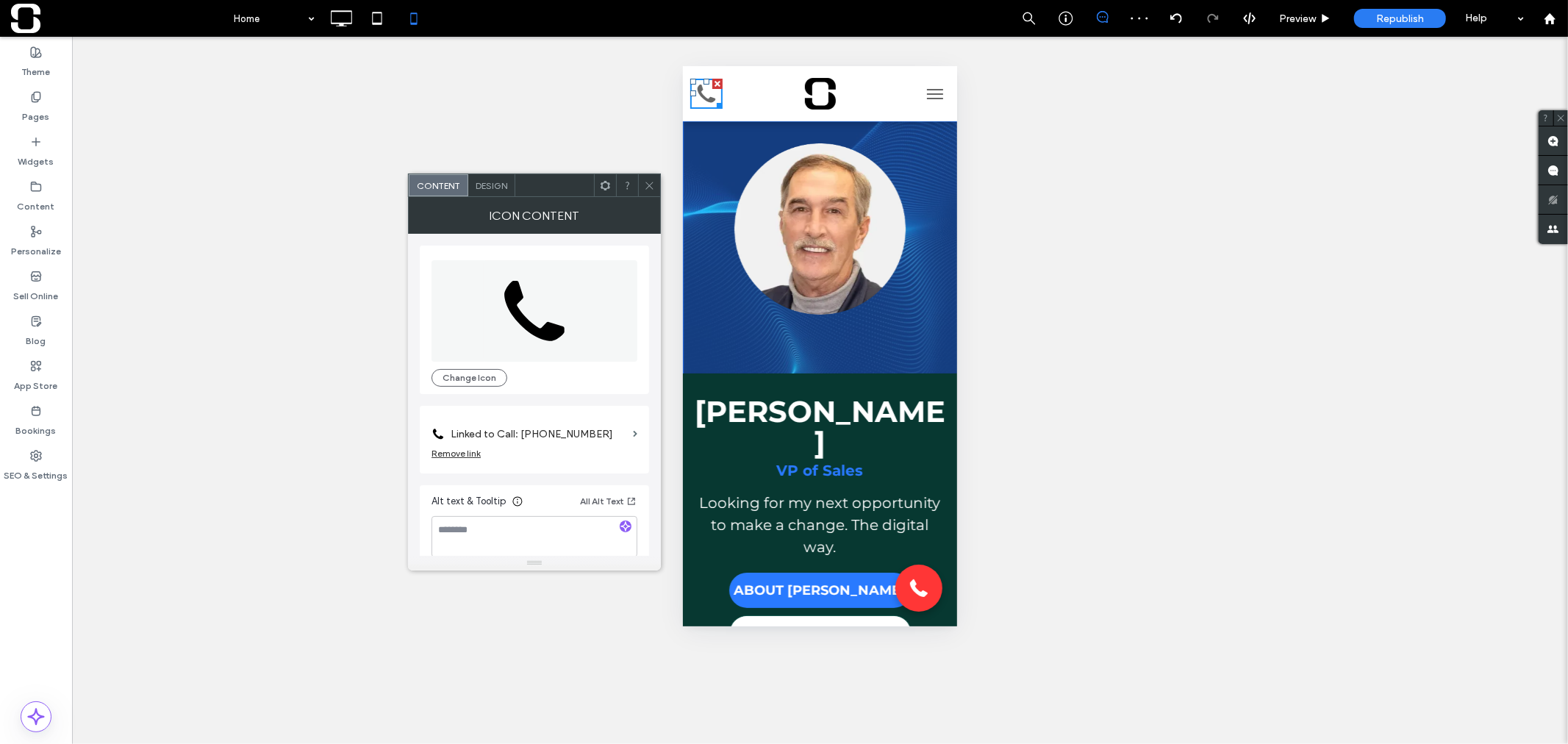
click at [498, 183] on span "Design" at bounding box center [491, 186] width 32 height 11
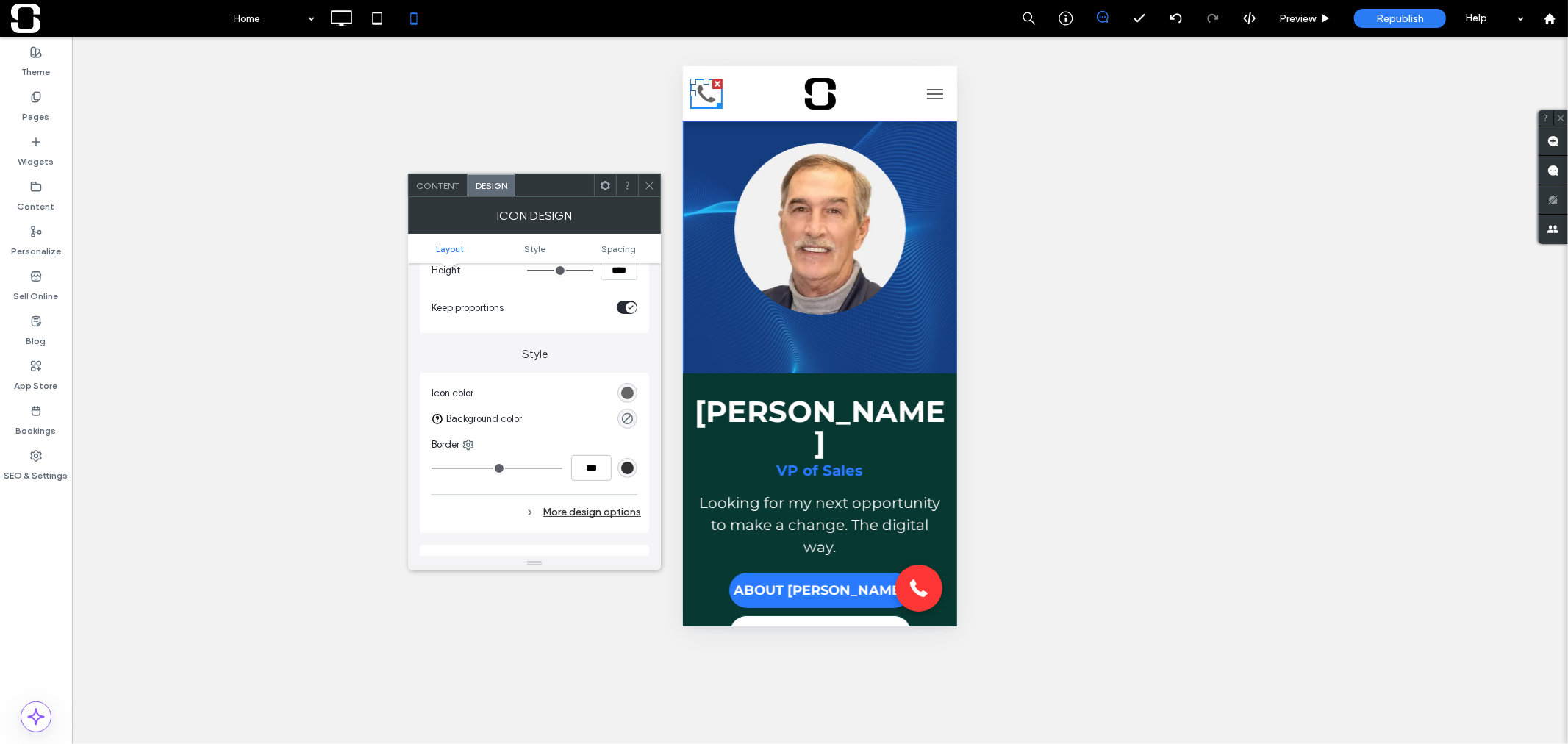
click at [623, 394] on div "rgb(102, 102, 102)" at bounding box center [627, 392] width 12 height 12
click at [623, 390] on div "rgb(102, 102, 102)" at bounding box center [627, 386] width 12 height 12
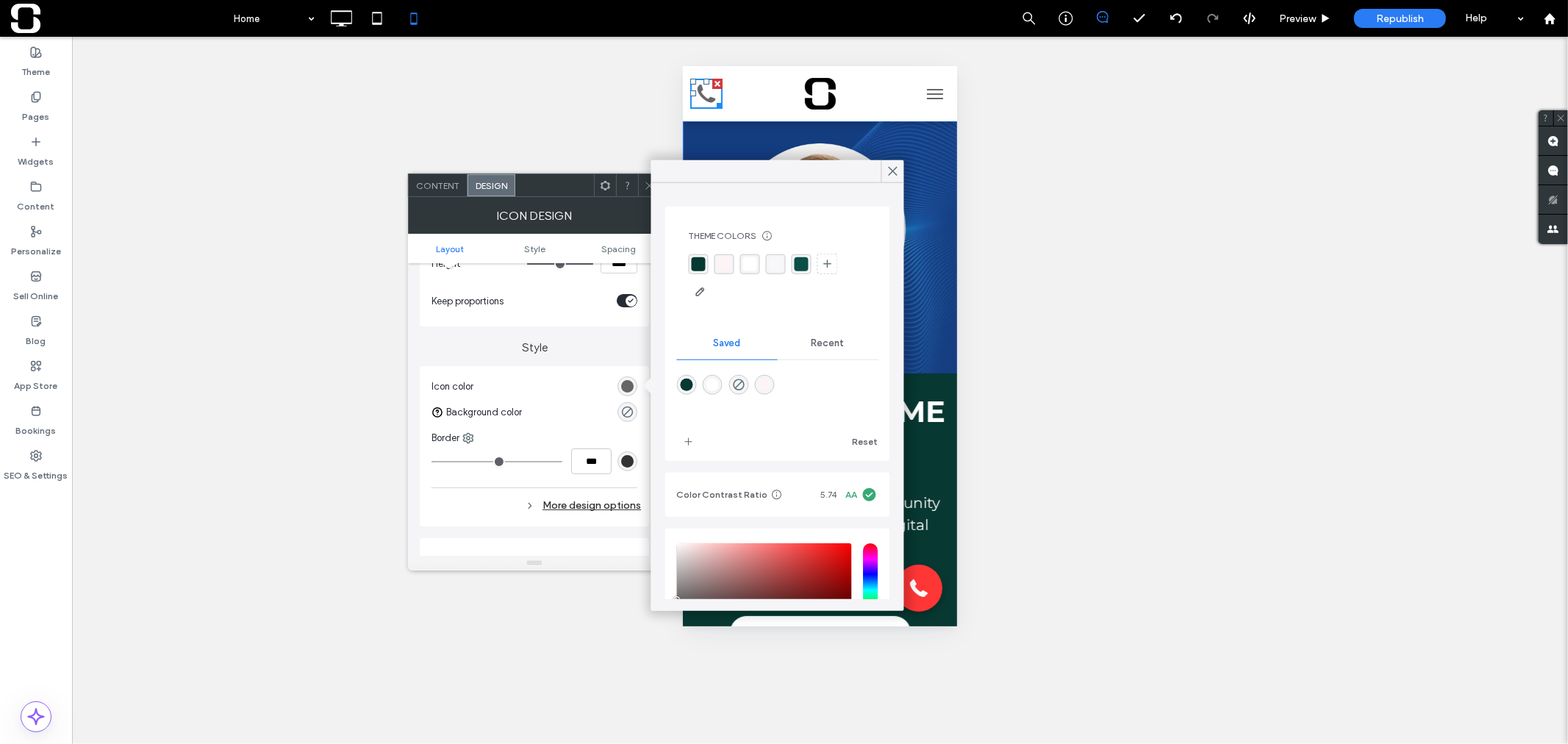
click at [812, 341] on span "Recent" at bounding box center [828, 343] width 33 height 11
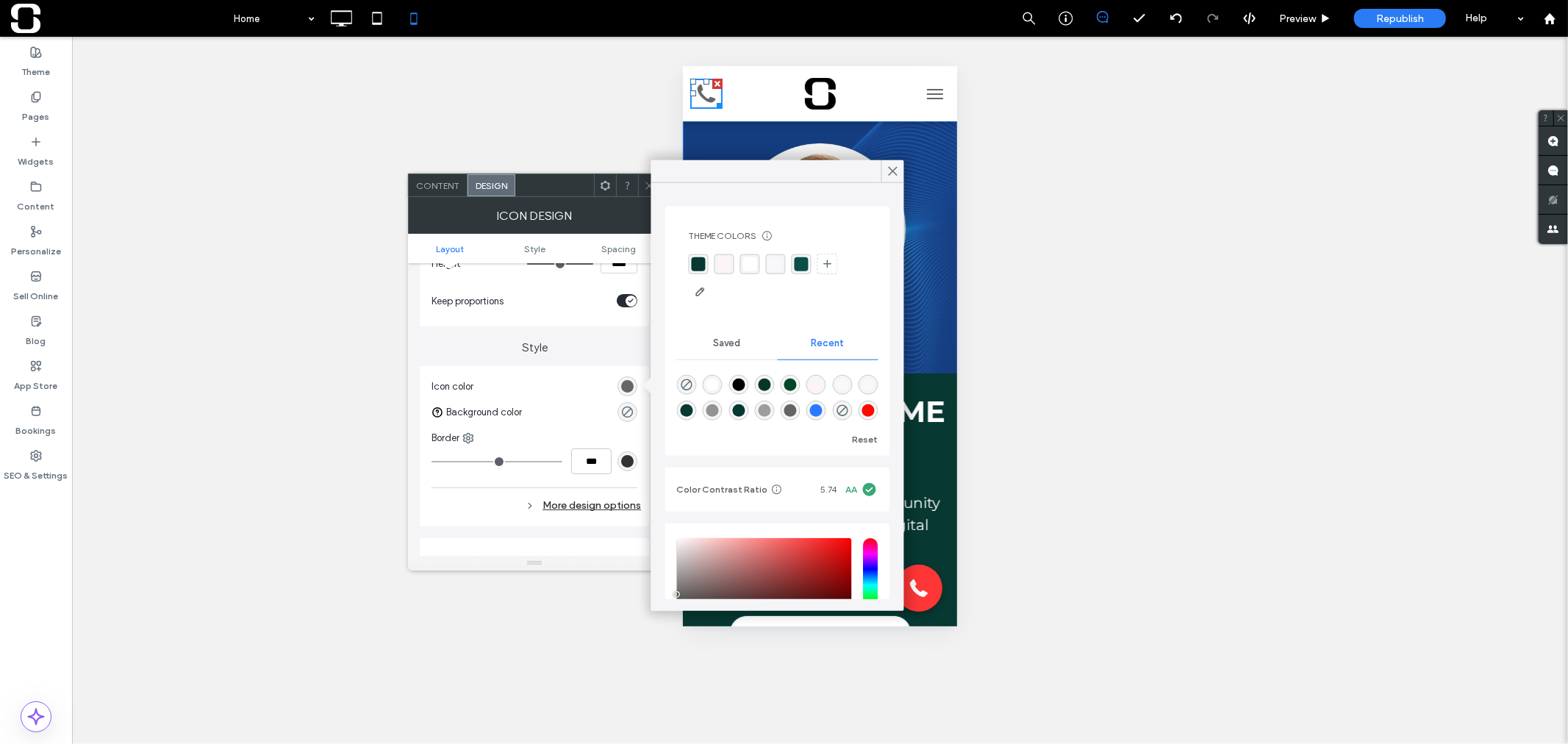
scroll to position [23, 0]
click at [862, 416] on div "rgba(255, 8, 0, 1)" at bounding box center [868, 410] width 12 height 12
type input "*******"
click at [644, 180] on icon at bounding box center [650, 186] width 11 height 11
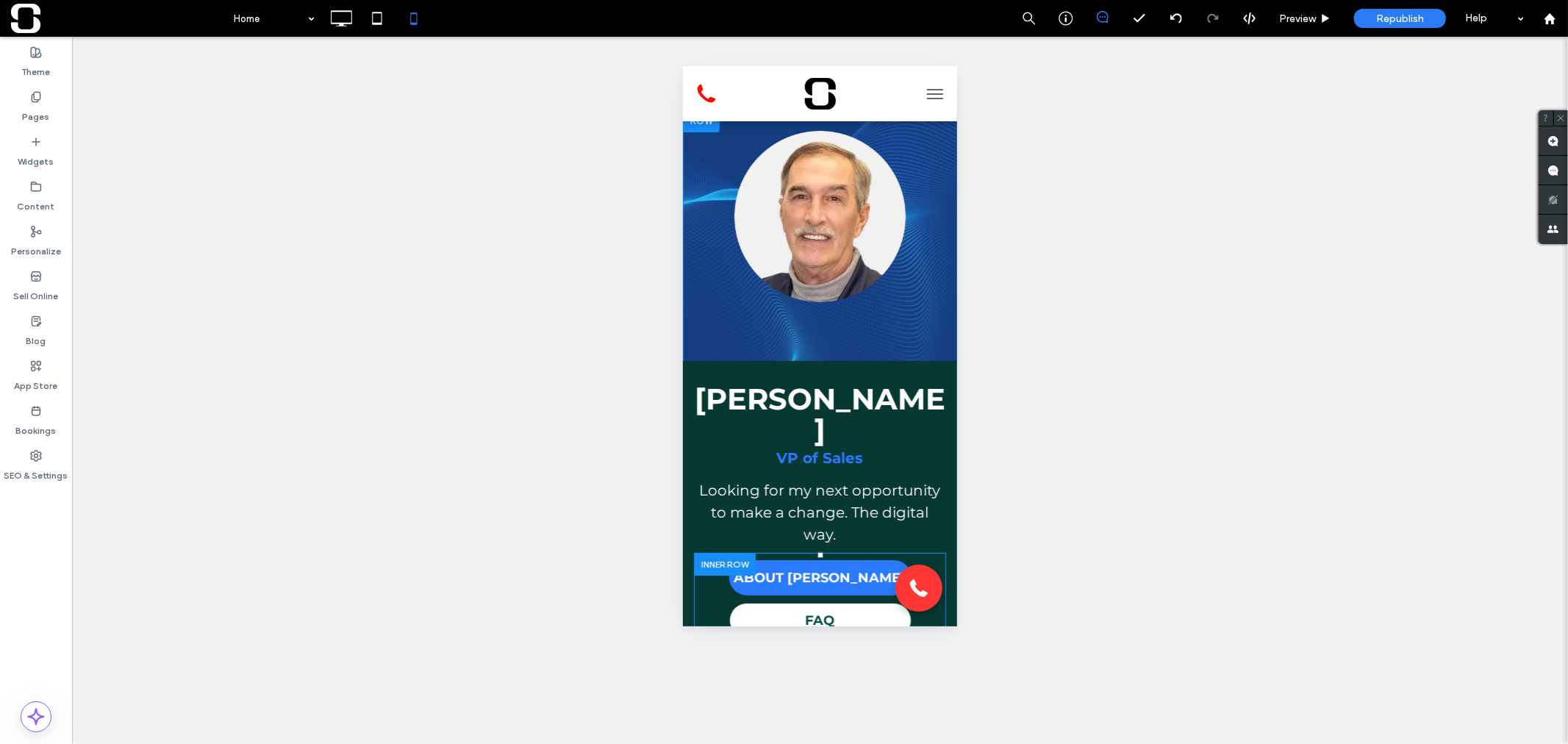
scroll to position [0, 0]
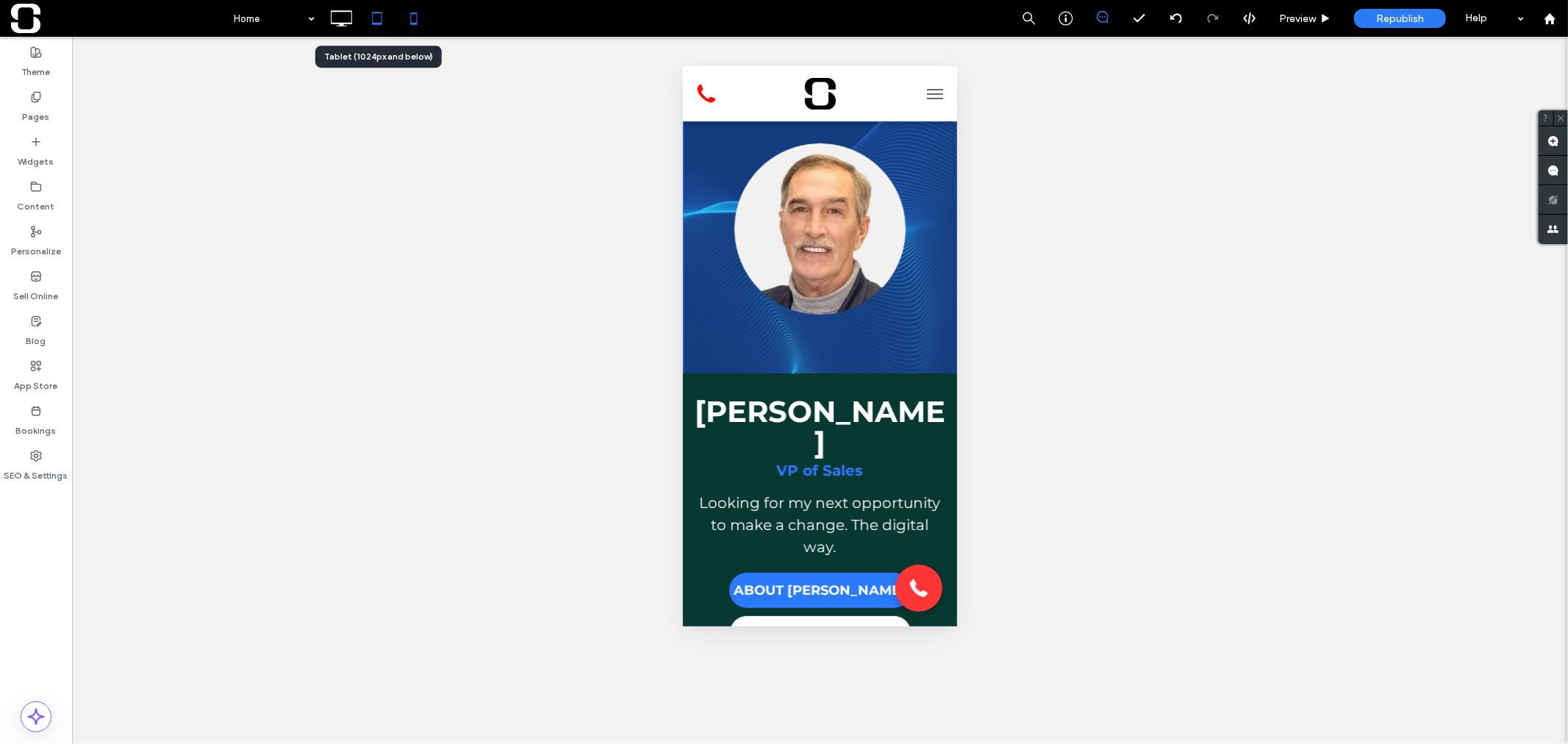
click at [378, 18] on icon at bounding box center [377, 19] width 29 height 29
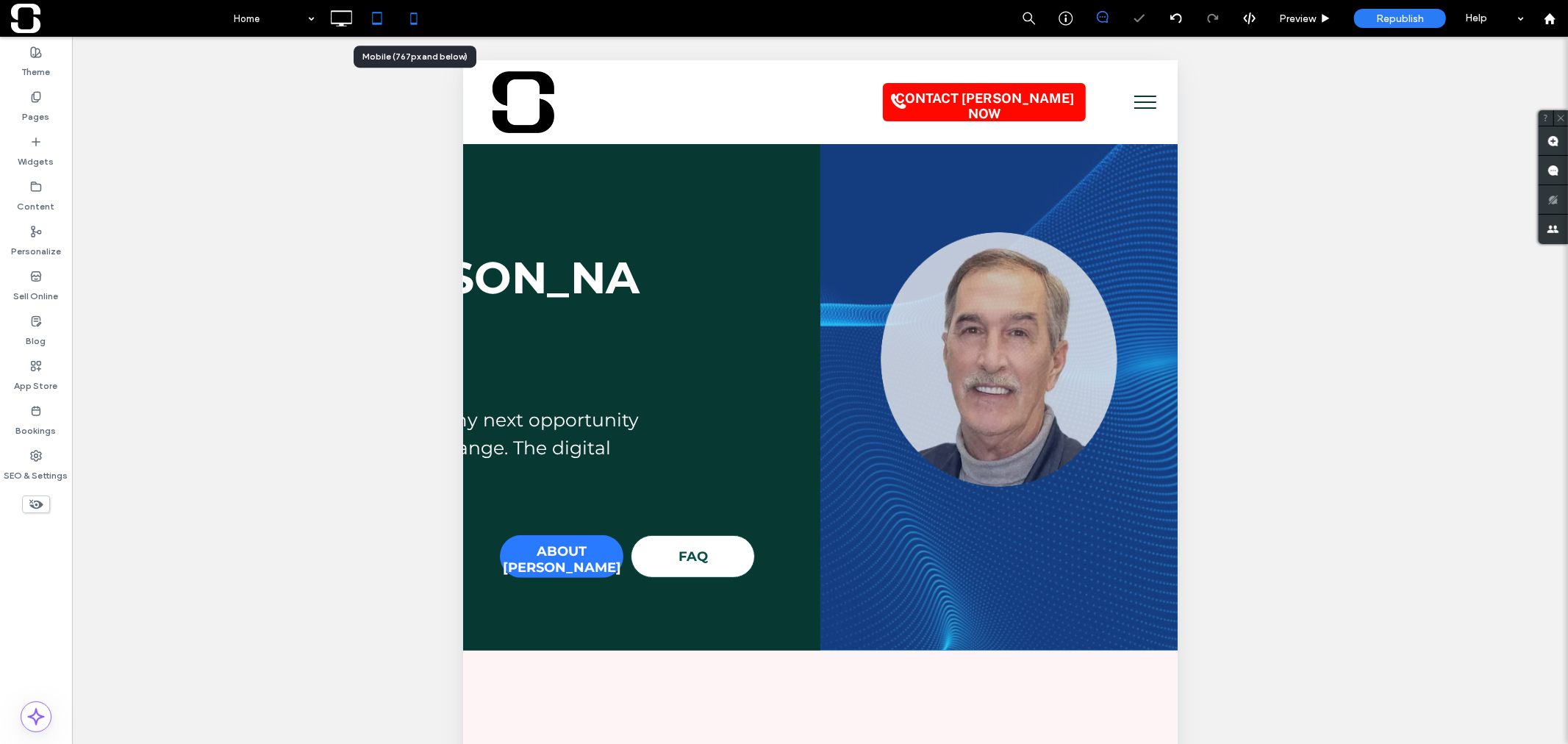
click at [412, 19] on icon at bounding box center [414, 19] width 29 height 29
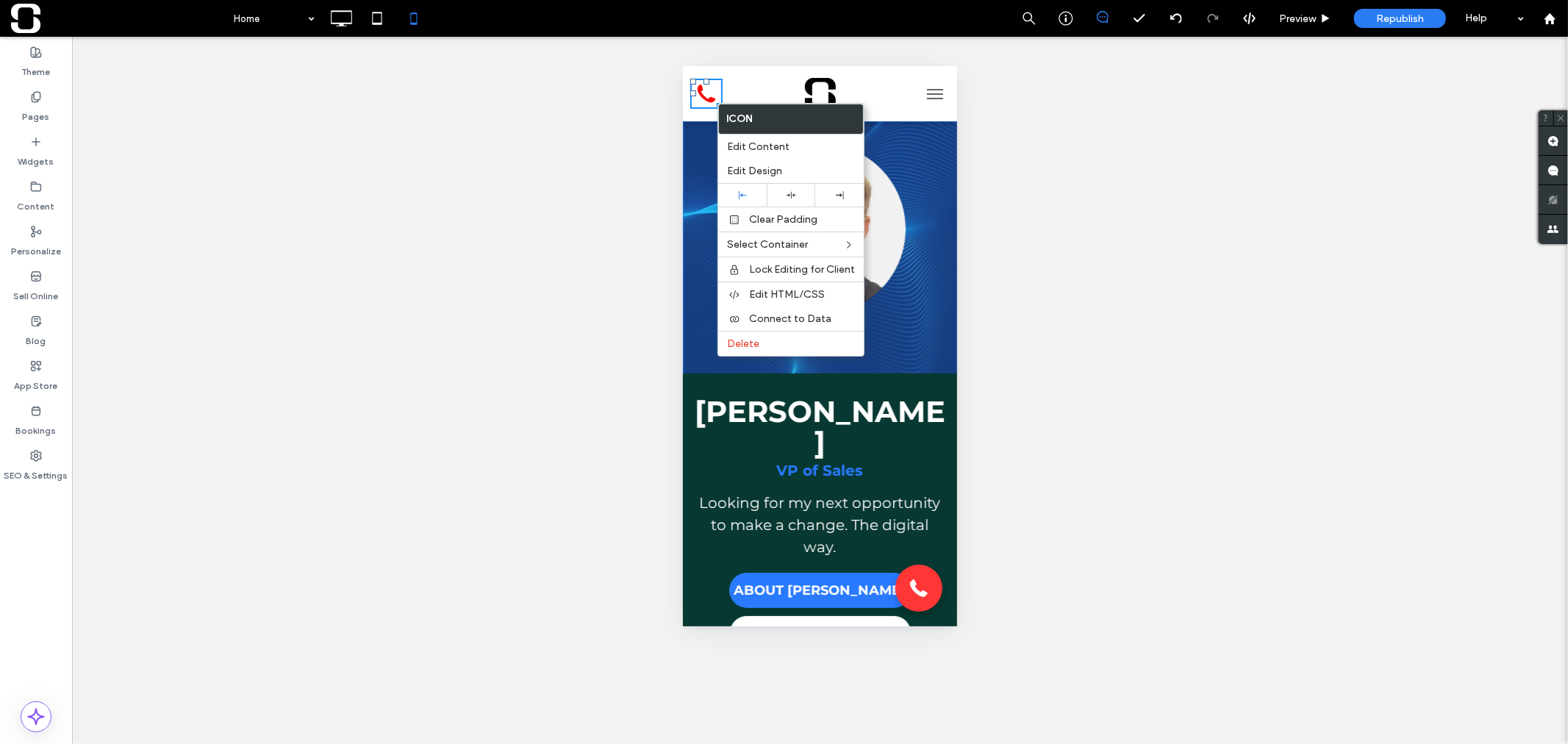
click at [633, 156] on div "Unhide? Yes Unhide? Yes Unhide? Yes Unhide? Yes Unhide? Yes Unhide? Yes Unhide?…" at bounding box center [819, 390] width 1495 height 707
click at [601, 116] on div "Unhide? Yes Unhide? Yes Unhide? Yes Unhide? Yes Unhide? Yes Unhide? Yes Unhide?…" at bounding box center [819, 390] width 1495 height 707
click at [694, 100] on icon at bounding box center [706, 93] width 33 height 30
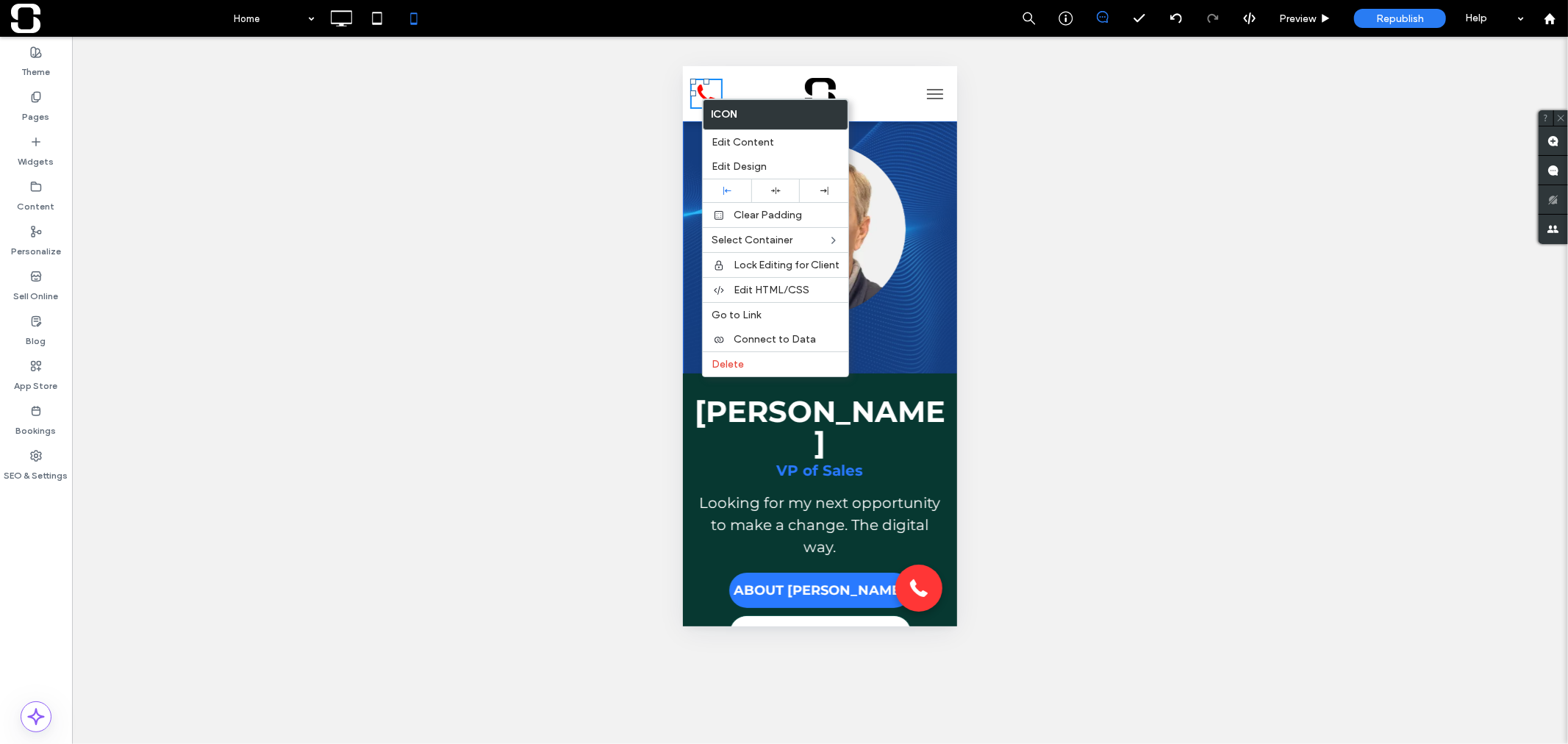
click at [574, 132] on div "Unhide? Yes Unhide? Yes Unhide? Yes Unhide? Yes Unhide? Yes Unhide? Yes Unhide?…" at bounding box center [819, 390] width 1495 height 707
click at [594, 126] on div "Unhide? Yes Unhide? Yes Unhide? Yes Unhide? Yes Unhide? Yes Unhide? Yes Unhide?…" at bounding box center [819, 390] width 1495 height 707
click at [729, 363] on span "Delete" at bounding box center [728, 363] width 33 height 12
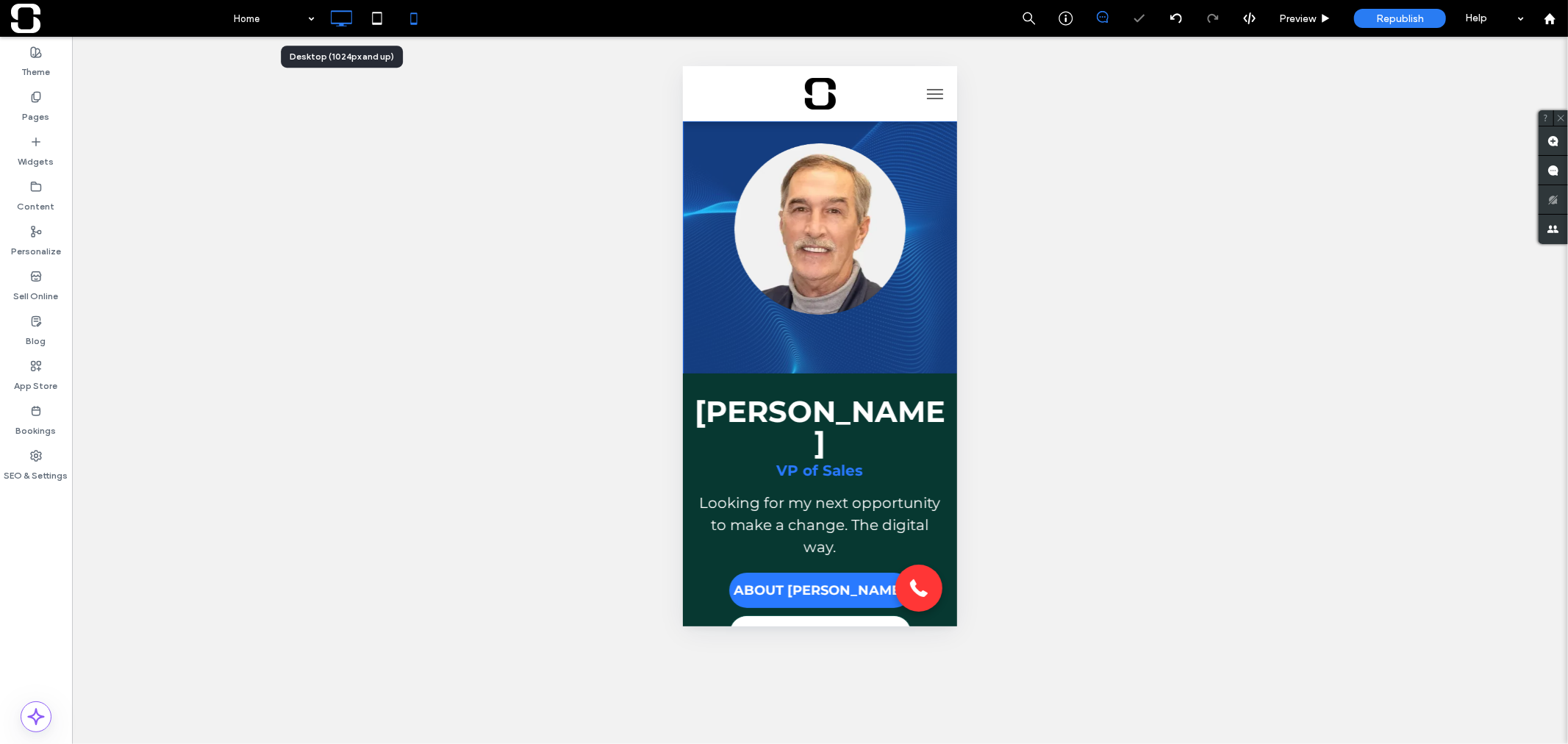
click at [350, 20] on icon at bounding box center [341, 19] width 29 height 29
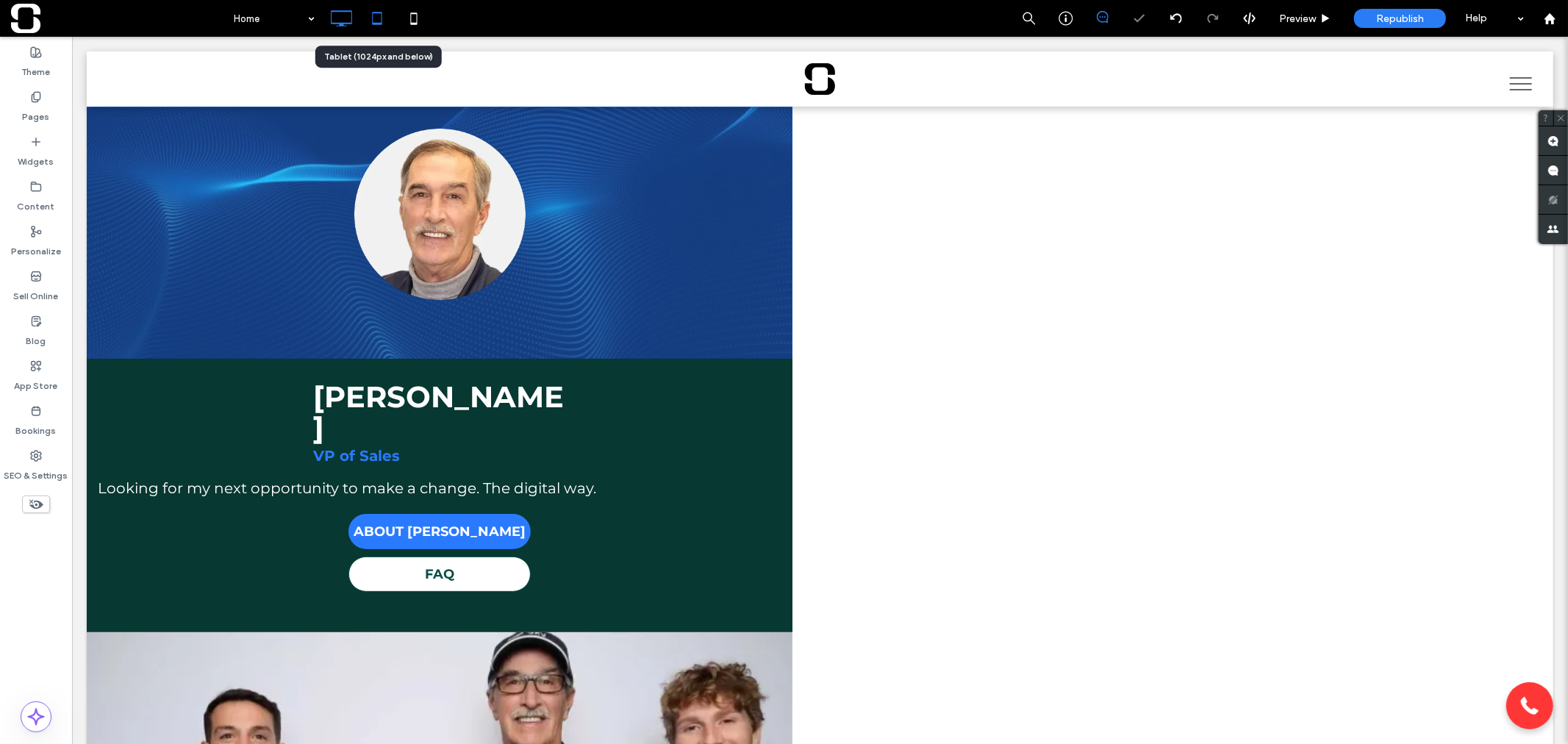
click at [379, 20] on icon at bounding box center [377, 19] width 29 height 29
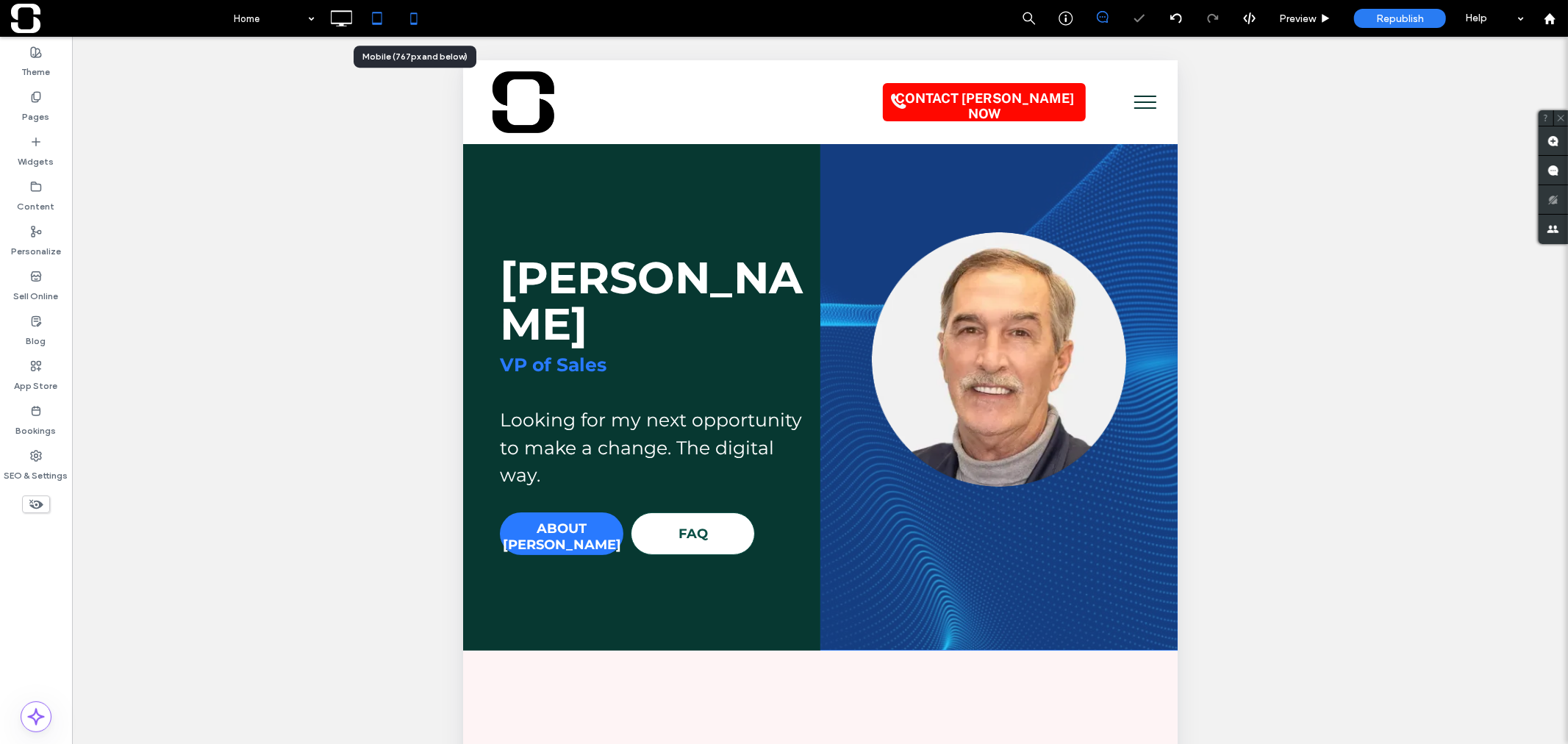
click at [417, 20] on icon at bounding box center [414, 19] width 29 height 29
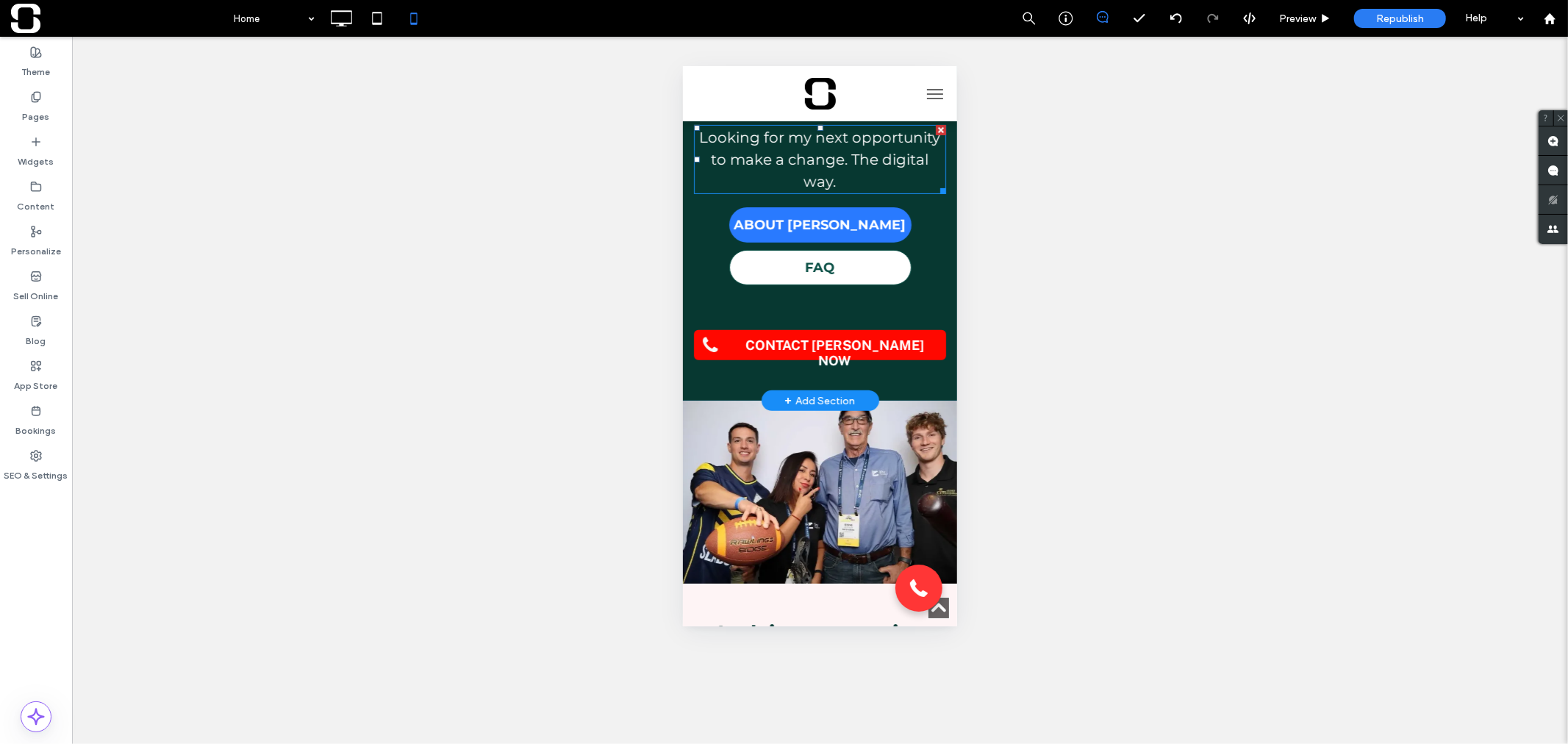
scroll to position [326, 0]
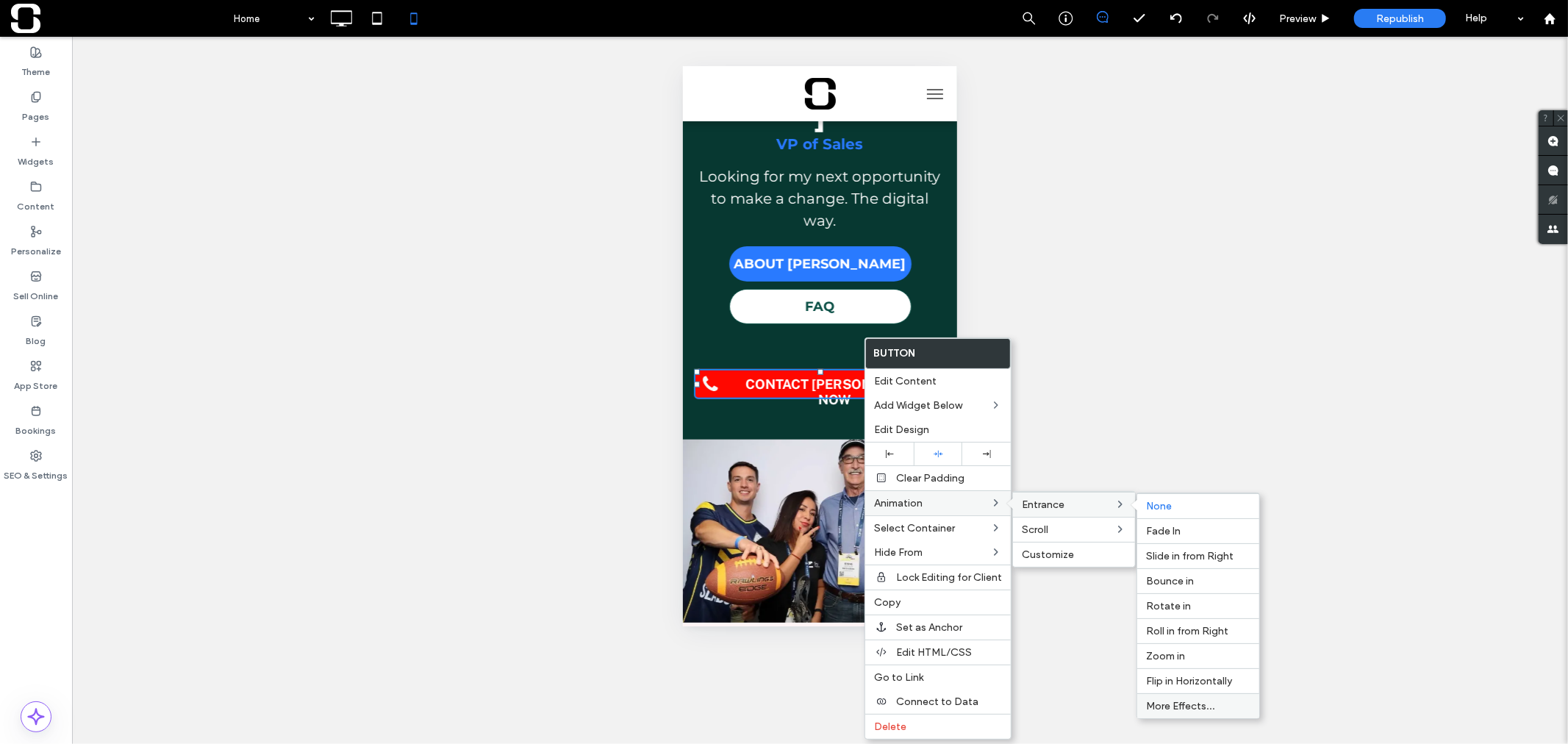
click at [1178, 700] on span "More Effects..." at bounding box center [1180, 706] width 69 height 12
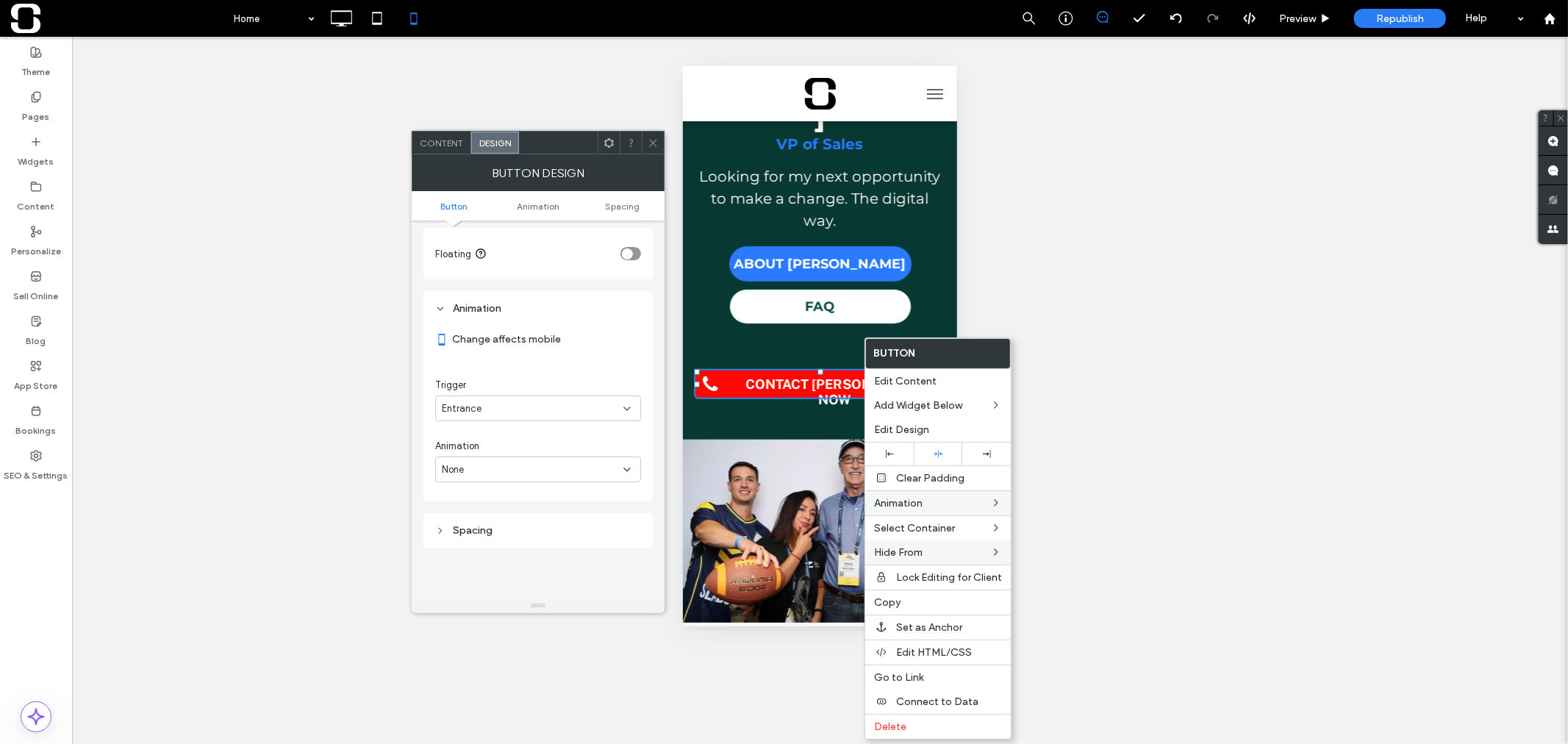
scroll to position [744, 0]
click at [605, 406] on div "None" at bounding box center [532, 410] width 182 height 15
click at [584, 508] on div "Shake" at bounding box center [538, 512] width 205 height 26
click at [551, 403] on div "Shake" at bounding box center [532, 410] width 182 height 15
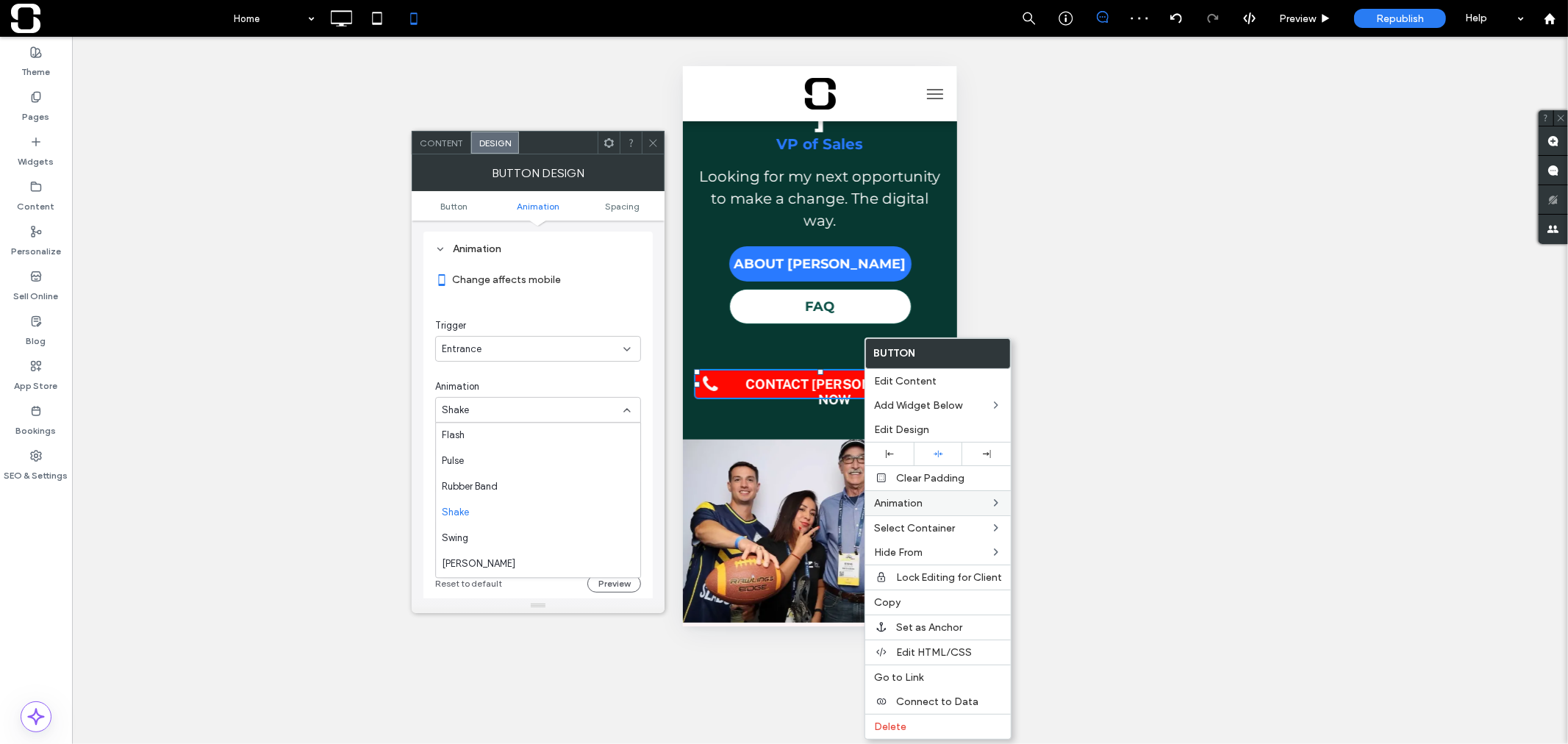
scroll to position [231, 0]
click at [546, 502] on div "Swing" at bounding box center [538, 513] width 205 height 26
click at [655, 144] on icon at bounding box center [654, 143] width 11 height 11
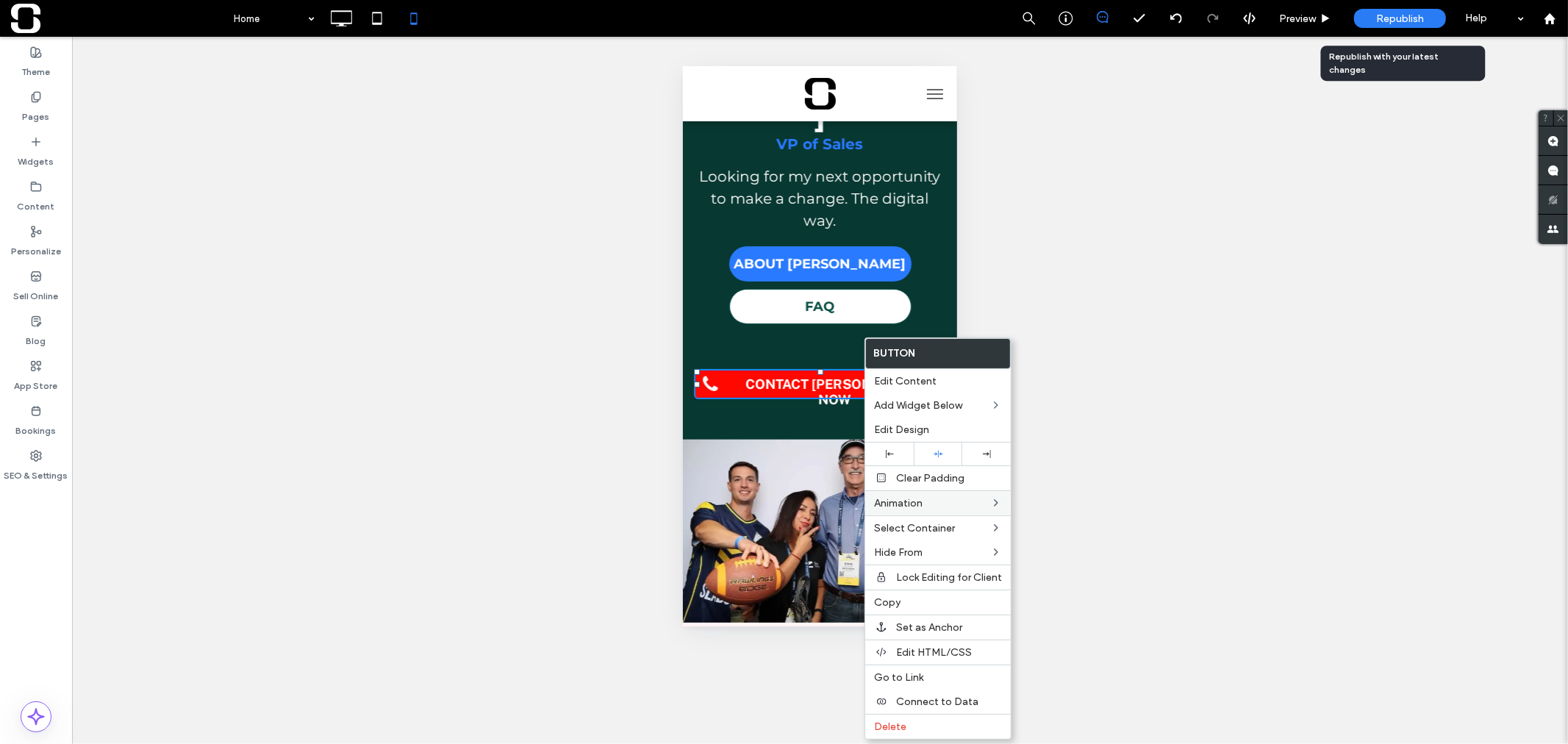
click at [1381, 20] on span "Republish" at bounding box center [1399, 18] width 48 height 12
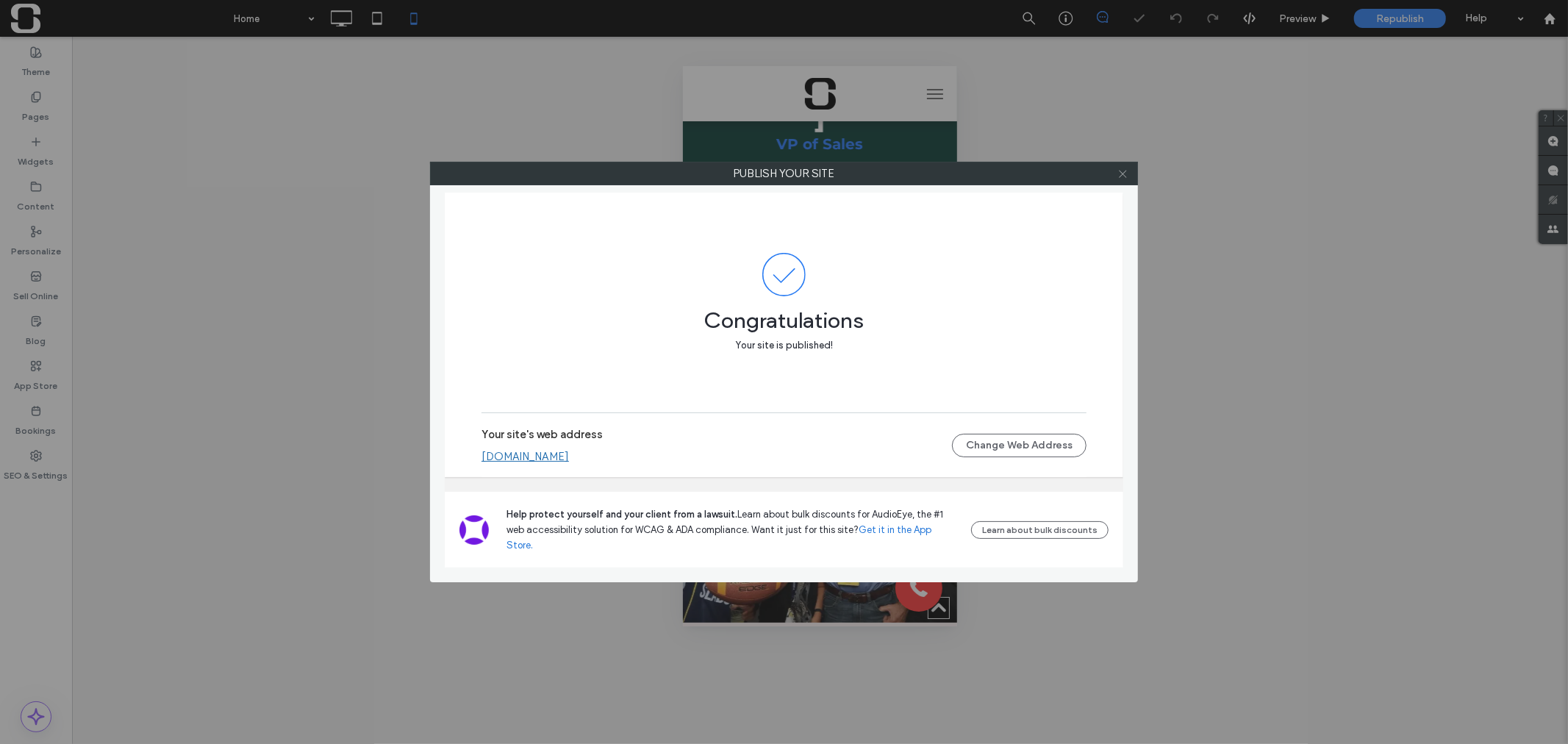
click at [1121, 176] on icon at bounding box center [1123, 174] width 11 height 11
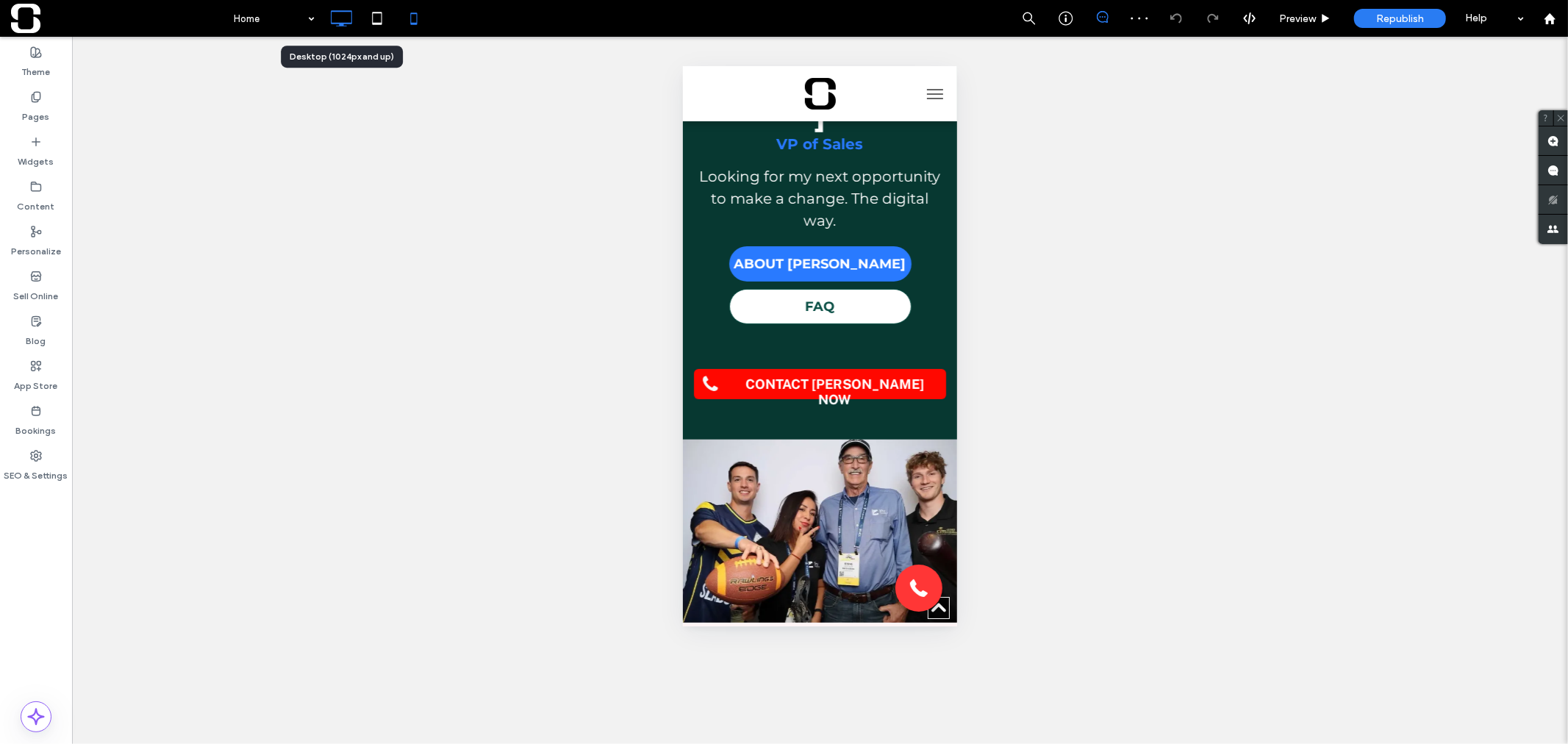
click at [341, 15] on icon at bounding box center [341, 19] width 29 height 29
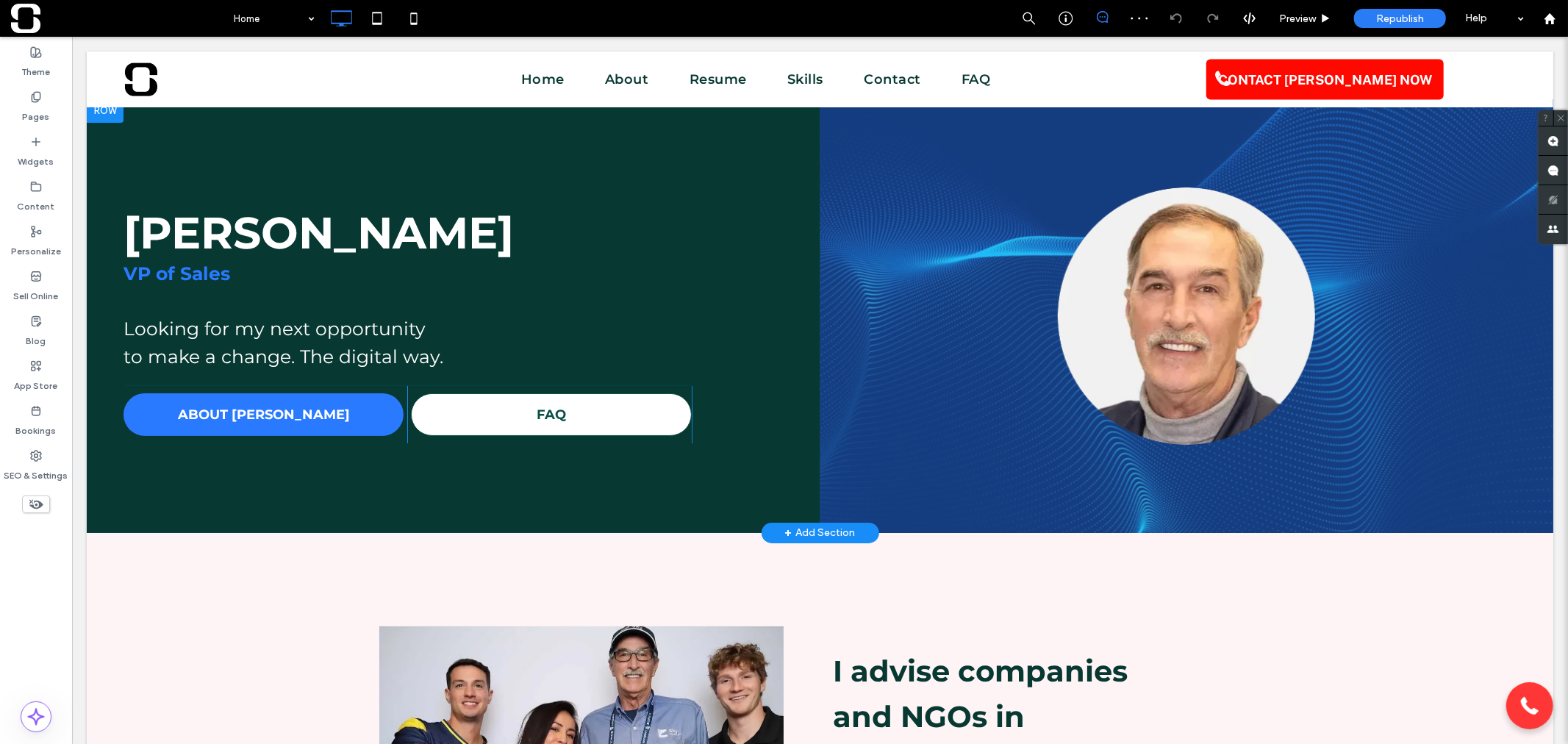
scroll to position [0, 0]
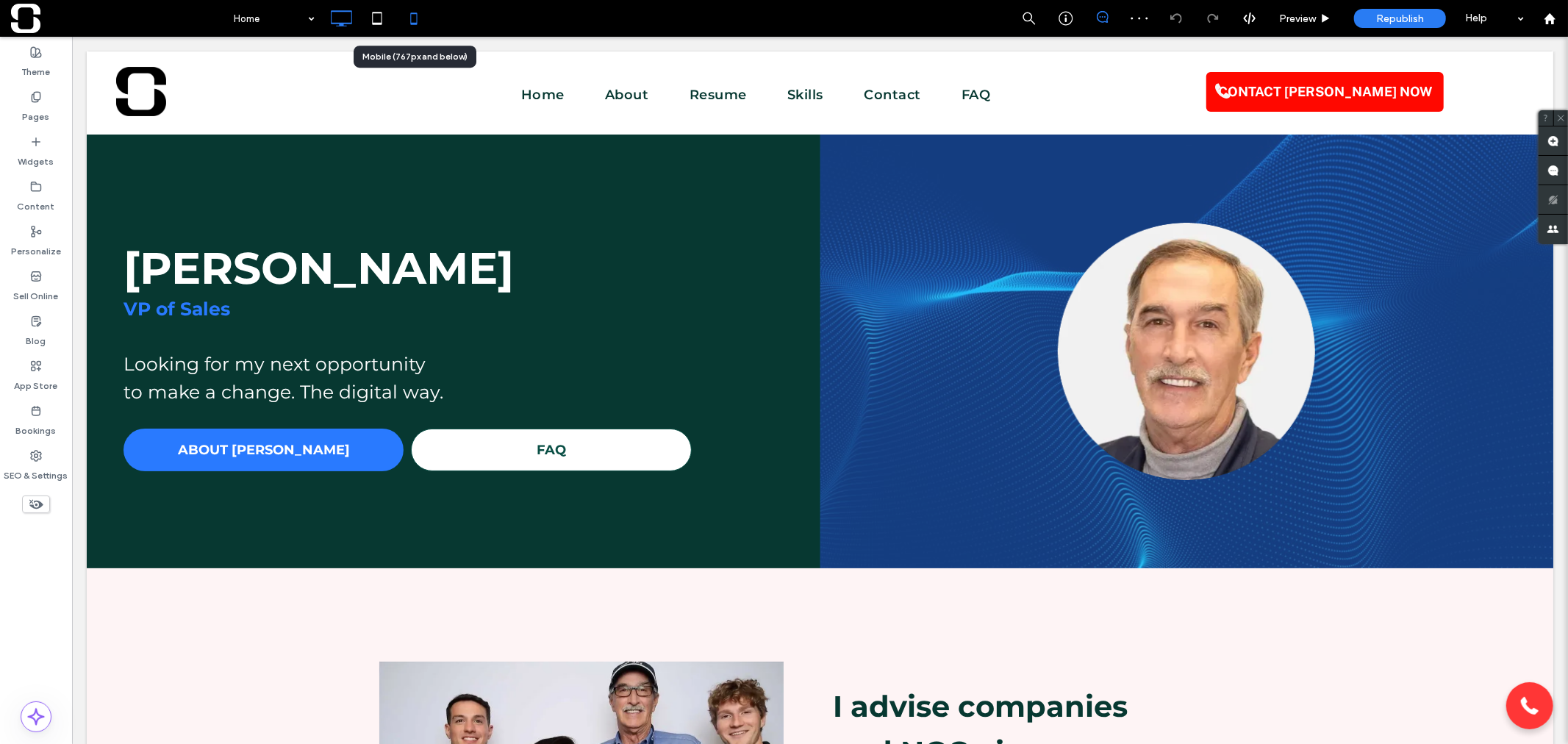
click at [405, 20] on icon at bounding box center [414, 19] width 29 height 29
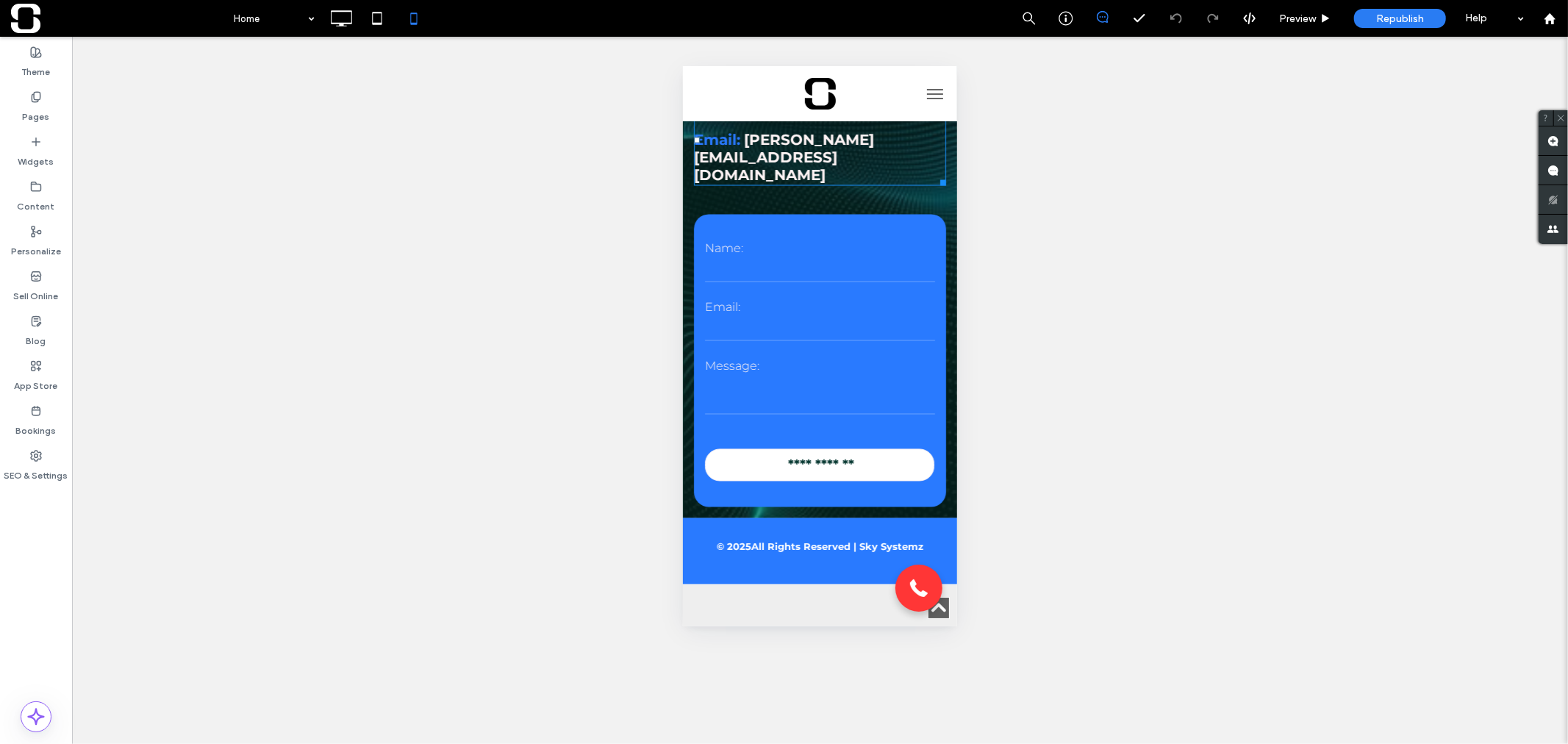
scroll to position [2313, 0]
click at [1150, 214] on div "Unhide? Yes Unhide? Yes Unhide? Yes Unhide? Yes Unhide? Yes Unhide? Yes Unhide?…" at bounding box center [819, 390] width 1495 height 707
click at [34, 24] on span at bounding box center [118, 19] width 214 height 29
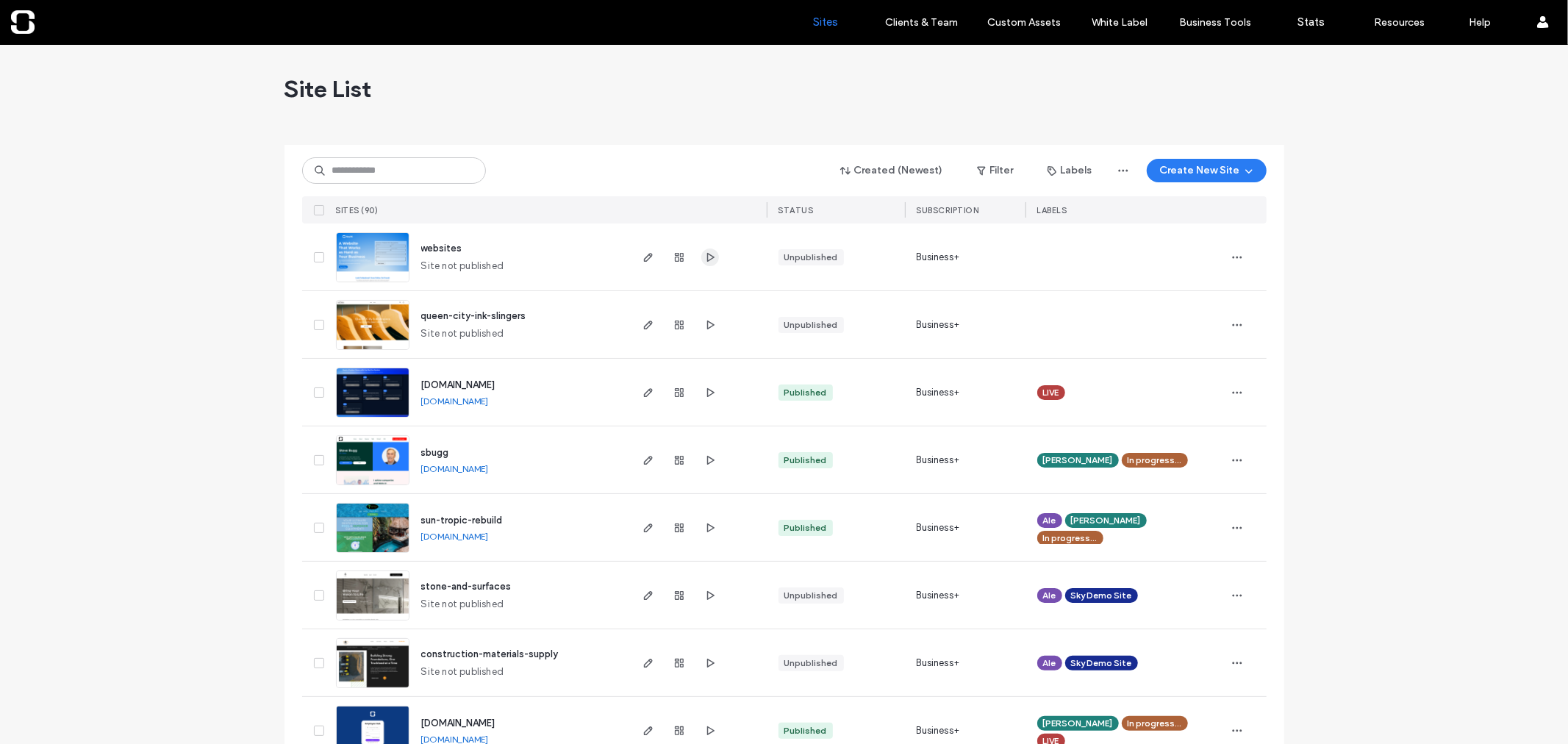
click at [704, 259] on icon "button" at bounding box center [710, 257] width 11 height 11
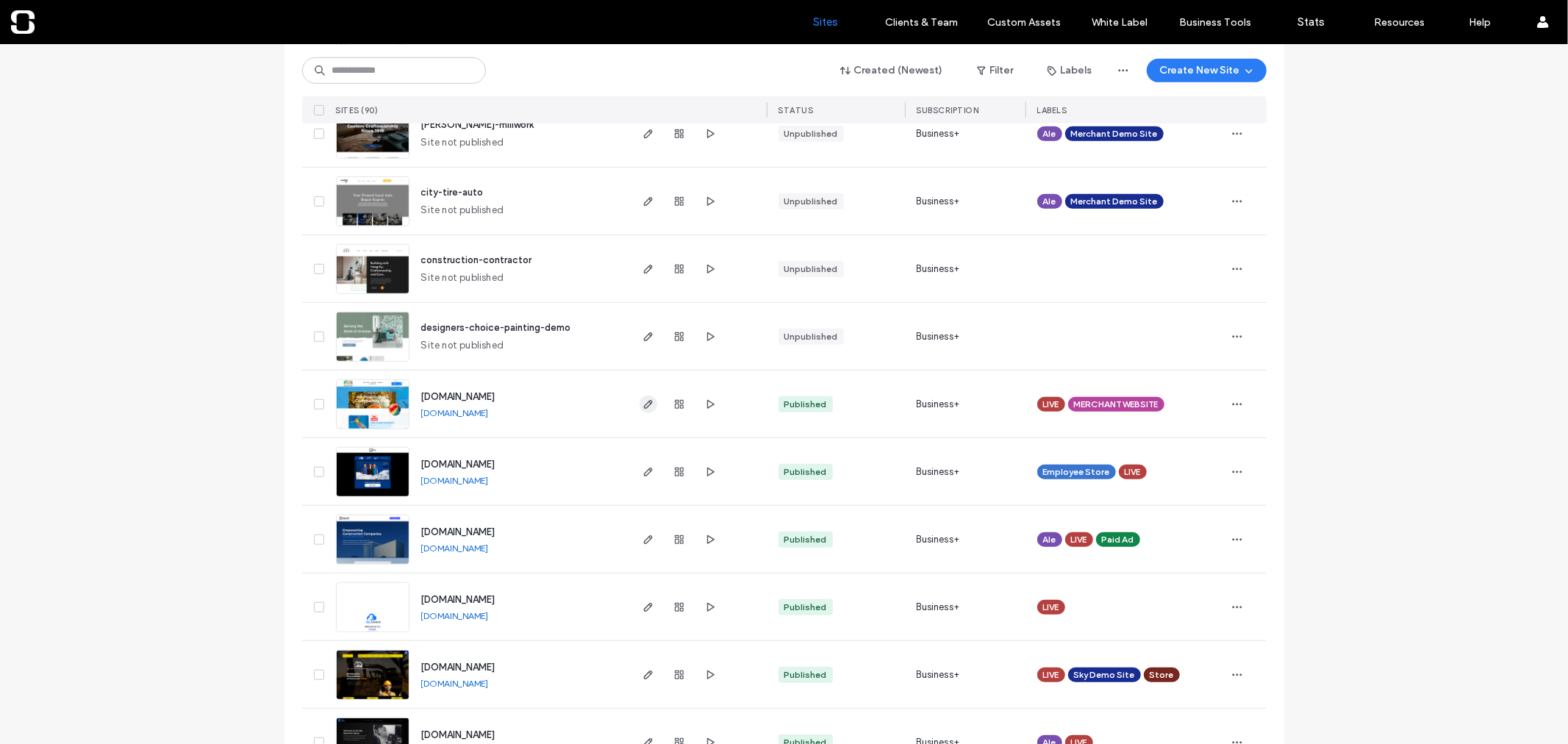
click at [645, 400] on use "button" at bounding box center [647, 404] width 9 height 9
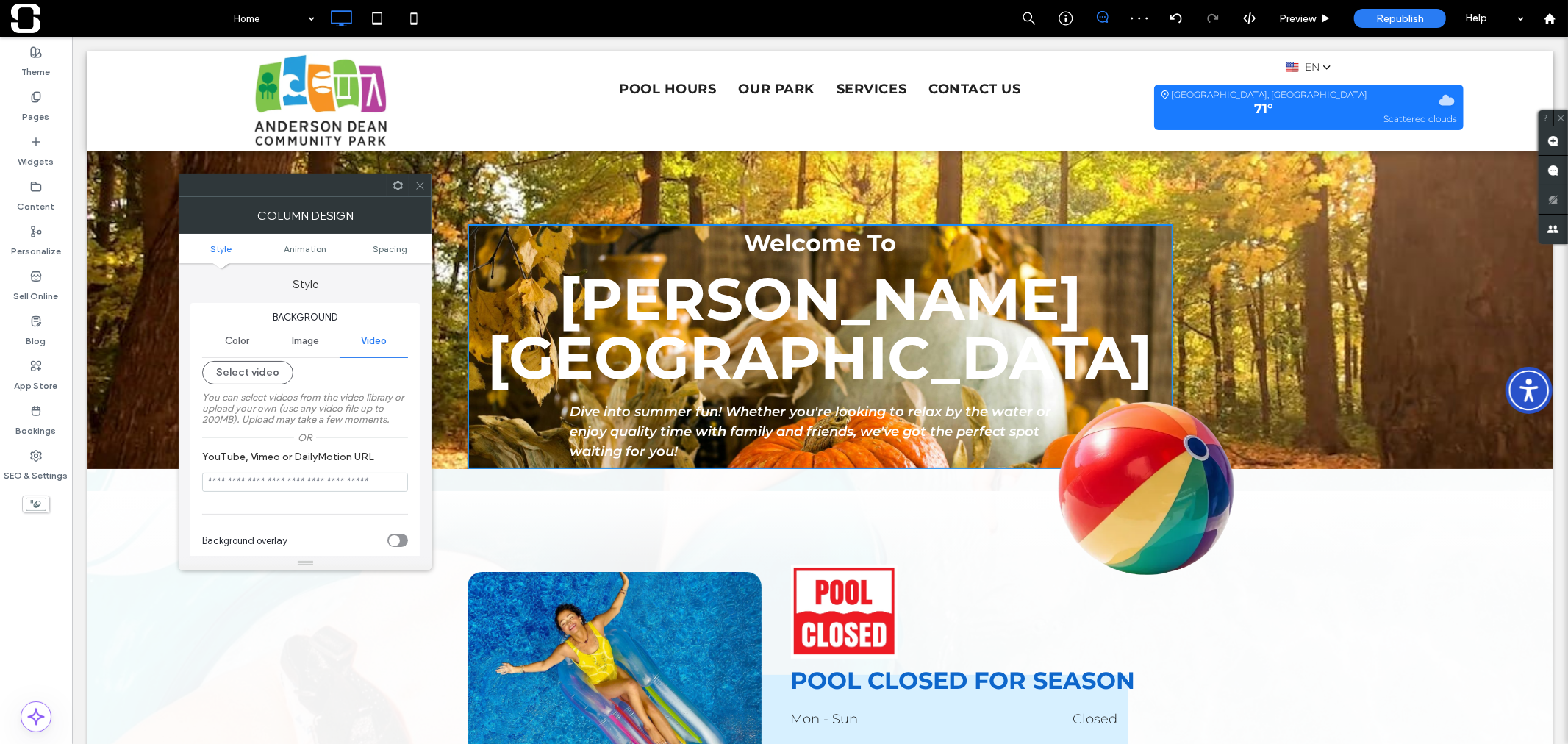
click at [311, 340] on span "Image" at bounding box center [305, 341] width 27 height 11
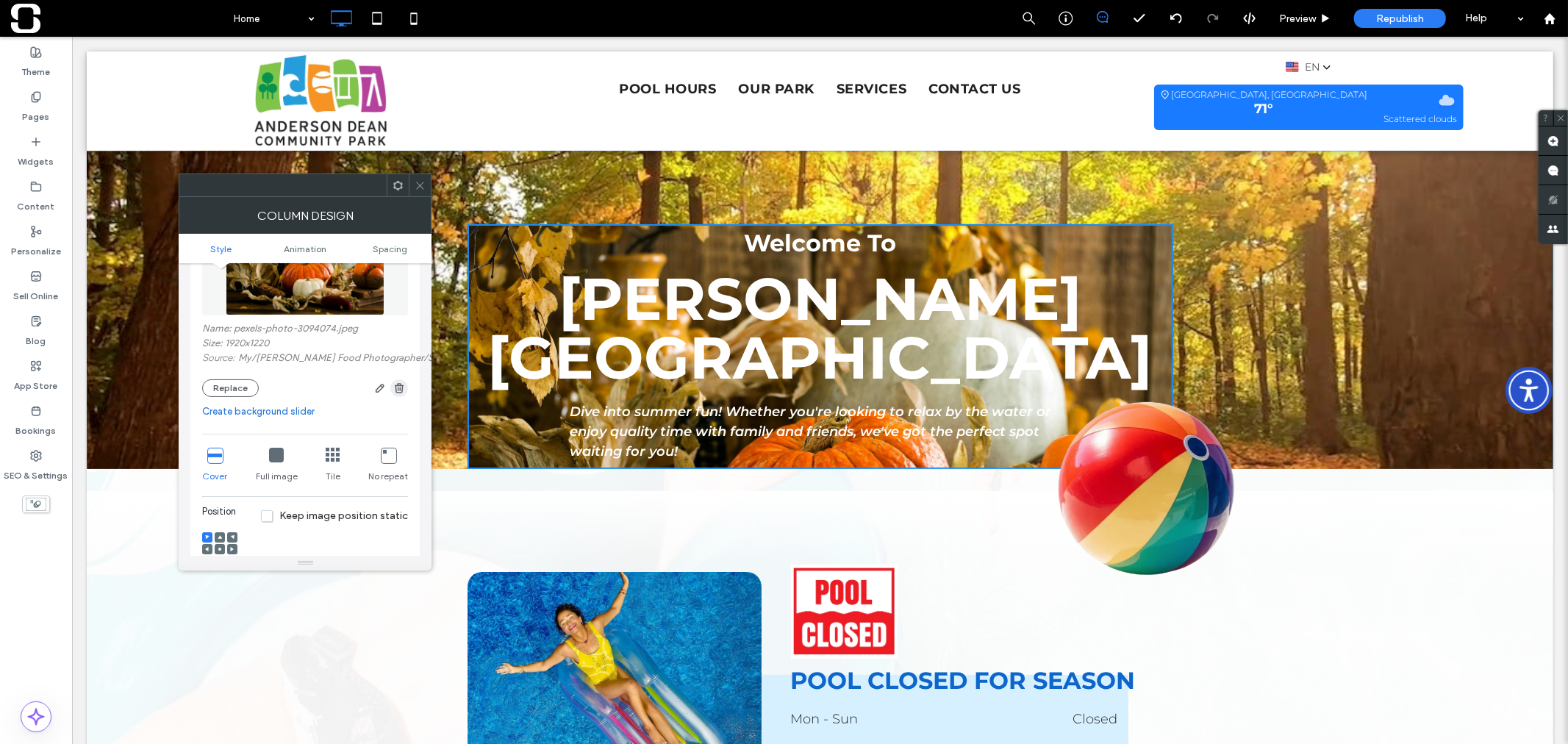
click at [400, 388] on icon "button" at bounding box center [399, 388] width 11 height 11
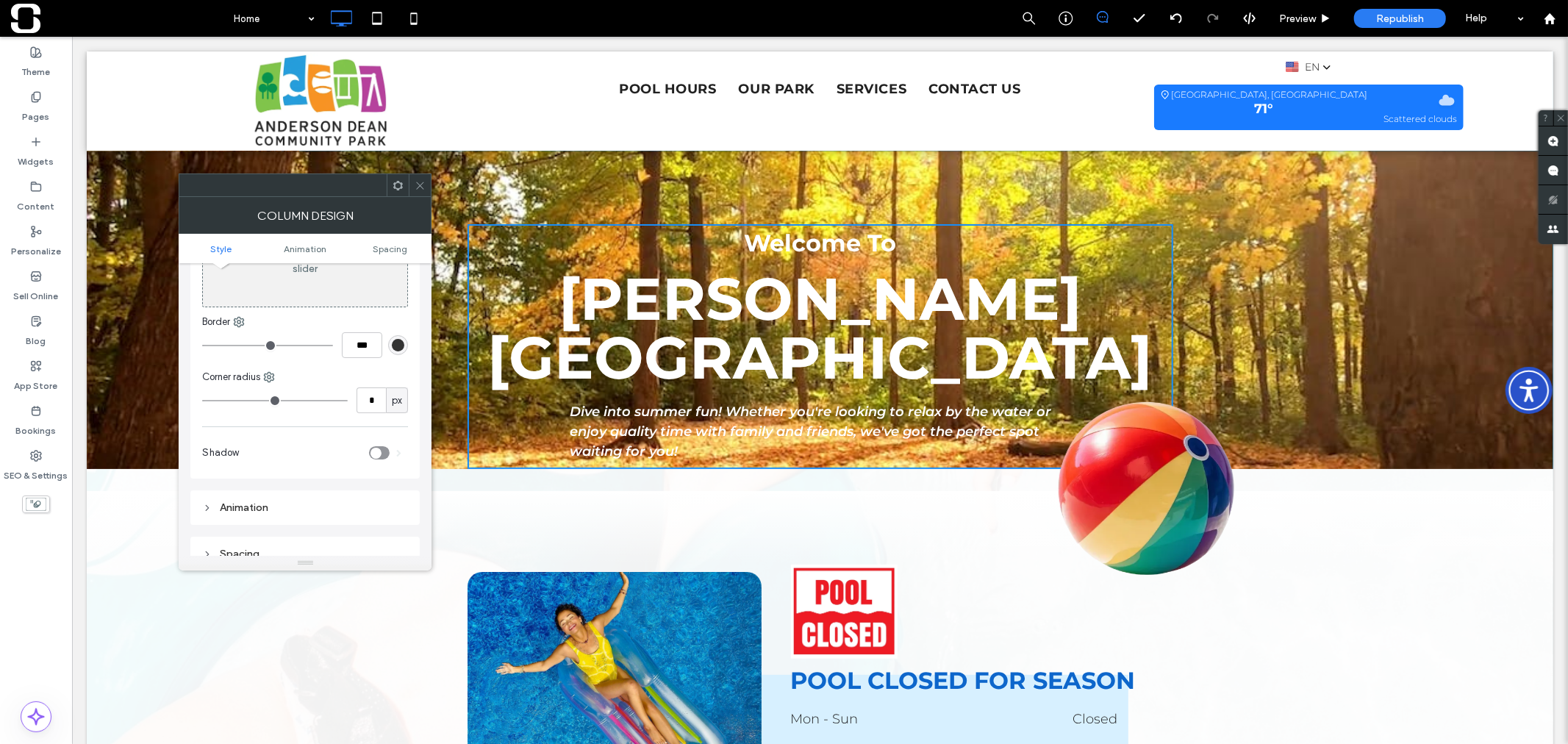
click at [424, 190] on icon at bounding box center [421, 186] width 11 height 11
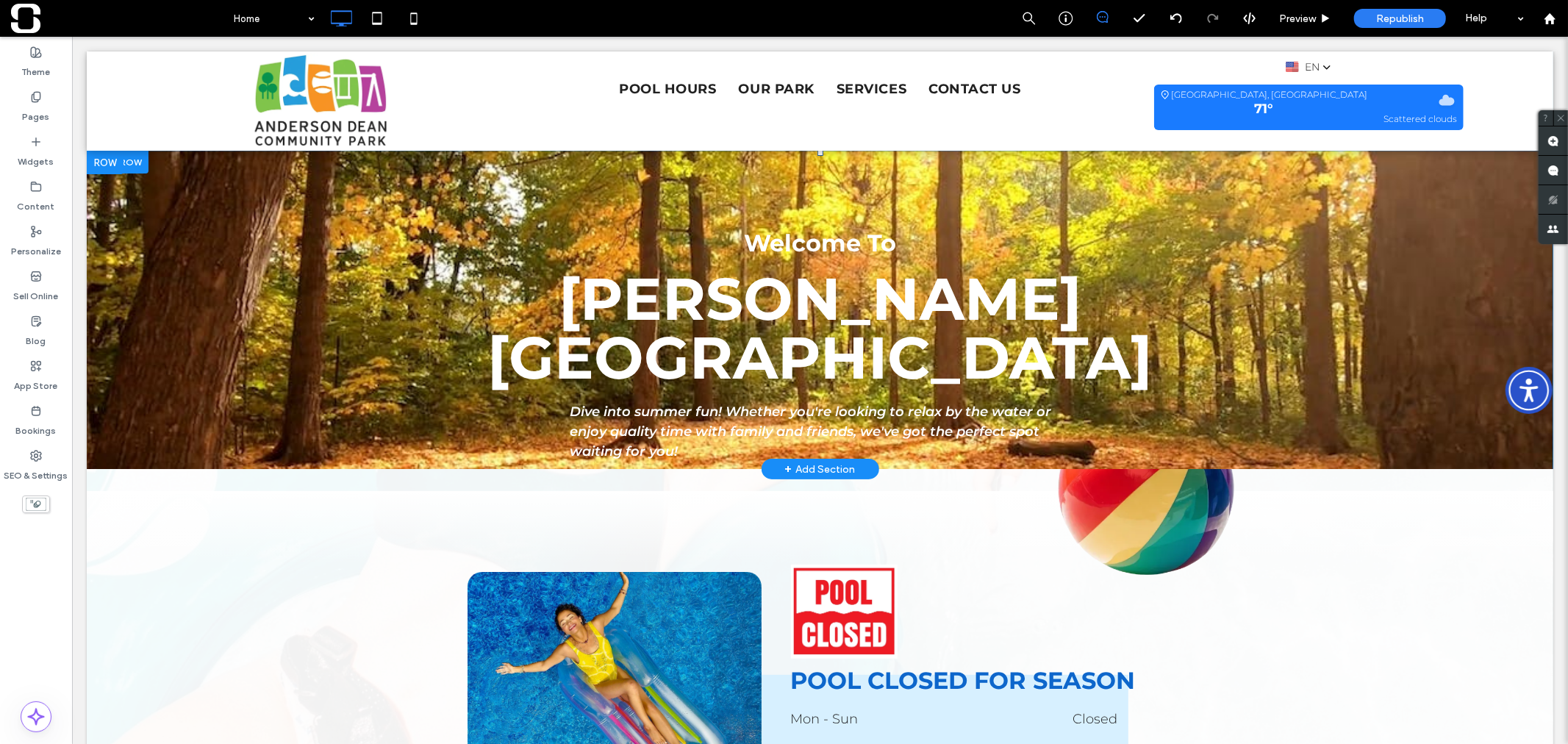
click at [239, 223] on div "Welcome To [PERSON_NAME][GEOGRAPHIC_DATA] Dive into summer fun! Whether you're …" at bounding box center [819, 309] width 1466 height 319
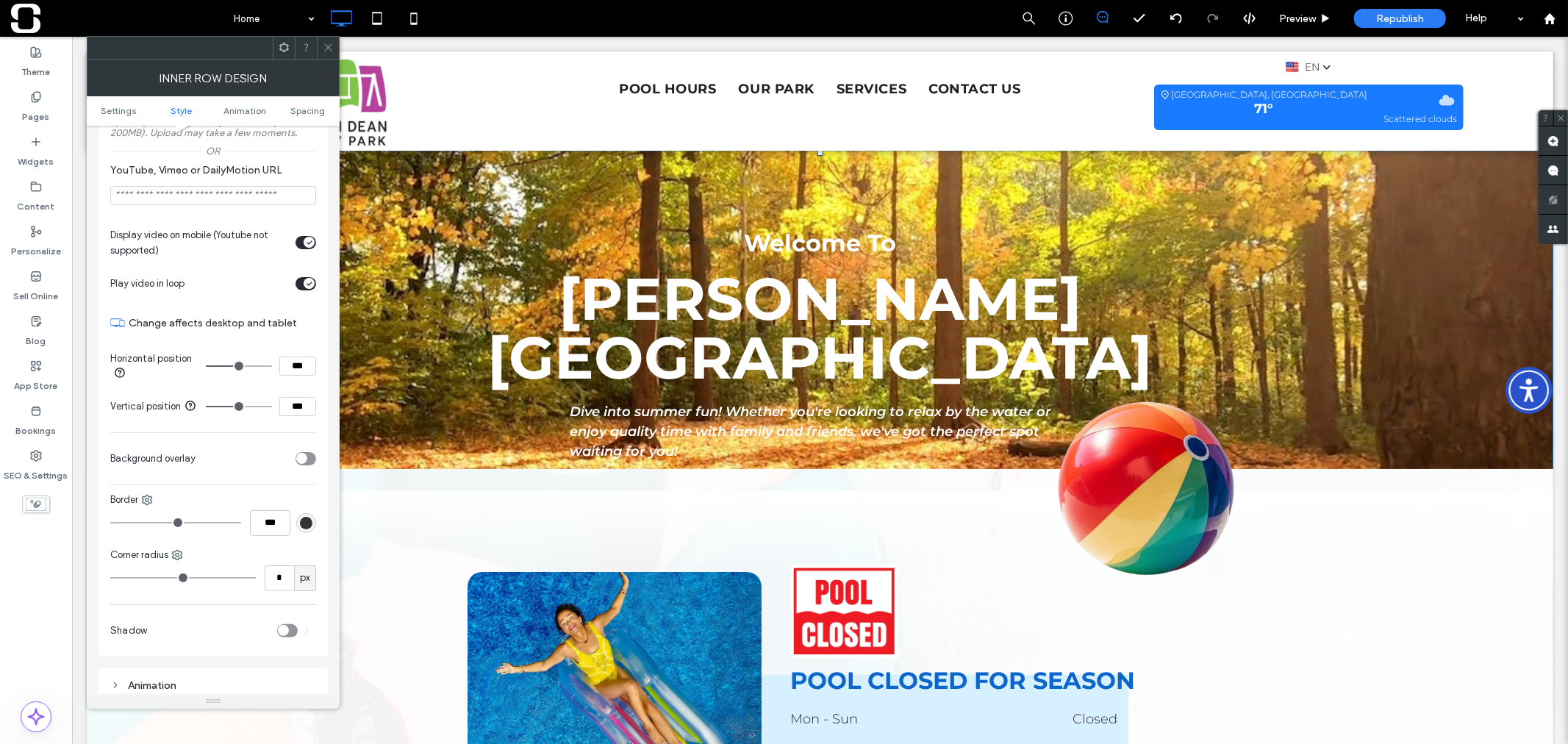
scroll to position [408, 0]
click at [303, 463] on div "toggle" at bounding box center [302, 458] width 11 height 11
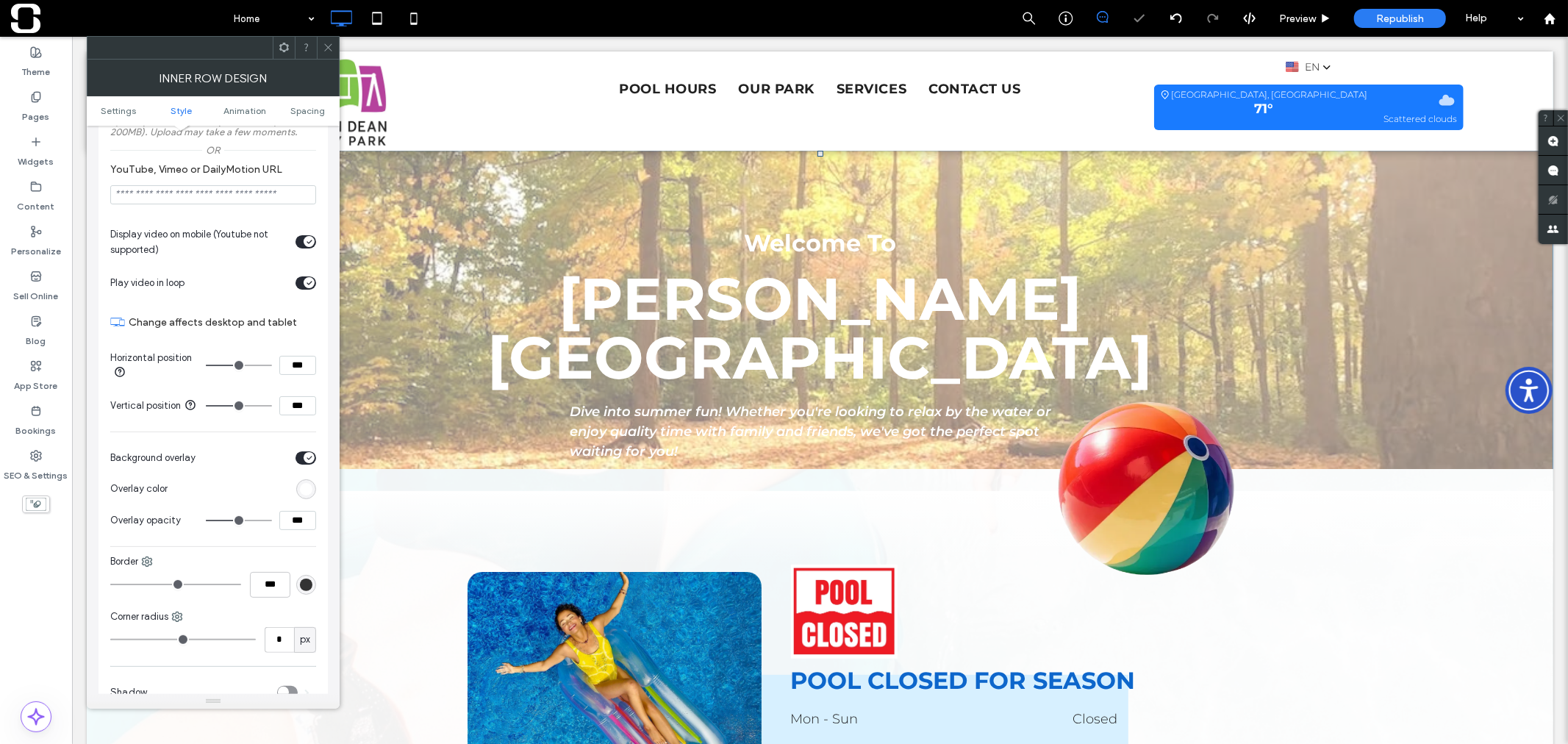
click at [307, 487] on div "rgb(255, 255, 255)" at bounding box center [306, 489] width 12 height 12
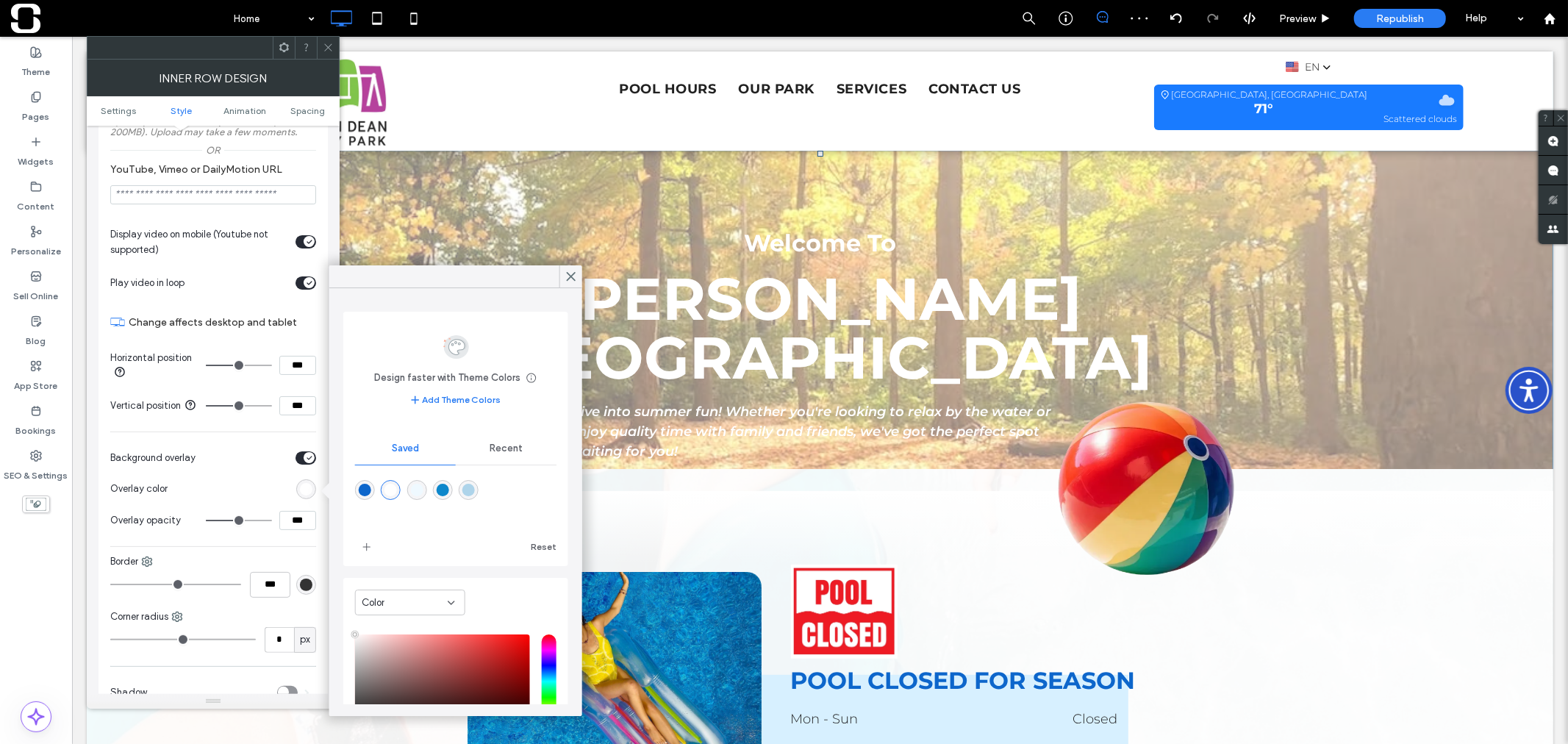
click at [365, 491] on div "rgba(13,102,203,1)" at bounding box center [364, 490] width 12 height 12
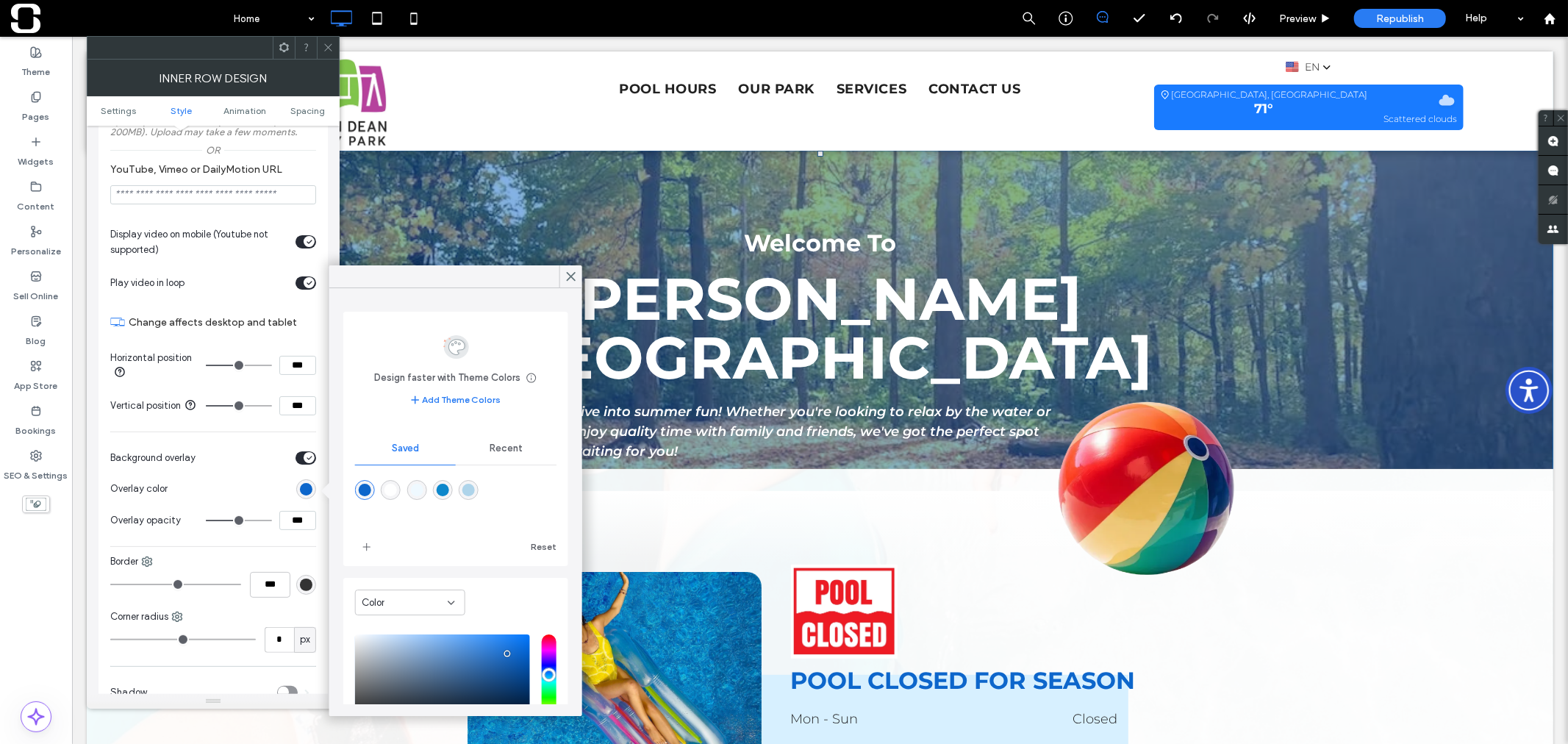
click at [496, 451] on span "Recent" at bounding box center [506, 449] width 33 height 11
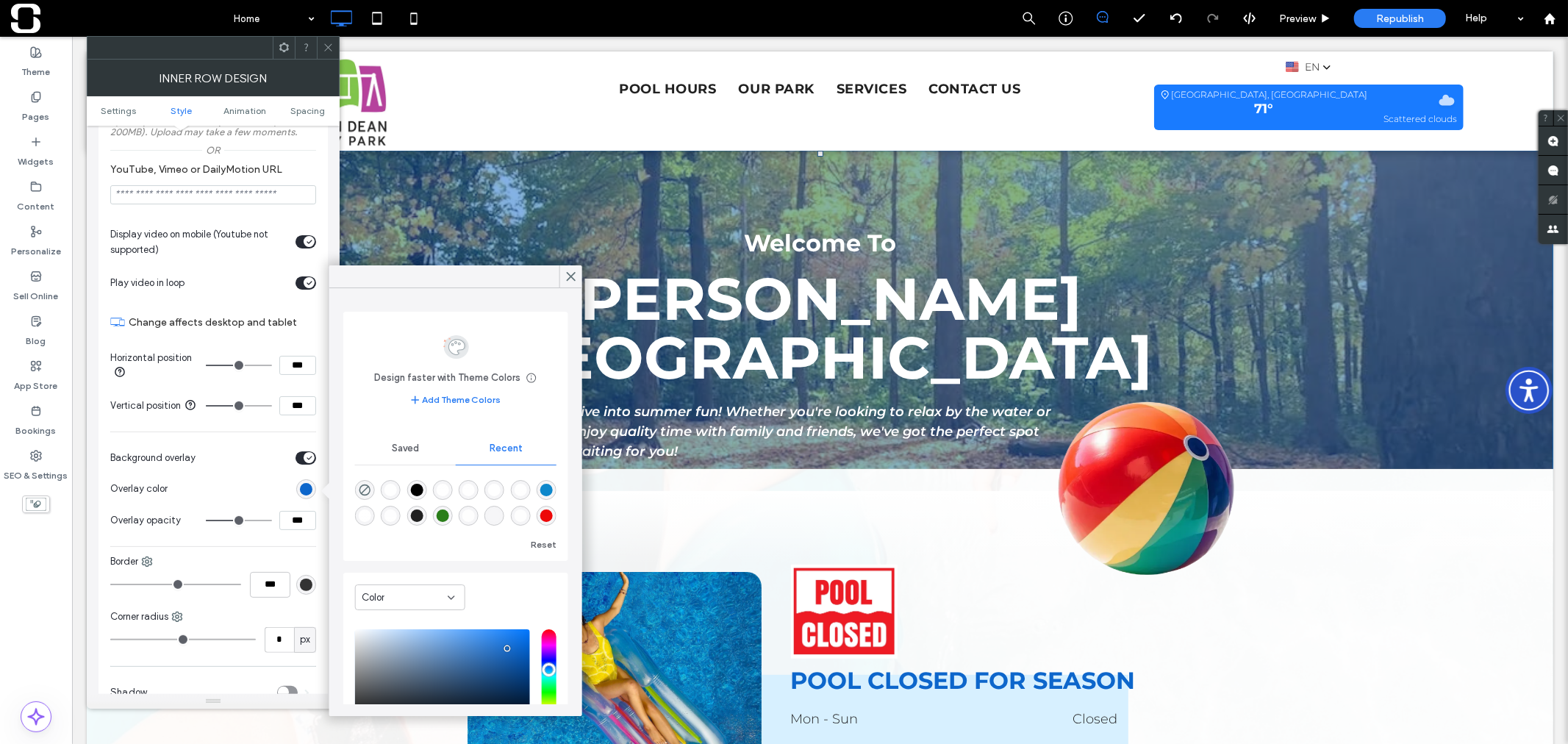
click at [412, 492] on div "rgba(0, 0, 0, 1)" at bounding box center [416, 490] width 12 height 12
type input "*******"
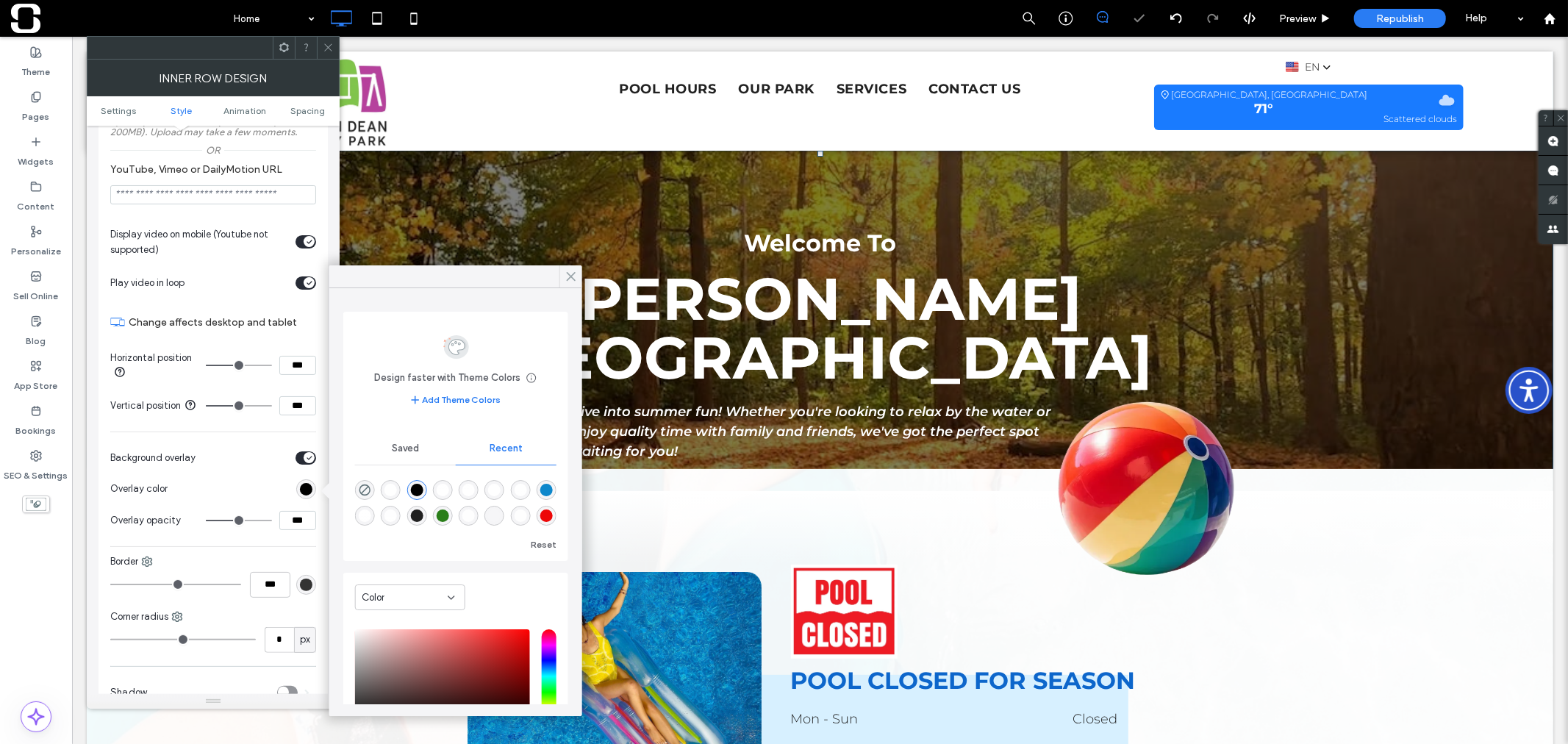
click at [569, 276] on icon at bounding box center [571, 276] width 13 height 13
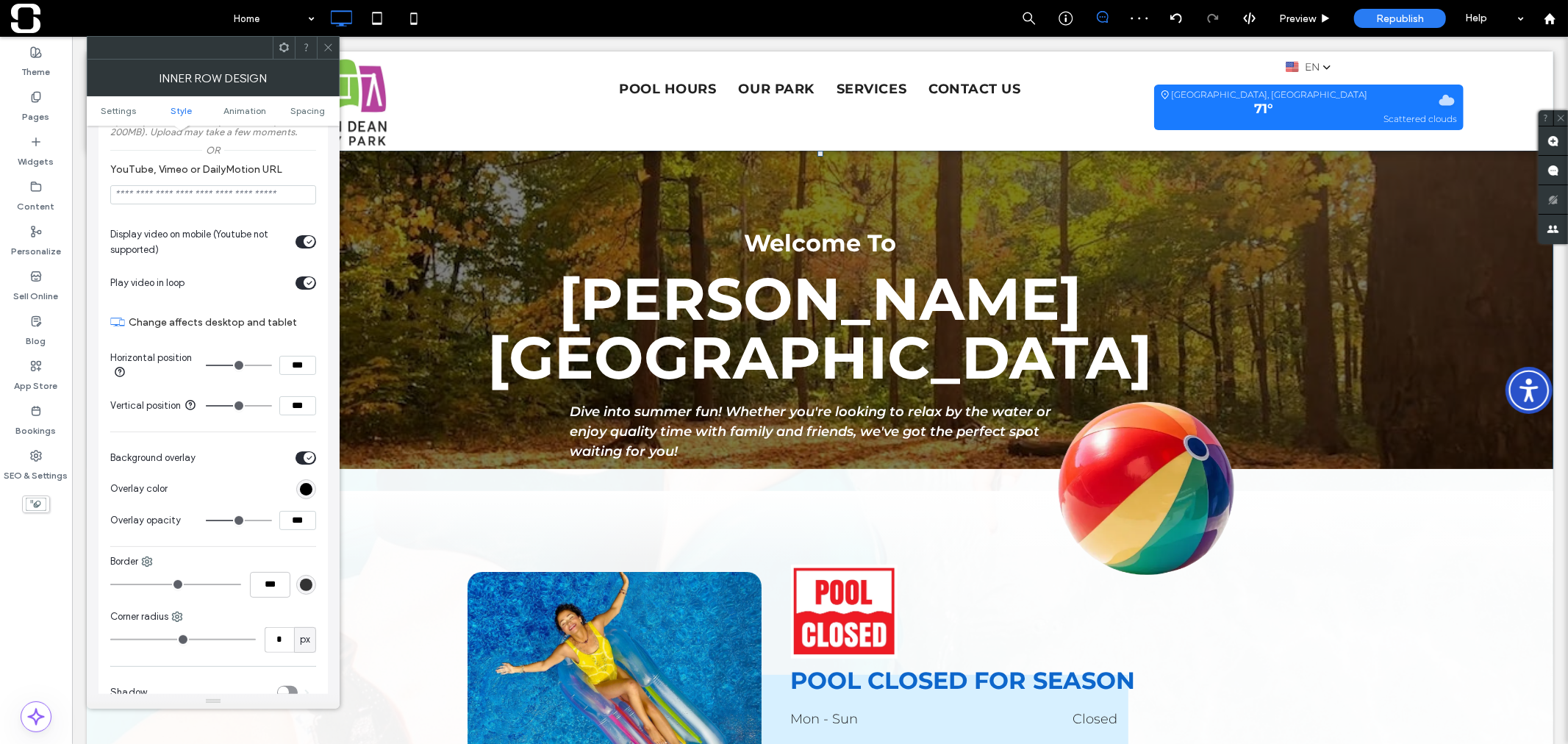
click at [328, 46] on use at bounding box center [328, 47] width 7 height 7
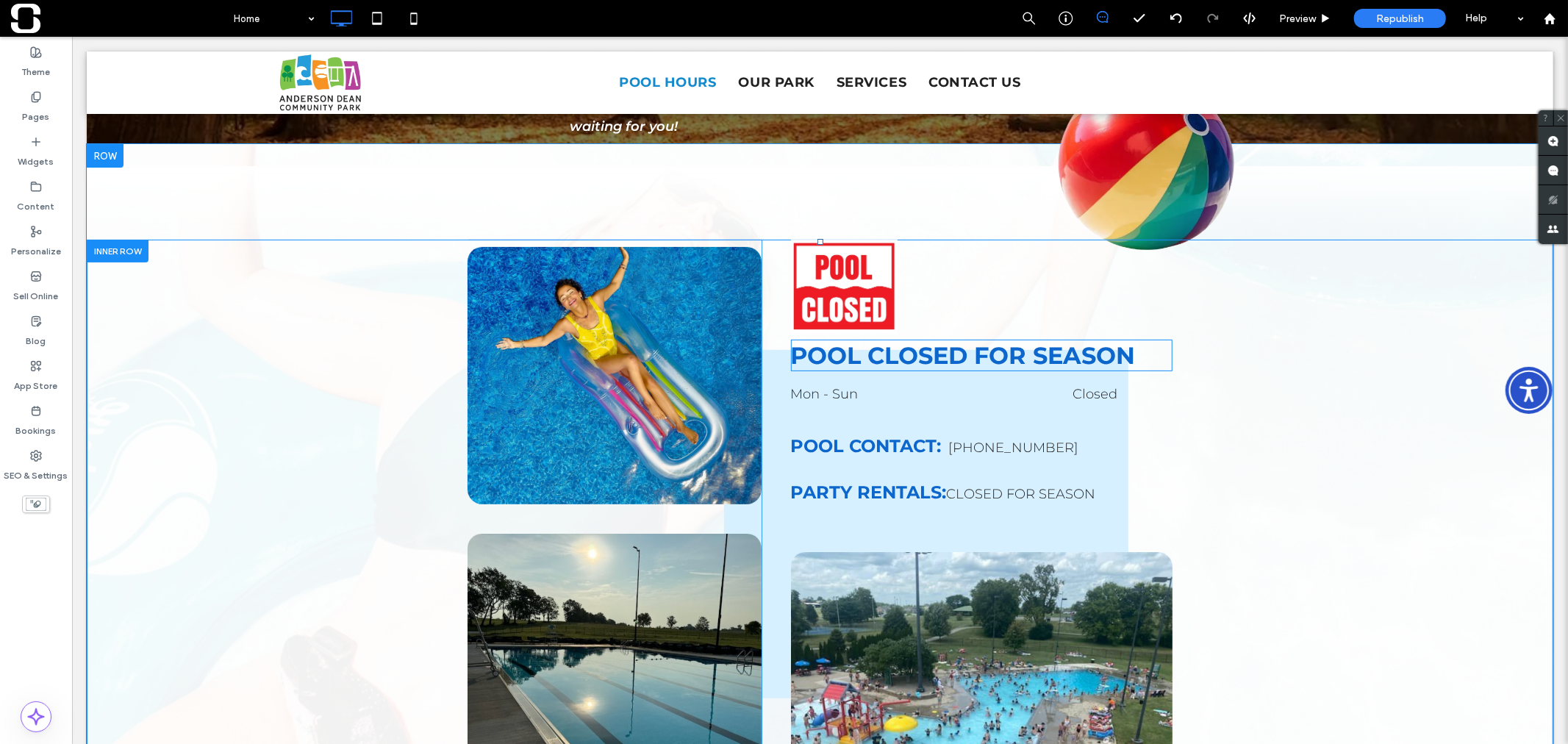
scroll to position [326, 0]
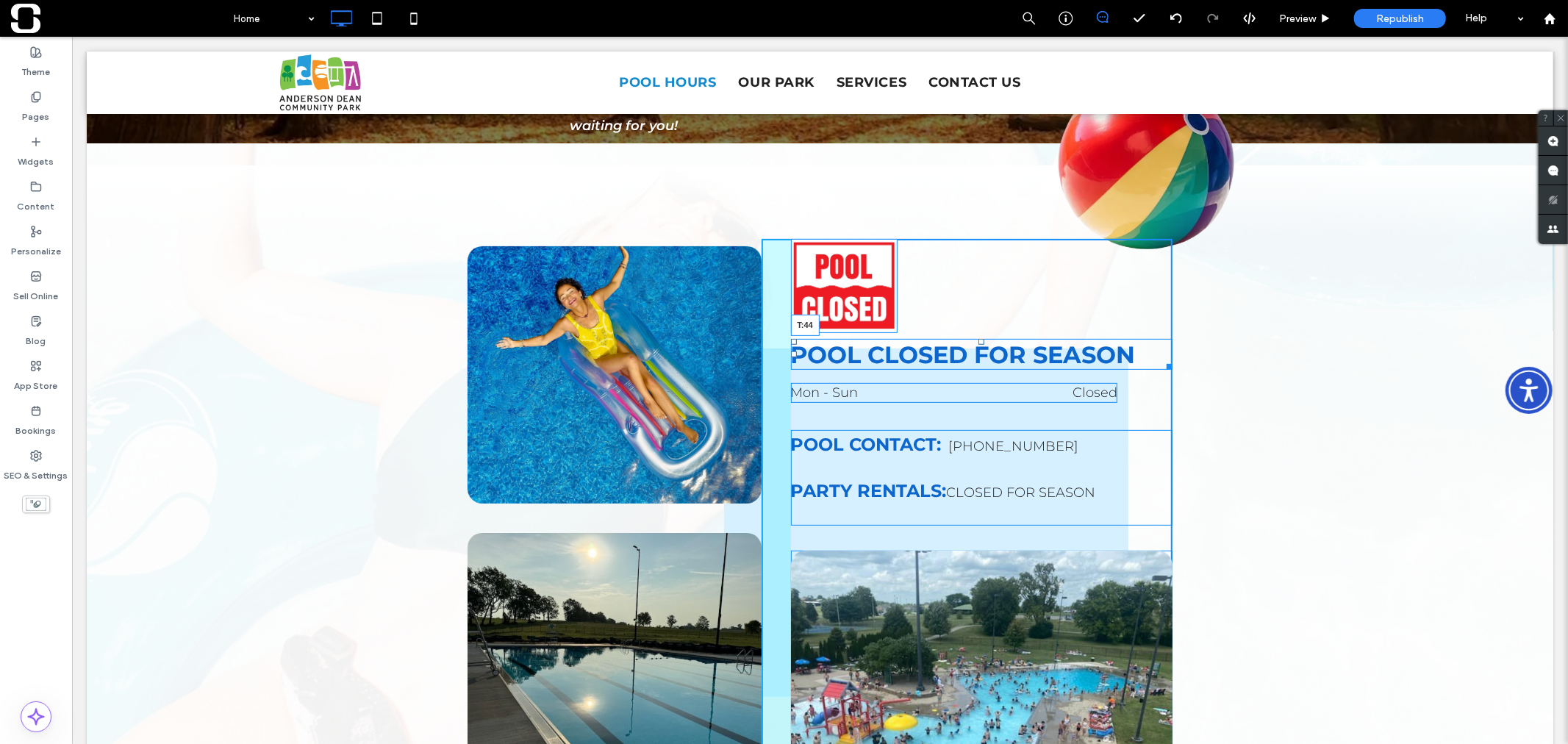
drag, startPoint x: 977, startPoint y: 341, endPoint x: 968, endPoint y: 367, distance: 27.5
click at [968, 367] on div "POOL CLOSED FOR SEASON T:44" at bounding box center [981, 354] width 382 height 32
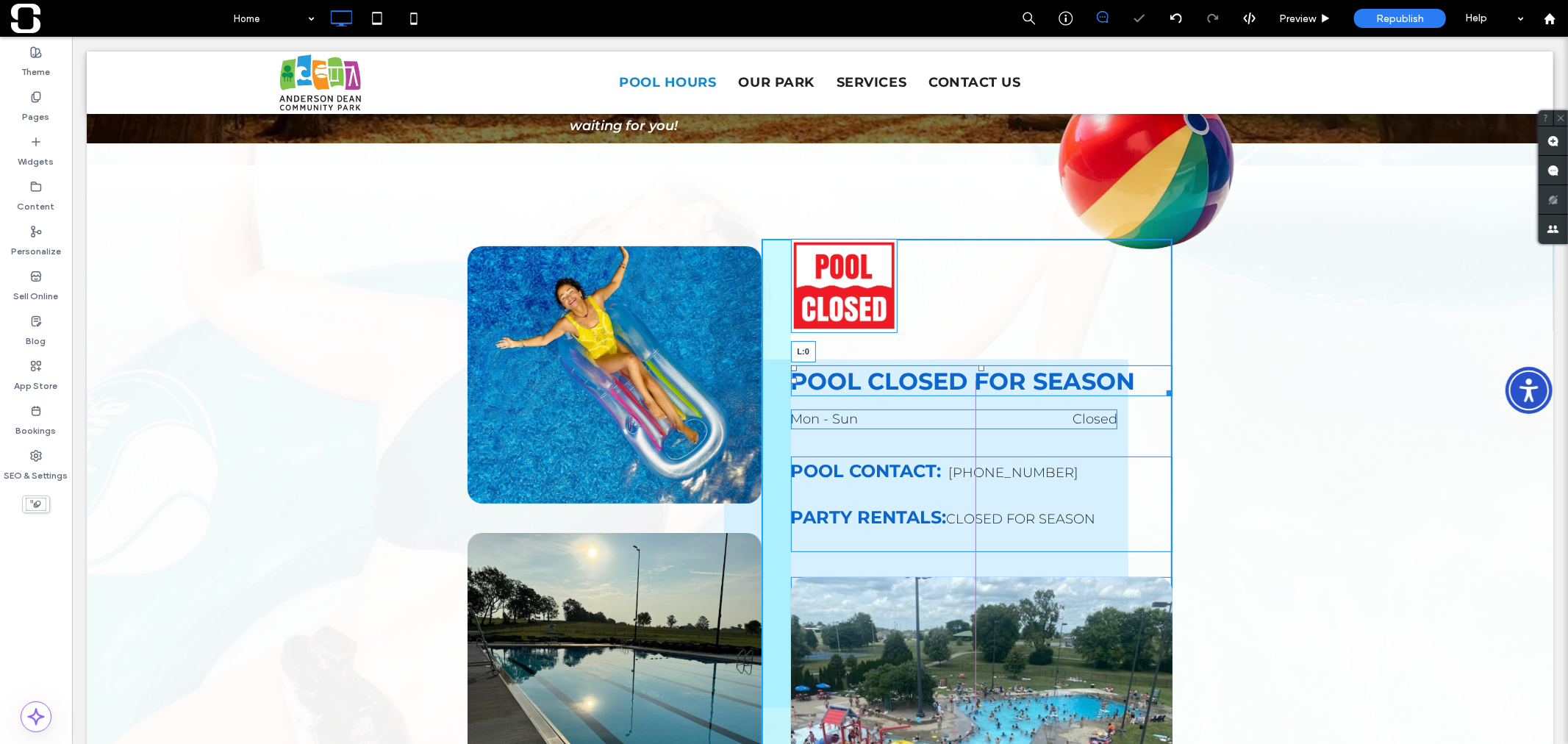
drag, startPoint x: 784, startPoint y: 378, endPoint x: 772, endPoint y: 378, distance: 12.0
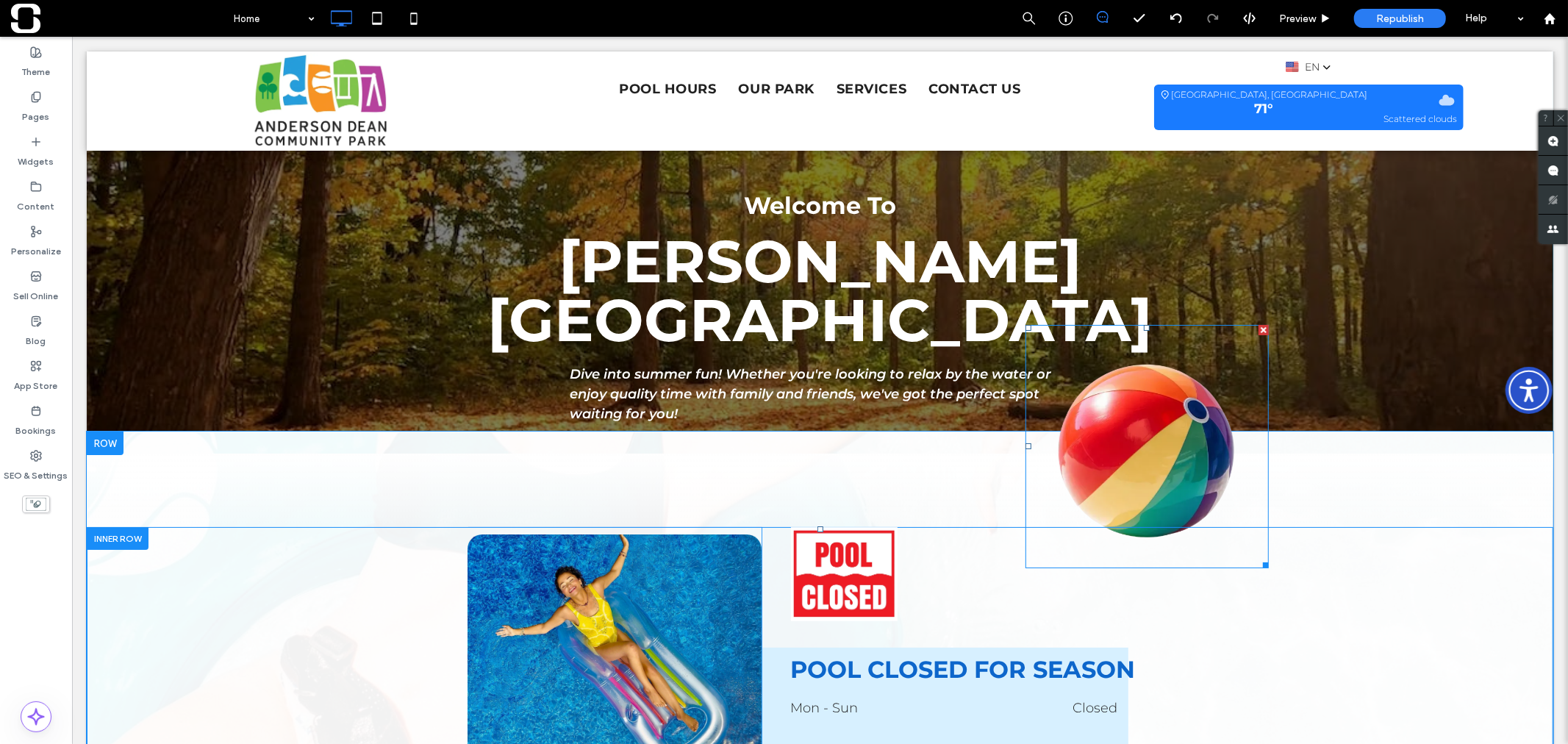
scroll to position [0, 0]
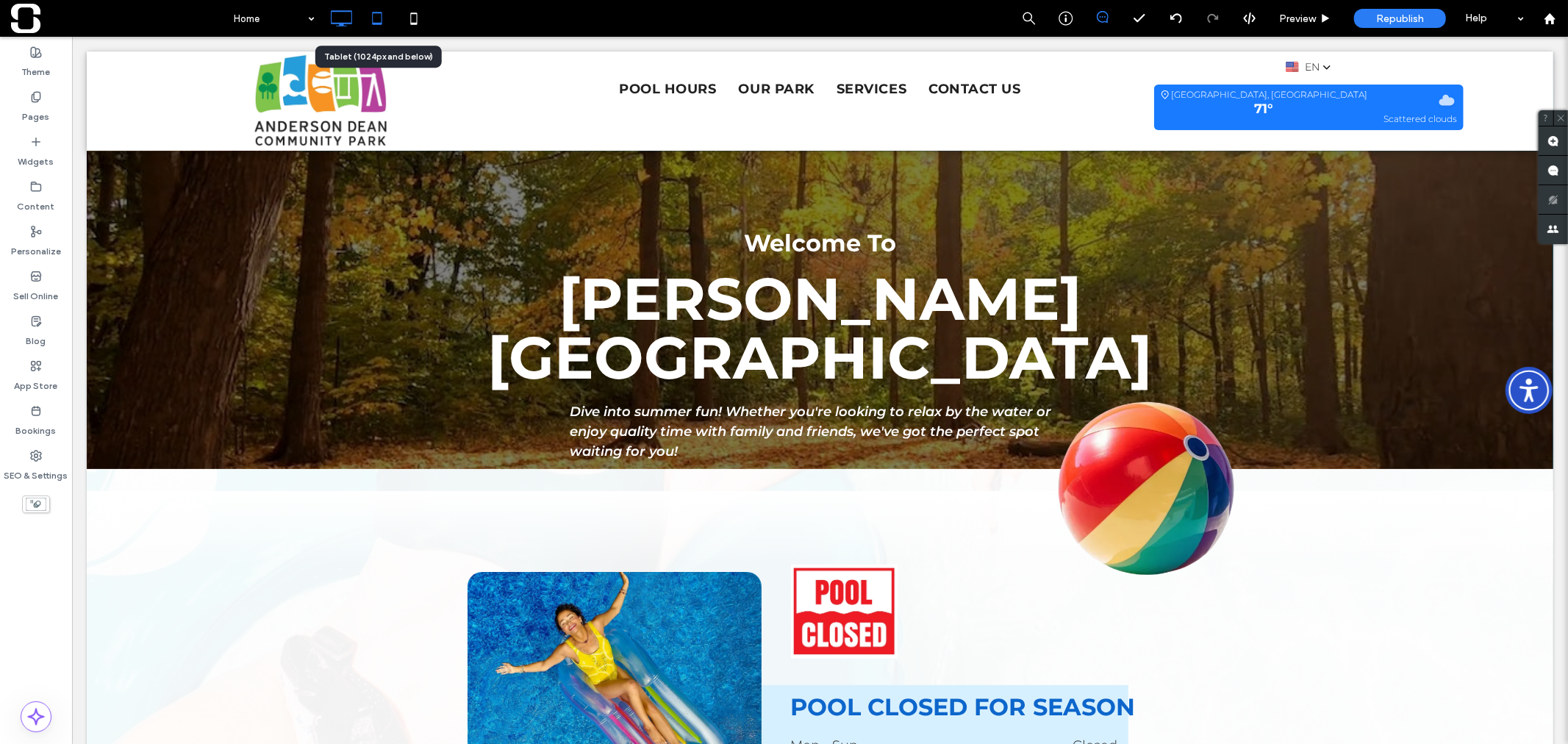
click at [377, 16] on icon at bounding box center [377, 19] width 29 height 29
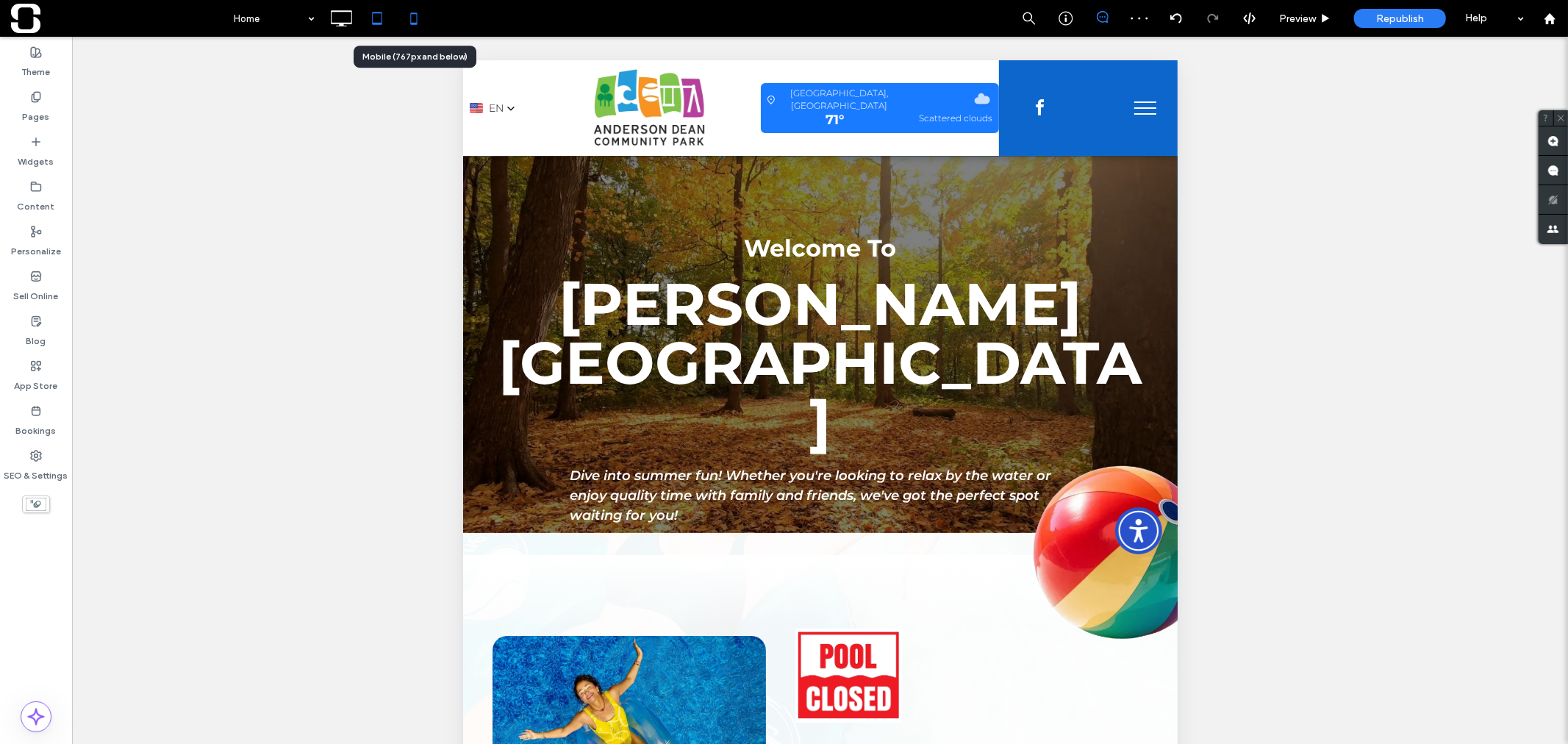
click at [413, 19] on icon at bounding box center [414, 19] width 29 height 29
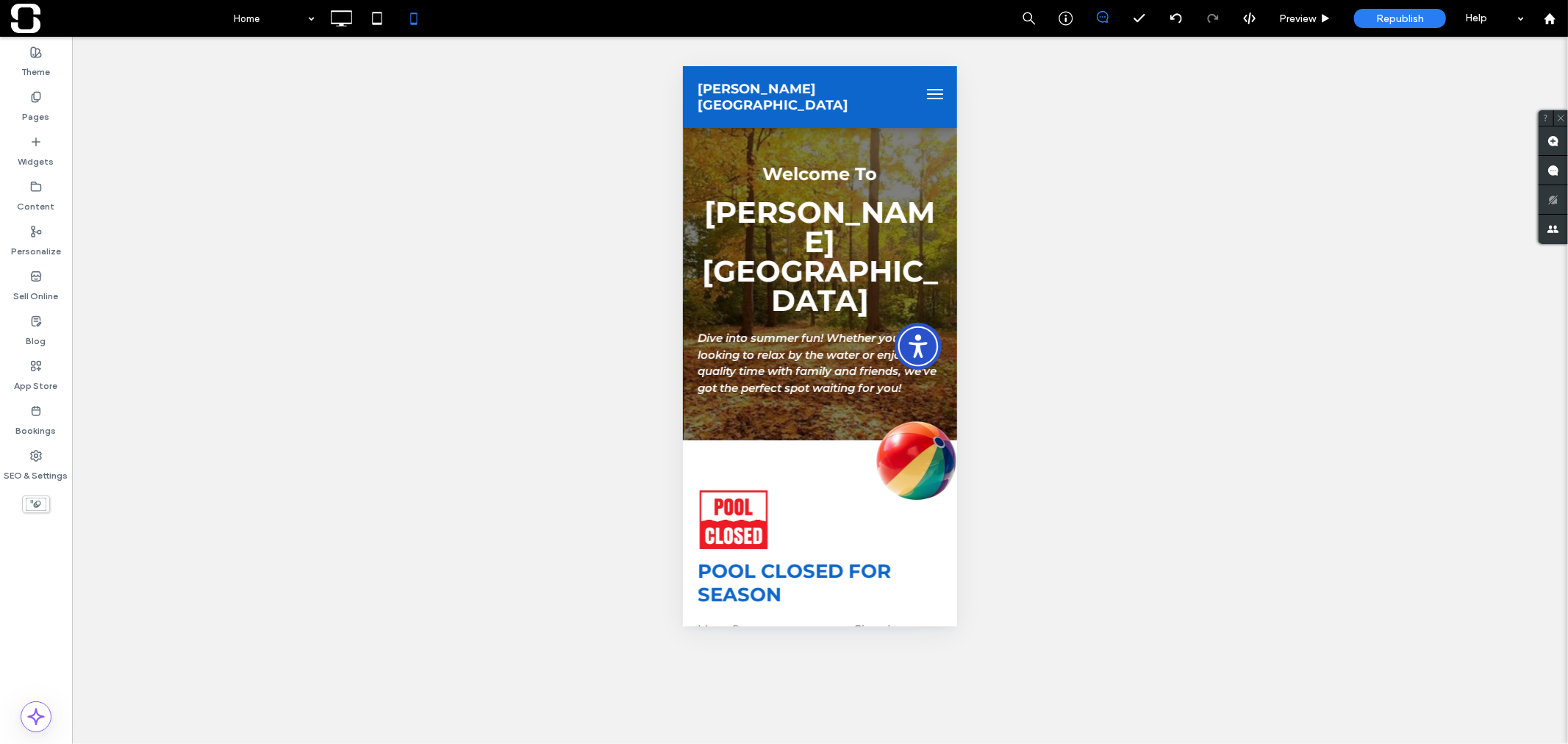
drag, startPoint x: 30, startPoint y: 20, endPoint x: 34, endPoint y: 28, distance: 8.9
click at [30, 20] on span at bounding box center [118, 19] width 214 height 29
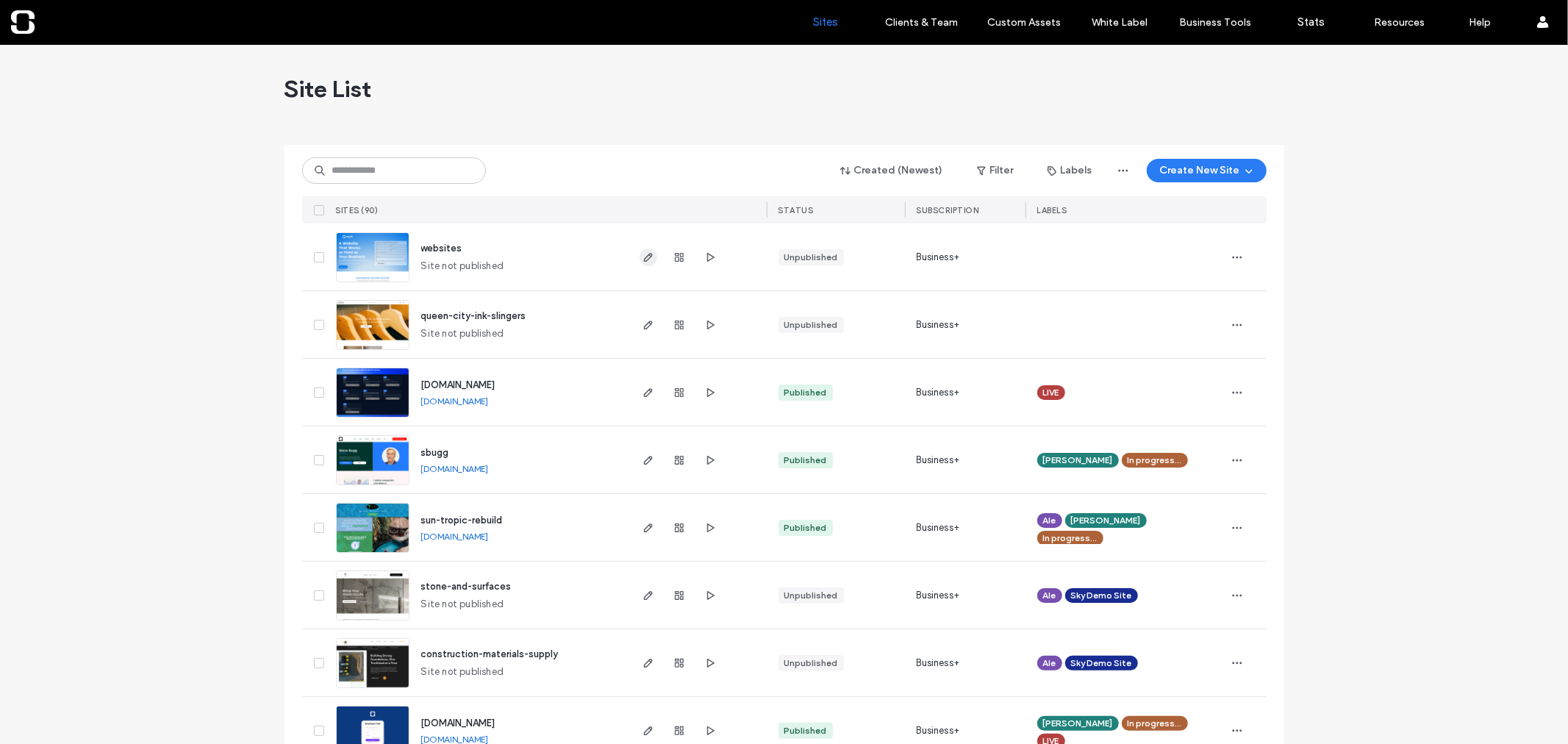
click at [645, 253] on use "button" at bounding box center [647, 257] width 9 height 9
click at [489, 537] on link "[DOMAIN_NAME]" at bounding box center [455, 536] width 68 height 11
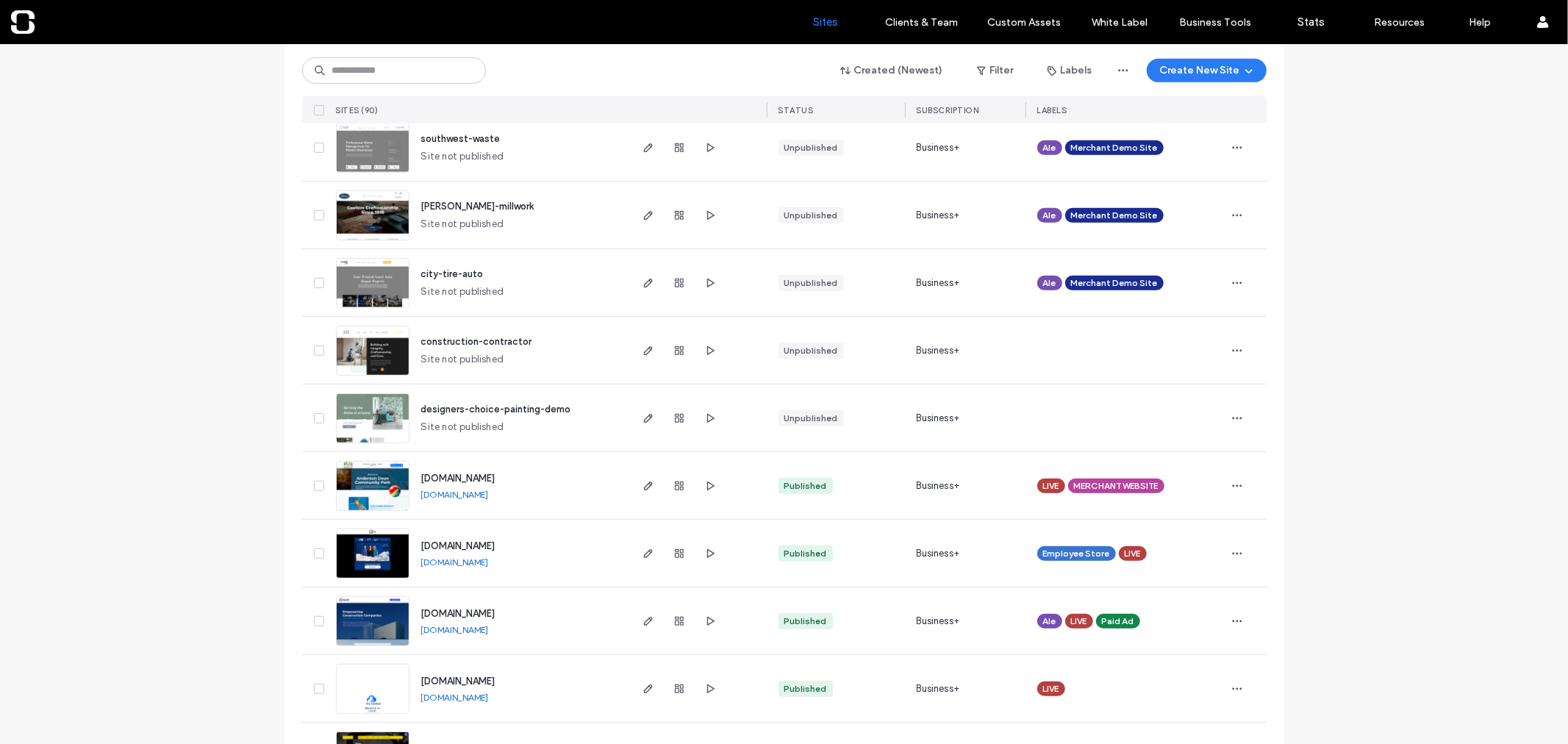
scroll to position [651, 0]
click at [450, 492] on link "[DOMAIN_NAME]" at bounding box center [455, 494] width 68 height 11
click at [643, 482] on icon "button" at bounding box center [648, 485] width 11 height 11
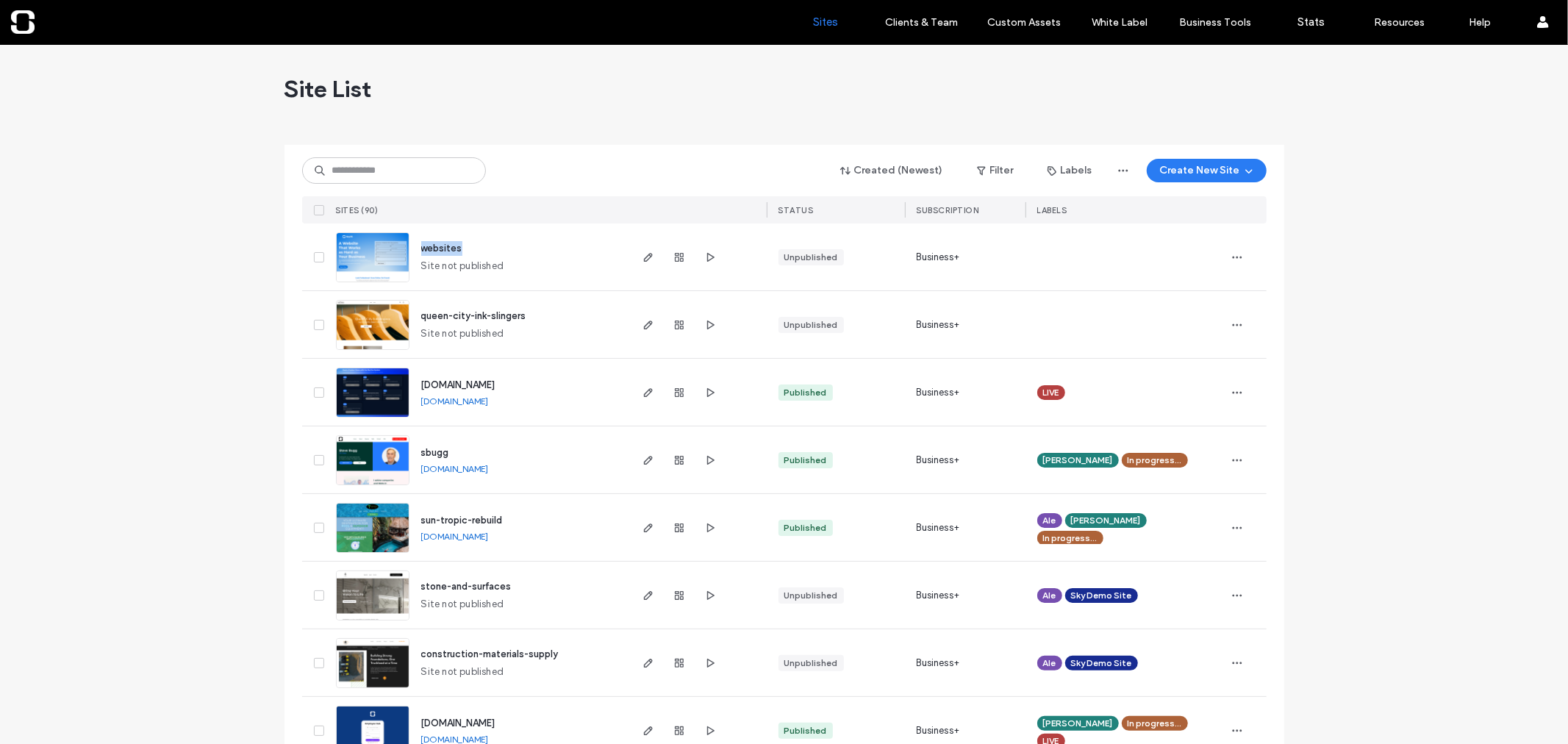
drag, startPoint x: 463, startPoint y: 247, endPoint x: 416, endPoint y: 250, distance: 47.1
click at [416, 250] on div "websites Site not published" at bounding box center [518, 257] width 218 height 67
click at [489, 468] on link "[DOMAIN_NAME]" at bounding box center [455, 469] width 68 height 11
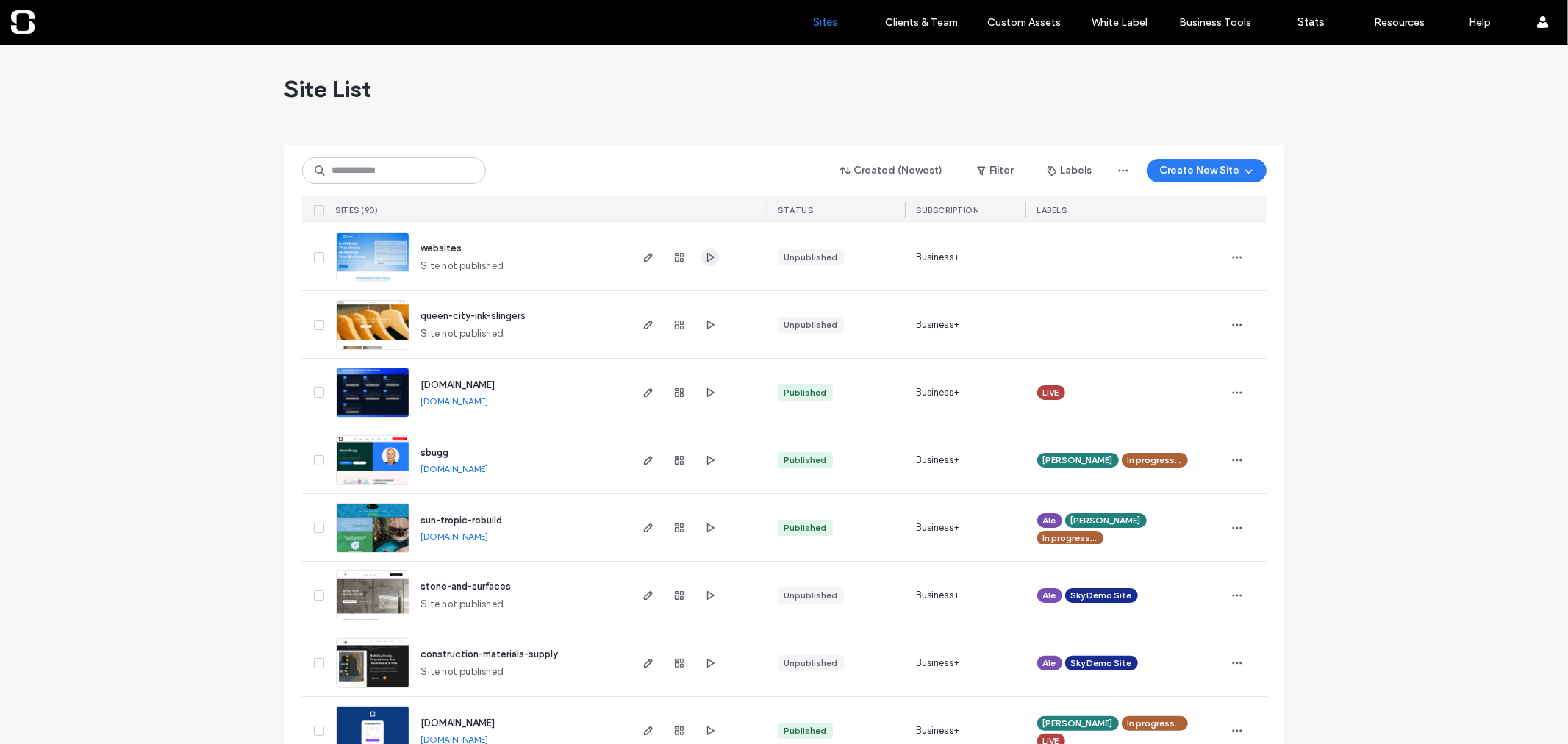
click at [704, 253] on icon "button" at bounding box center [710, 257] width 11 height 11
